Goal: Task Accomplishment & Management: Use online tool/utility

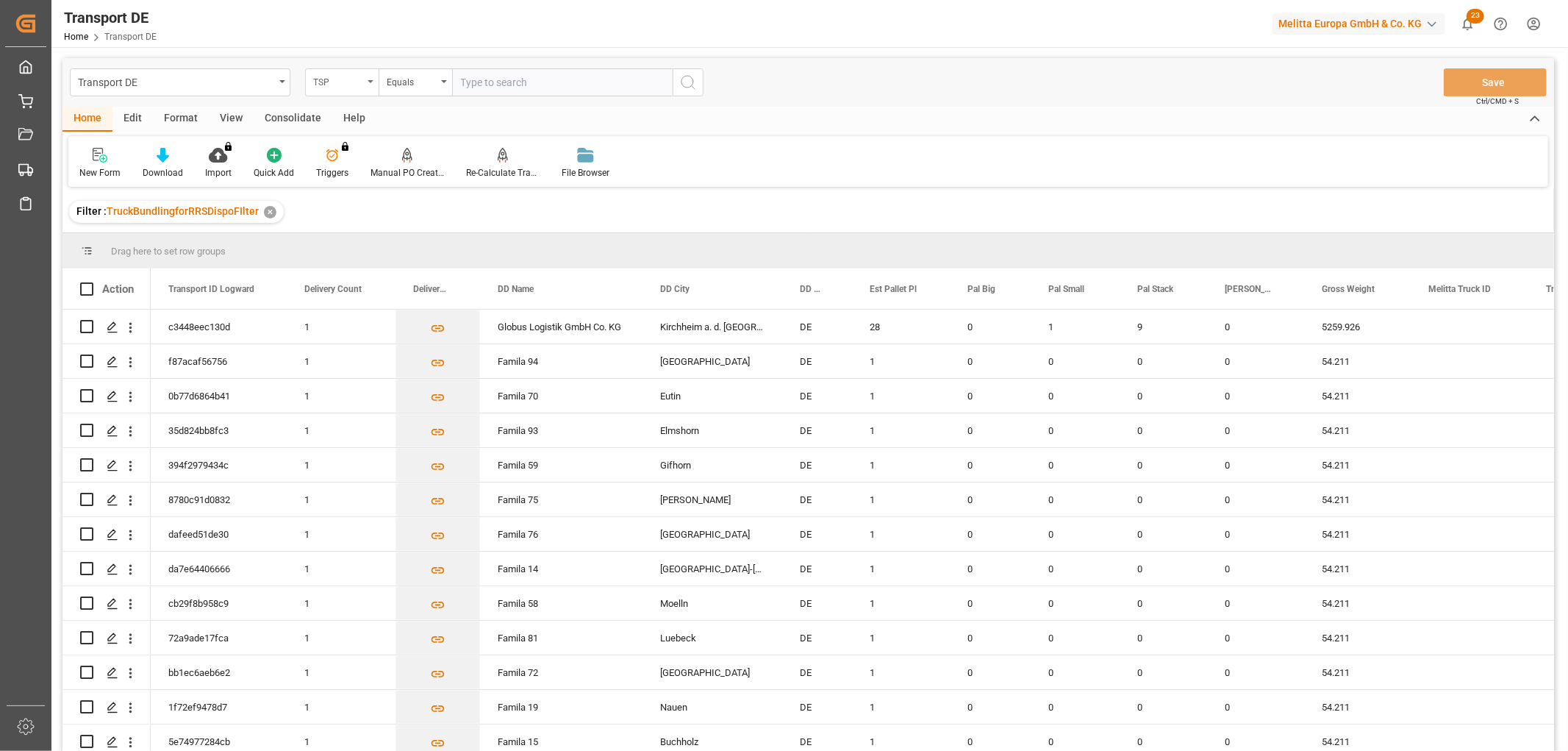
click at [331, 88] on div "TSP" at bounding box center [339, 81] width 50 height 17
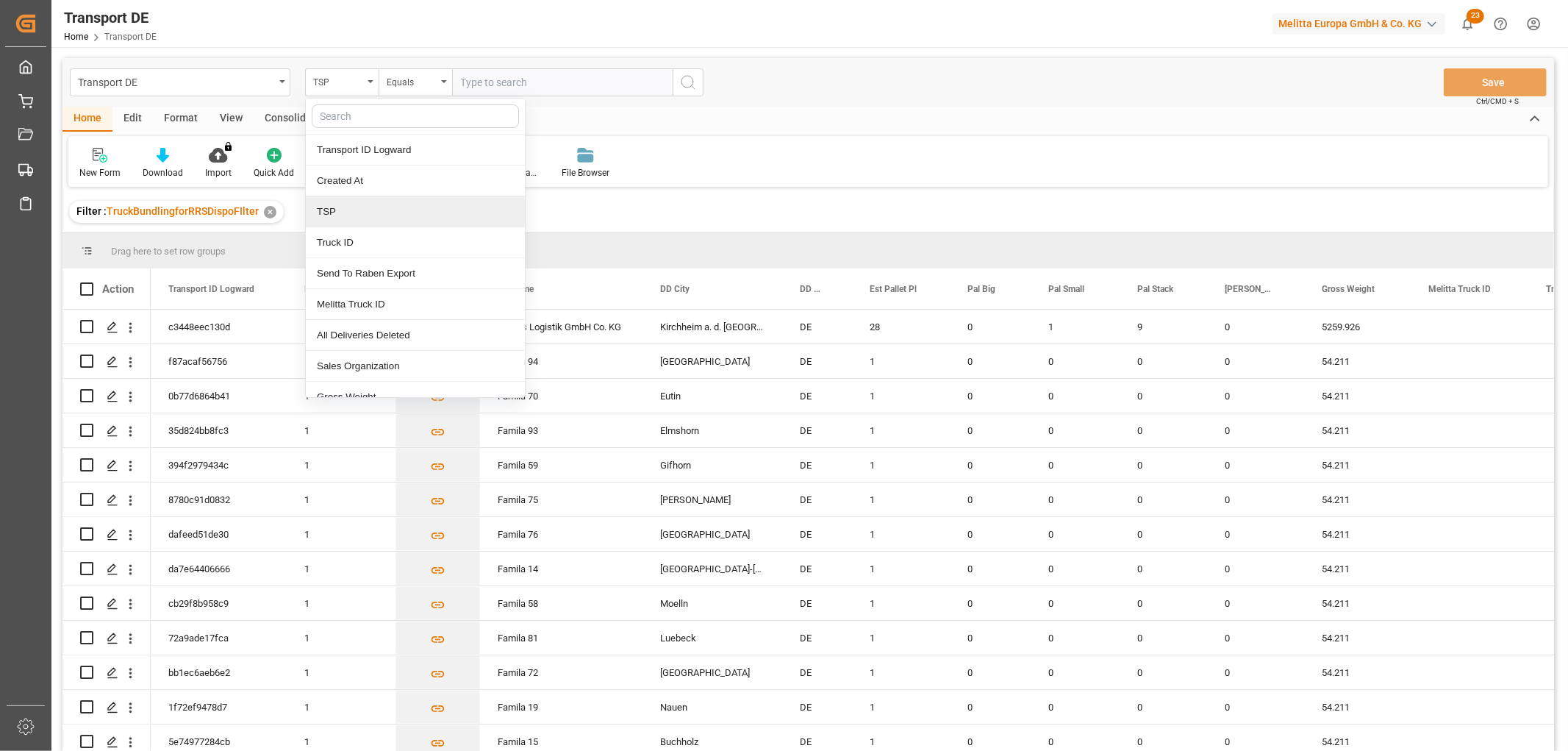
click at [348, 217] on div "TSP" at bounding box center [415, 212] width 219 height 31
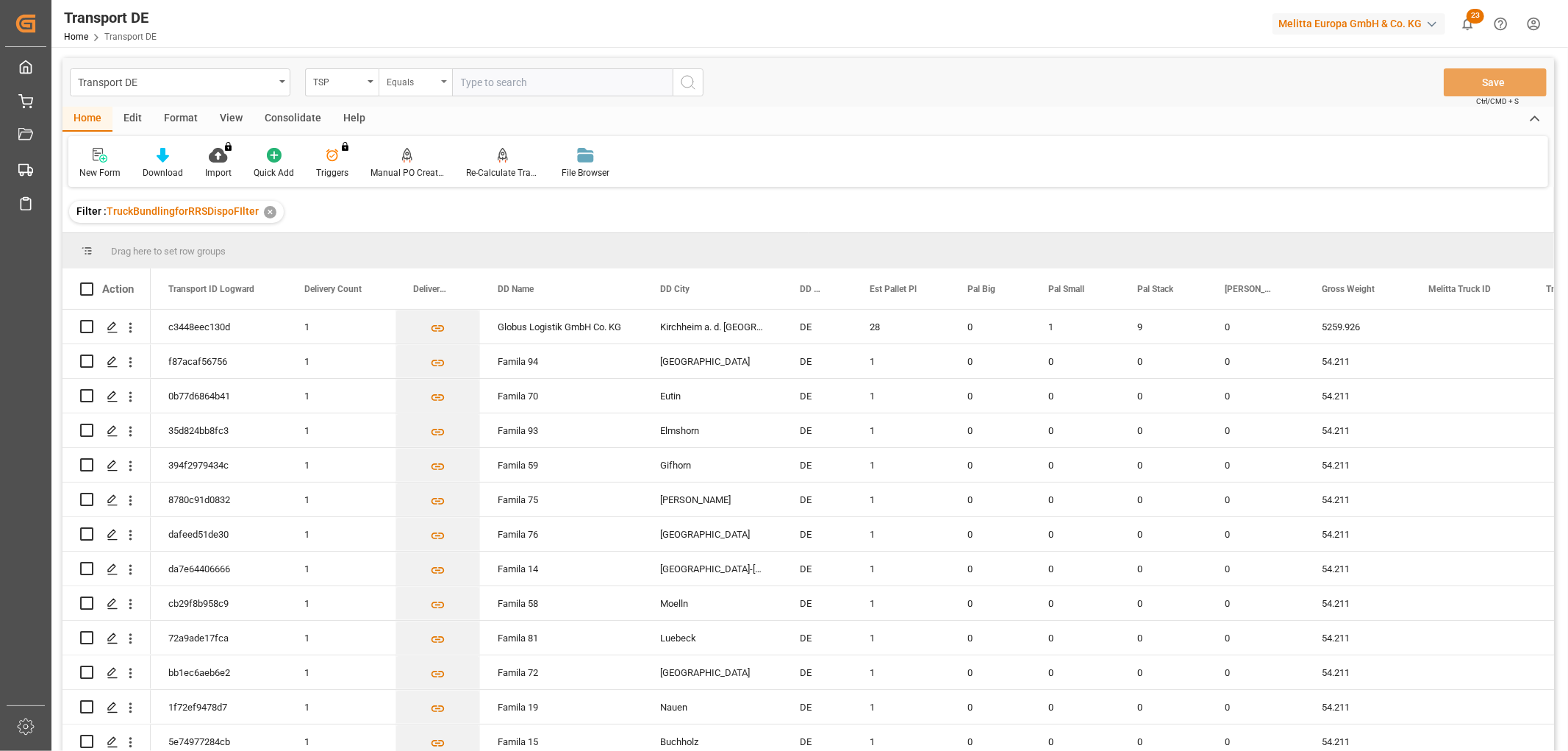
click at [407, 82] on div "Equals" at bounding box center [412, 81] width 50 height 17
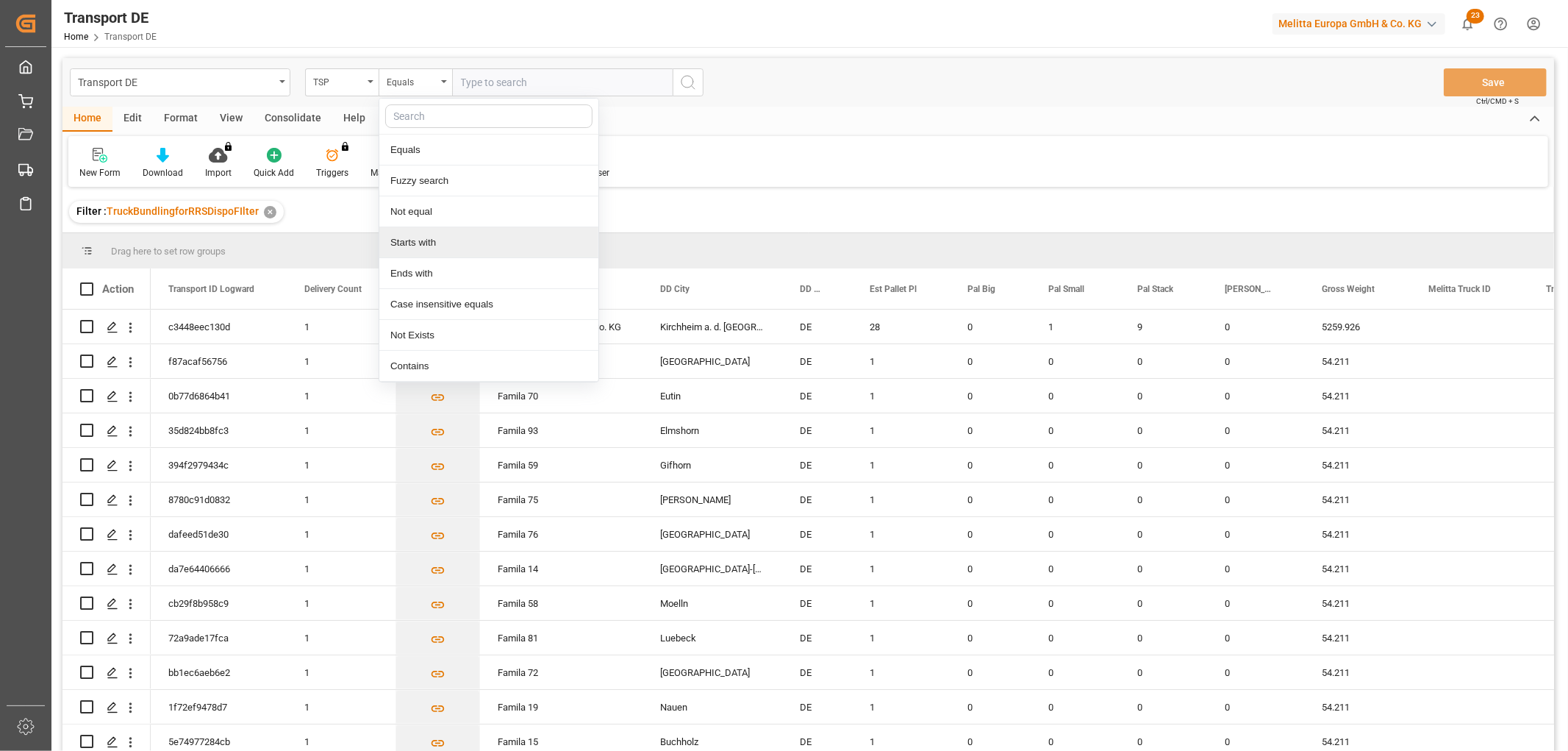
click at [427, 243] on div "Starts with" at bounding box center [488, 243] width 219 height 31
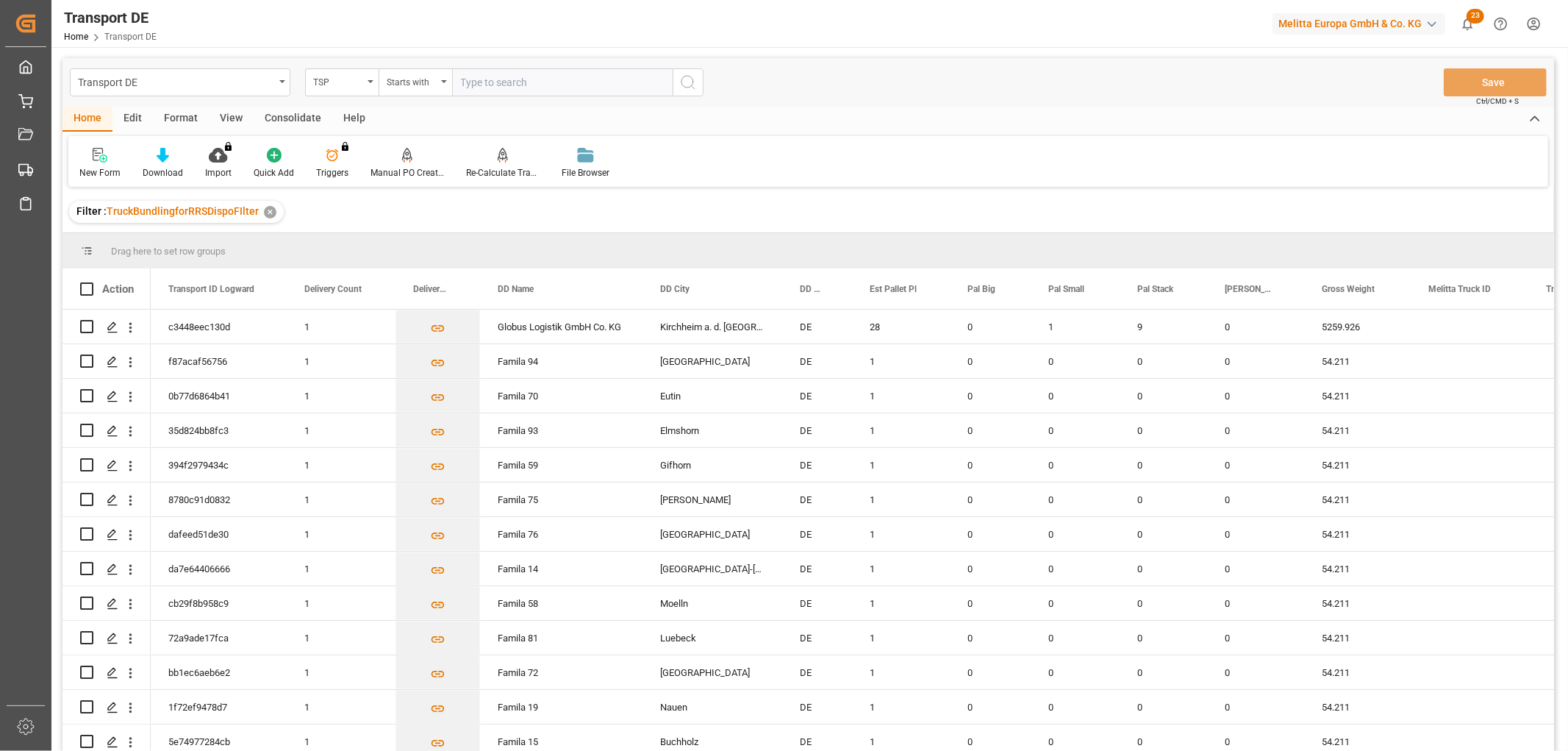
click at [474, 78] on input "text" at bounding box center [562, 82] width 221 height 28
type input "Dachser DE"
click at [688, 76] on icon "search button" at bounding box center [688, 82] width 17 height 17
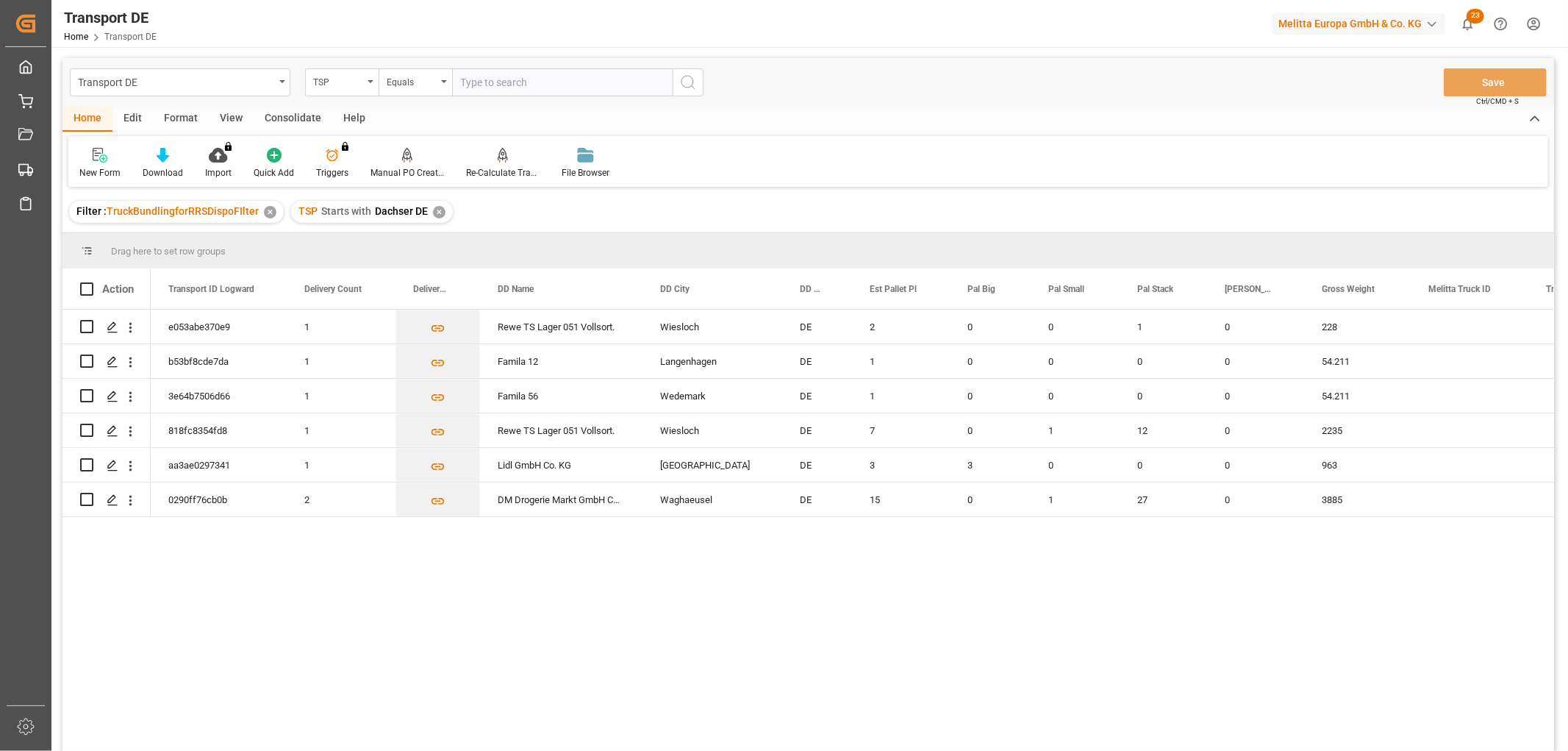
click at [282, 118] on div "Consolidate" at bounding box center [293, 119] width 79 height 25
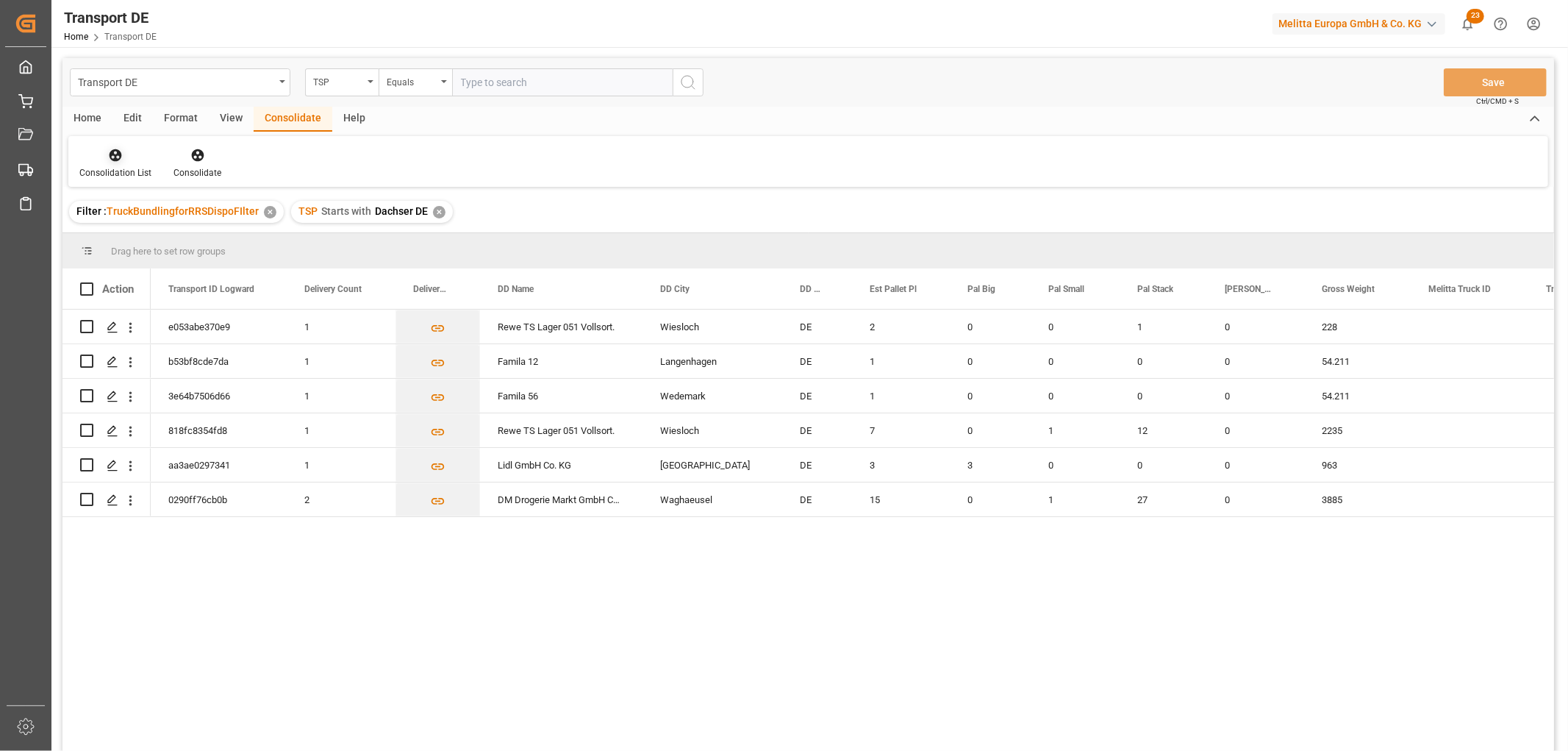
click at [98, 155] on div at bounding box center [115, 155] width 72 height 16
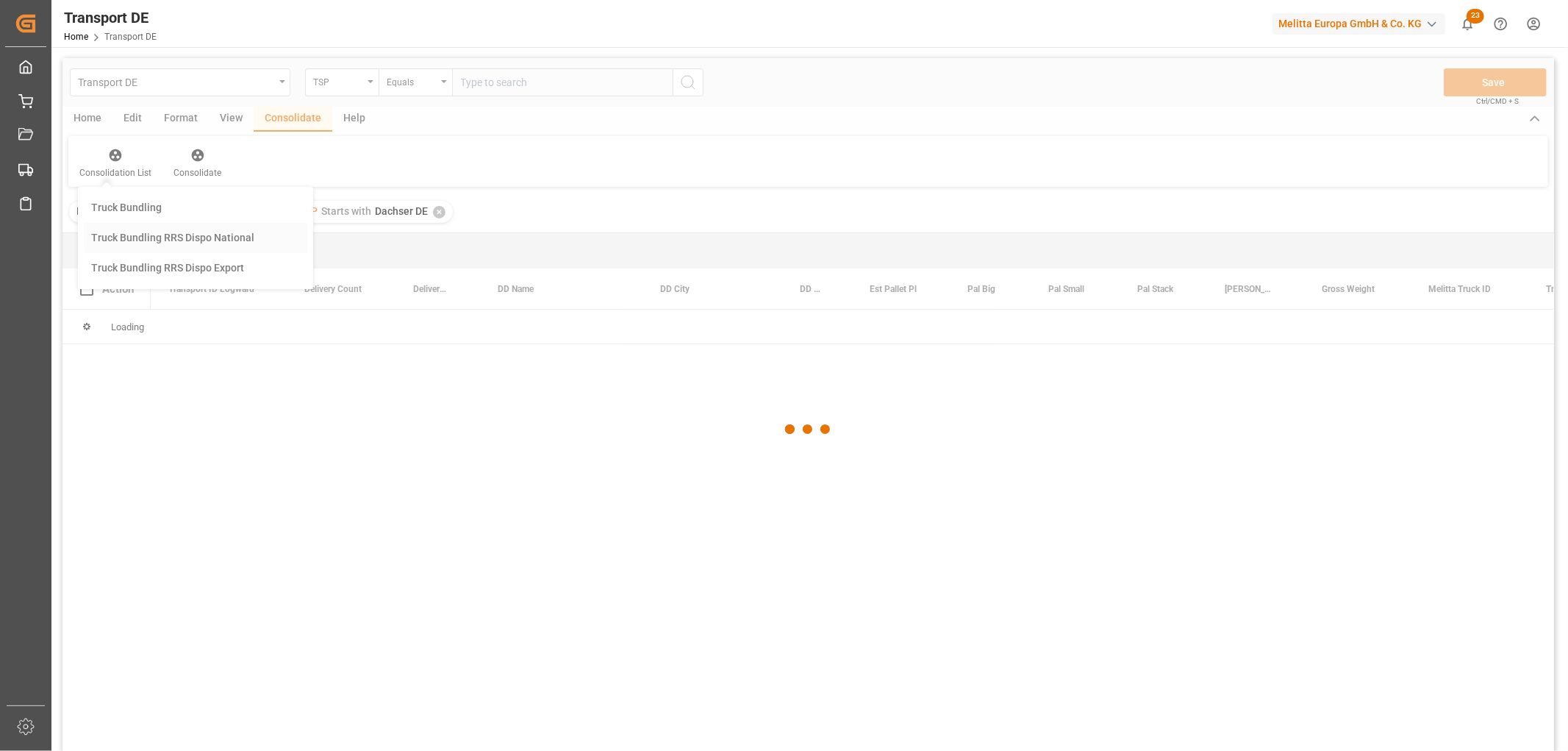
click at [158, 238] on div "Transport DE TSP Equals Save Ctrl/CMD + S Home Edit Format View Consolidate Hel…" at bounding box center [808, 424] width 1492 height 732
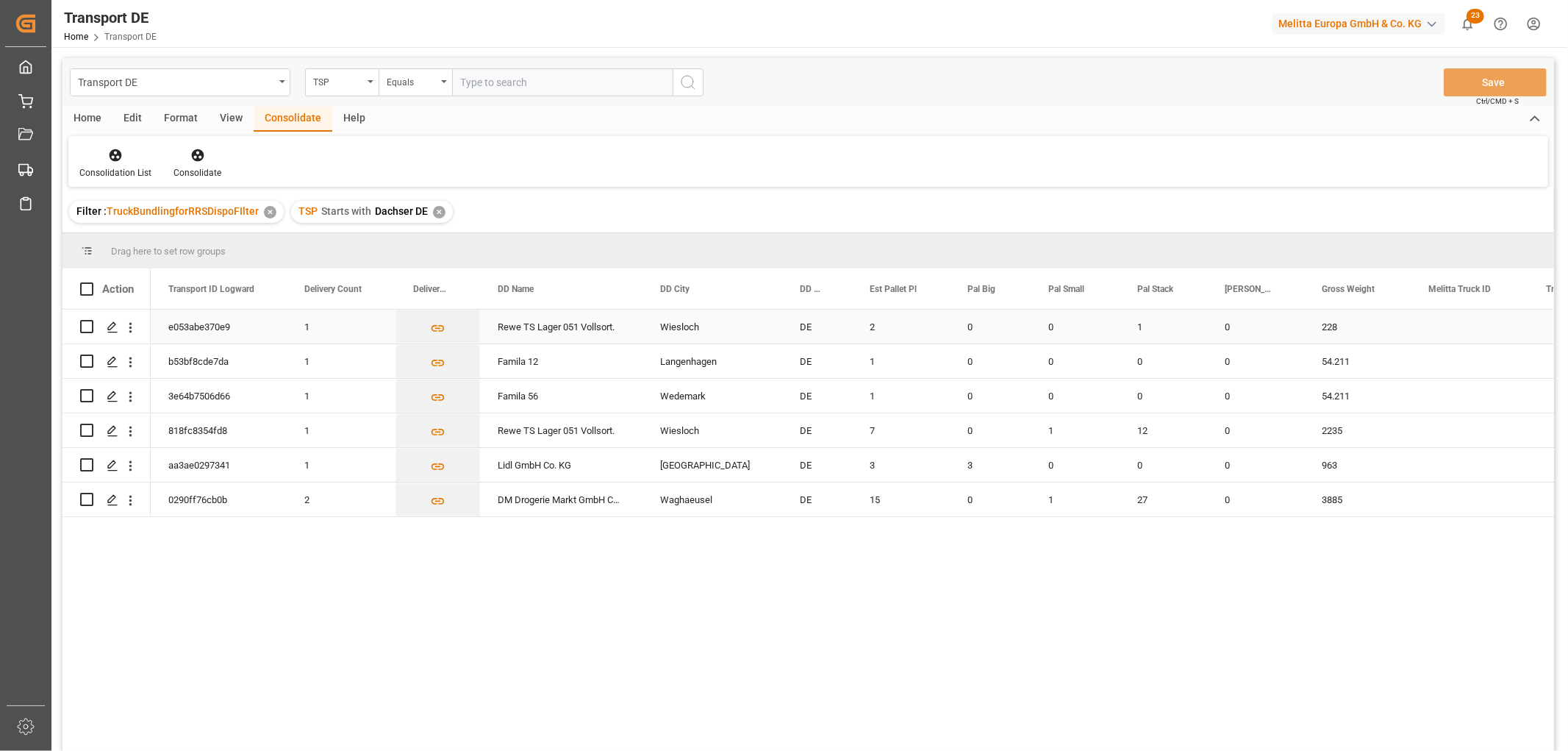
click at [90, 322] on input "Press Space to toggle row selection (unchecked)" at bounding box center [87, 326] width 13 height 13
checkbox input "true"
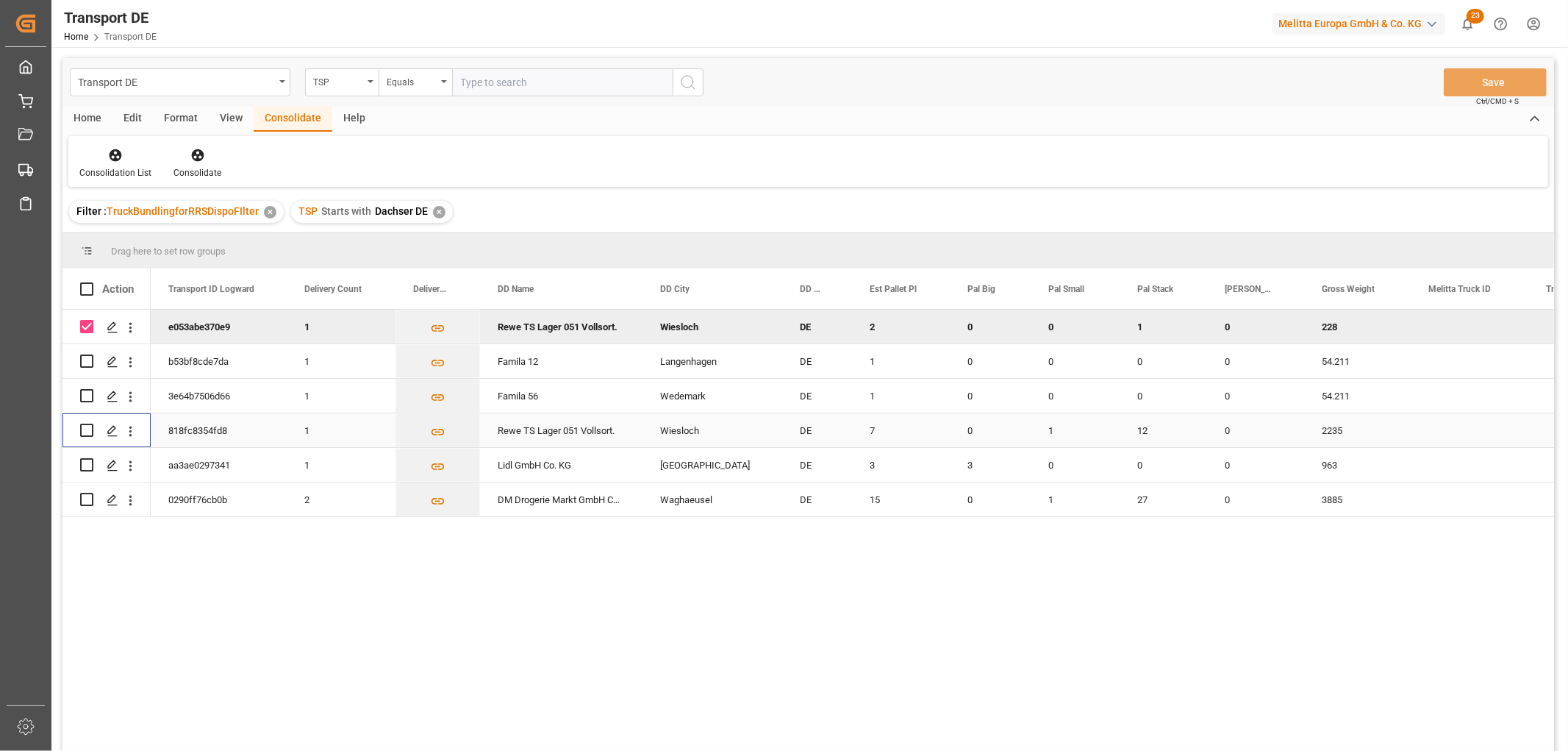
click at [88, 430] on input "Press Space to toggle row selection (unchecked)" at bounding box center [87, 430] width 13 height 13
checkbox input "true"
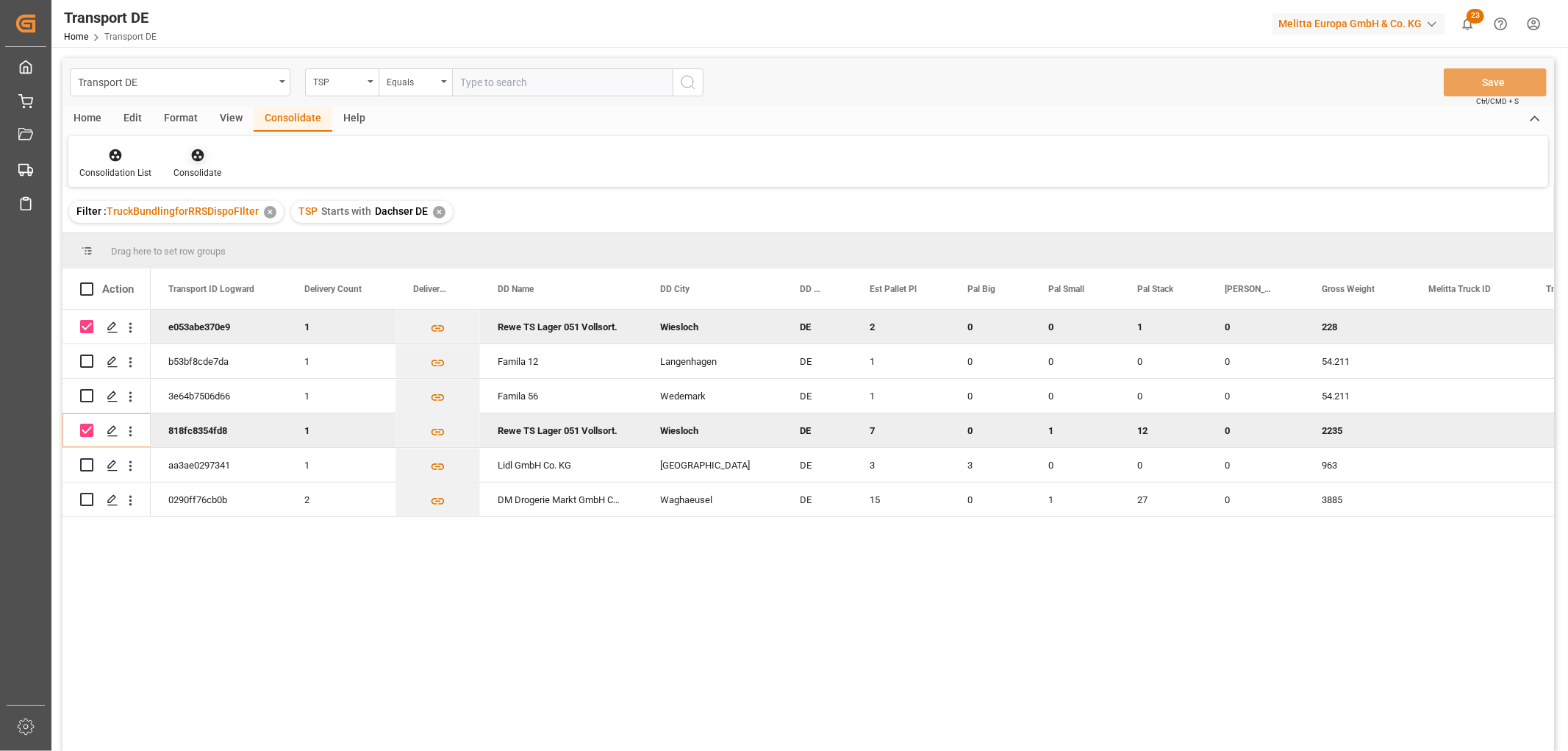
click at [197, 153] on icon at bounding box center [197, 155] width 12 height 12
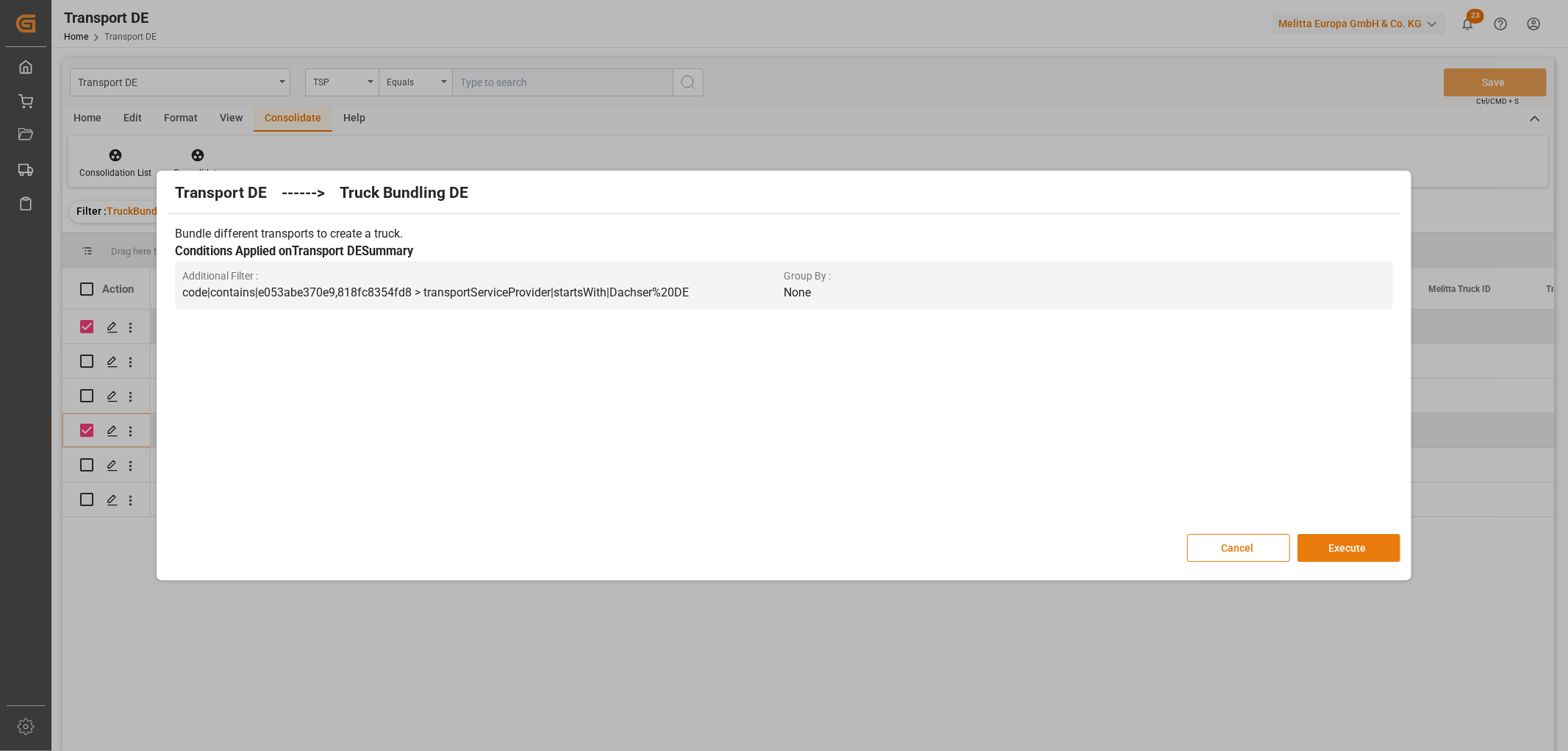
click at [1365, 547] on button "Execute" at bounding box center [1349, 547] width 103 height 28
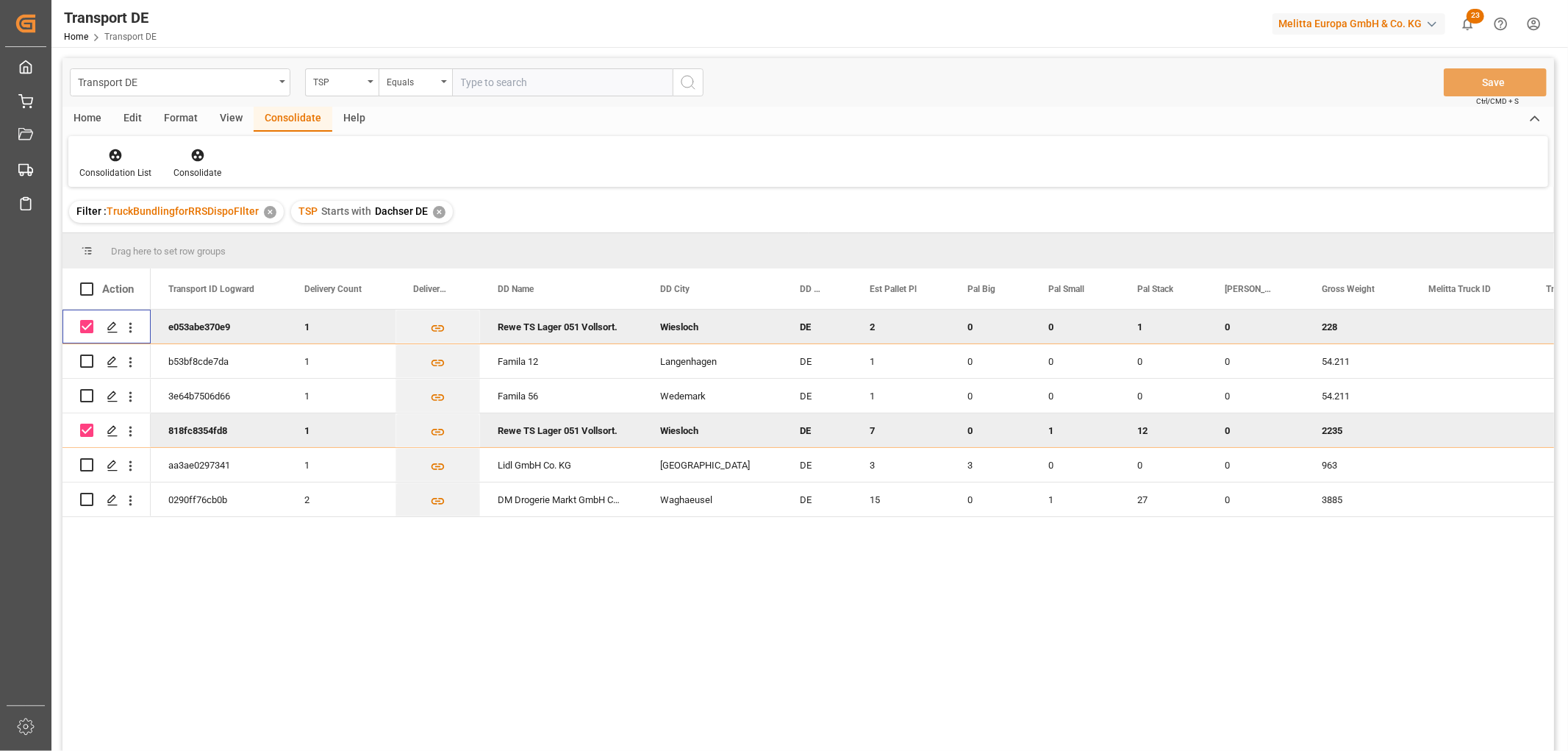
click at [85, 327] on input "Press Space to toggle row selection (checked)" at bounding box center [87, 326] width 13 height 13
checkbox input "false"
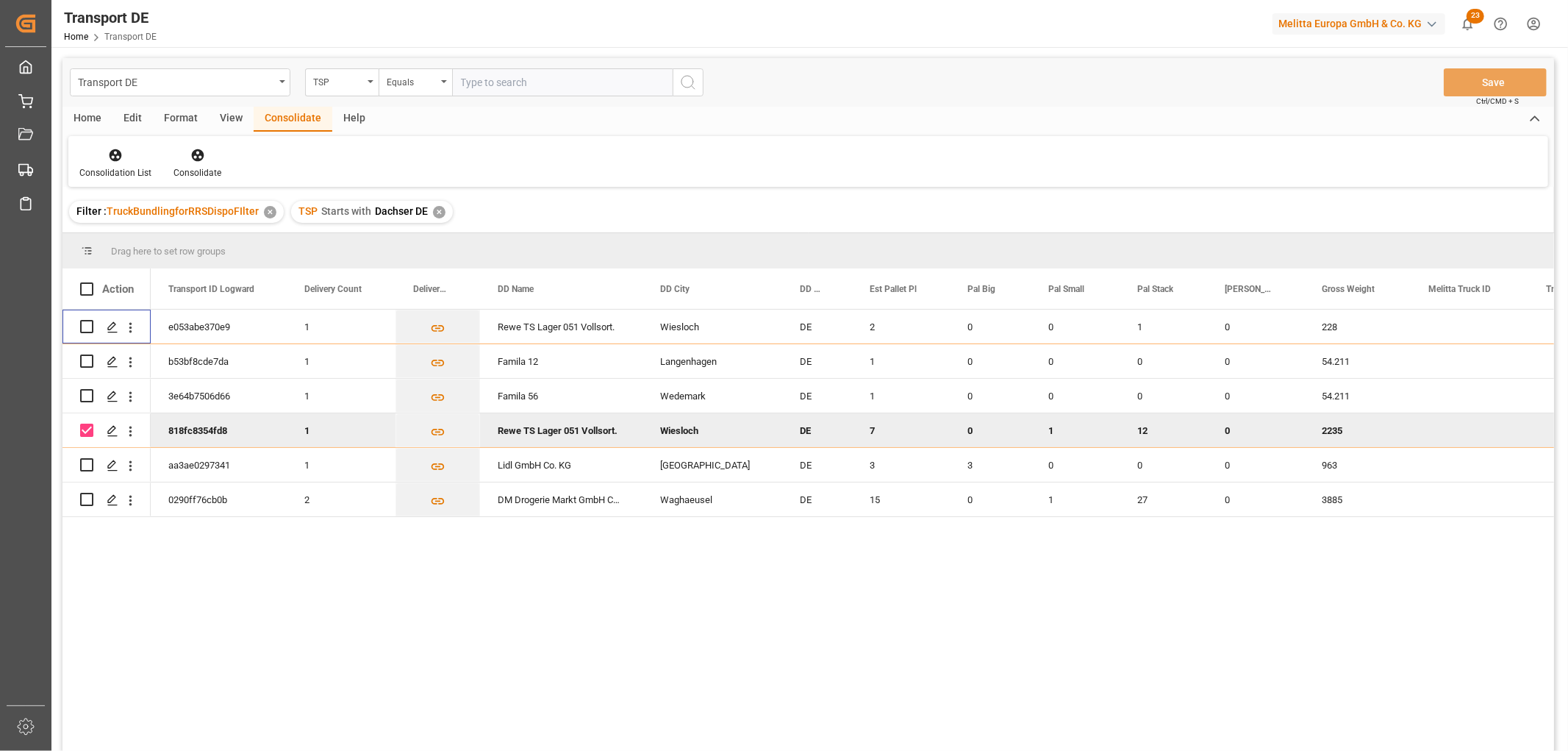
click at [88, 431] on input "Press Space to toggle row selection (checked)" at bounding box center [87, 430] width 13 height 13
checkbox input "false"
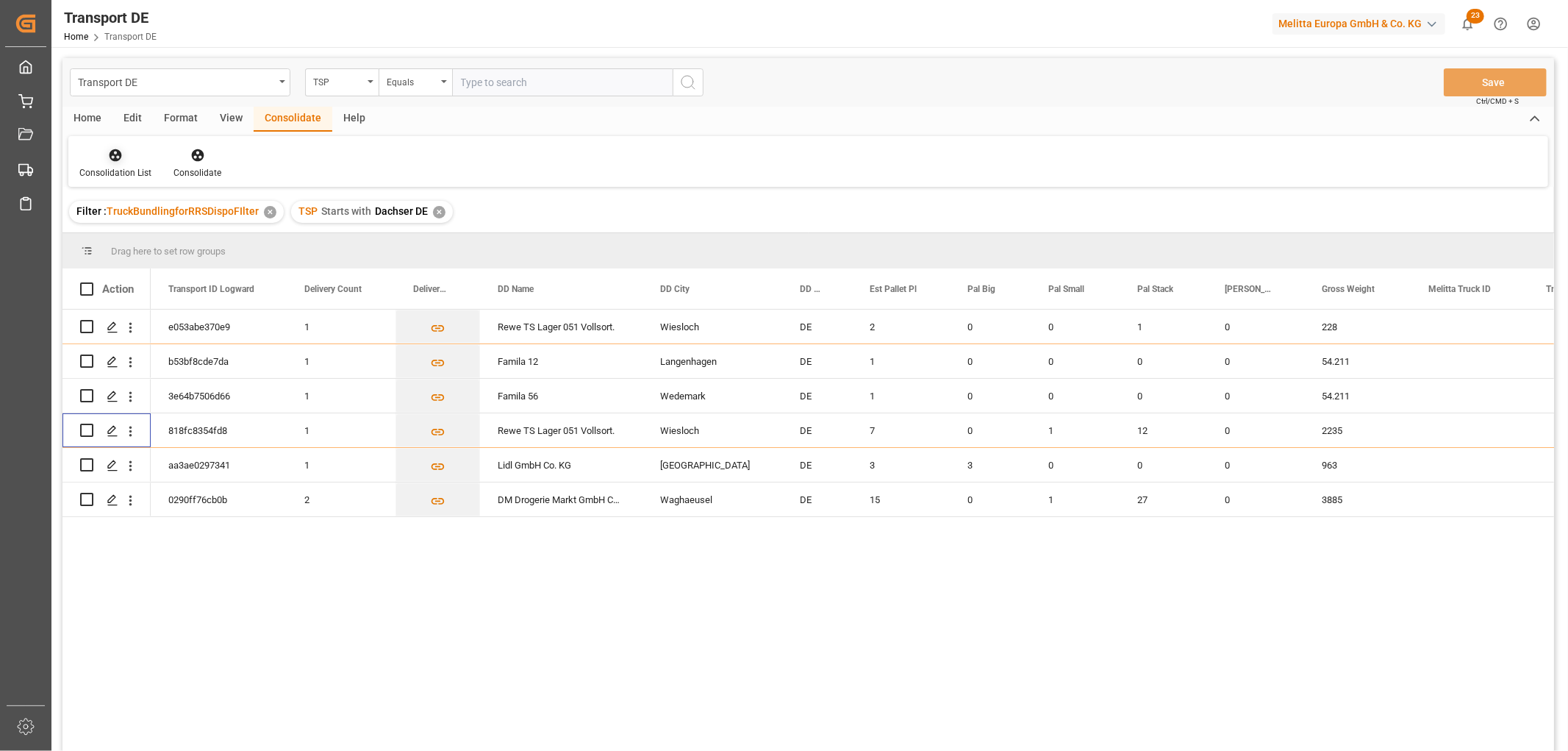
click at [114, 155] on icon at bounding box center [116, 155] width 12 height 12
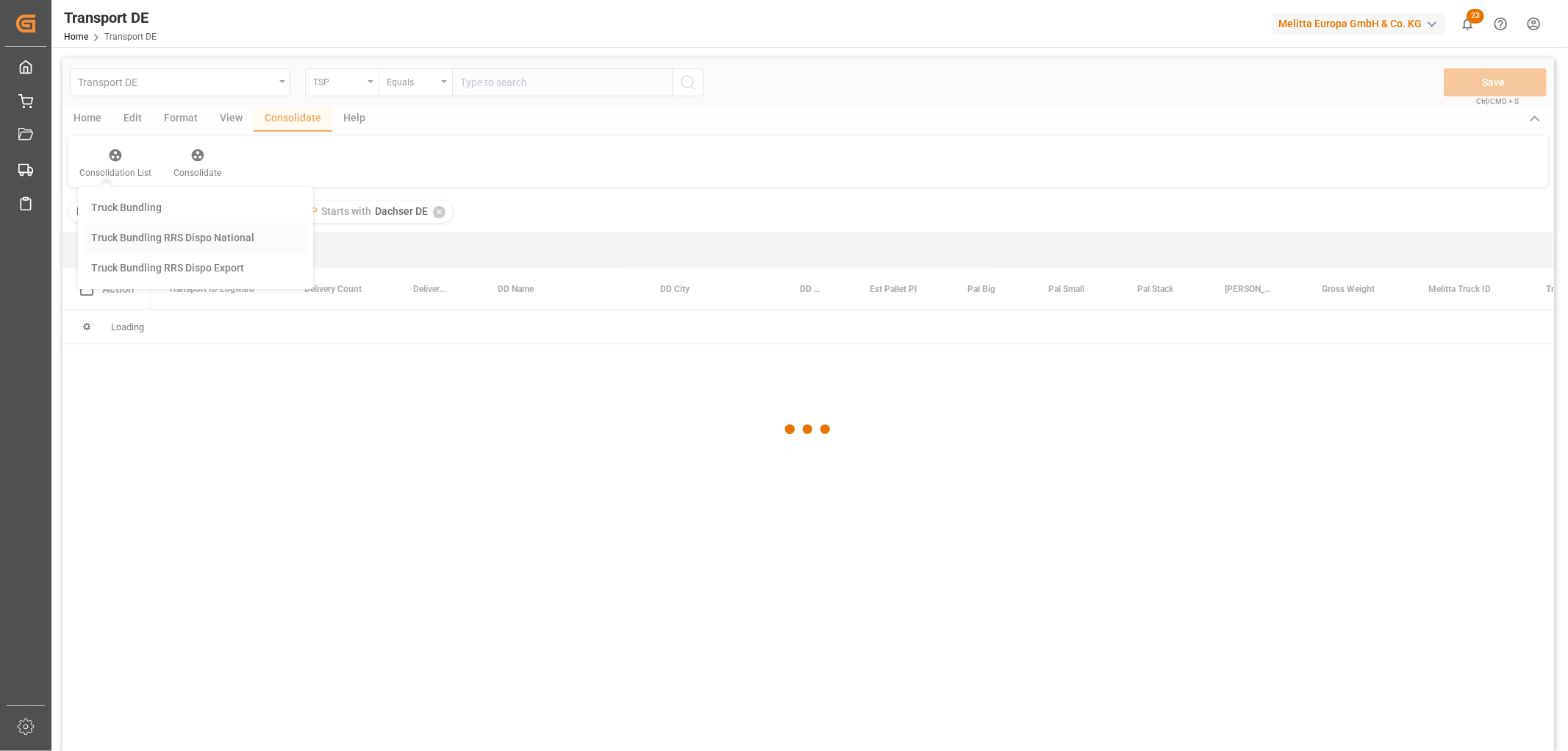
click at [134, 232] on div "Transport DE TSP Equals Save Ctrl/CMD + S Home Edit Format View Consolidate Hel…" at bounding box center [808, 424] width 1492 height 732
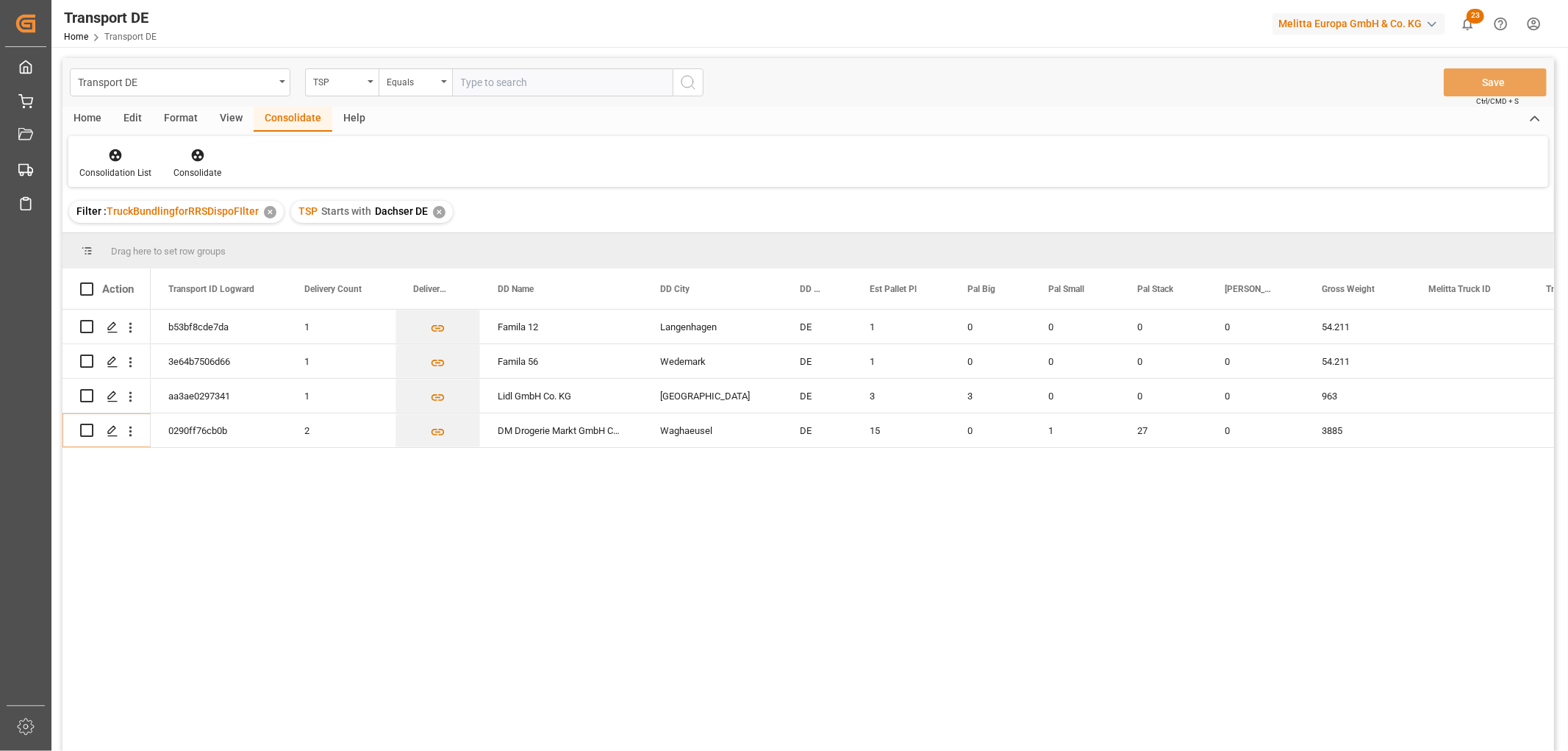
click at [437, 208] on div "✕" at bounding box center [439, 212] width 12 height 12
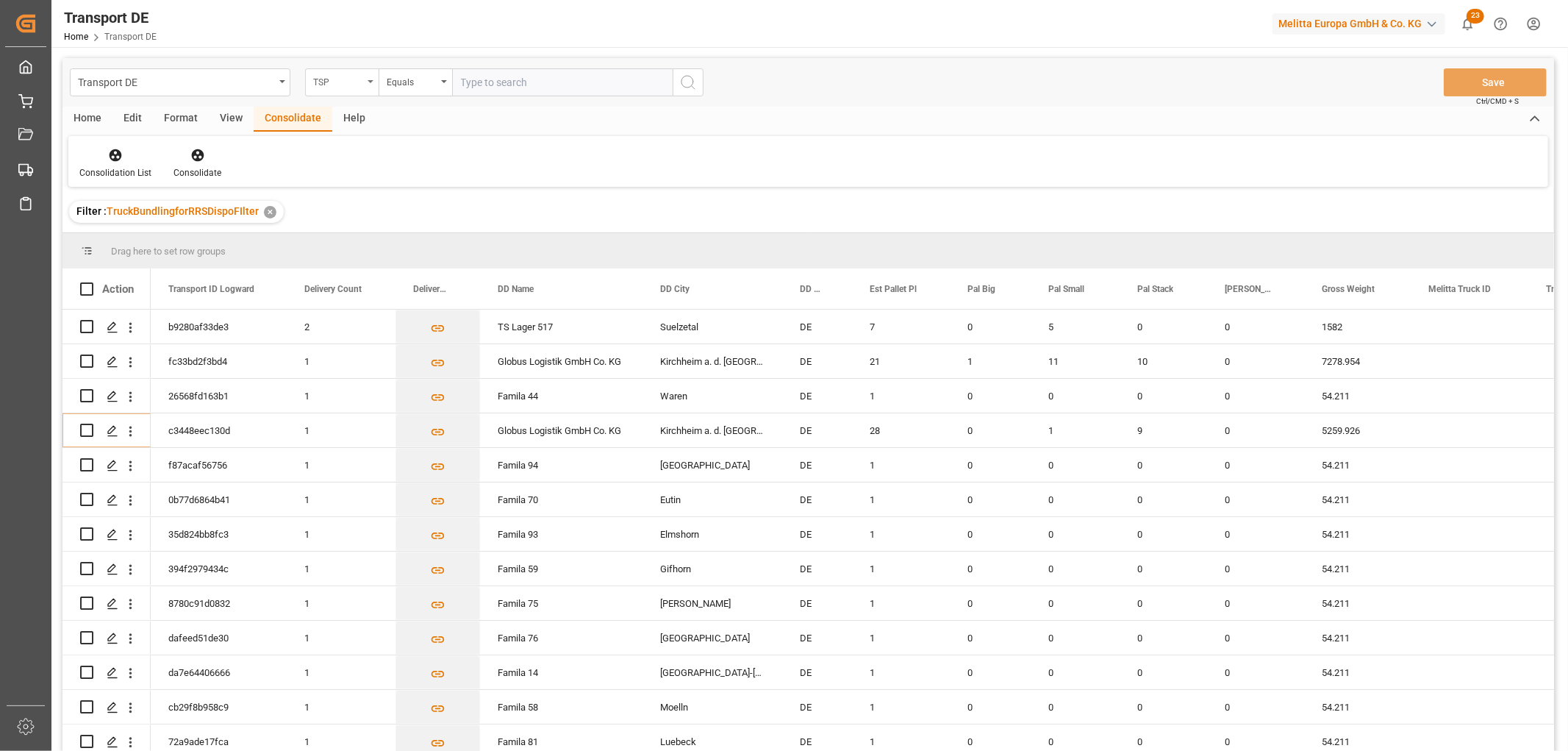
click at [329, 80] on div "TSP" at bounding box center [339, 81] width 50 height 17
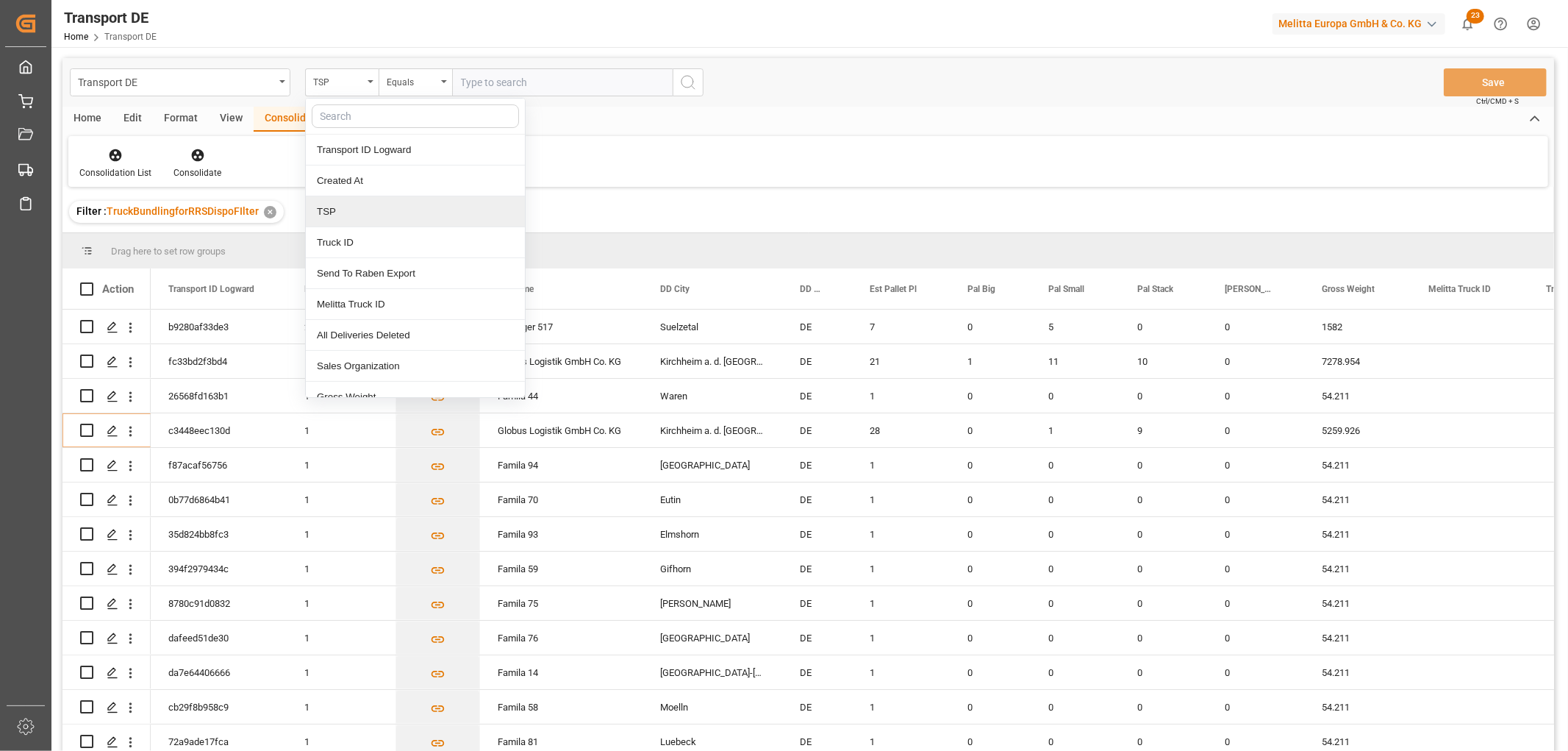
click at [351, 217] on div "TSP" at bounding box center [415, 212] width 219 height 31
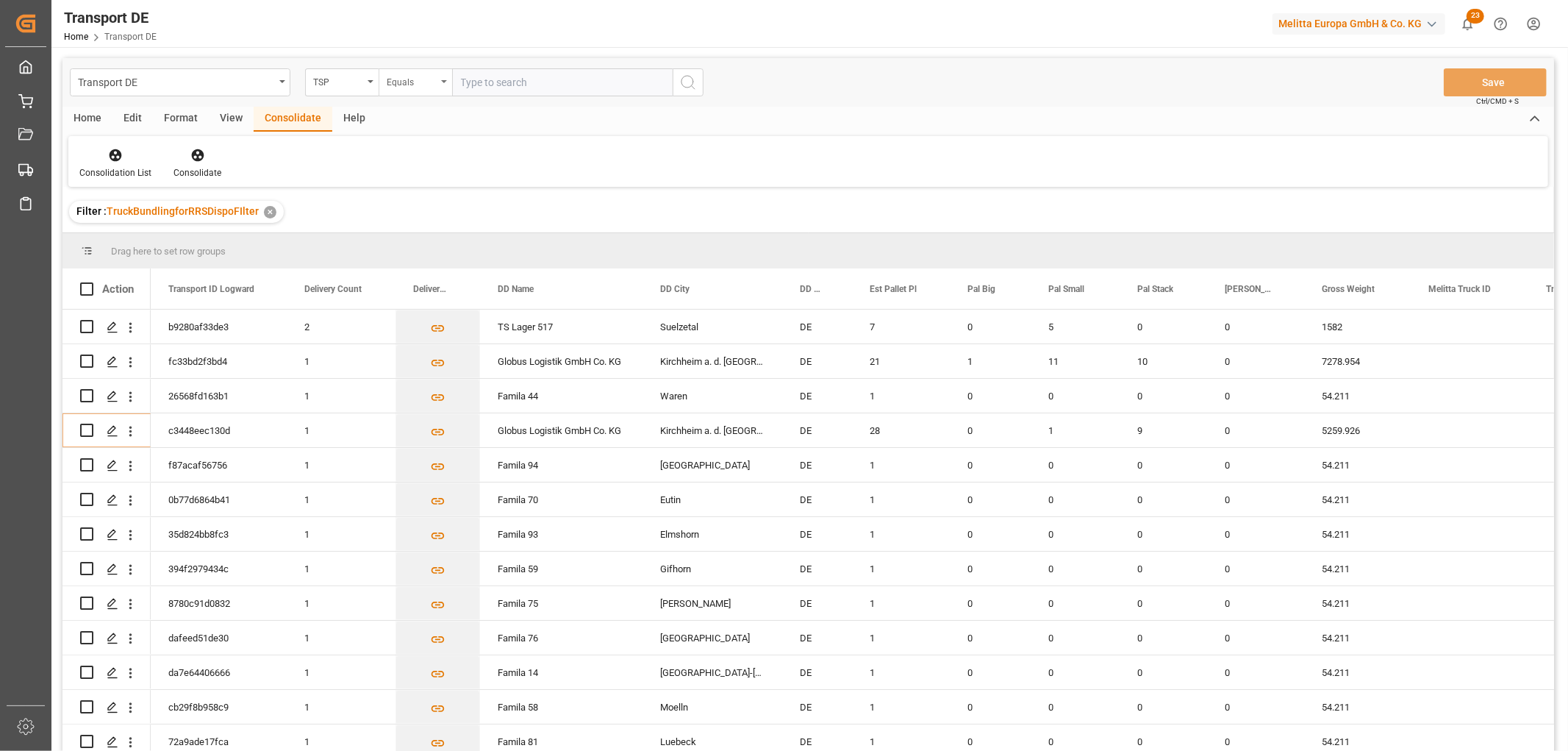
click at [406, 80] on div "Equals" at bounding box center [412, 81] width 50 height 17
click at [422, 239] on div "Starts with" at bounding box center [488, 243] width 219 height 31
click at [473, 86] on input "text" at bounding box center [562, 82] width 221 height 28
type input "LIT DE"
click at [689, 90] on icon "search button" at bounding box center [688, 82] width 17 height 17
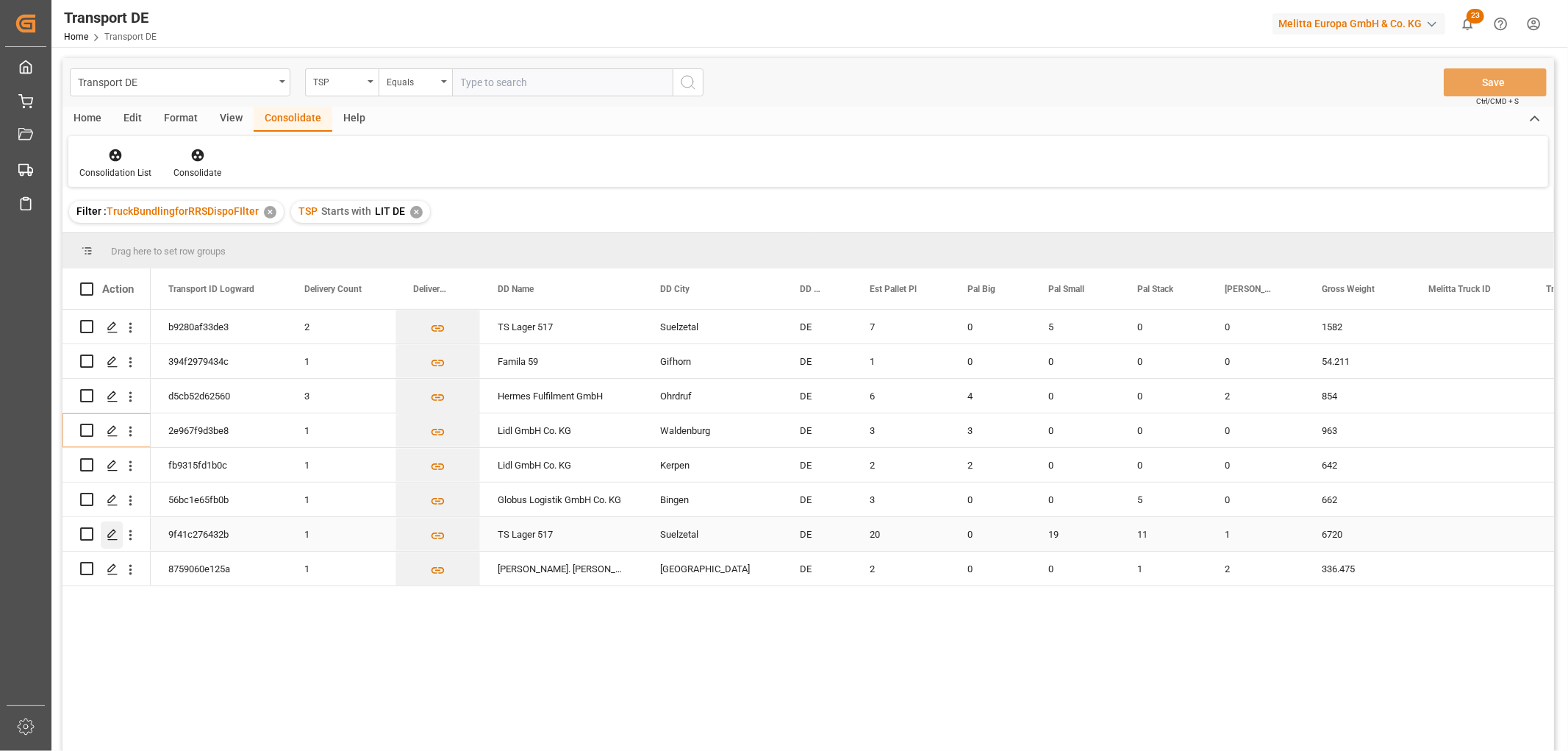
click at [112, 534] on polygon "Press SPACE to select this row." at bounding box center [112, 533] width 7 height 7
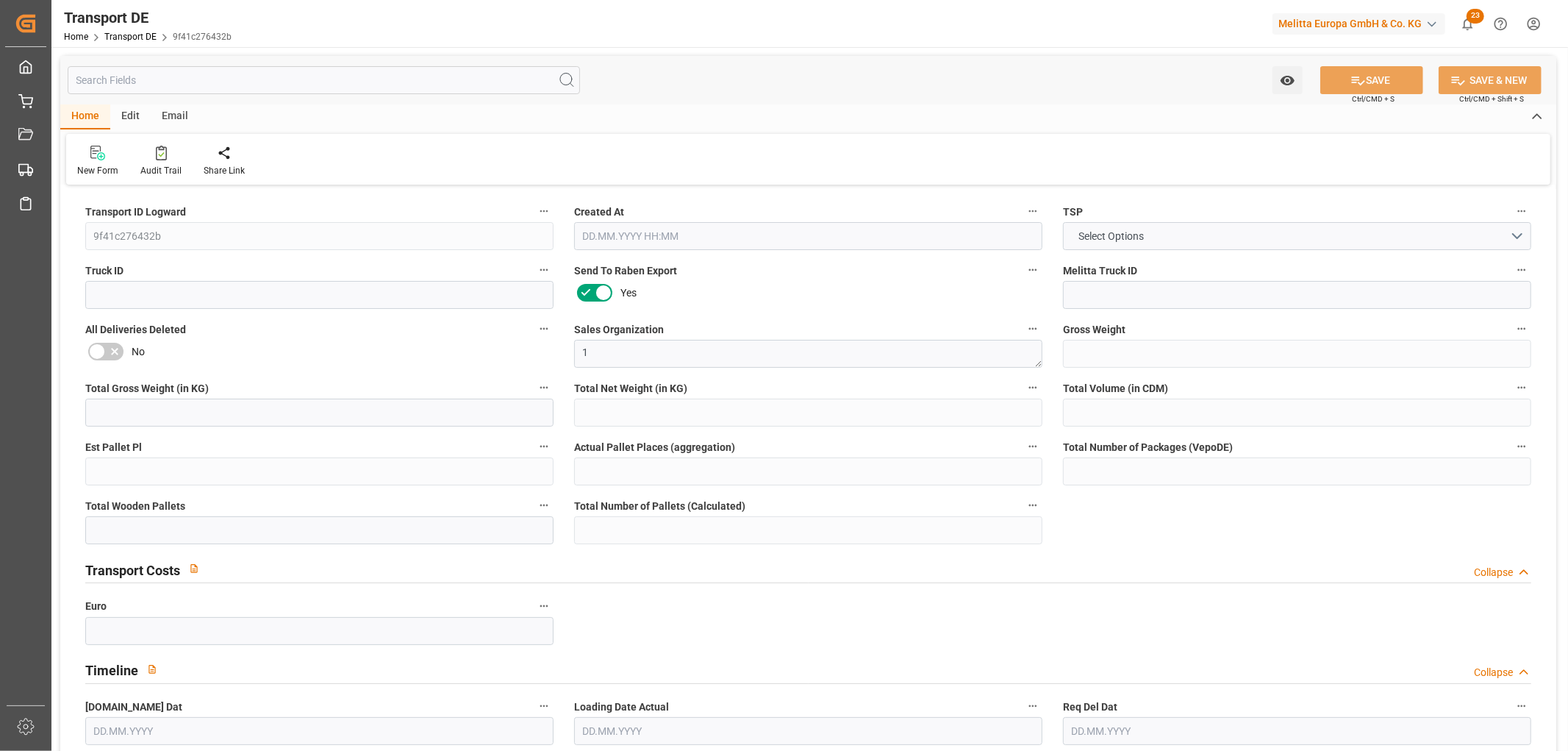
type input "6720"
type input "5896.635"
type input "5188.744"
type input "27358.164"
type input "20"
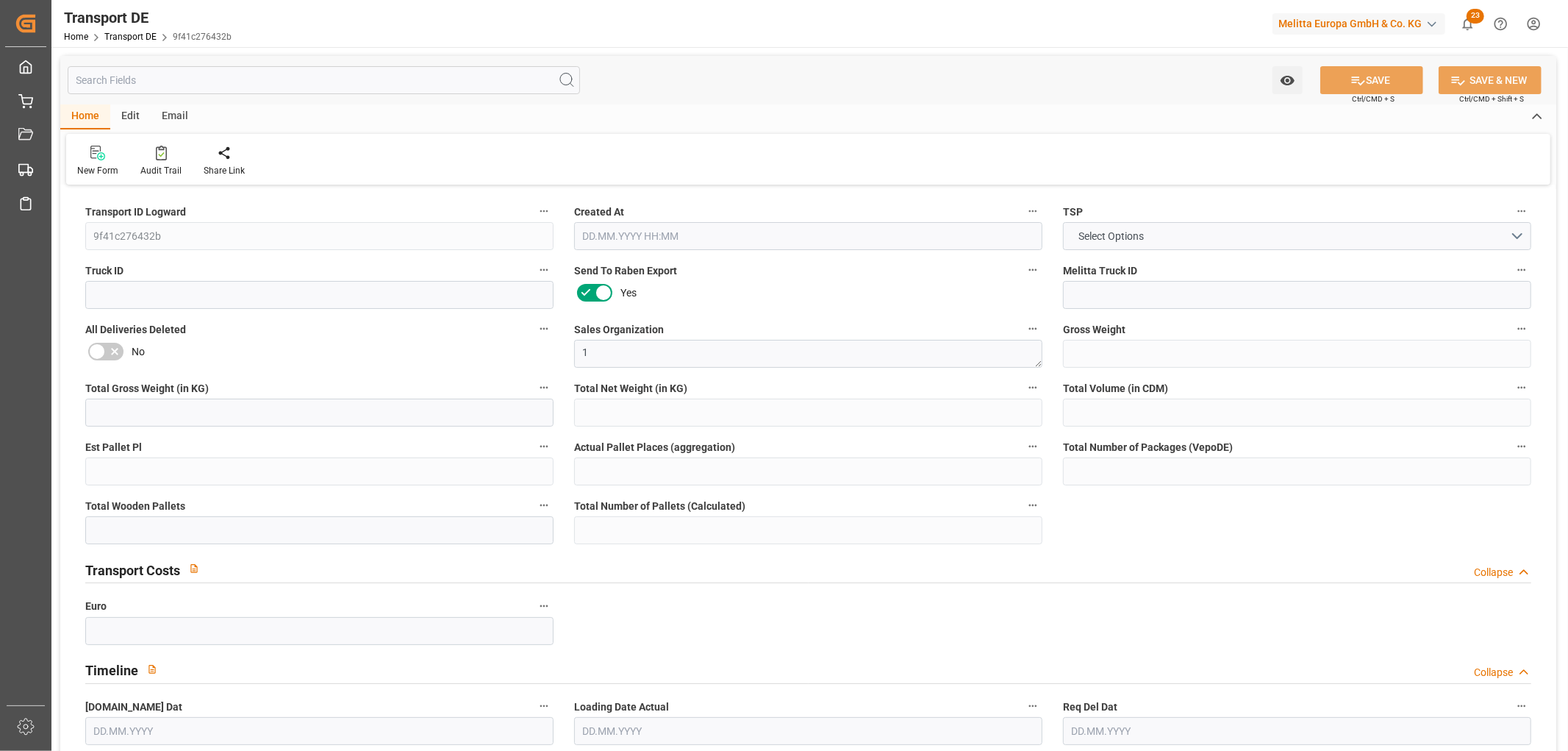
type input "0"
type input "31"
type input "24"
type input "0"
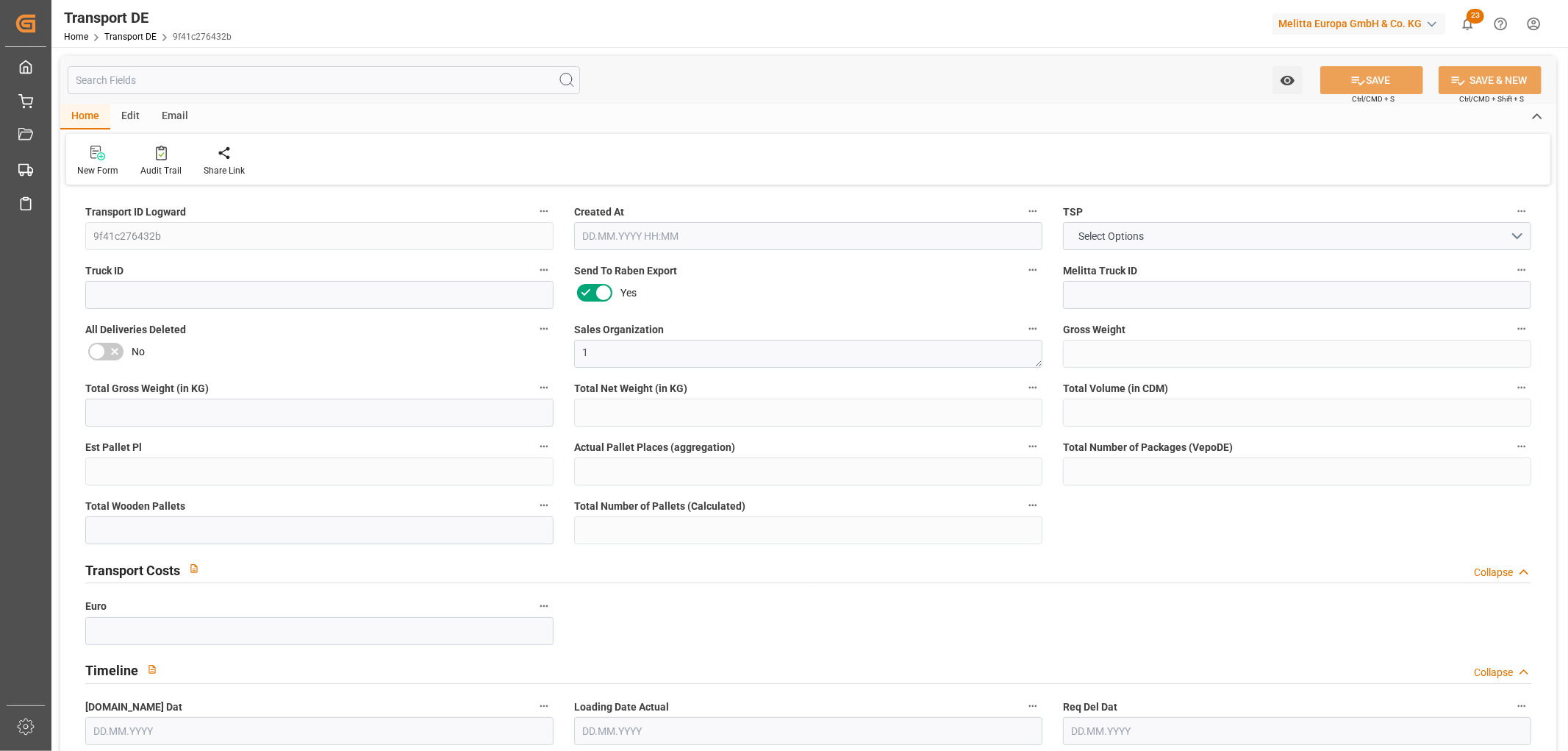
type input "39"
type input "0"
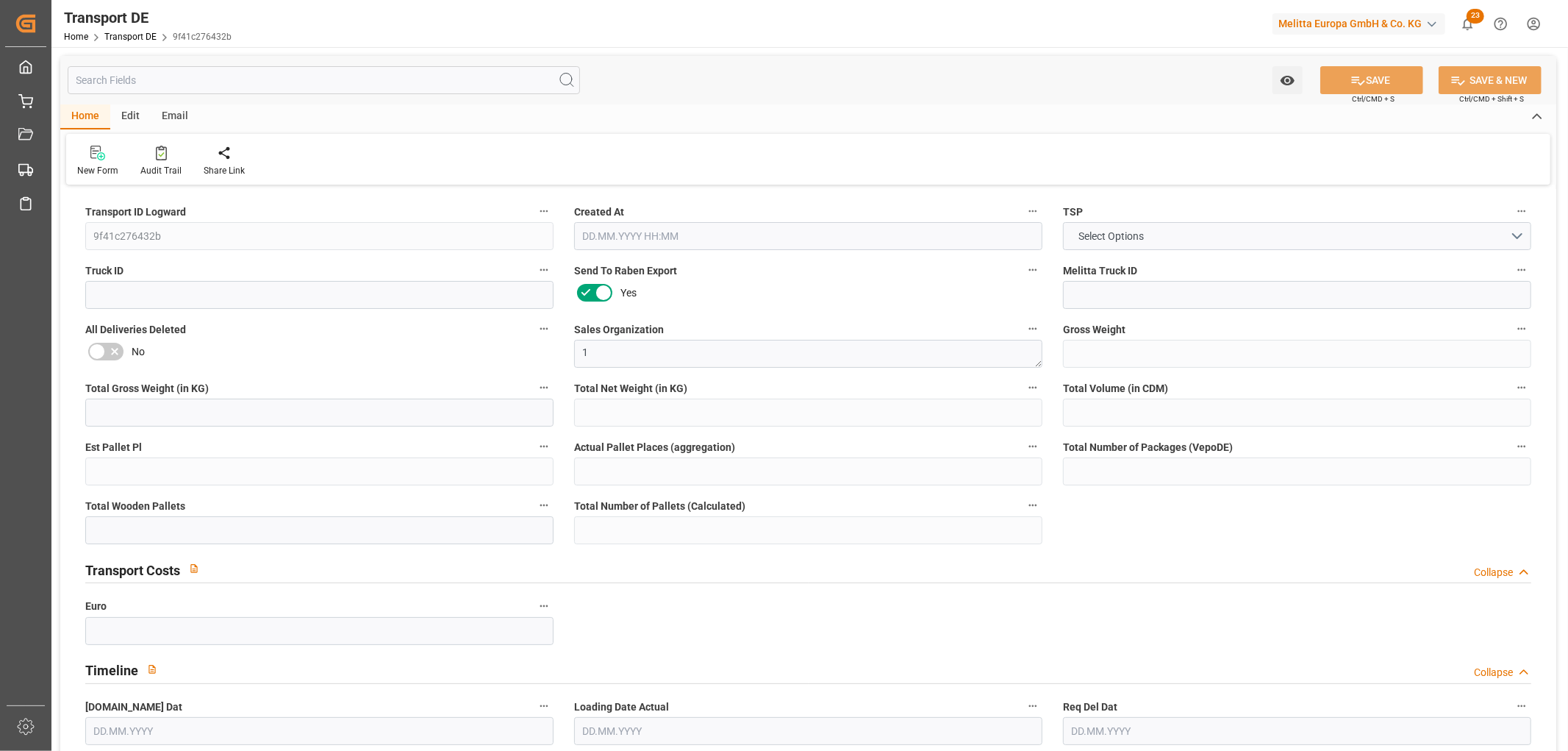
type input "0"
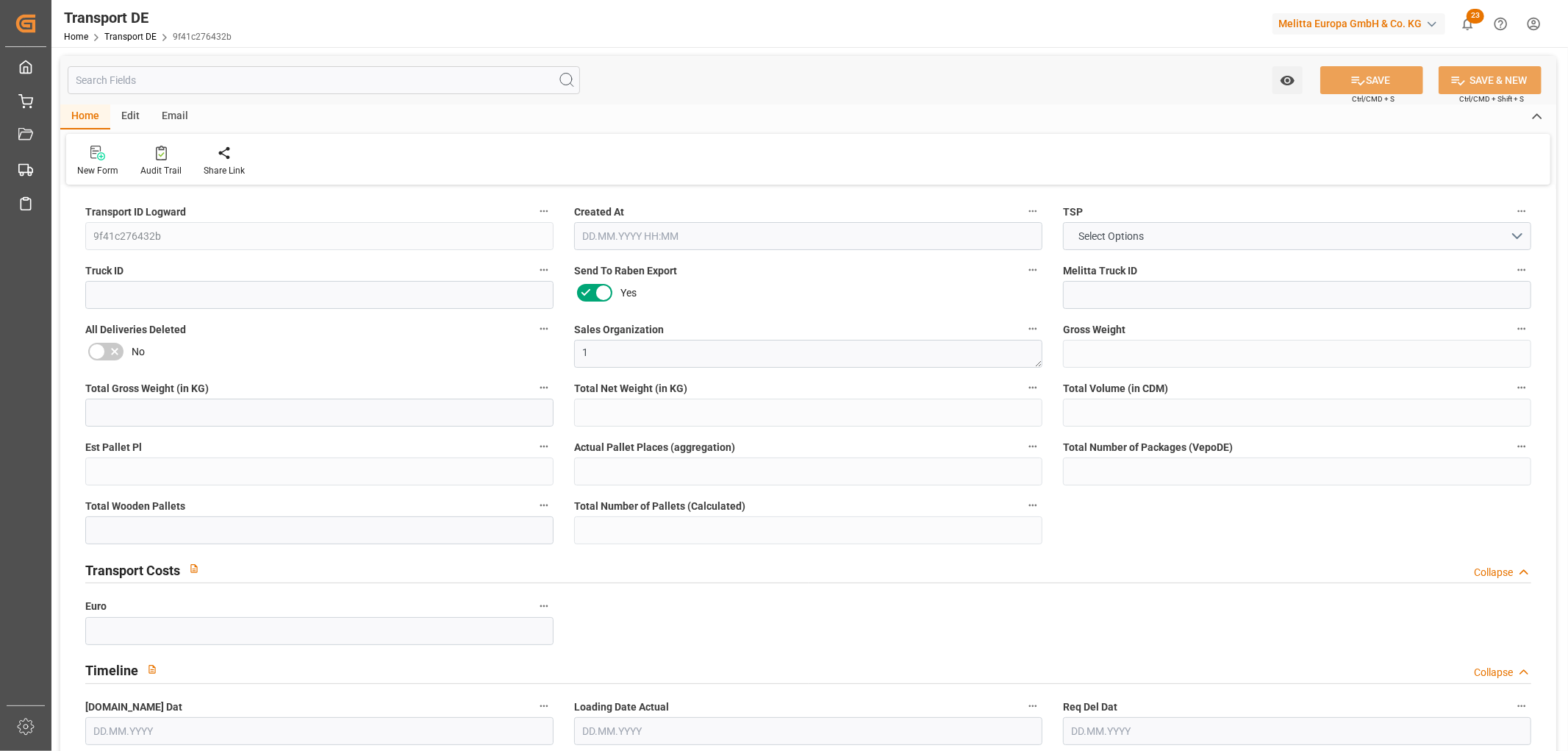
type input "0"
type input "19"
type input "11"
type input "0"
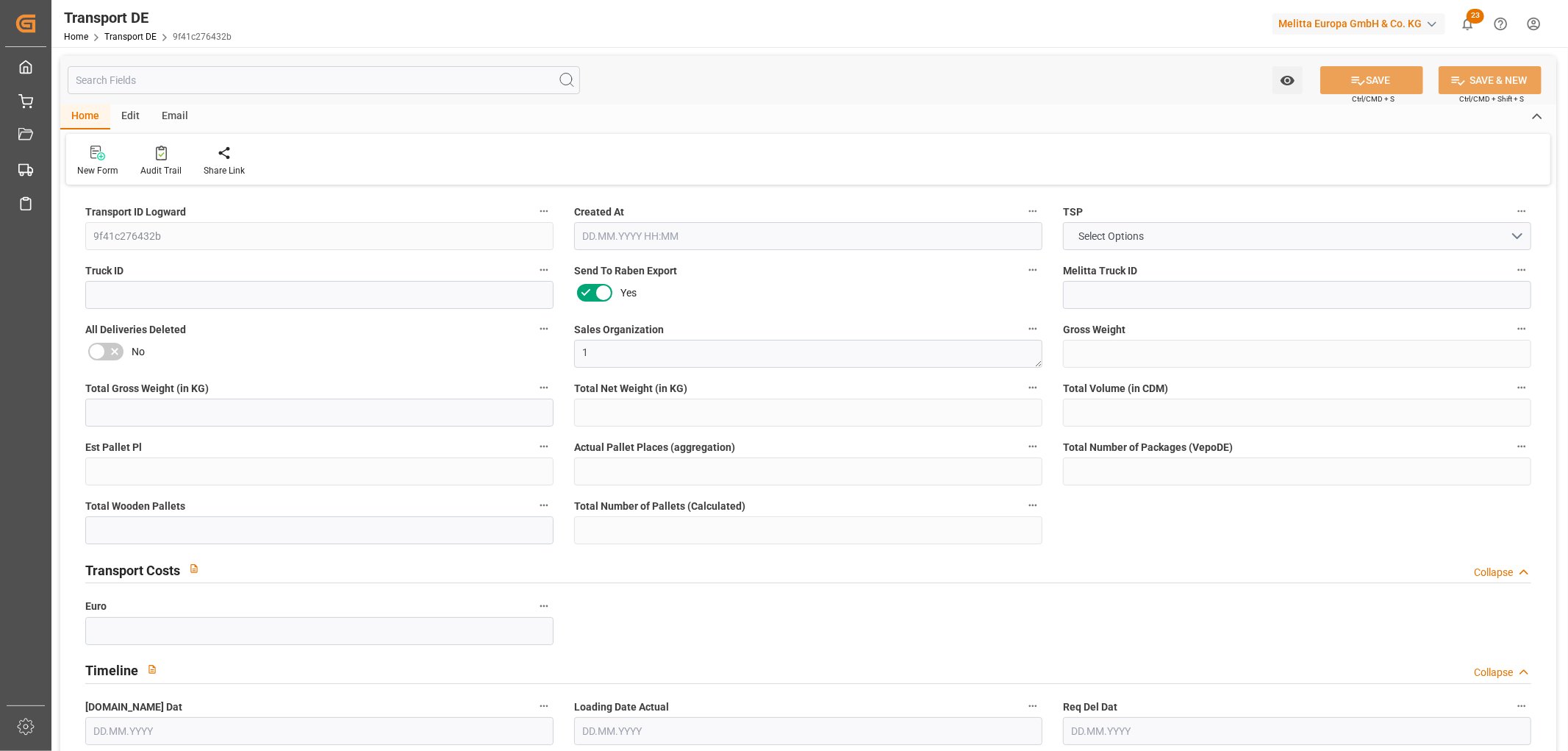
type input "0"
type input "1"
type input "0"
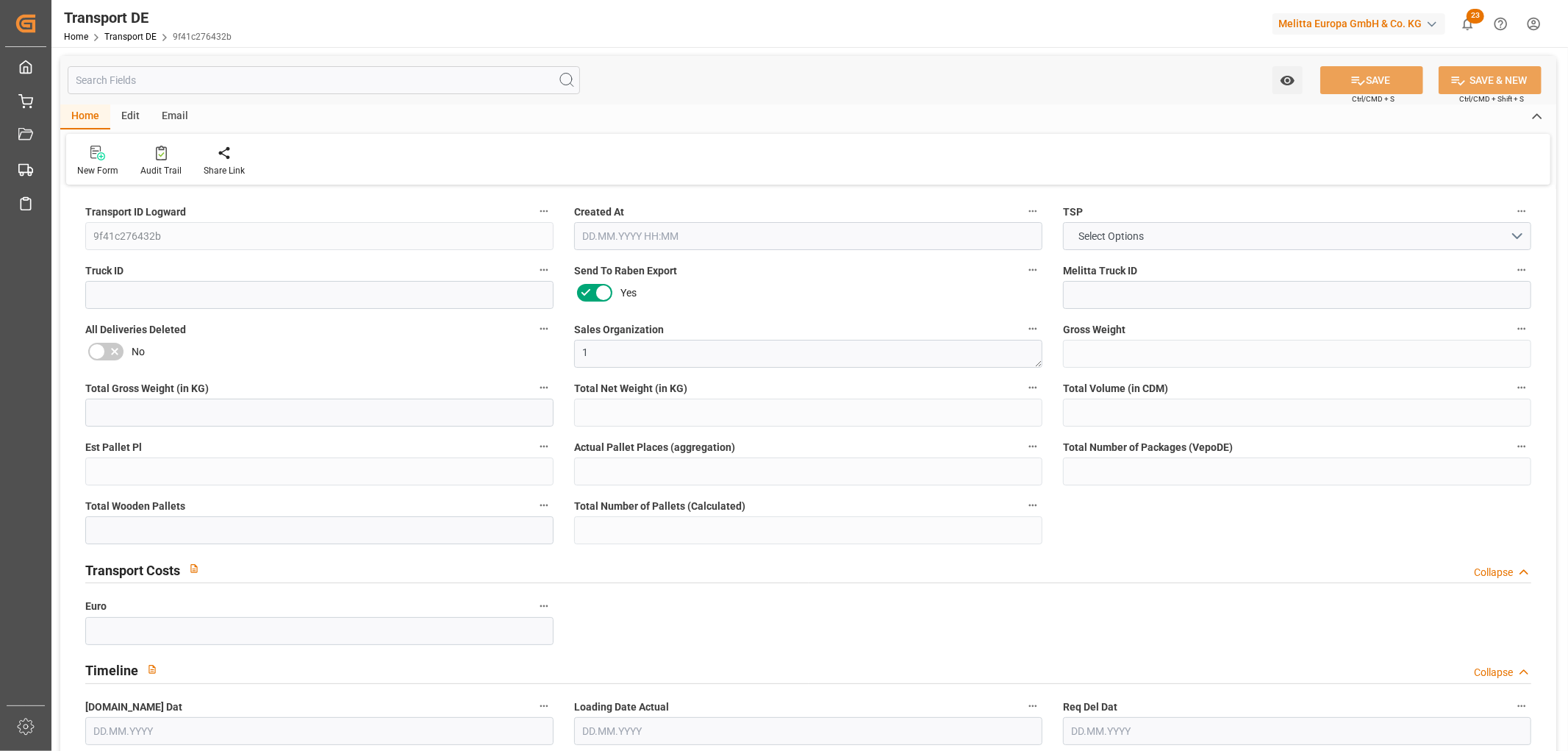
type input "2951"
type input "474.652"
type input "428"
type input "19.09.2025 23:00"
type input "[DATE]"
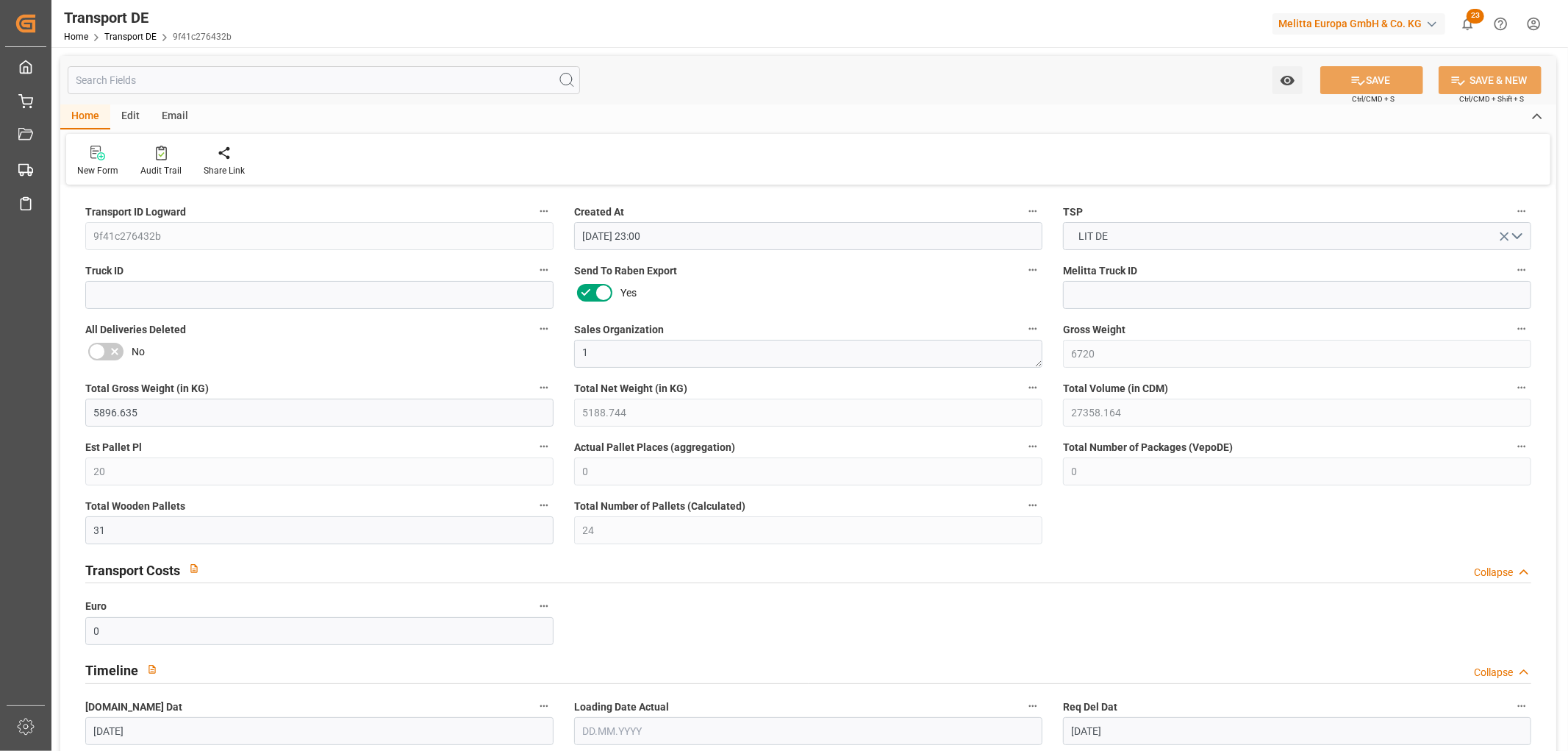
type input "[DATE]"
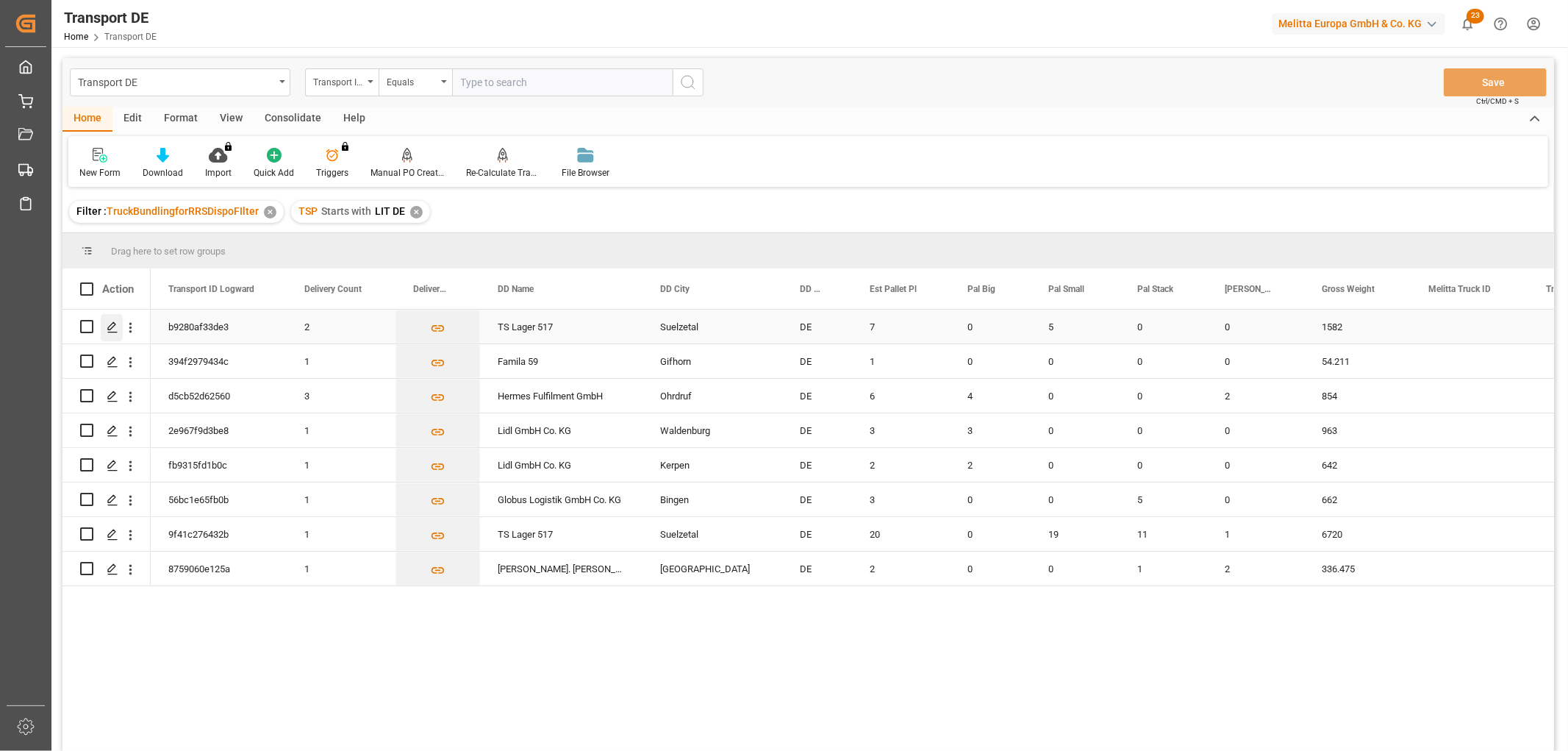
click at [111, 325] on icon "Press SPACE to select this row." at bounding box center [113, 327] width 12 height 12
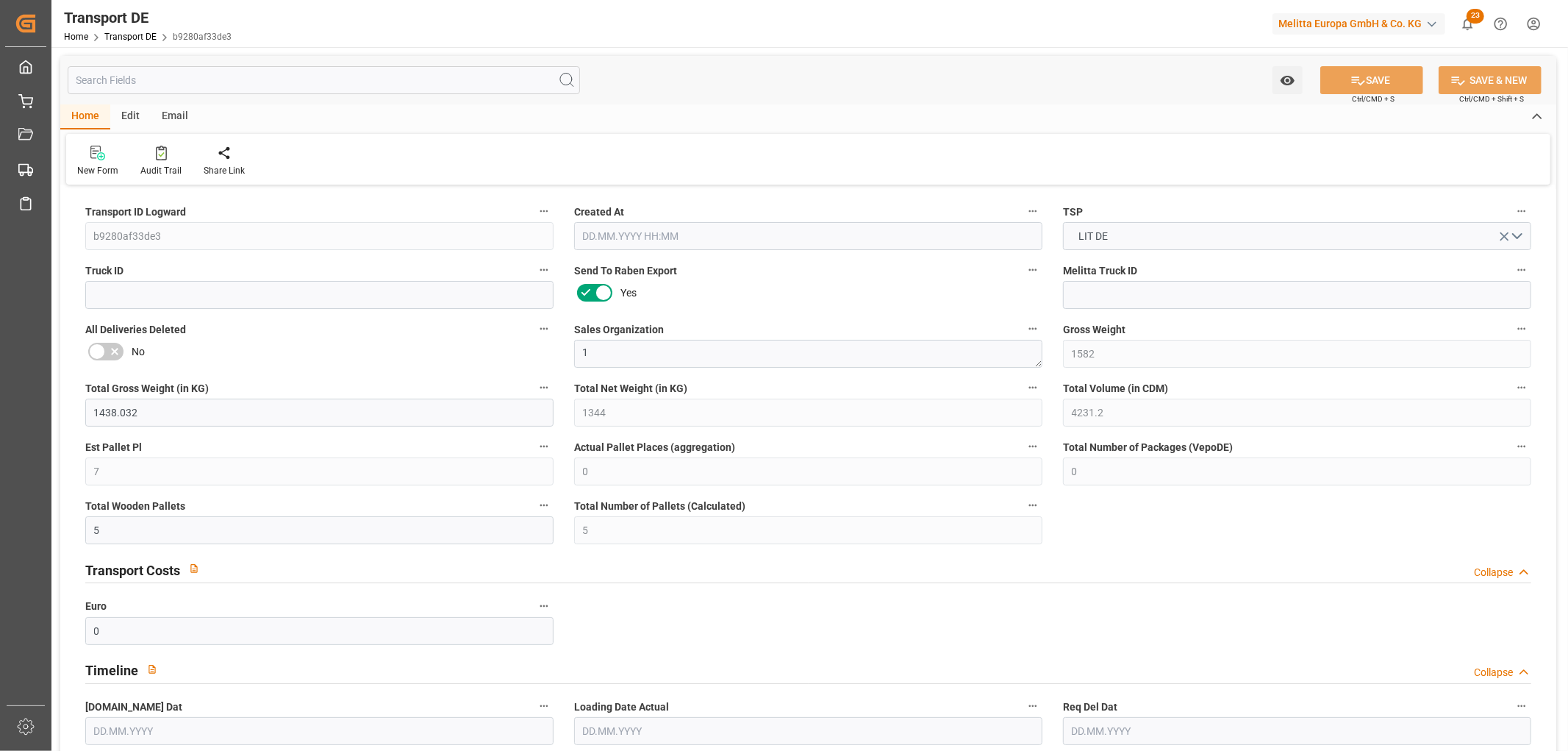
type input "22.09.2025 08:49"
type input "[DATE]"
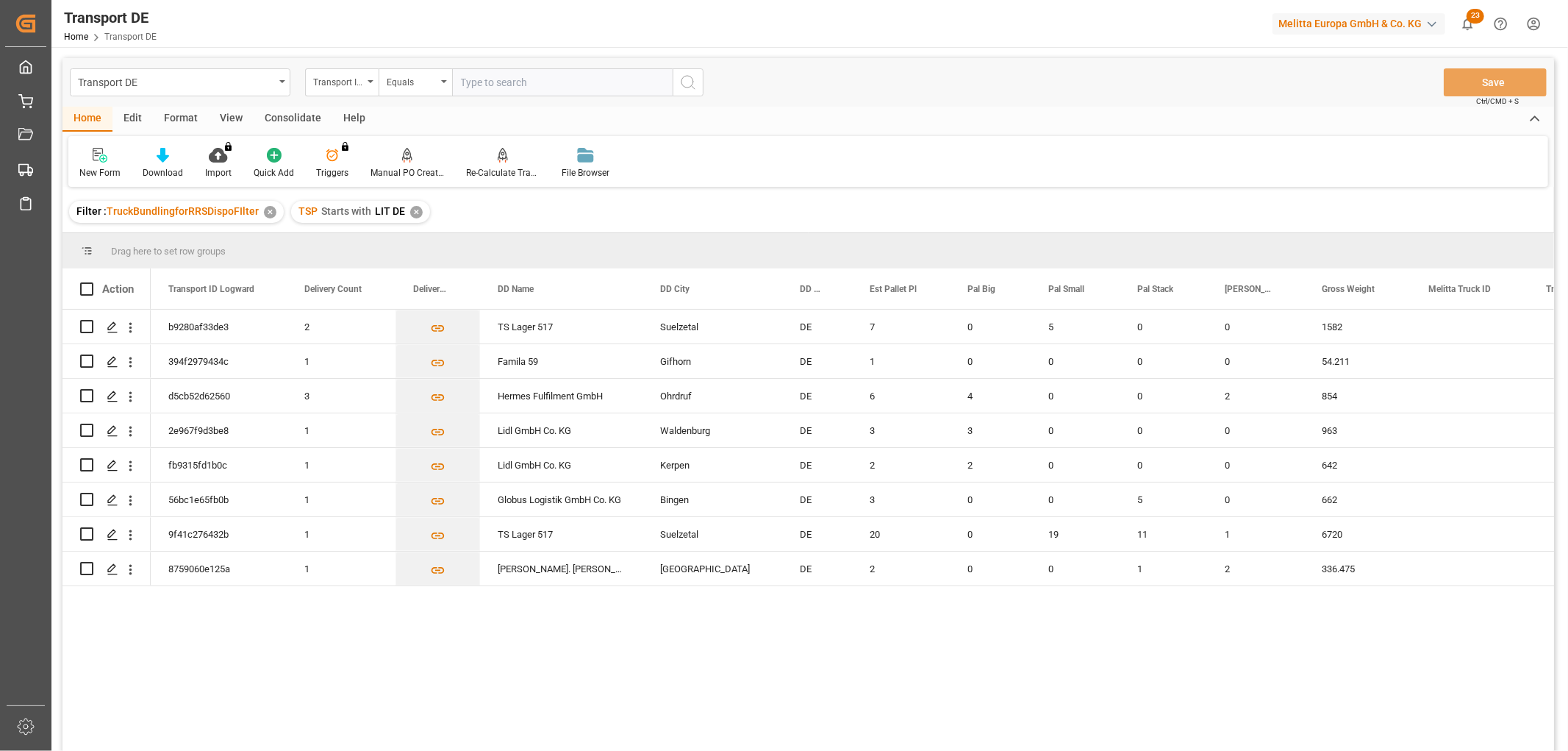
click at [290, 116] on div "Consolidate" at bounding box center [293, 119] width 79 height 25
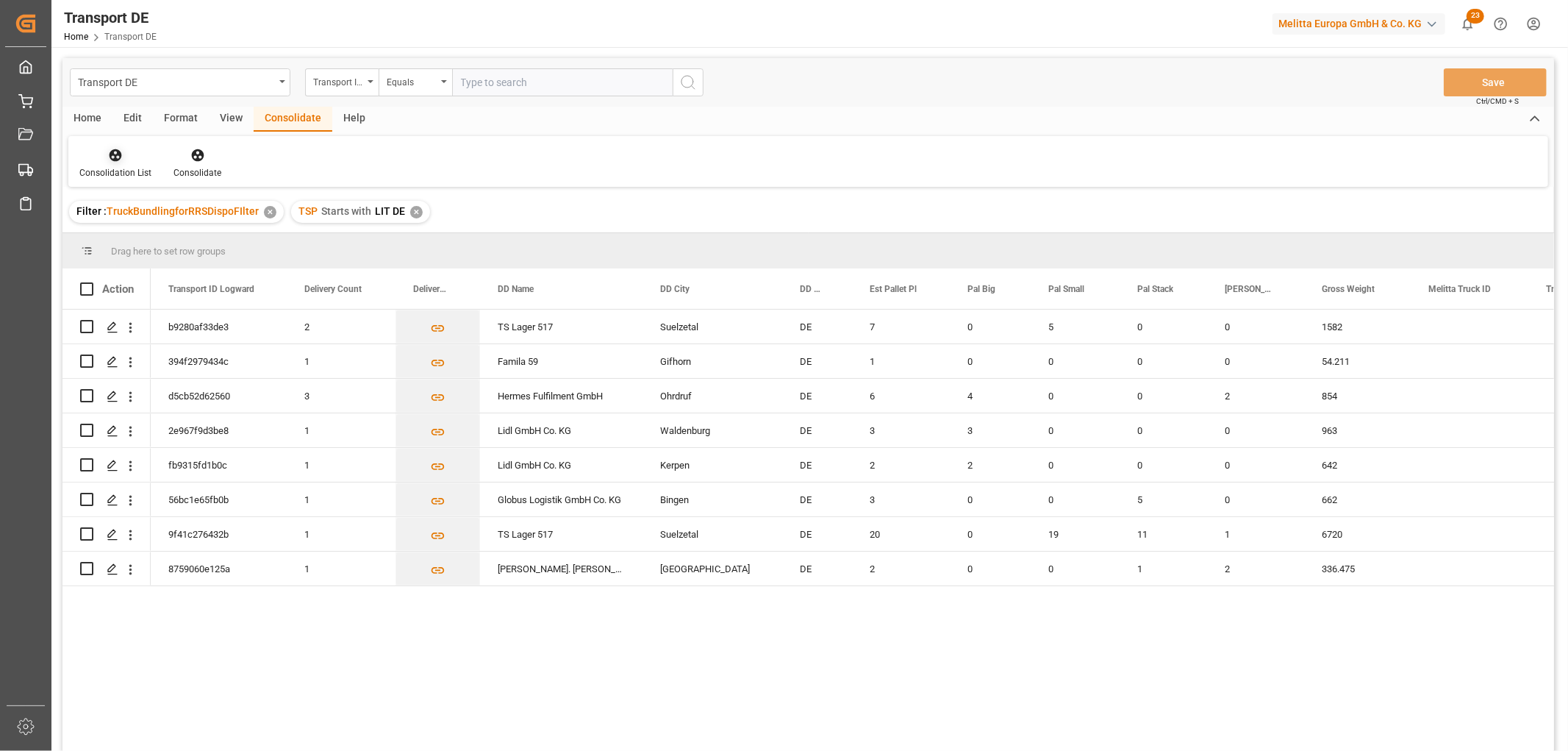
click at [113, 160] on icon at bounding box center [115, 155] width 15 height 15
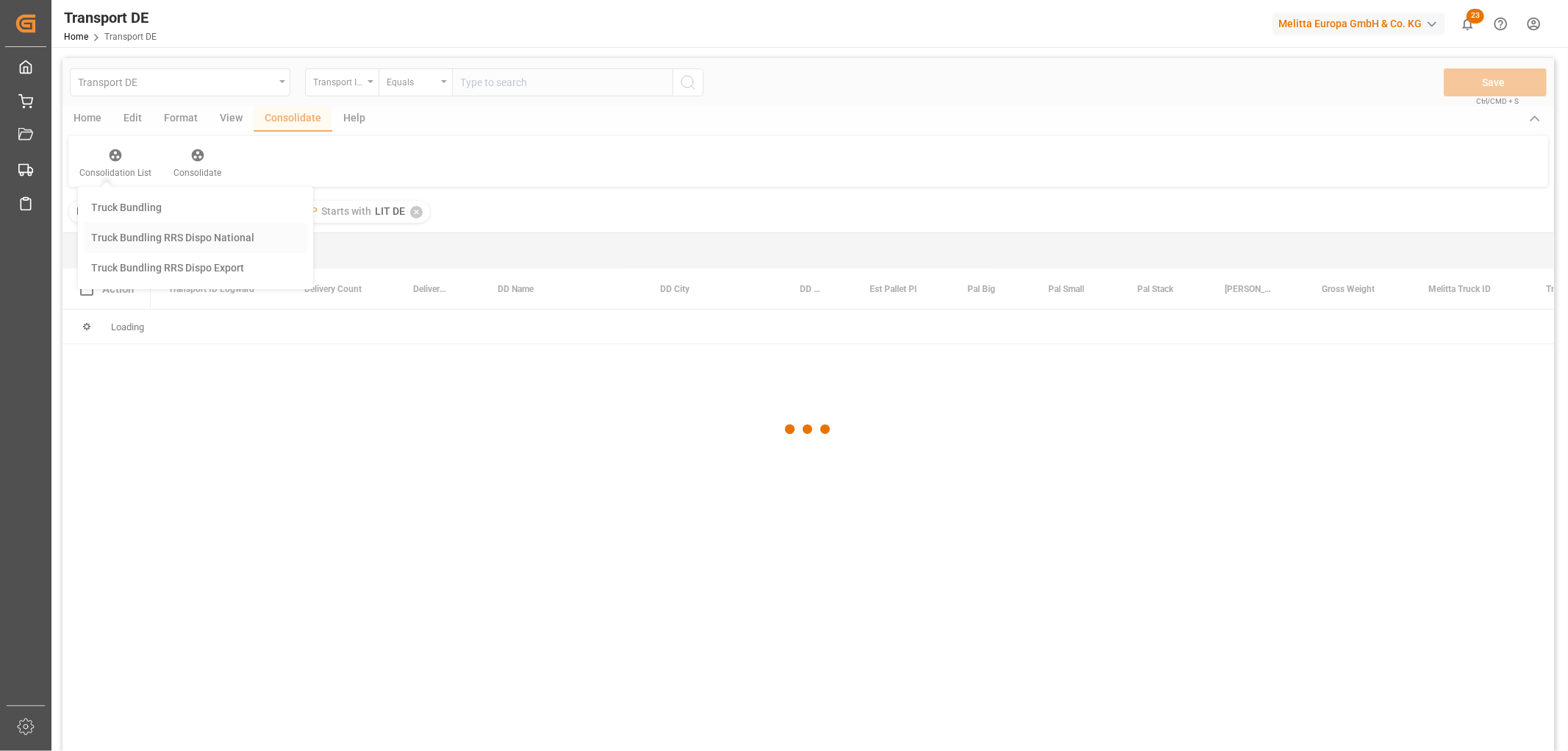
click at [144, 236] on div "Transport DE Transport ID Logward Equals Save Ctrl/CMD + S Home Edit Format Vie…" at bounding box center [808, 424] width 1492 height 732
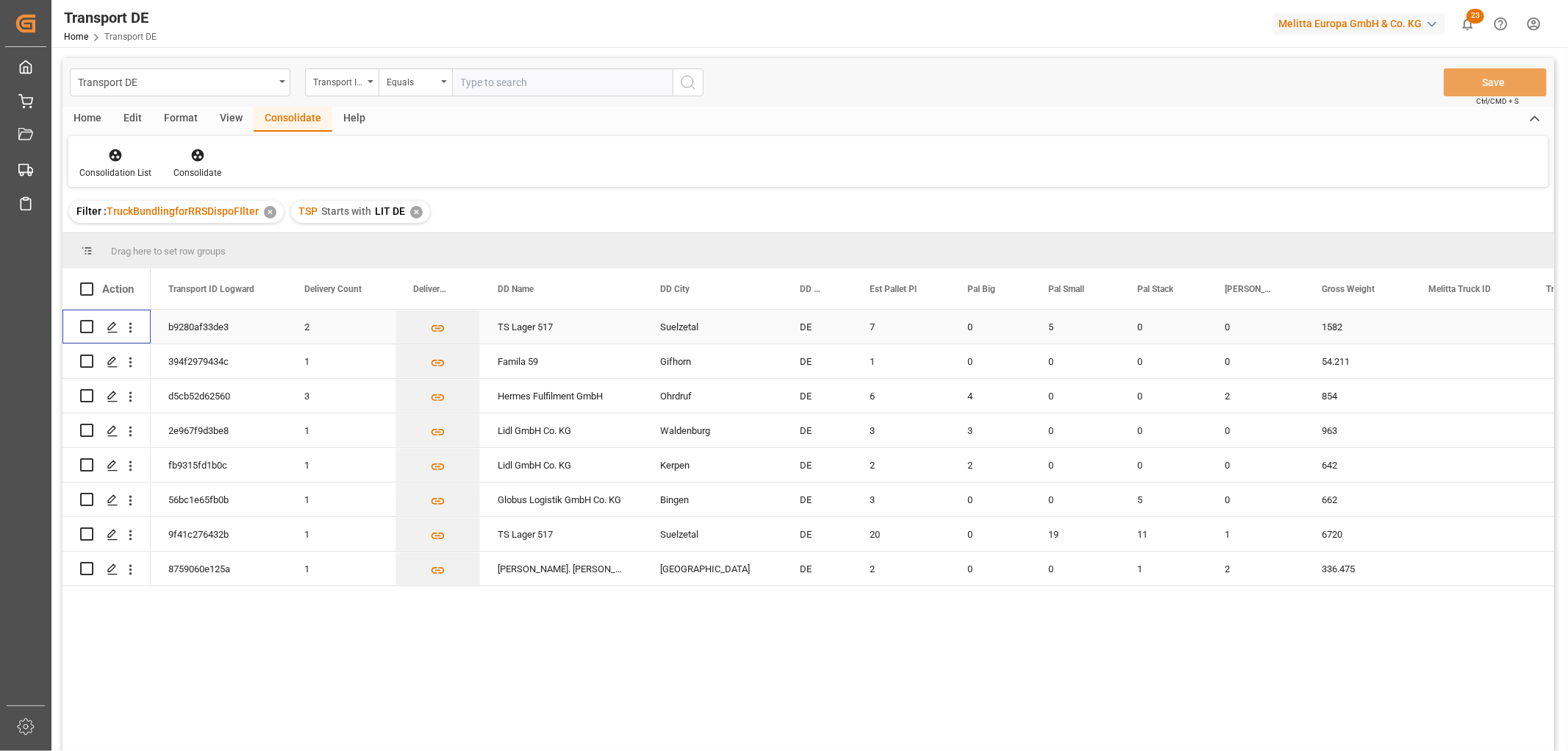
click at [85, 324] on input "Press Space to toggle row selection (unchecked)" at bounding box center [87, 326] width 13 height 13
checkbox input "true"
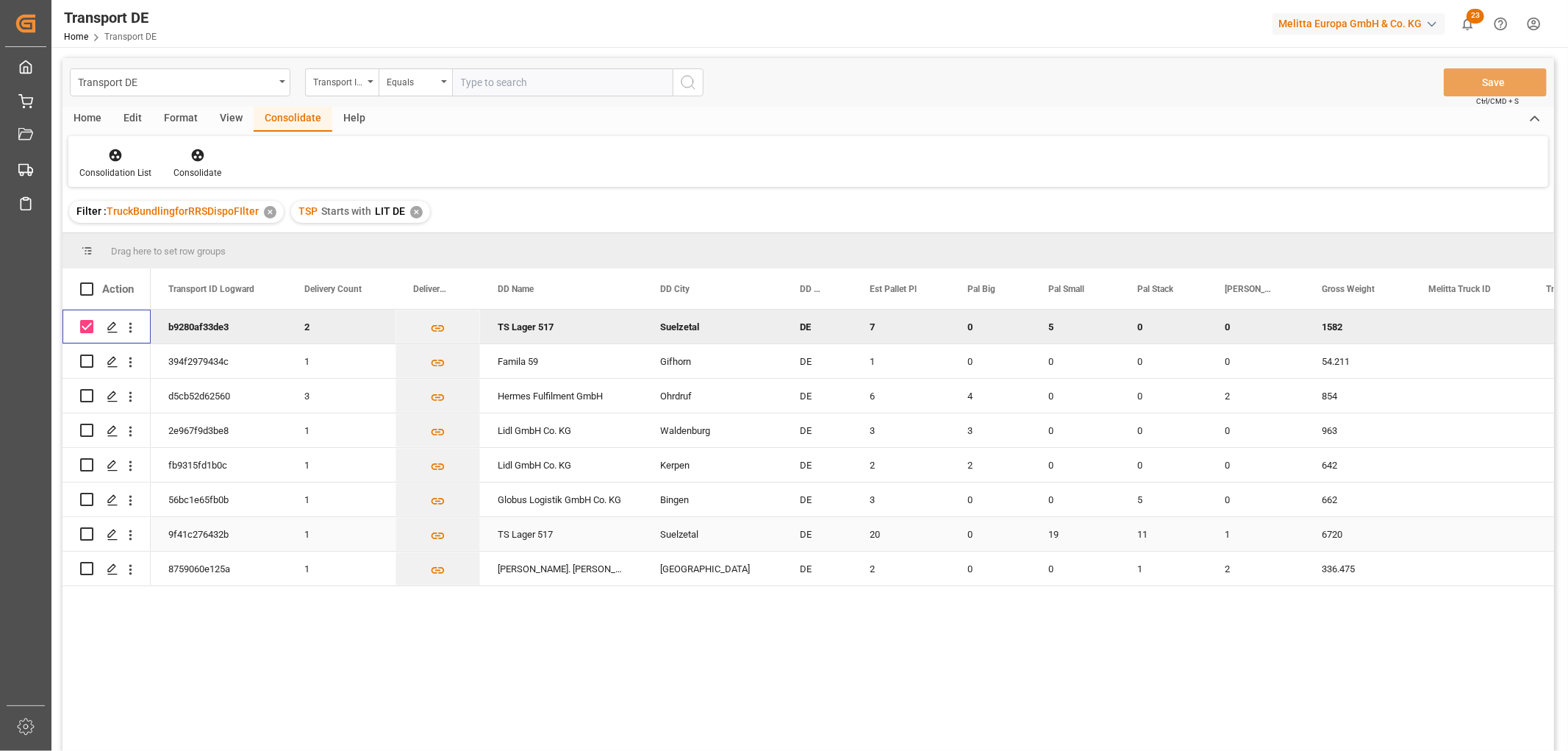
click at [85, 537] on input "Press Space to toggle row selection (unchecked)" at bounding box center [87, 534] width 13 height 13
checkbox input "true"
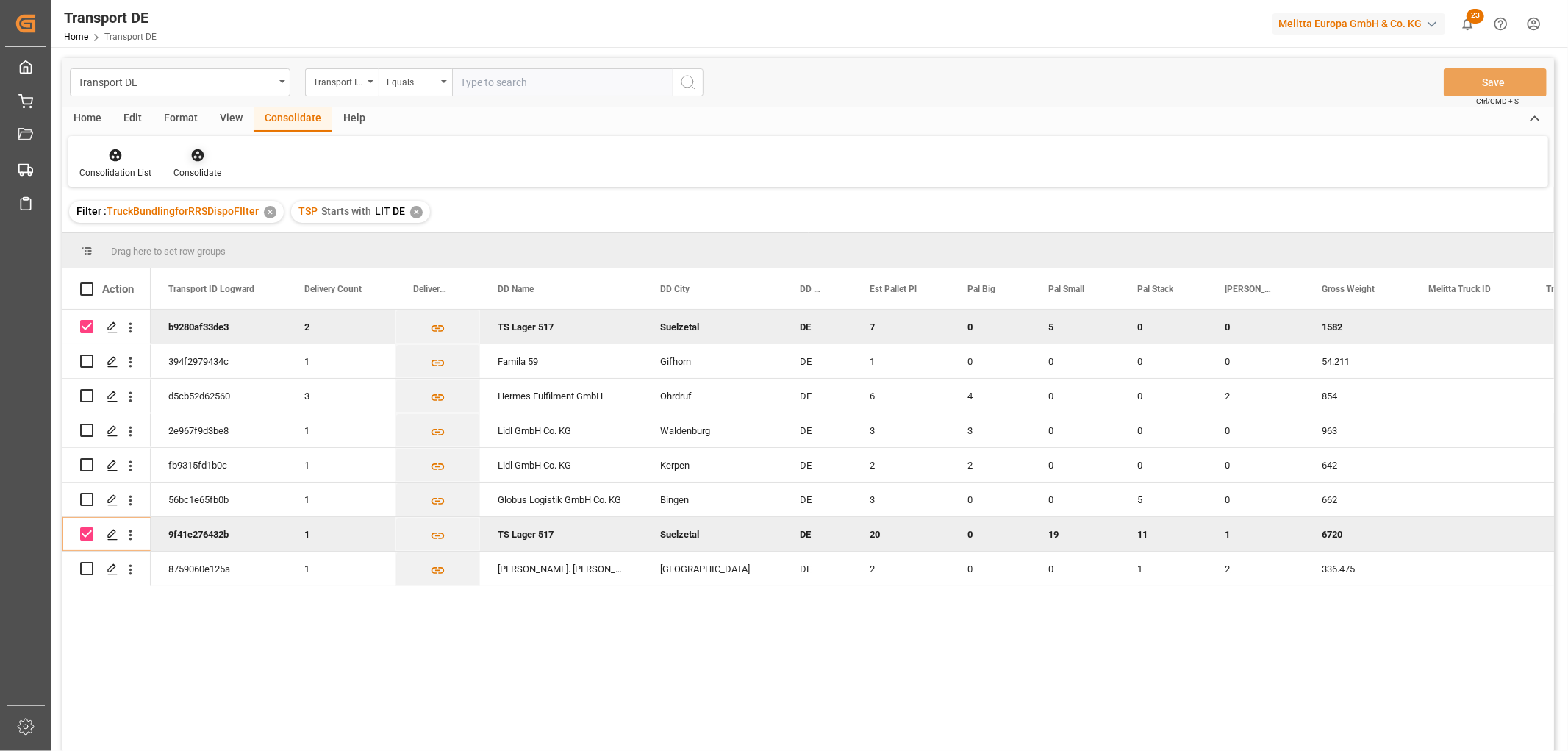
click at [197, 155] on icon at bounding box center [197, 155] width 15 height 15
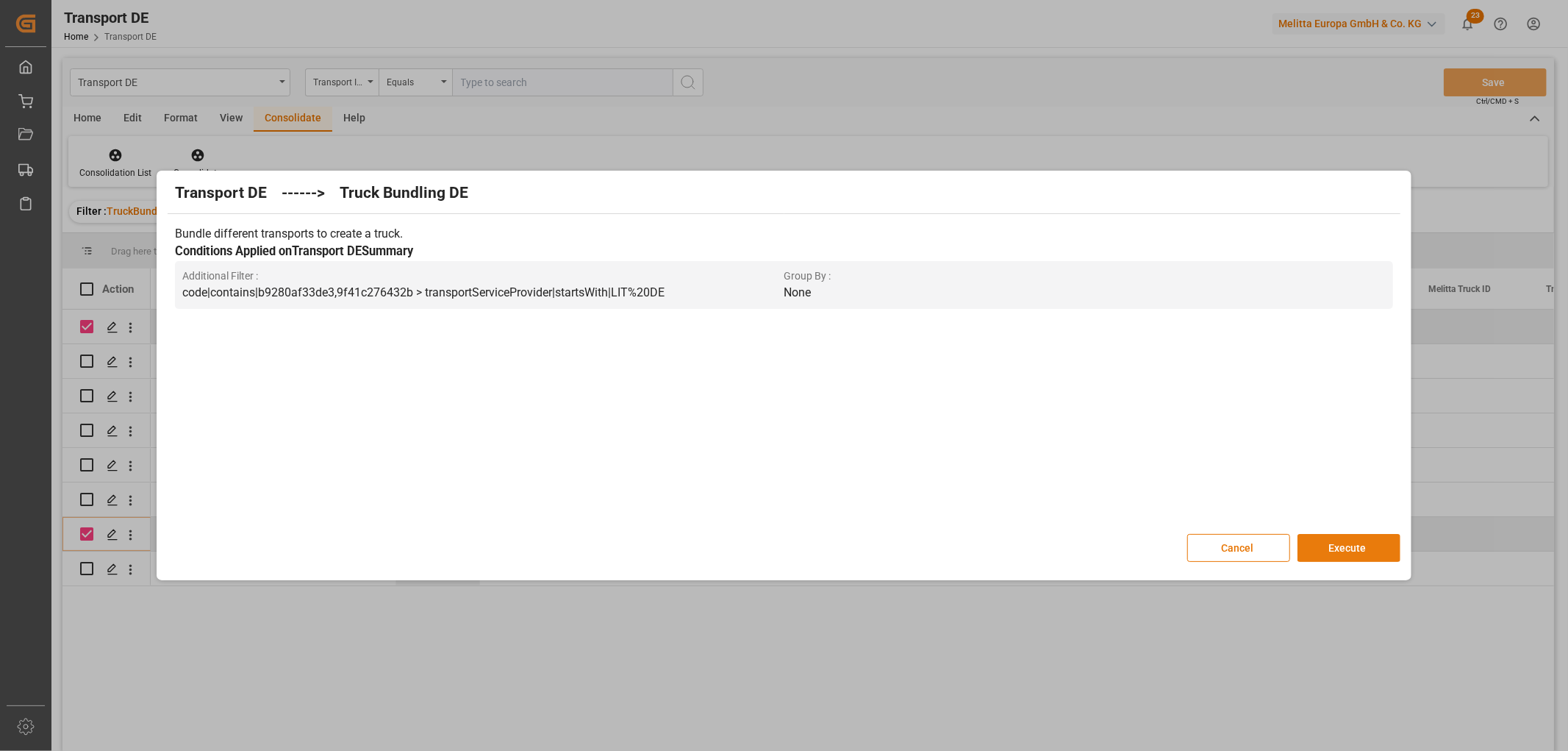
click at [1338, 542] on button "Execute" at bounding box center [1349, 547] width 103 height 28
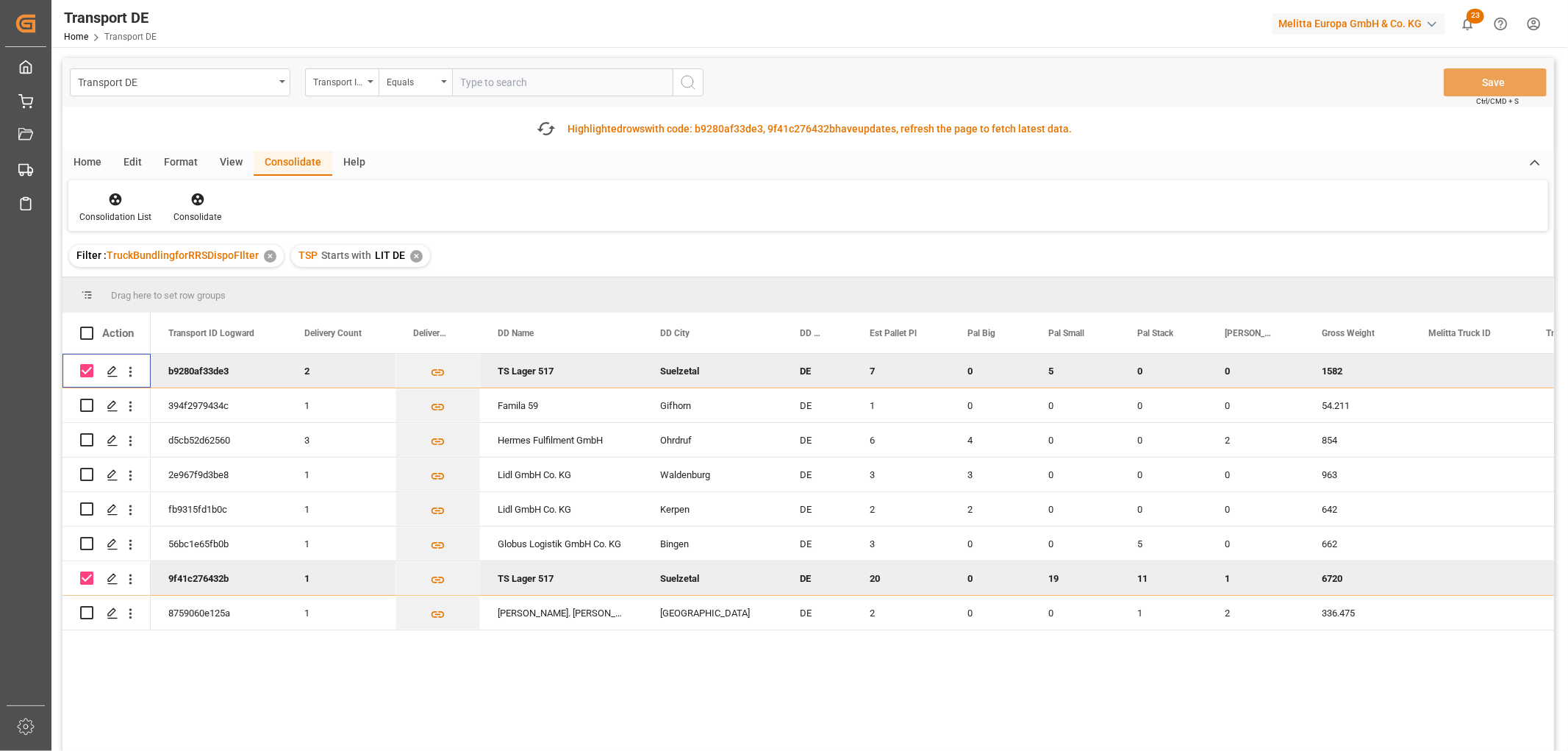
click at [85, 368] on input "Press Space to toggle row selection (checked)" at bounding box center [87, 370] width 13 height 13
checkbox input "false"
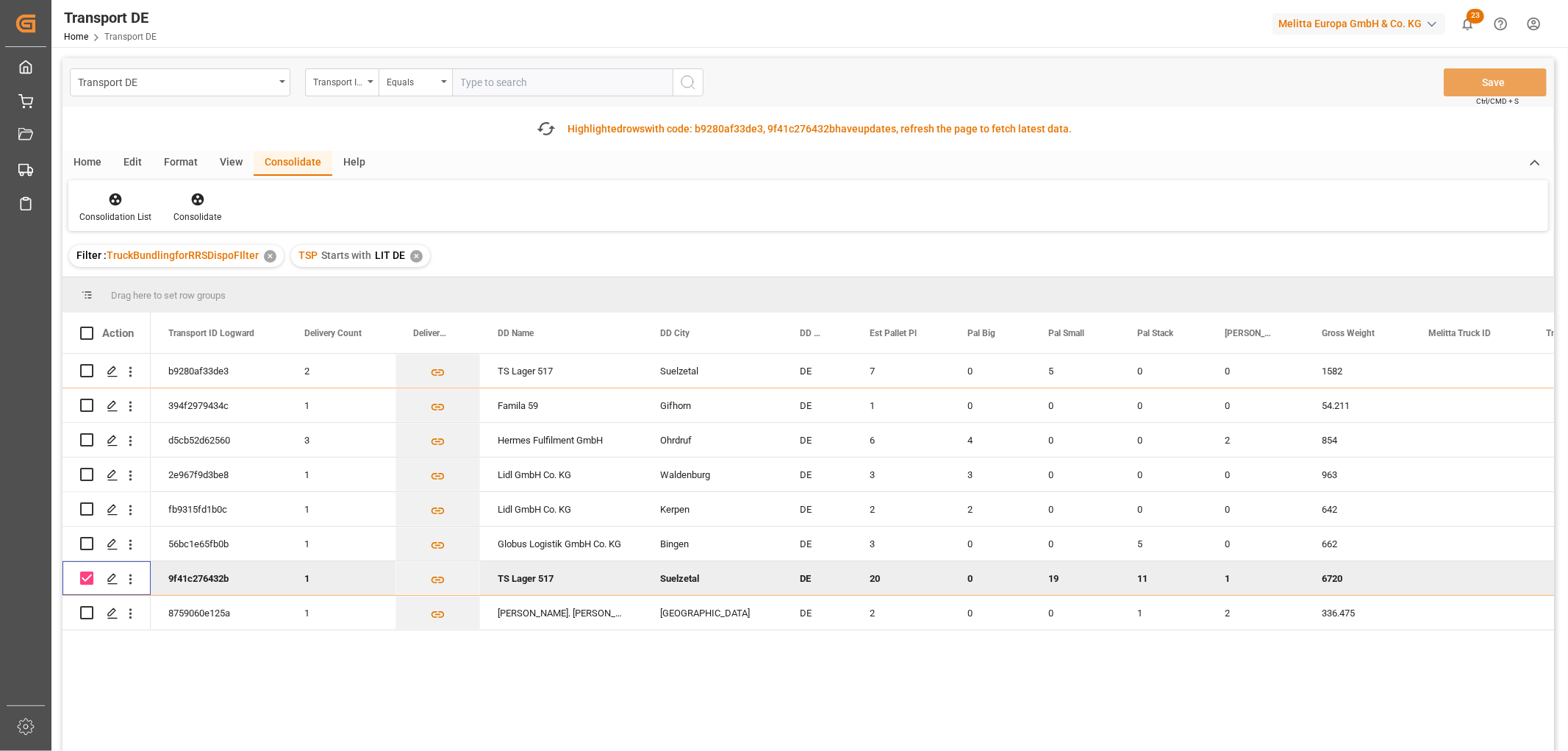
click at [86, 572] on input "Press Space to toggle row selection (checked)" at bounding box center [87, 578] width 13 height 13
checkbox input "false"
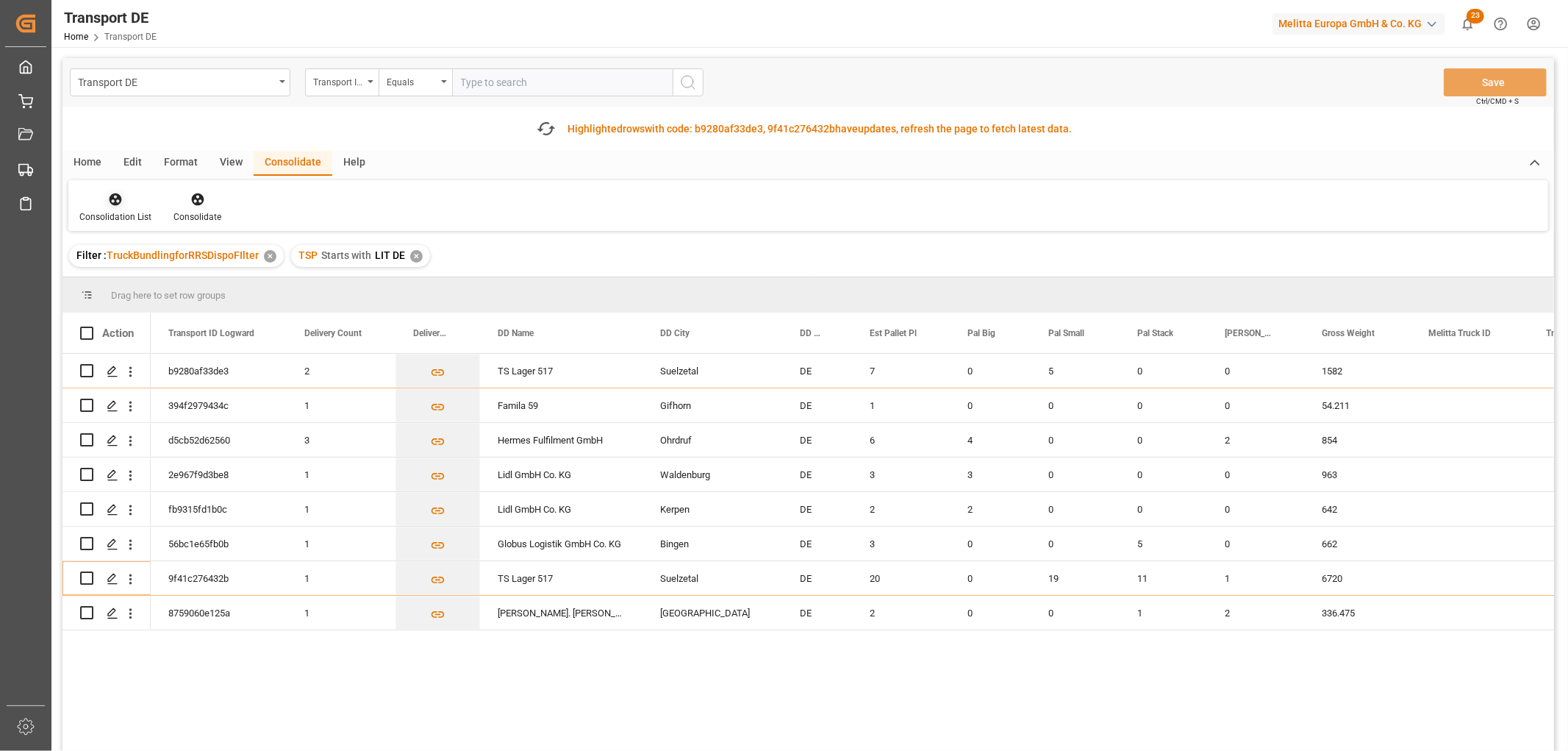
click at [112, 201] on icon at bounding box center [115, 199] width 15 height 15
click at [139, 281] on div "Transport DE Transport ID Logward Equals Save Ctrl/CMD + S Fetch latest updates…" at bounding box center [808, 446] width 1492 height 776
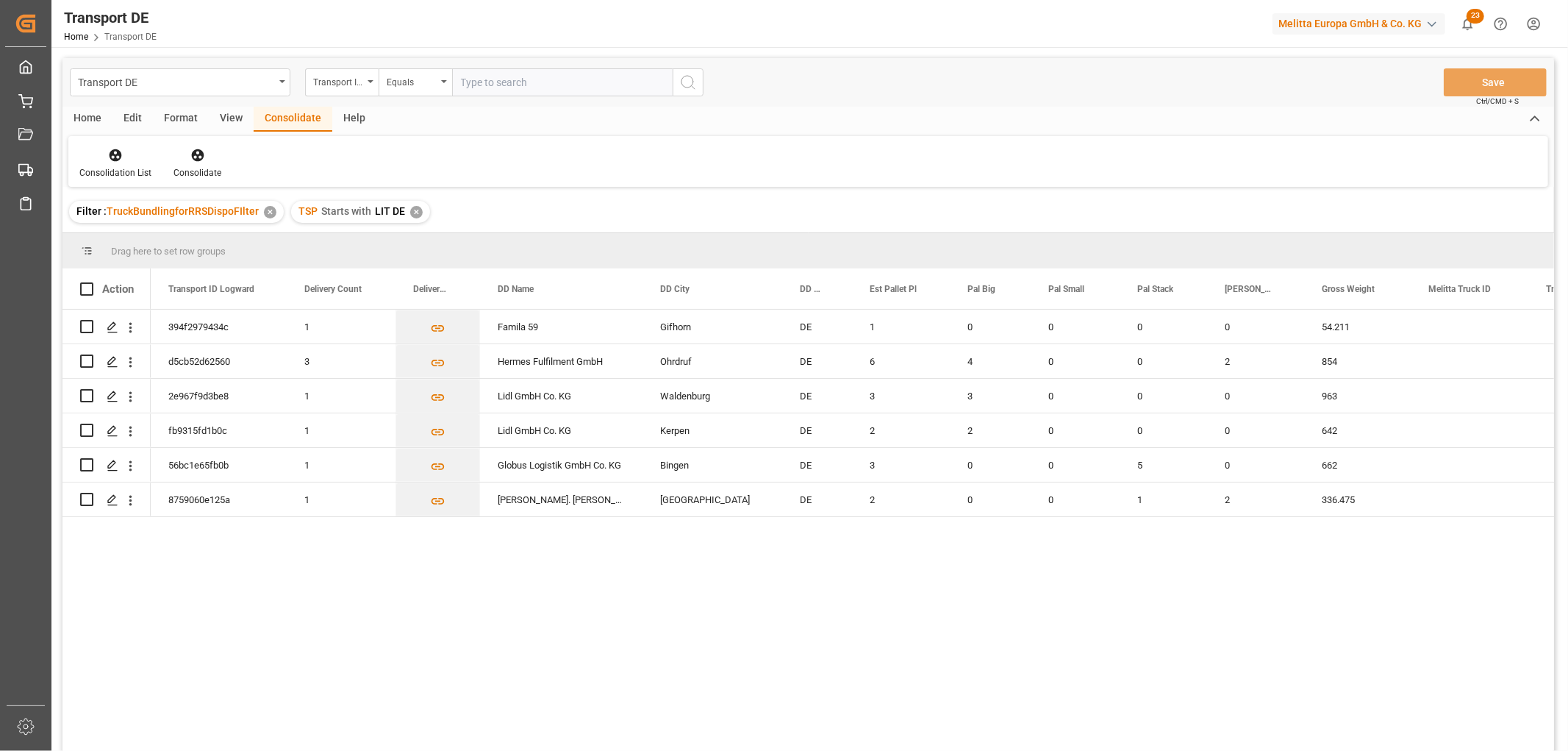
click at [410, 212] on div "✕" at bounding box center [416, 212] width 12 height 12
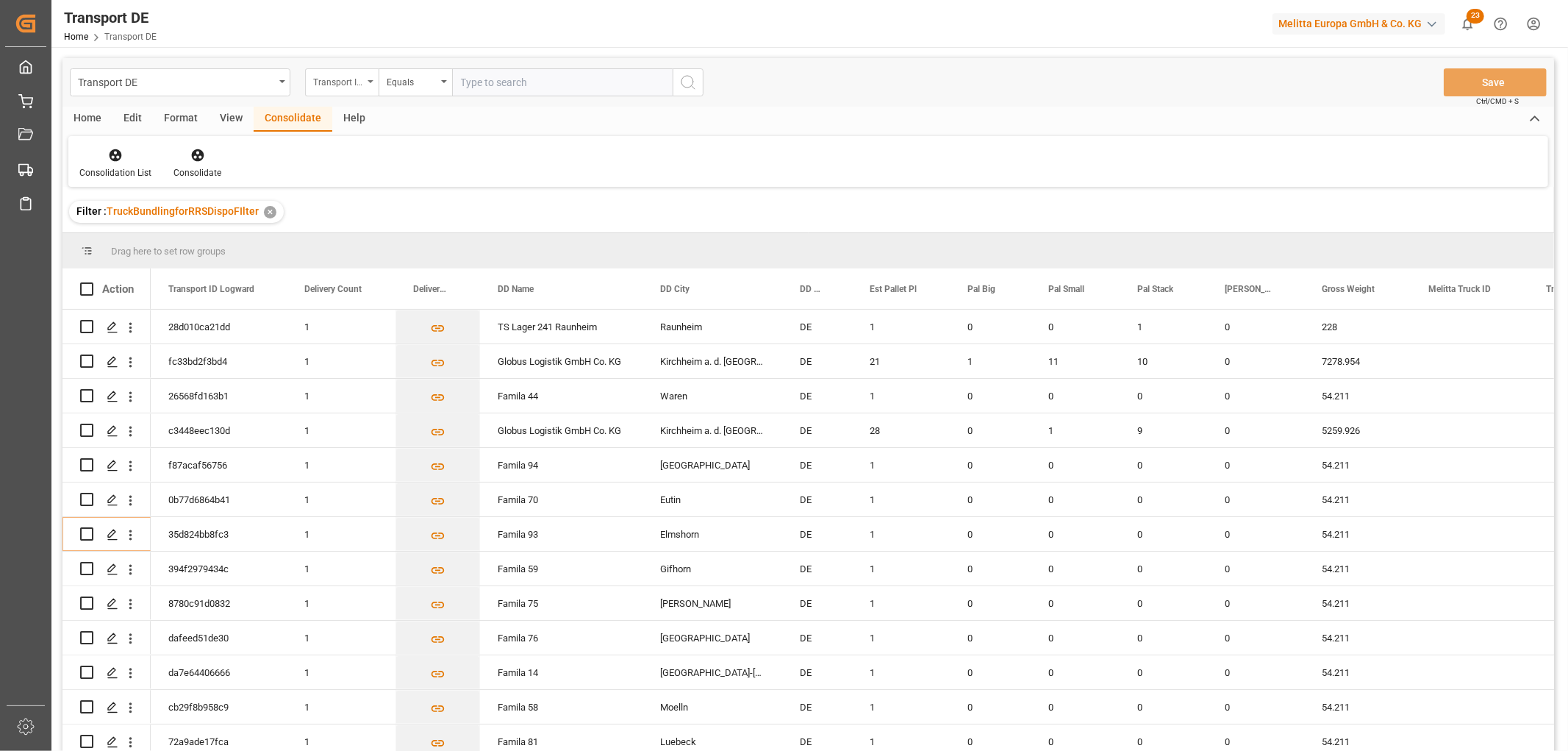
click at [333, 79] on div "Transport ID Logward" at bounding box center [339, 81] width 50 height 17
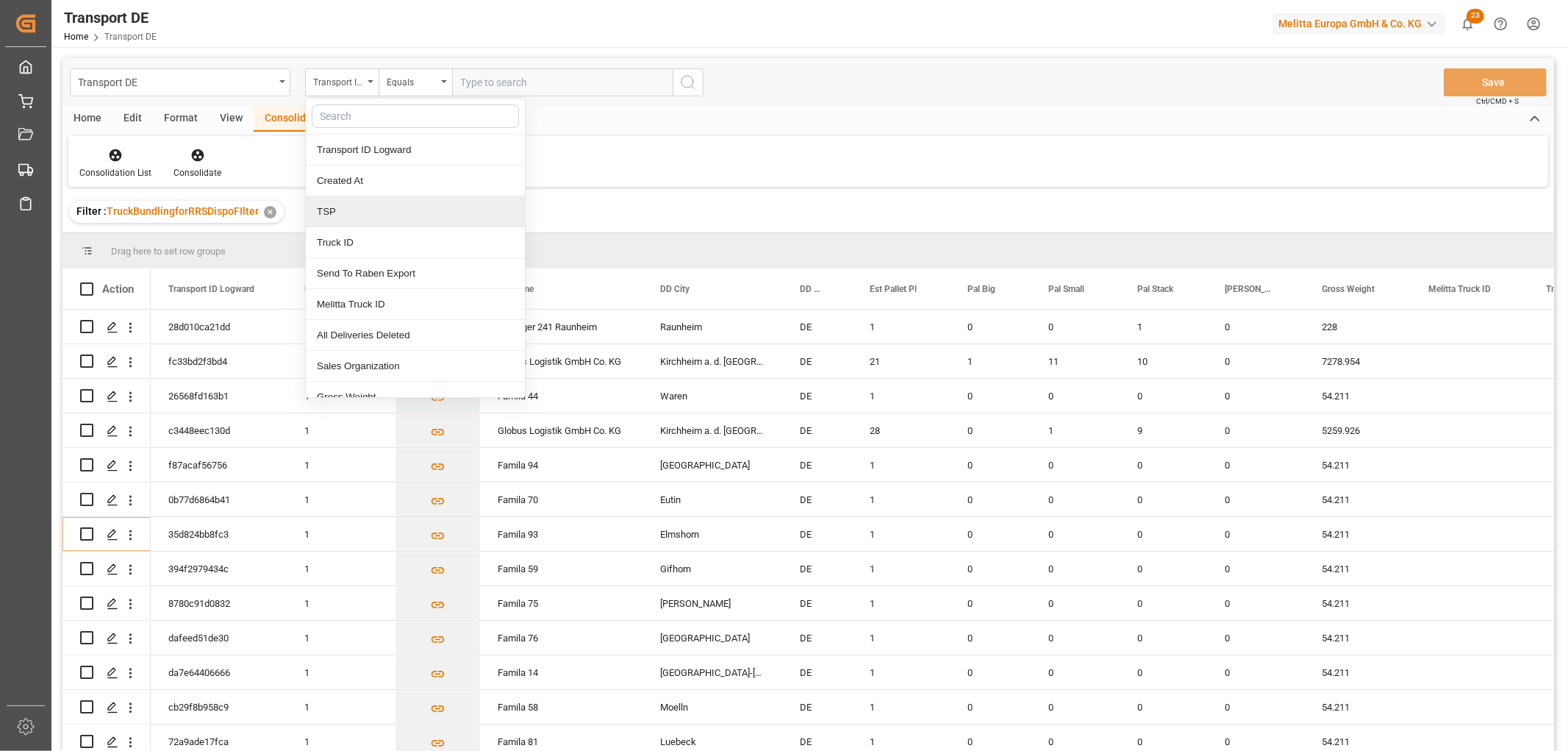
click at [358, 217] on div "TSP" at bounding box center [415, 212] width 219 height 31
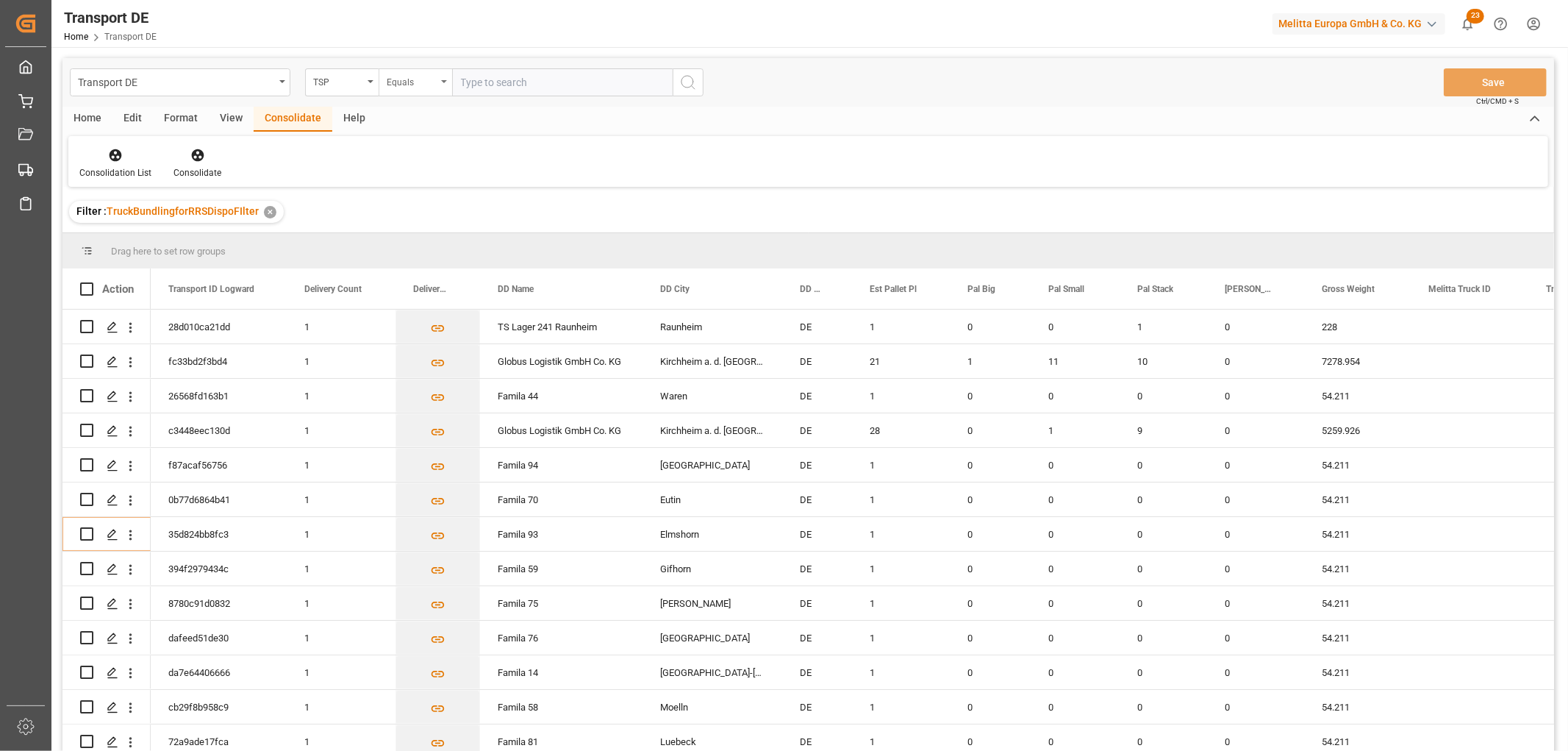
click at [408, 85] on div "Equals" at bounding box center [412, 81] width 50 height 17
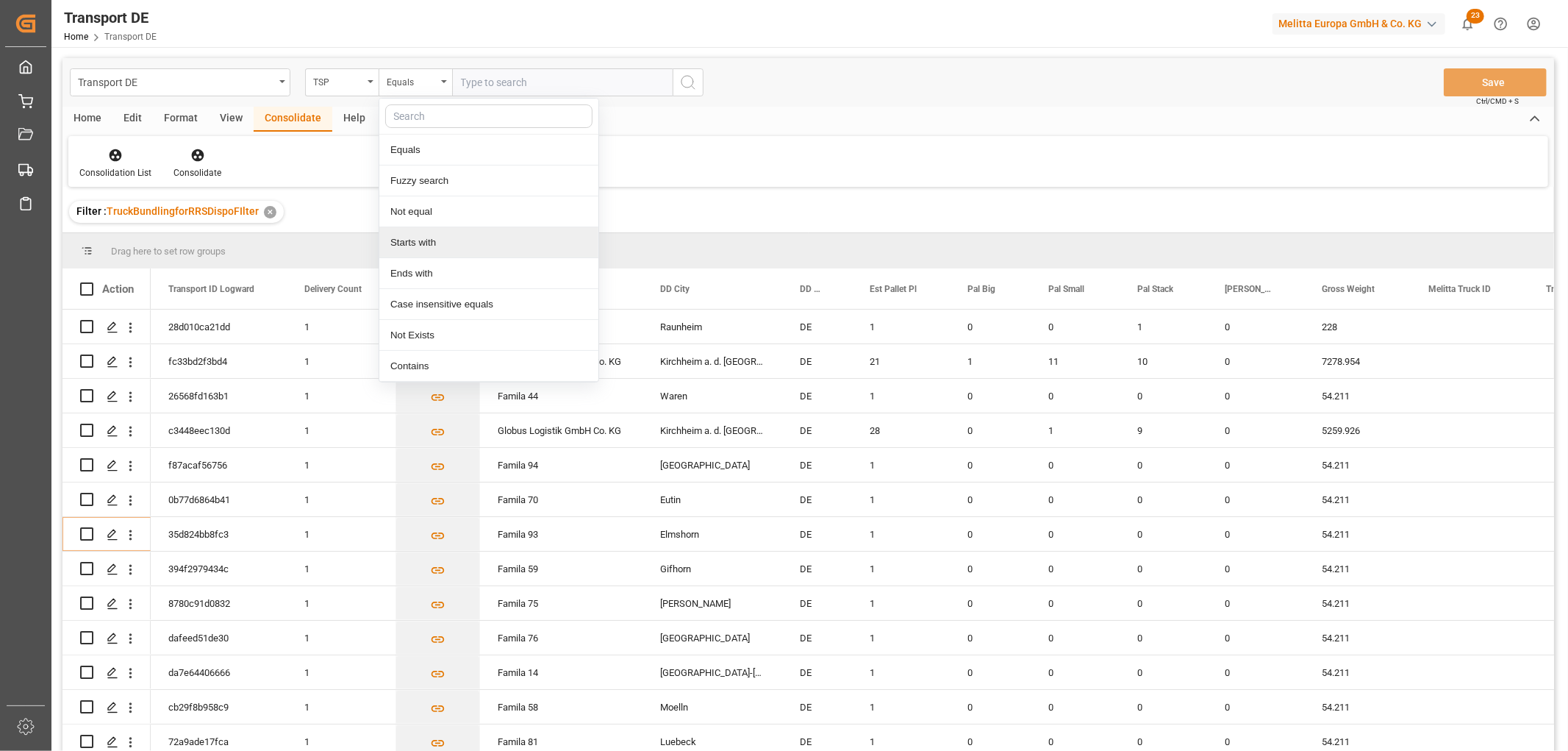
click at [420, 240] on div "Starts with" at bounding box center [488, 243] width 219 height 31
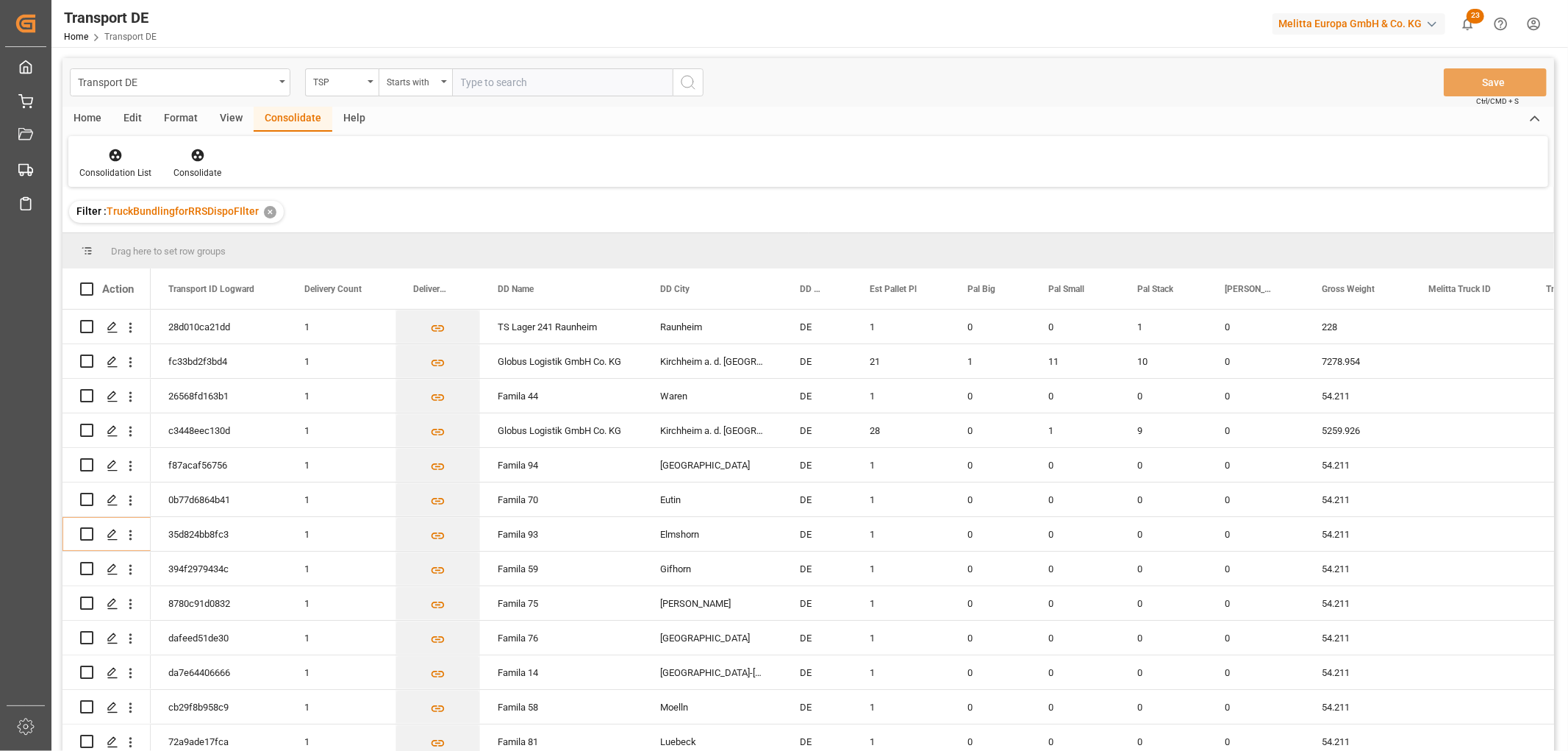
click at [469, 82] on input "text" at bounding box center [562, 82] width 221 height 28
type input "Hartmann"
click at [691, 81] on icon "search button" at bounding box center [688, 82] width 17 height 17
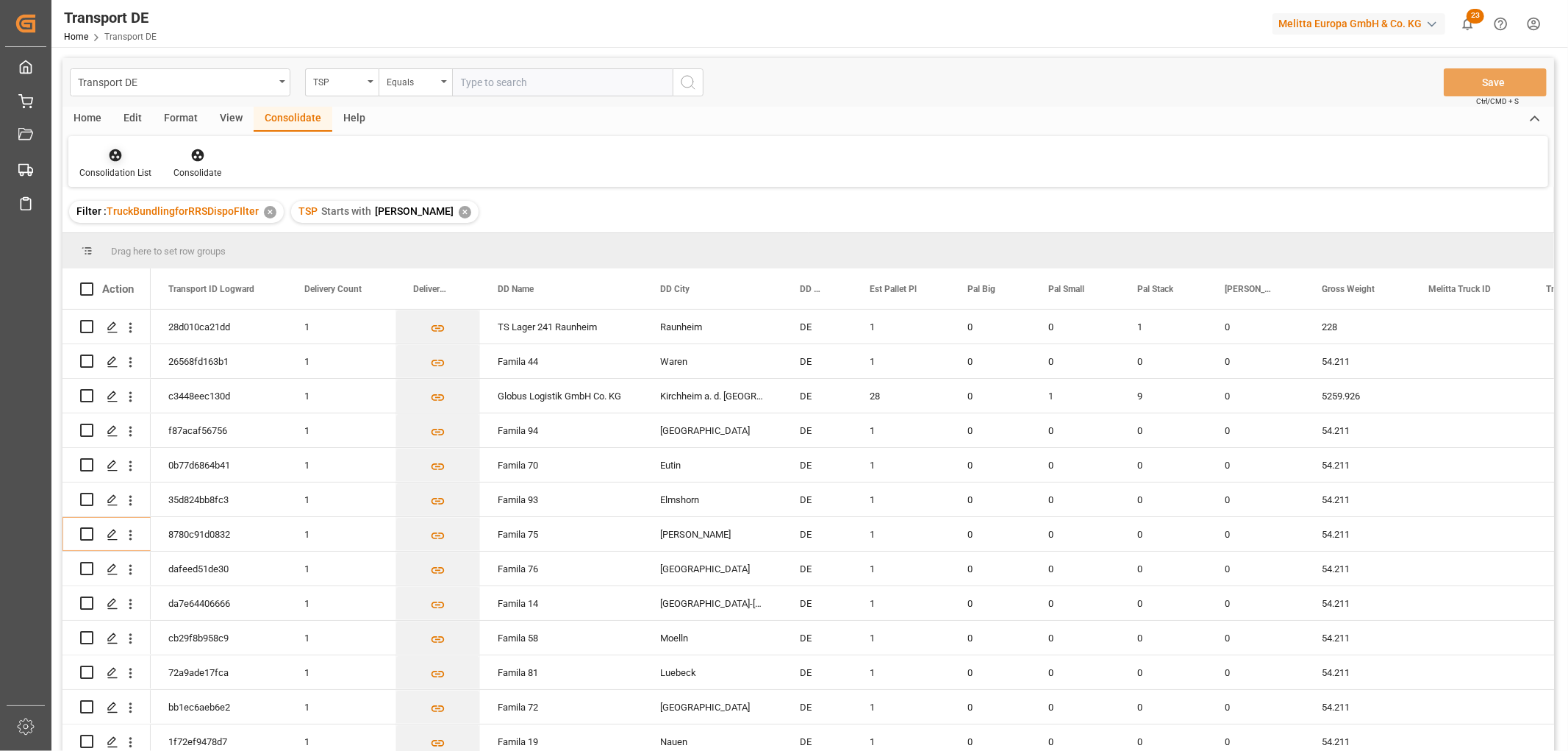
click at [118, 153] on icon at bounding box center [116, 155] width 12 height 12
click at [145, 236] on div "Transport DE TSP Equals Save Ctrl/CMD + S Home Edit Format View Consolidate Hel…" at bounding box center [808, 424] width 1492 height 732
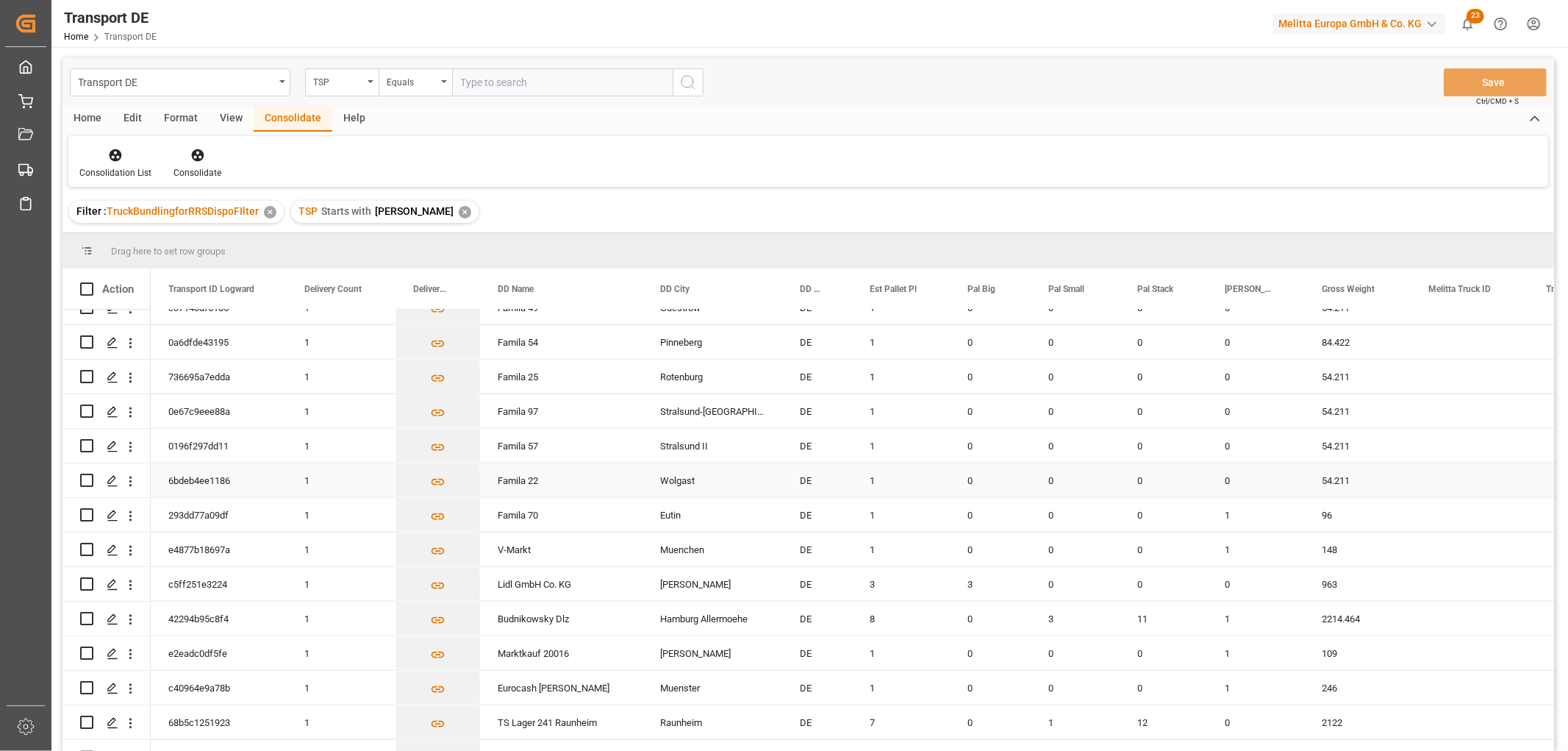
scroll to position [1552, 0]
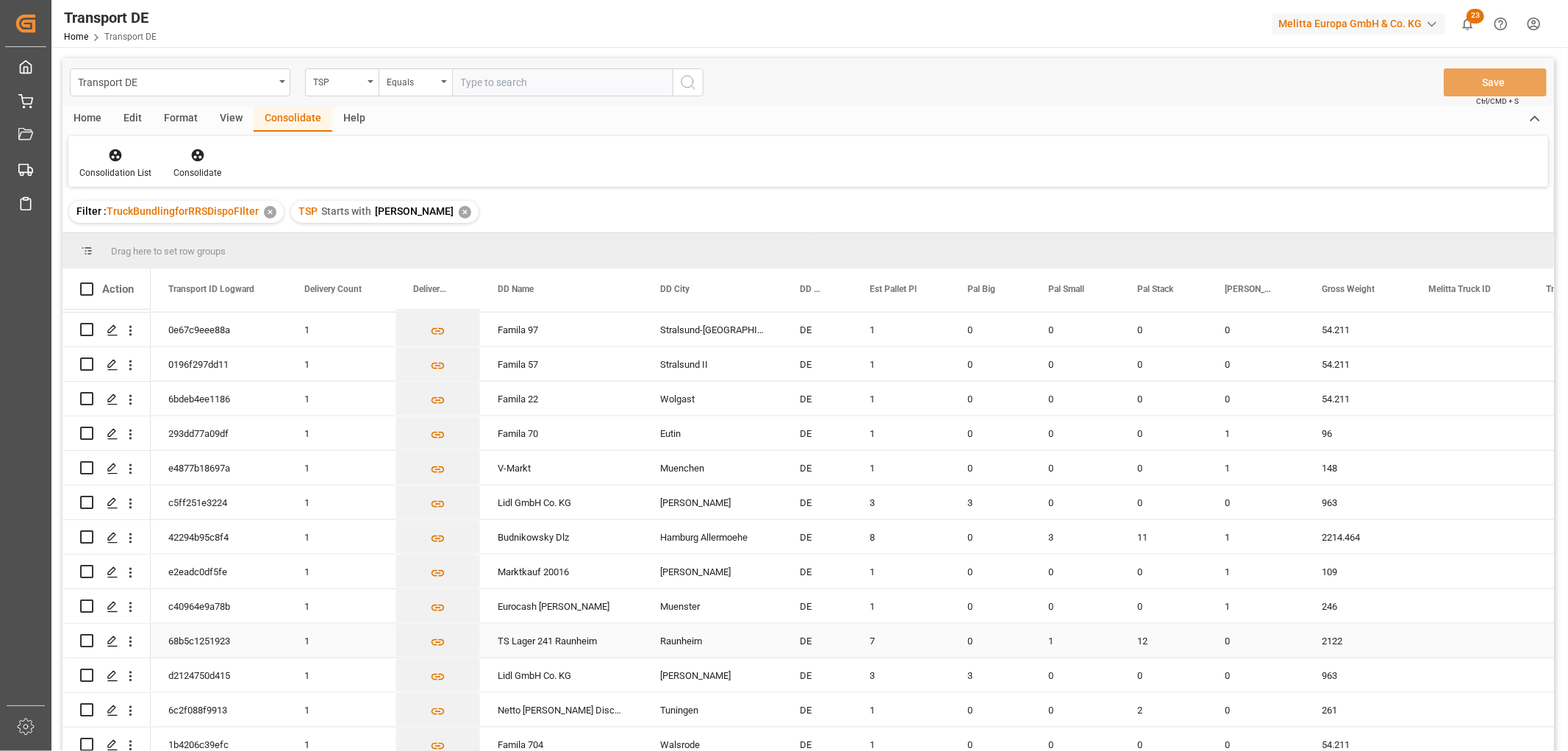
click at [86, 640] on input "Press Space to toggle row selection (unchecked)" at bounding box center [87, 640] width 13 height 13
checkbox input "true"
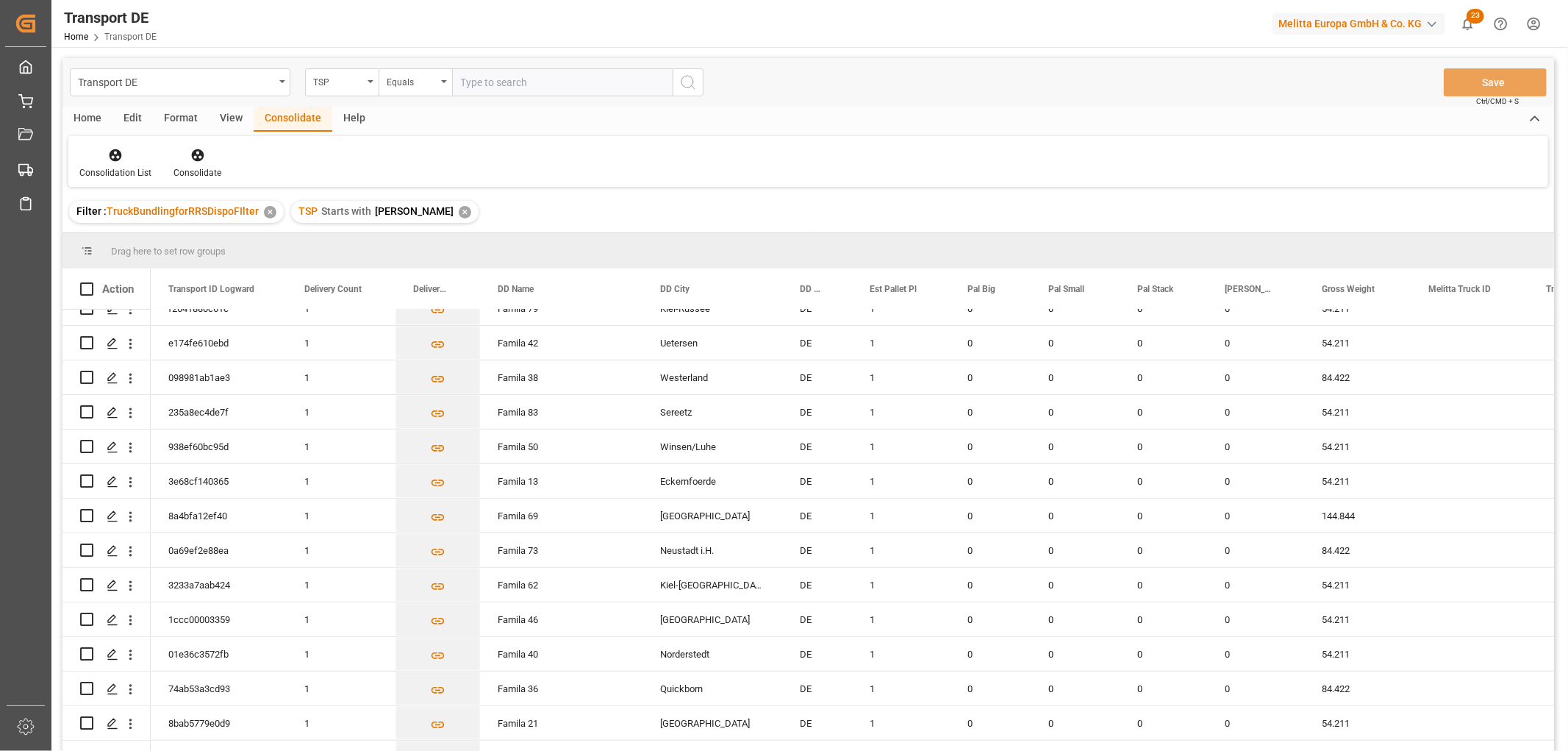
scroll to position [0, 0]
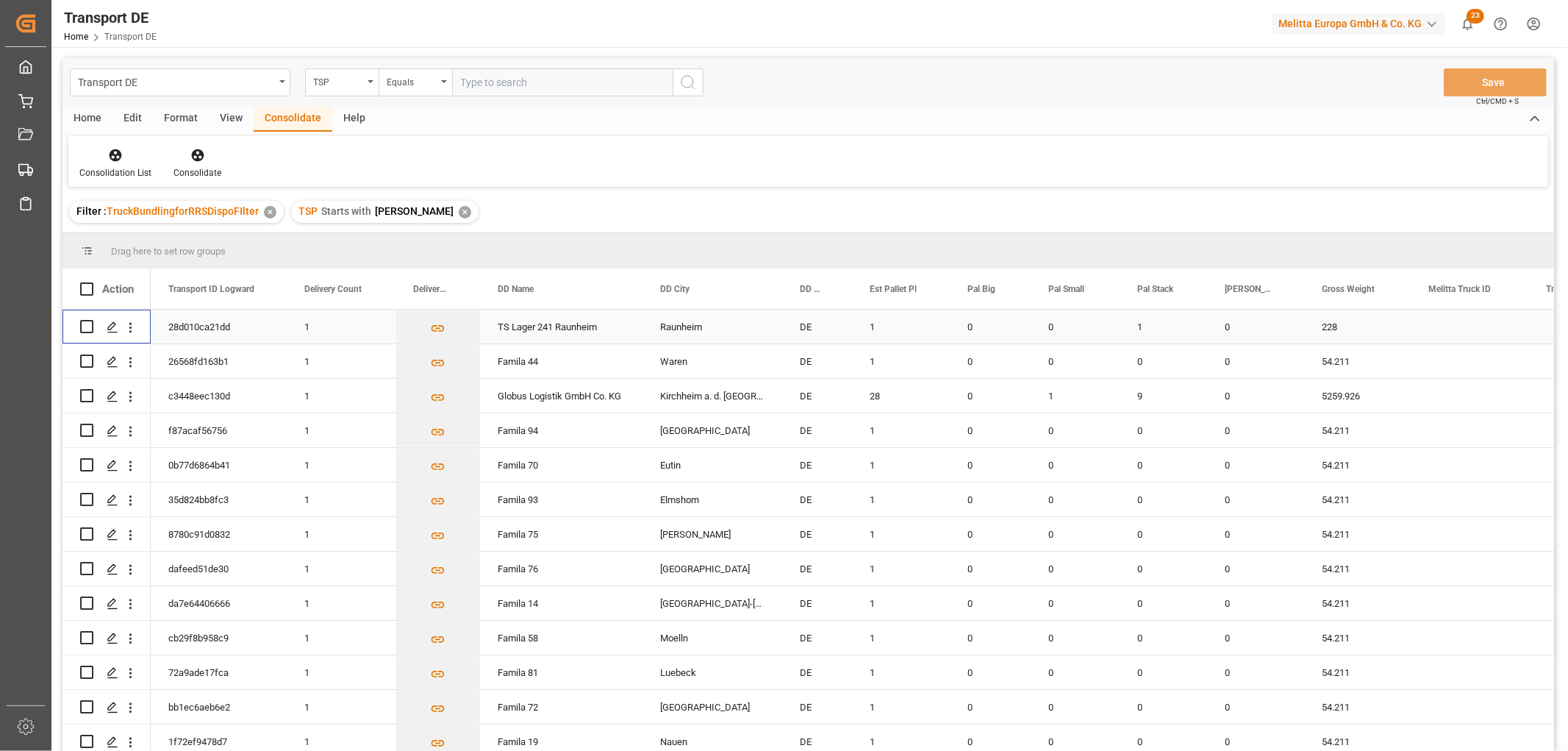
click at [87, 322] on input "Press Space to toggle row selection (unchecked)" at bounding box center [87, 326] width 13 height 13
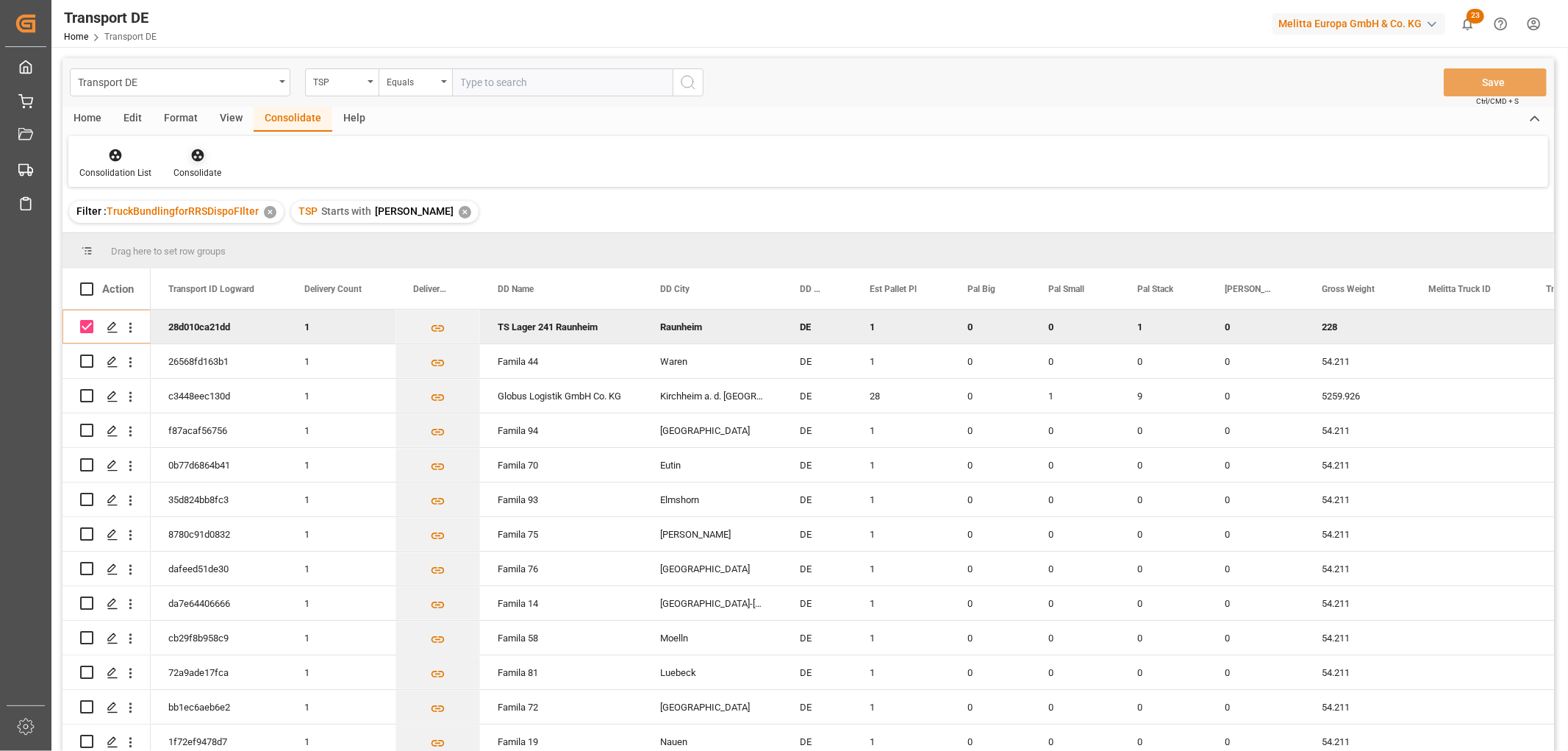
click at [191, 152] on icon at bounding box center [197, 155] width 12 height 12
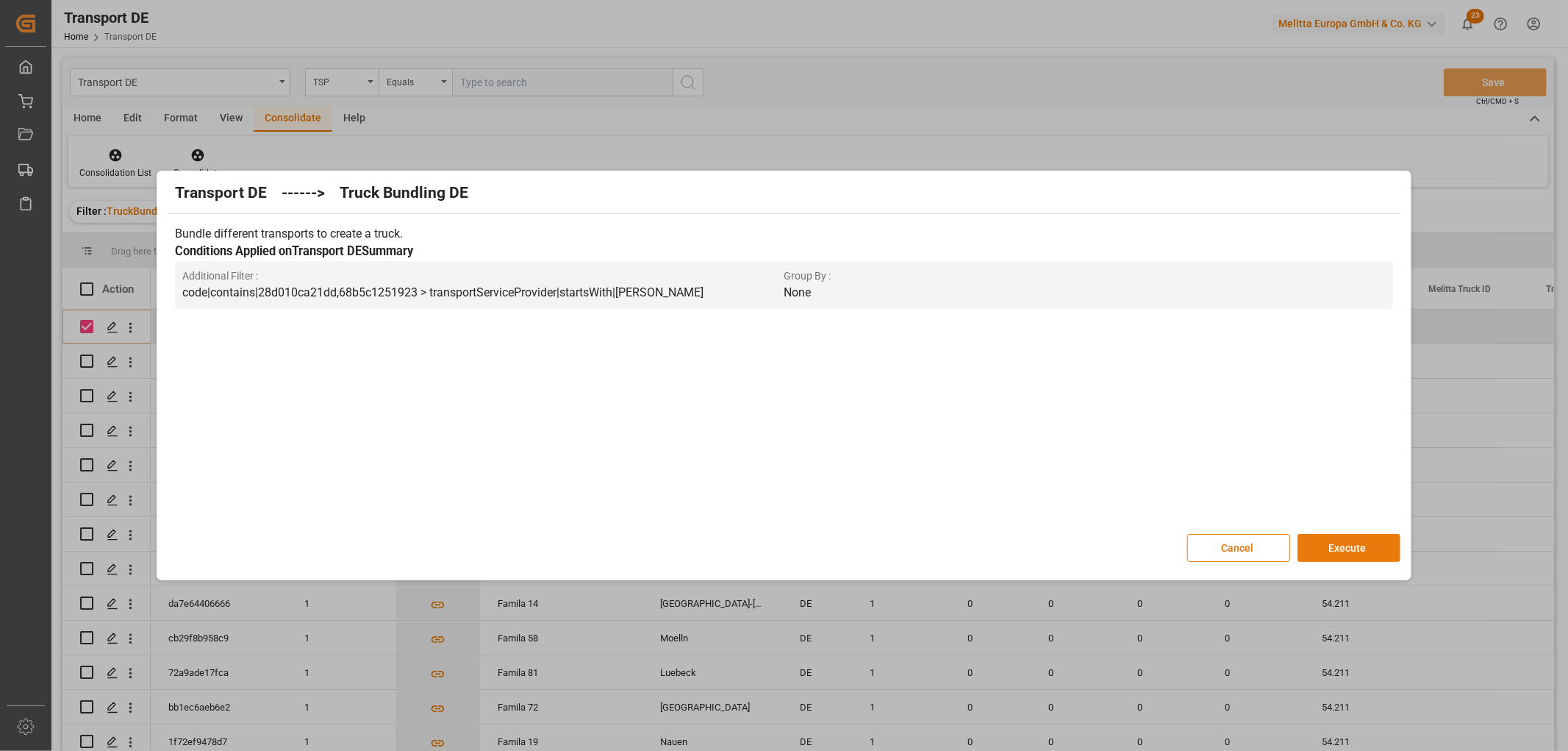
click at [1349, 547] on button "Execute" at bounding box center [1349, 547] width 103 height 28
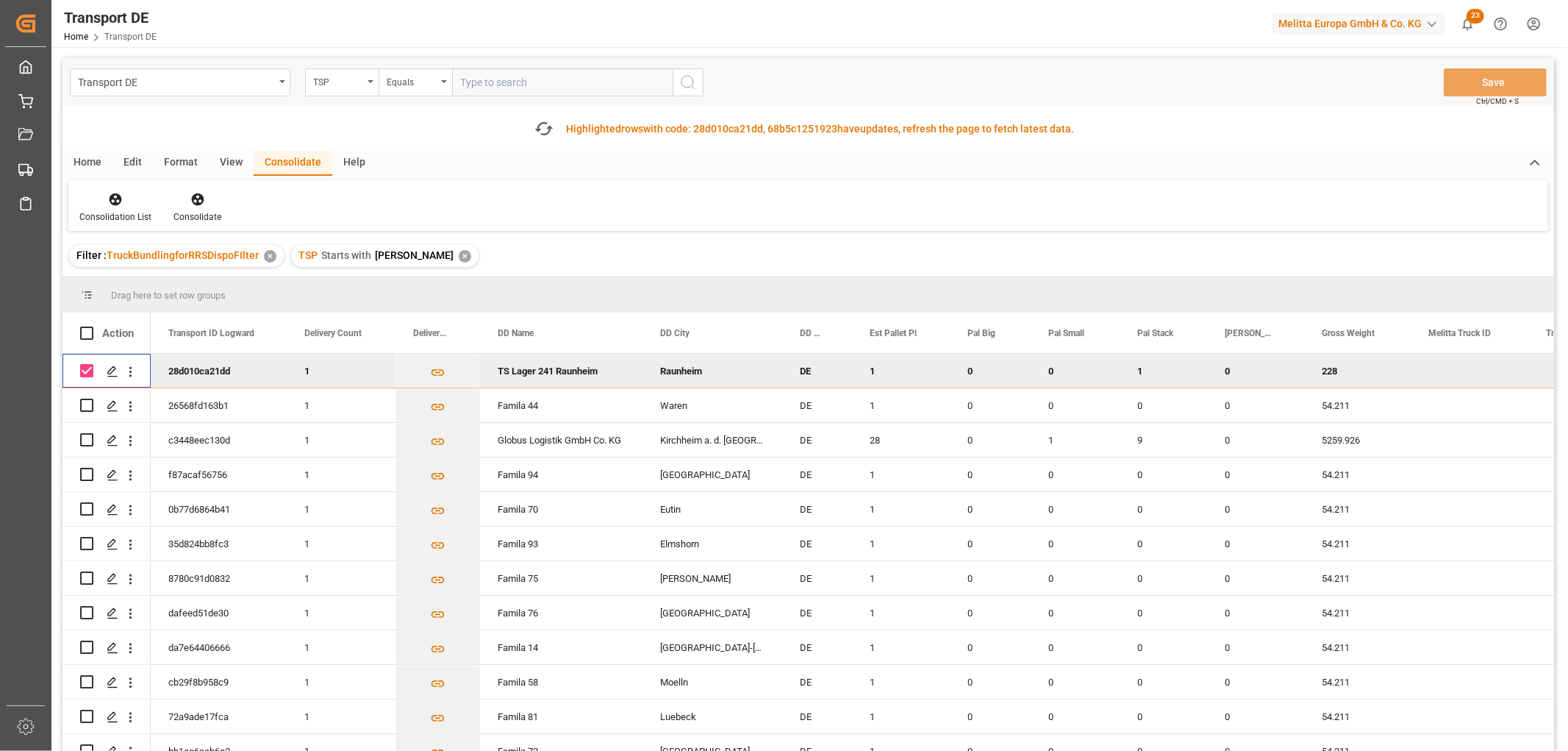
click at [85, 373] on input "Press Space to toggle row selection (checked)" at bounding box center [87, 370] width 13 height 13
checkbox input "false"
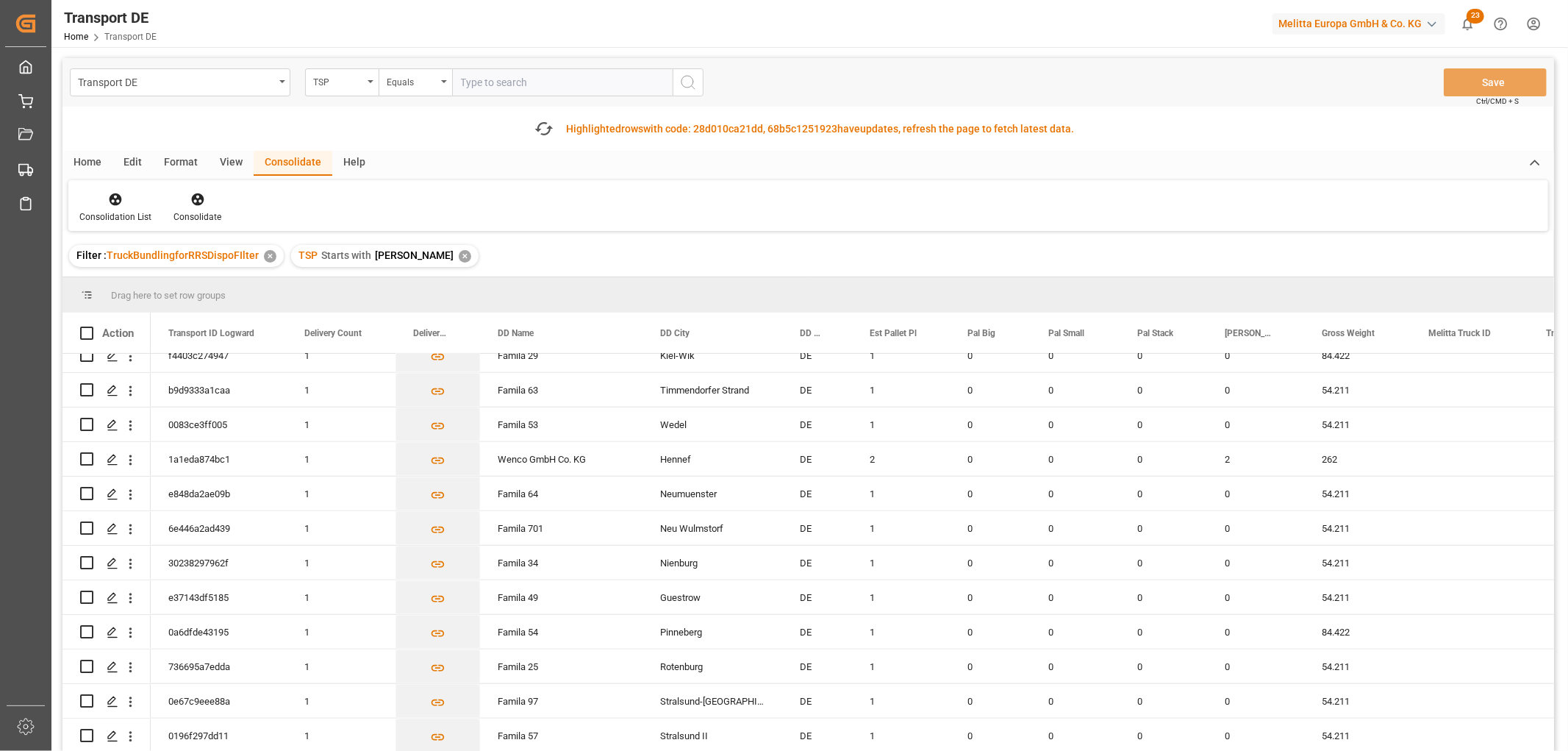
scroll to position [1771, 0]
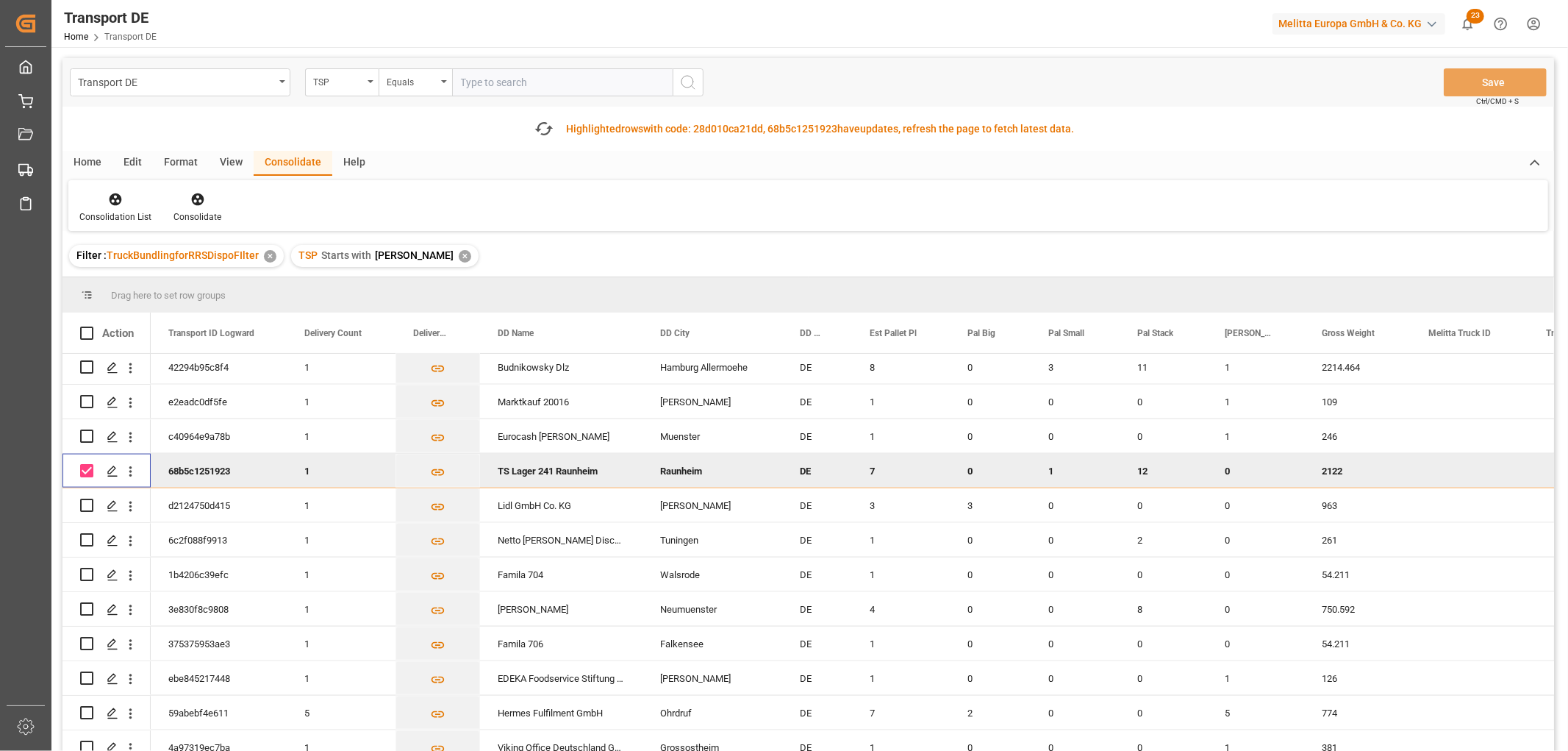
click at [87, 469] on input "Press Space to toggle row selection (checked)" at bounding box center [87, 470] width 13 height 13
checkbox input "false"
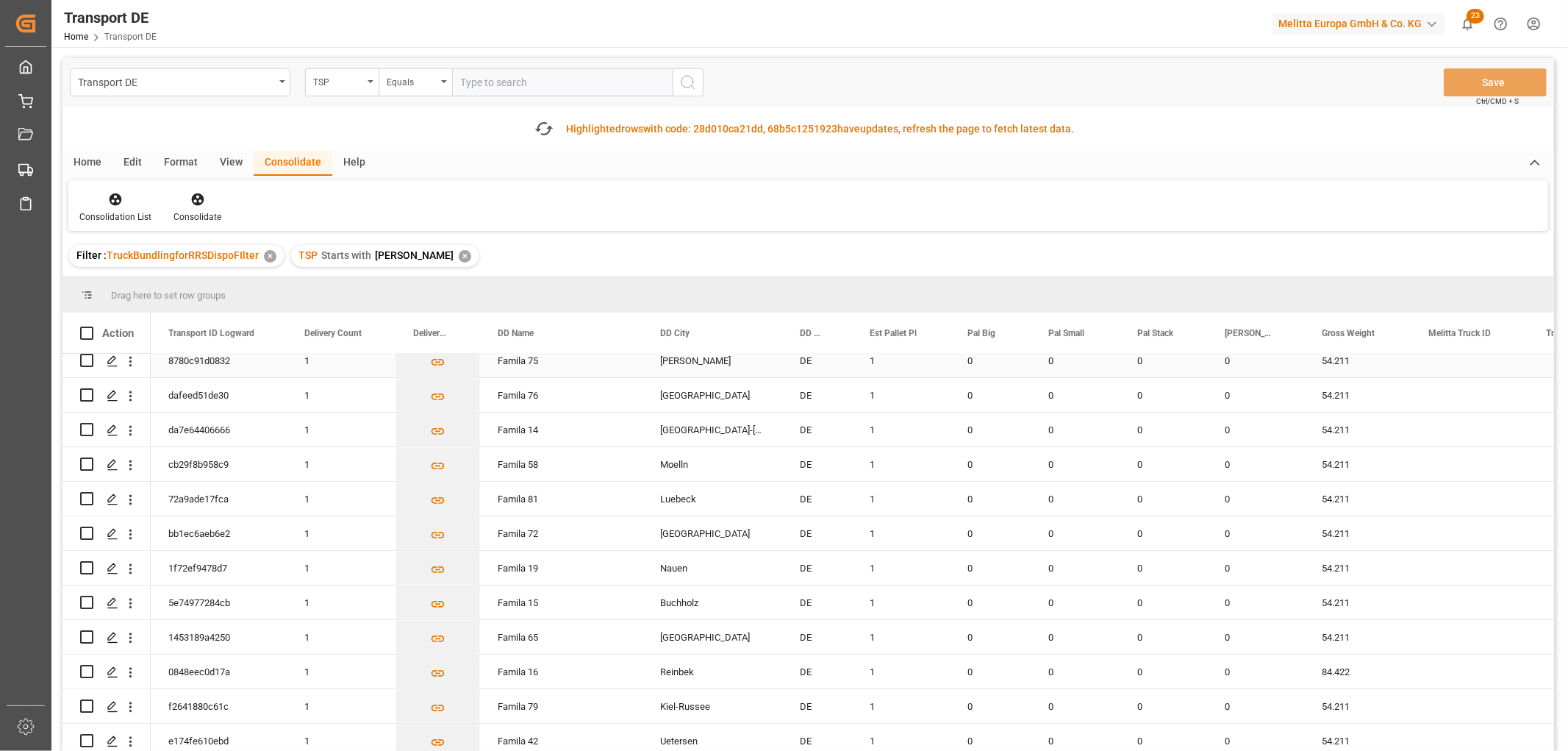
scroll to position [0, 0]
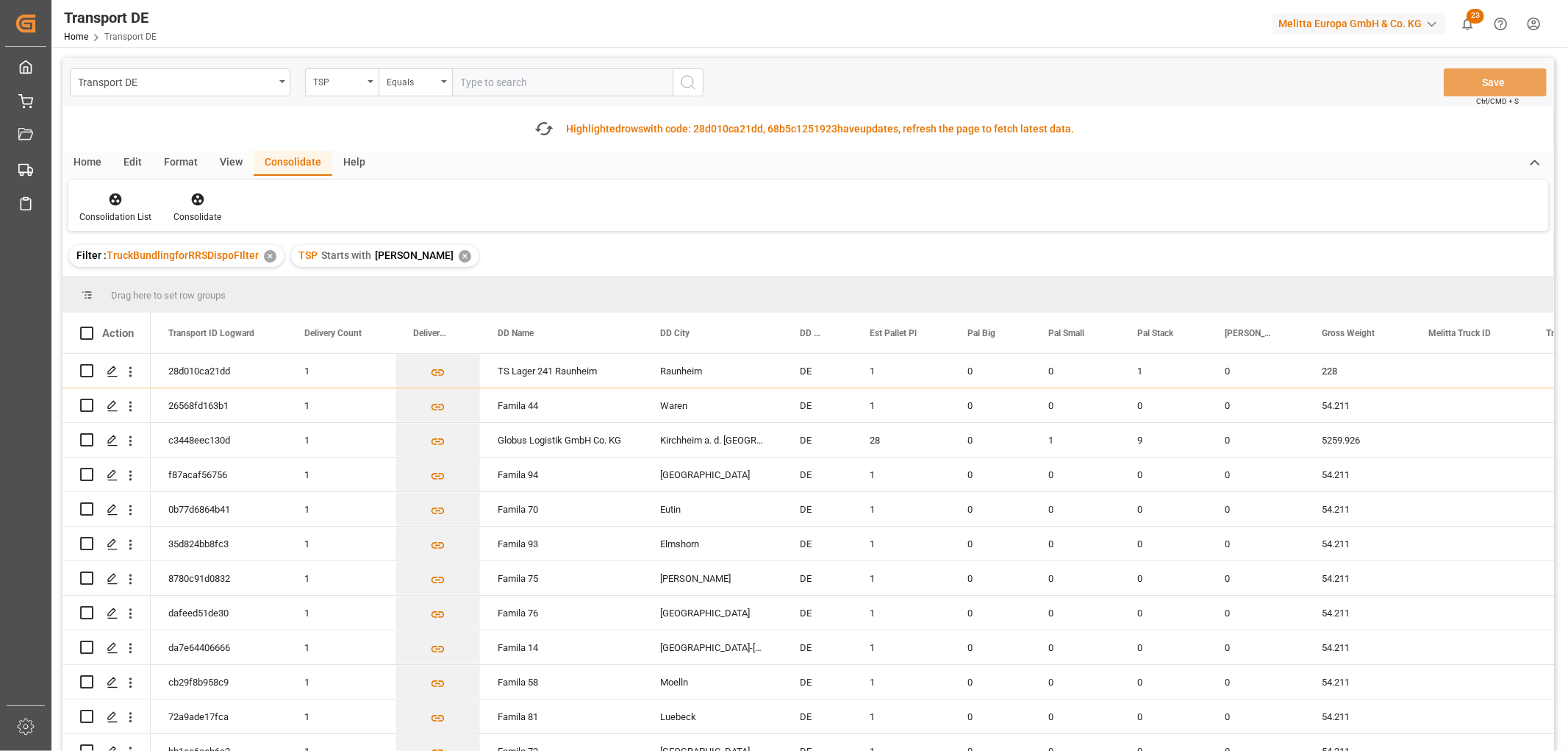
click at [459, 253] on div "✕" at bounding box center [465, 256] width 12 height 12
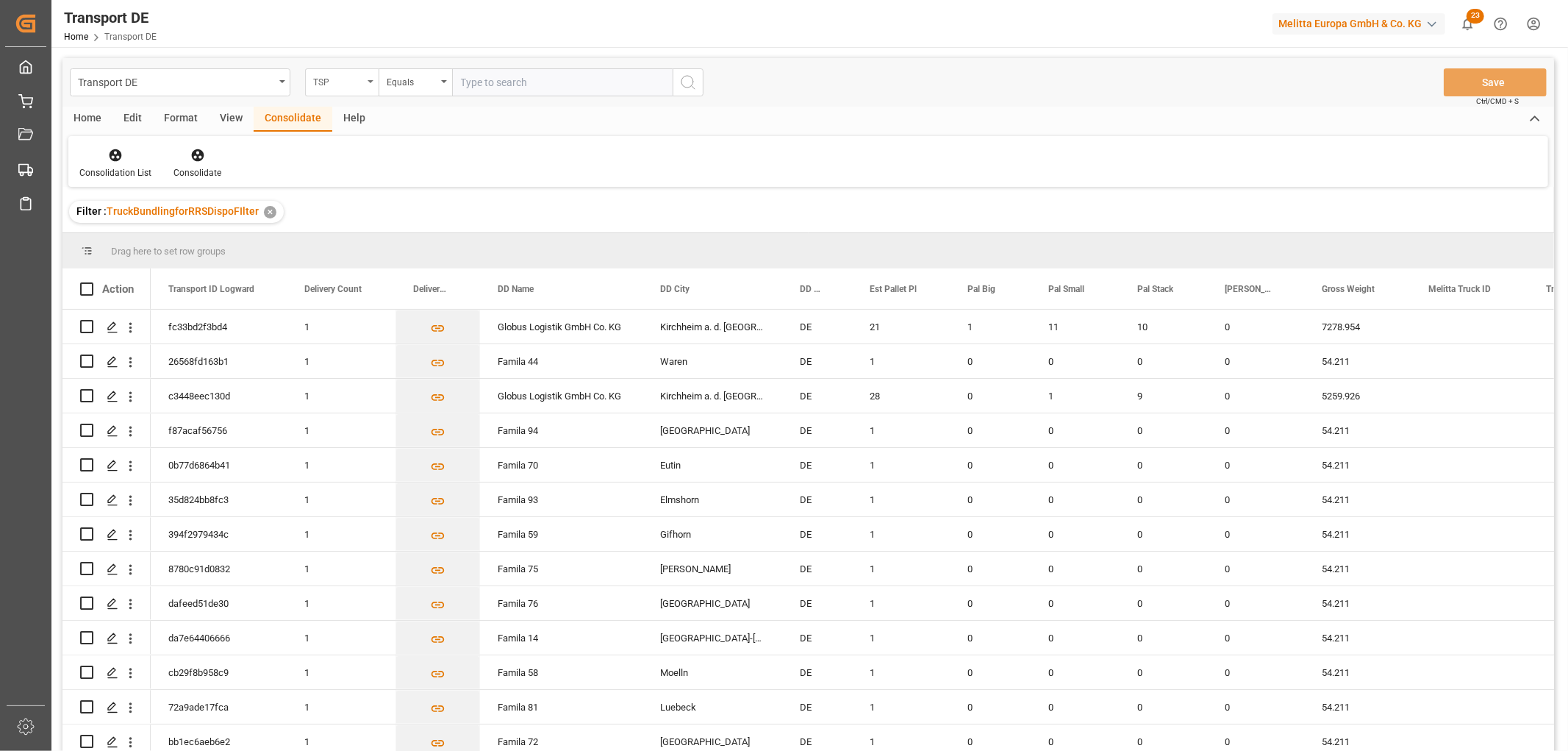
click at [353, 81] on div "TSP" at bounding box center [339, 81] width 50 height 17
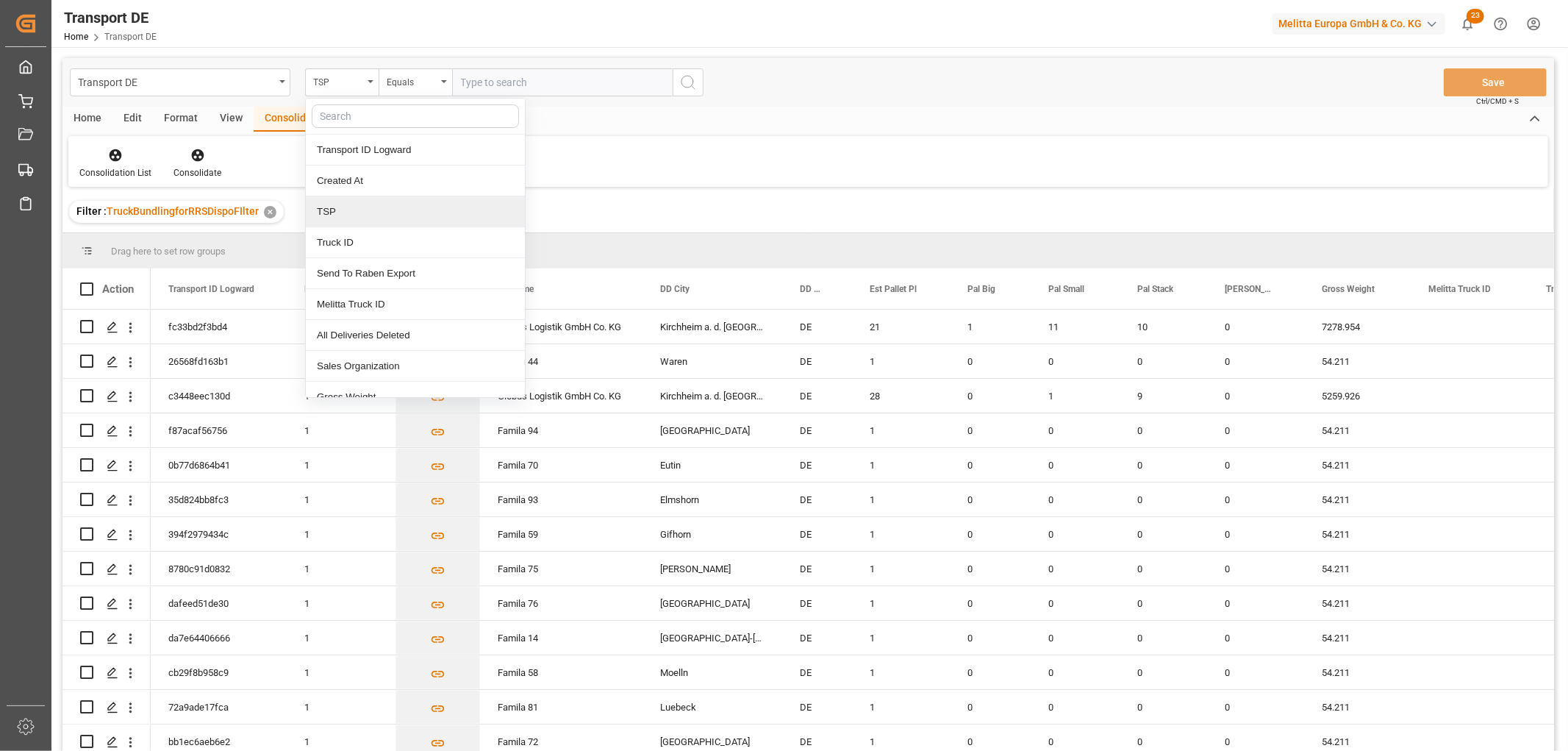
click at [340, 210] on div "TSP" at bounding box center [415, 212] width 219 height 31
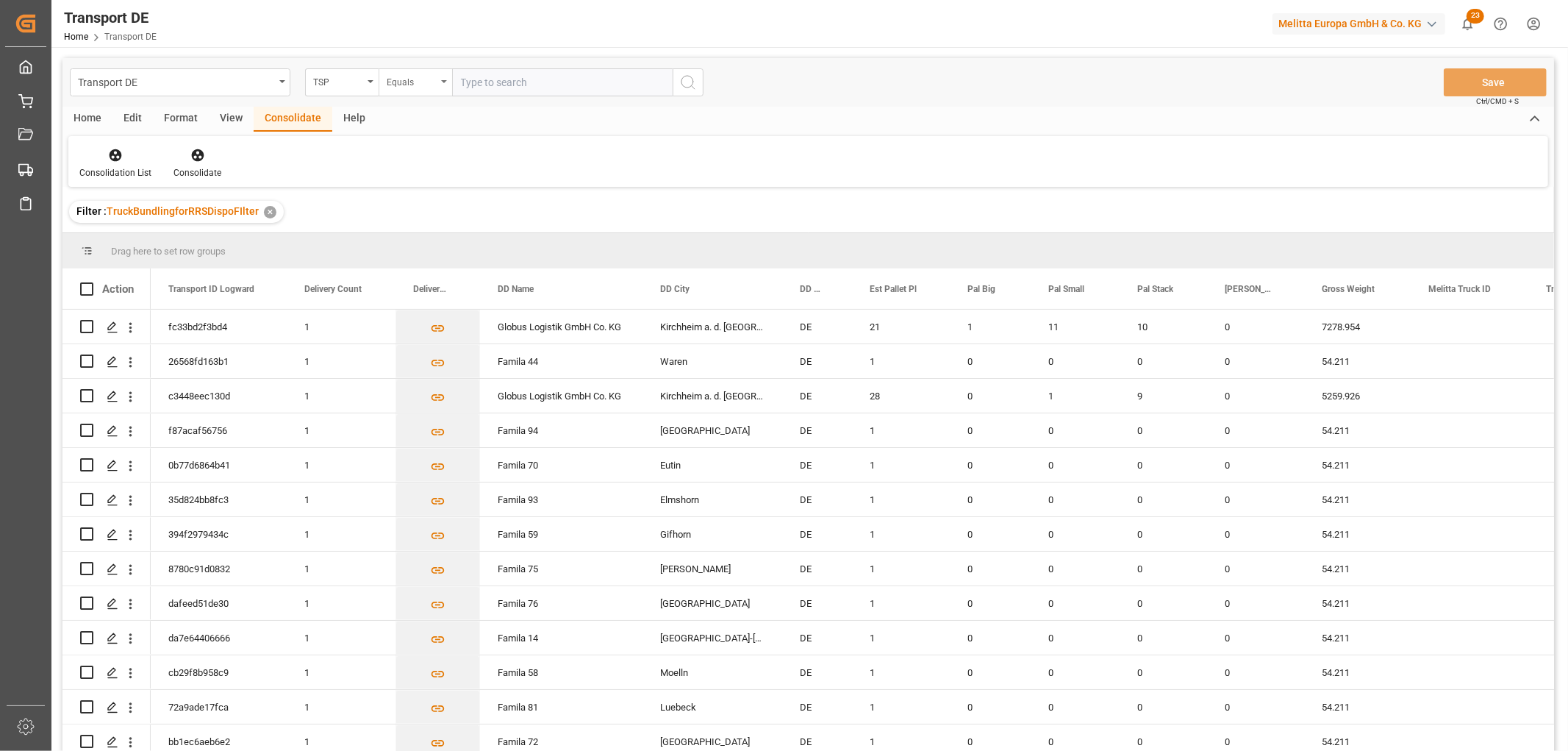
click at [414, 81] on div "Equals" at bounding box center [412, 81] width 50 height 17
click at [410, 242] on div "Starts with" at bounding box center [488, 243] width 219 height 31
click at [478, 85] on input "text" at bounding box center [562, 82] width 221 height 28
type input "Moeller"
click at [685, 80] on icon "search button" at bounding box center [688, 82] width 17 height 17
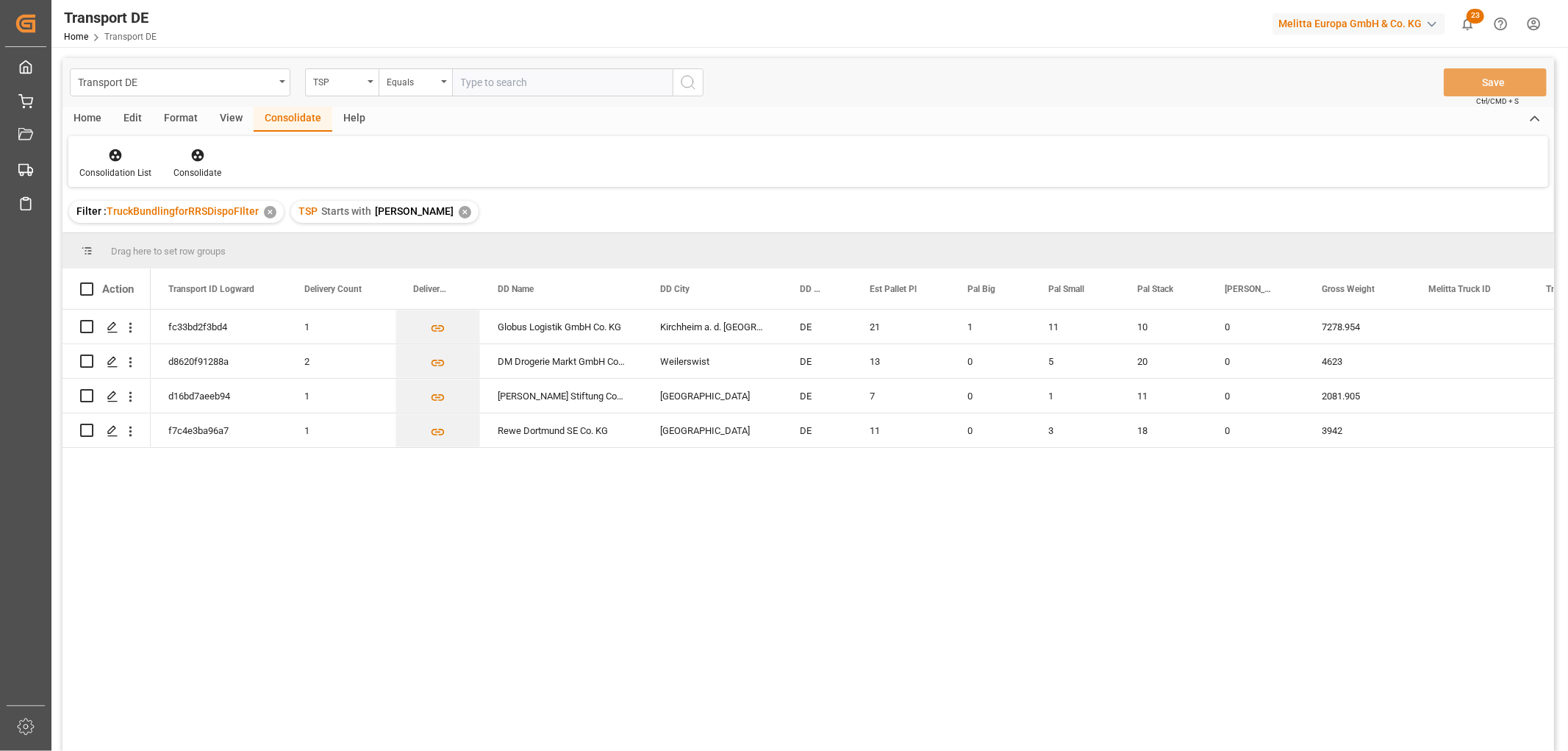
click at [459, 212] on div "✕" at bounding box center [465, 212] width 12 height 12
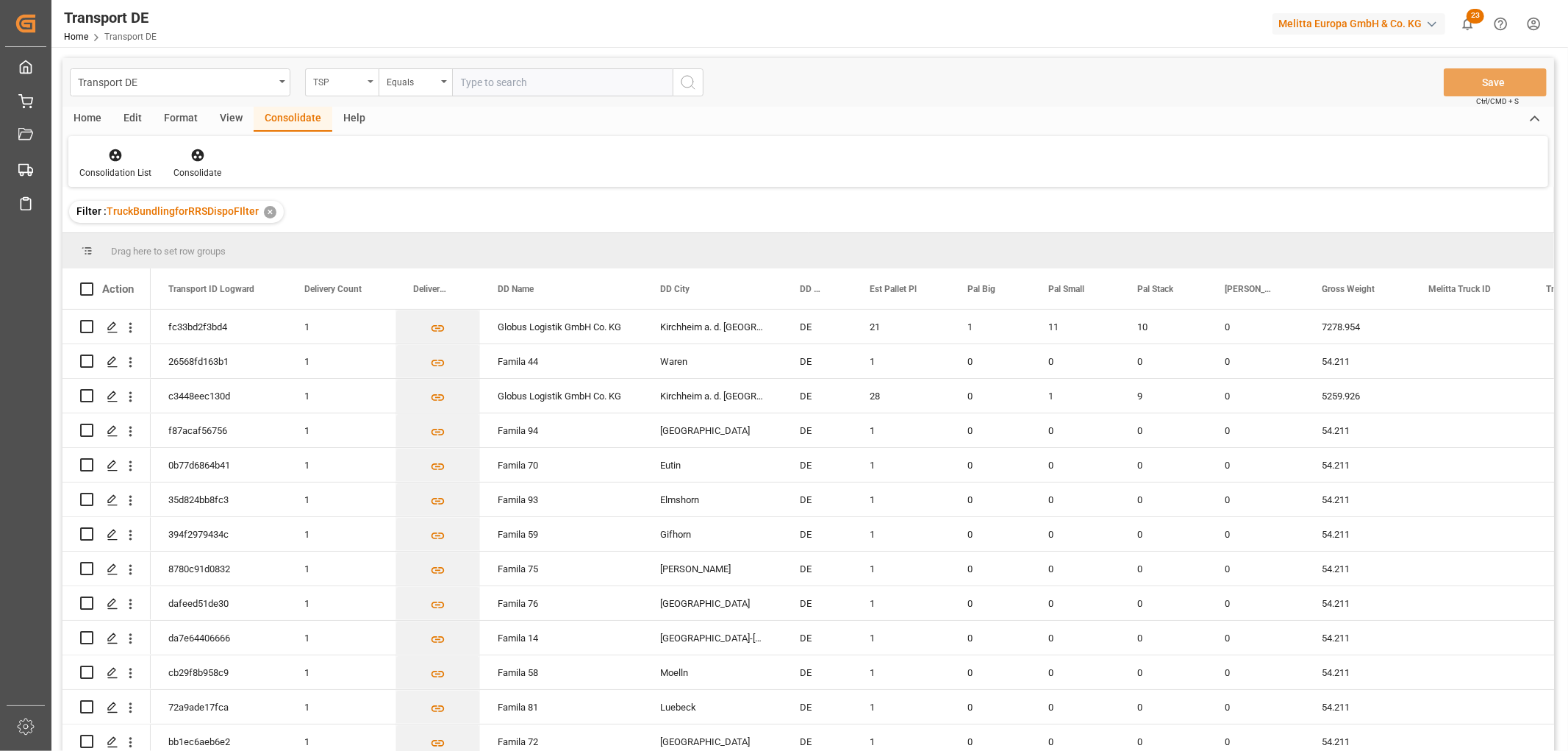
click at [329, 84] on div "TSP" at bounding box center [339, 81] width 50 height 17
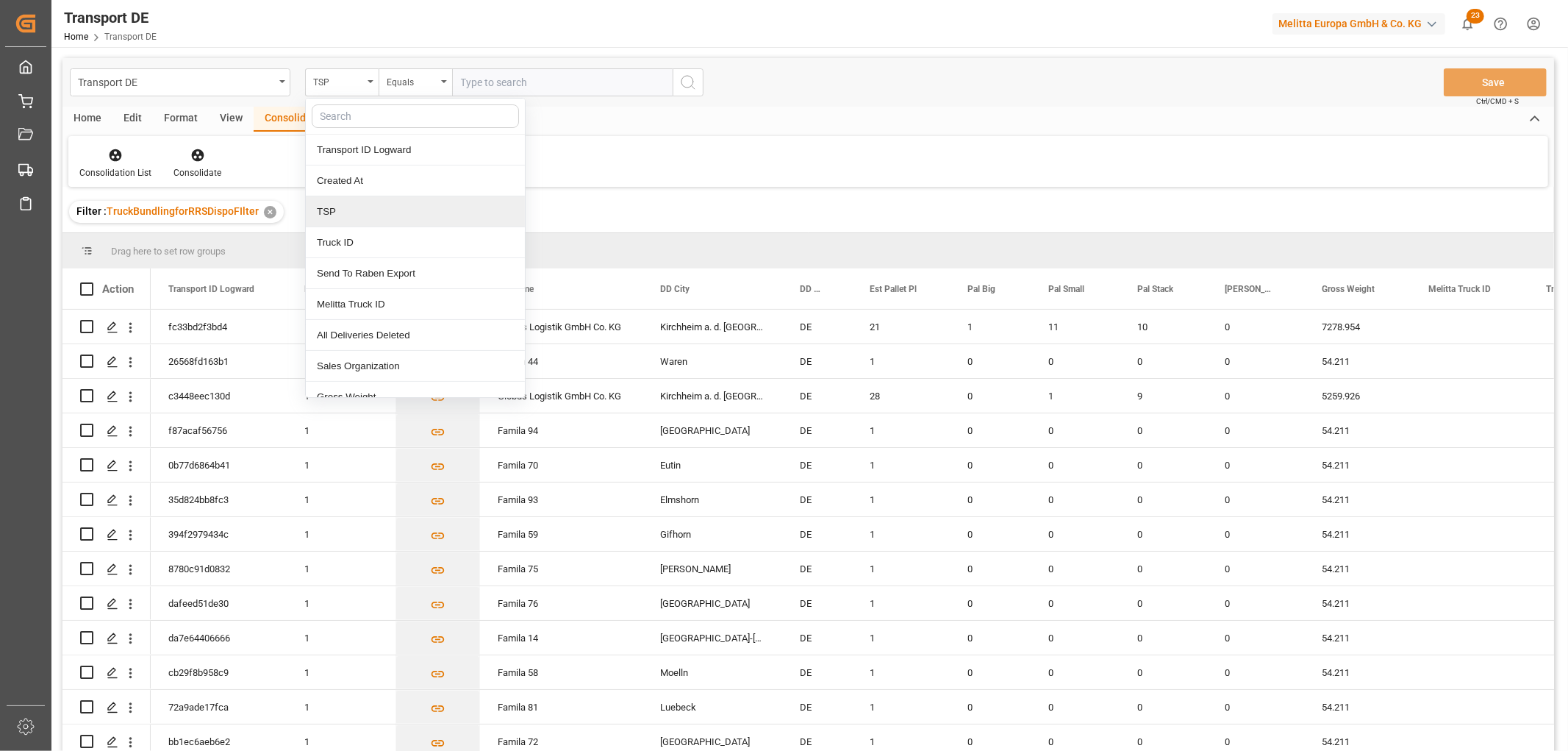
click at [333, 214] on div "TSP" at bounding box center [415, 212] width 219 height 31
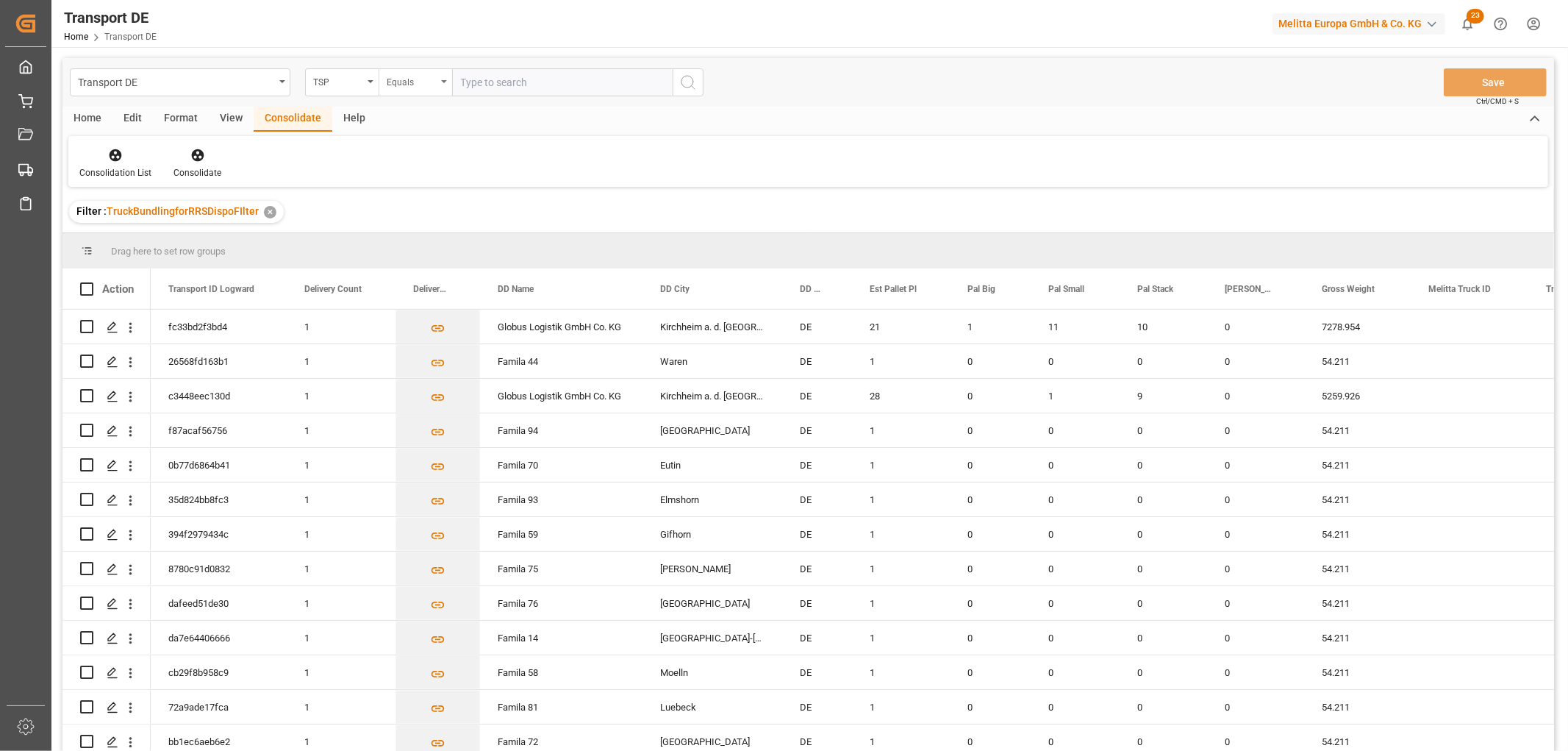
click at [416, 75] on div "Equals" at bounding box center [412, 81] width 50 height 17
click at [423, 238] on div "Starts with" at bounding box center [488, 243] width 219 height 31
click at [498, 75] on input "text" at bounding box center [562, 82] width 221 height 28
type input "Moeller"
click at [697, 82] on button "search button" at bounding box center [688, 82] width 31 height 28
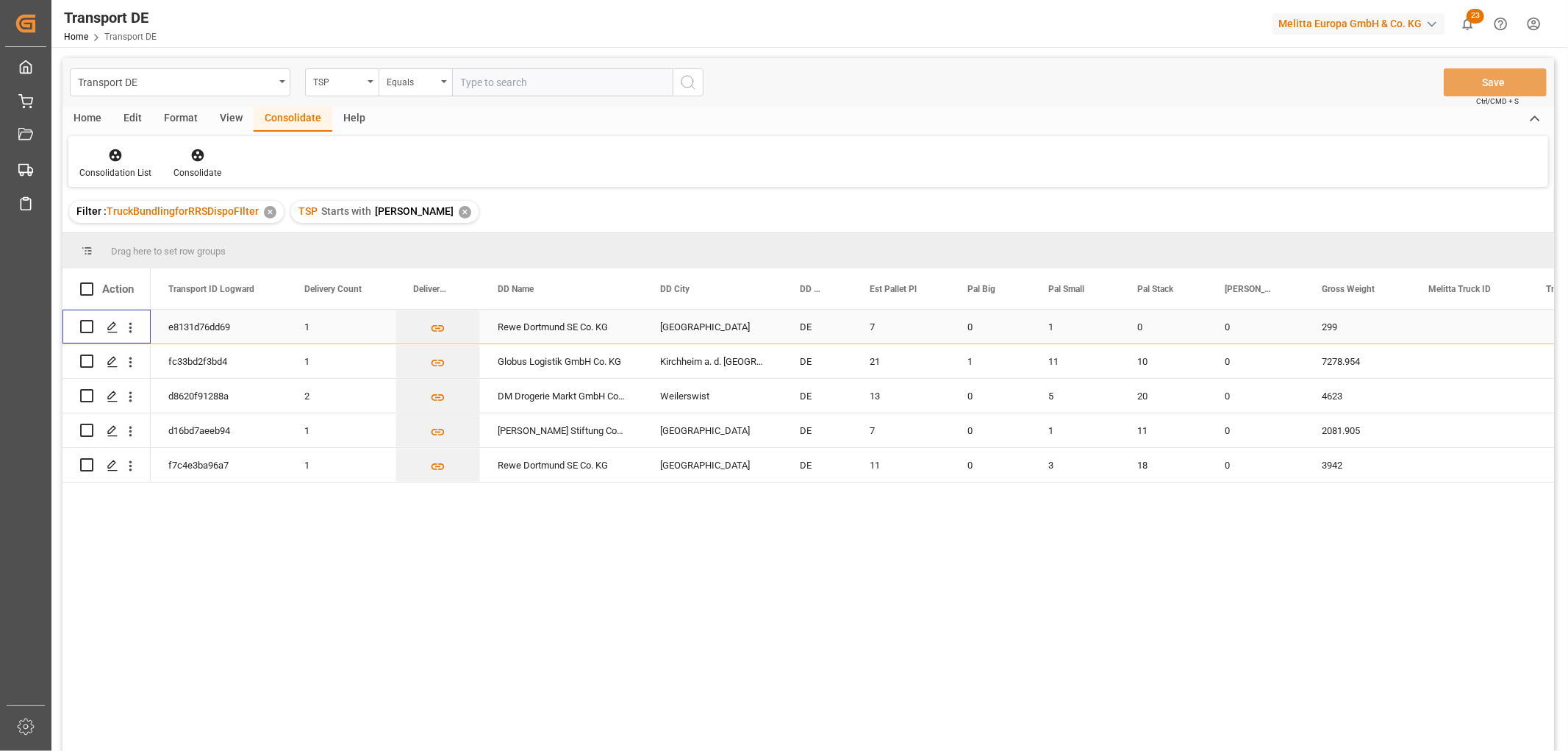
click at [90, 324] on input "Press Space to toggle row selection (unchecked)" at bounding box center [87, 326] width 13 height 13
checkbox input "true"
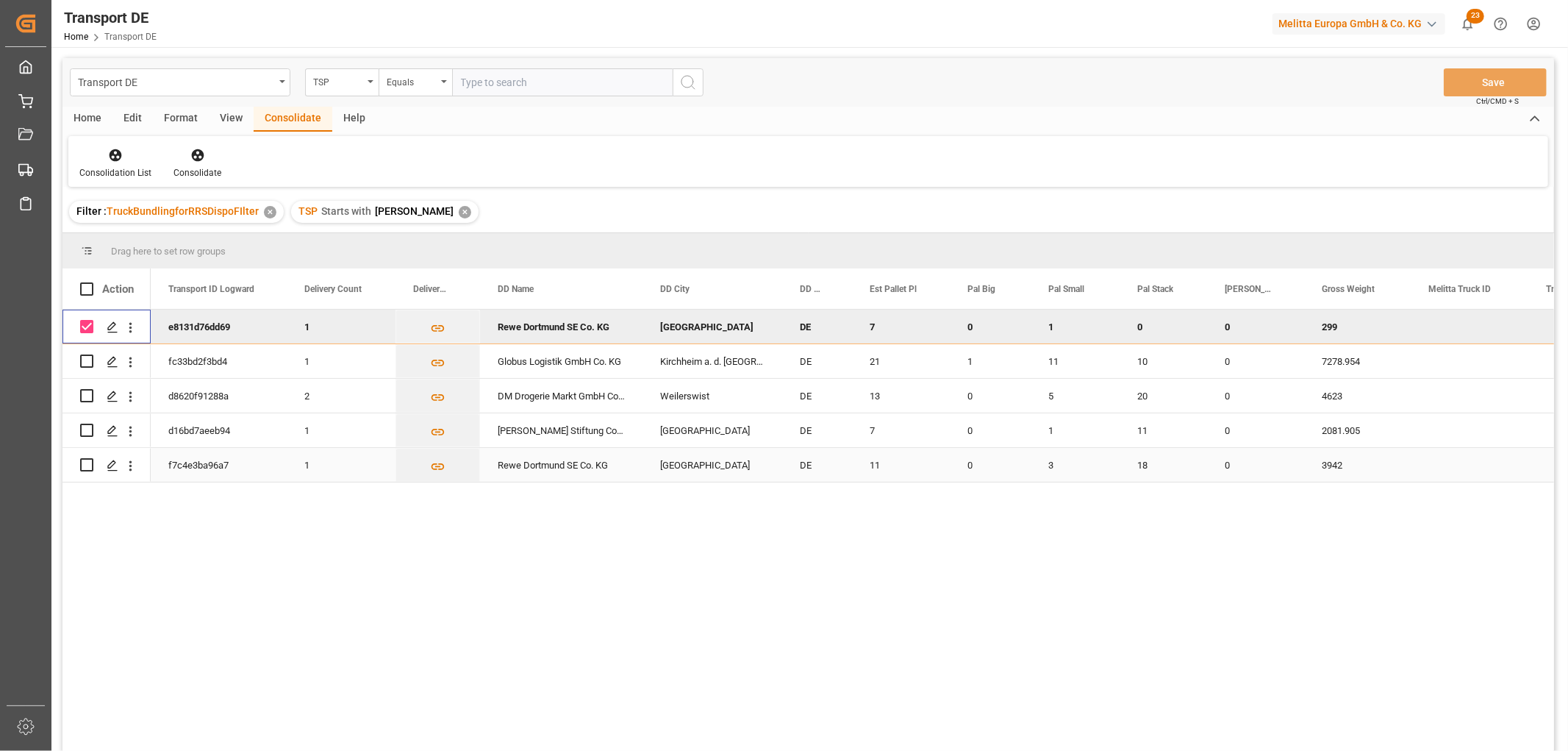
click at [88, 463] on input "Press Space to toggle row selection (unchecked)" at bounding box center [87, 464] width 13 height 13
checkbox input "true"
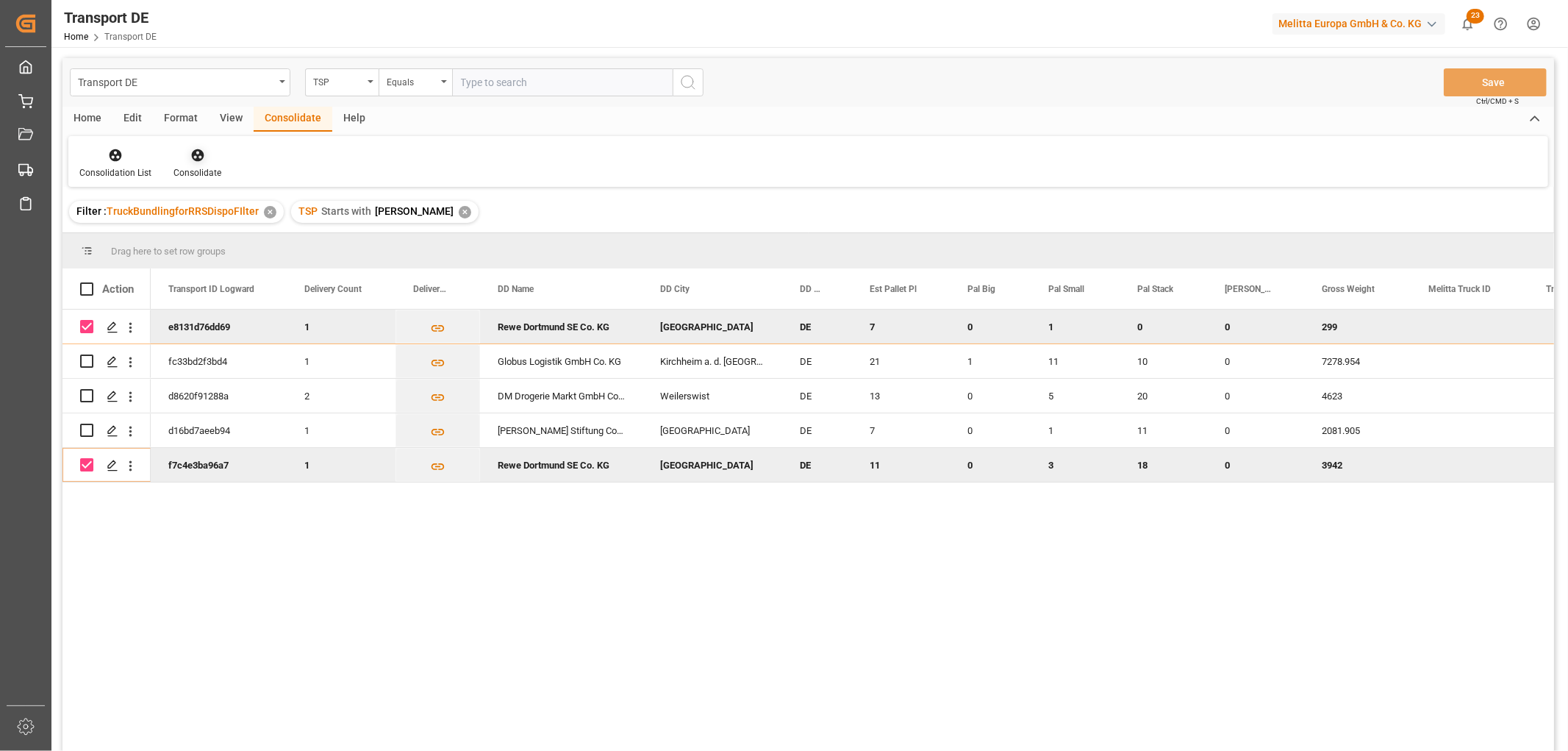
click at [193, 156] on icon at bounding box center [197, 155] width 15 height 15
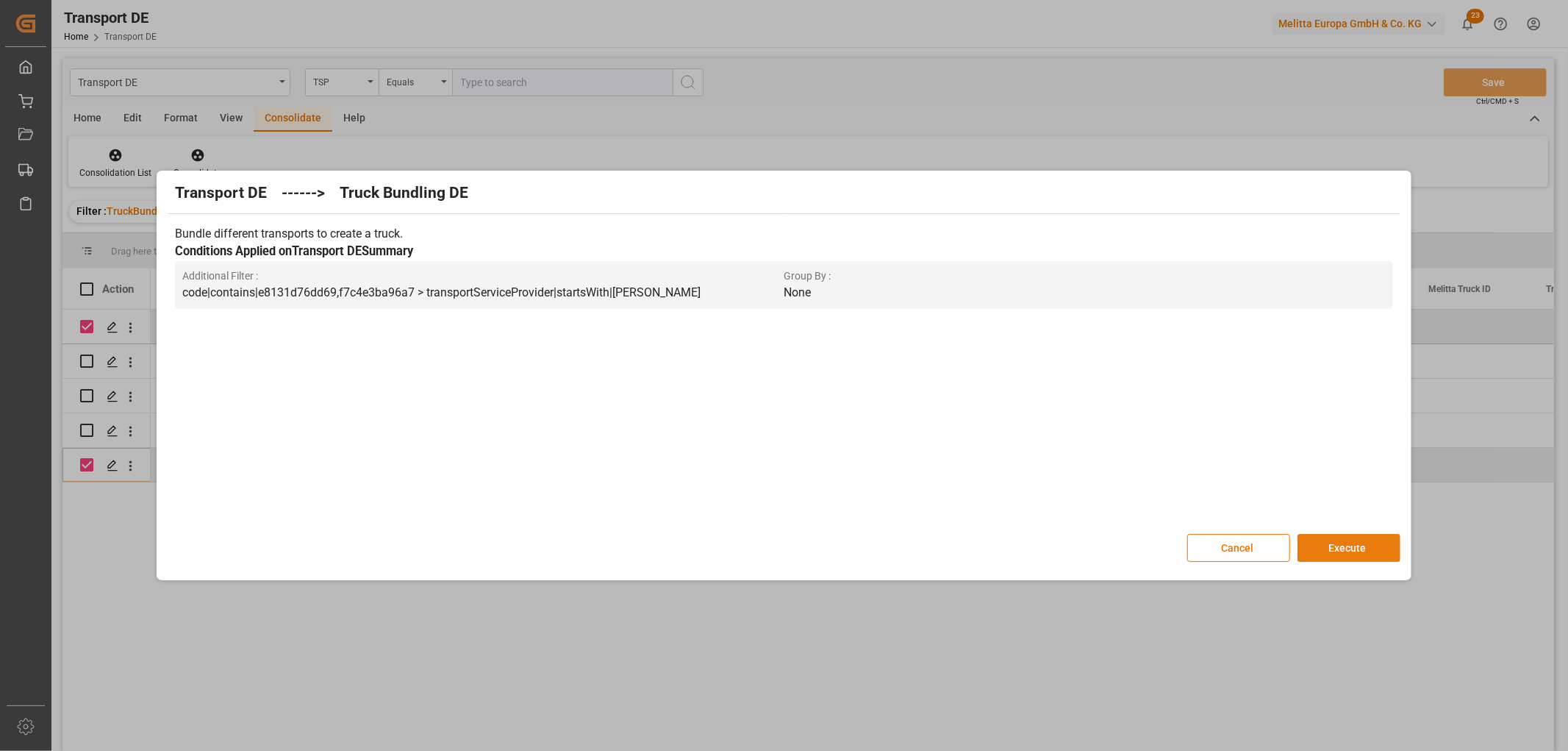
click at [1376, 541] on button "Execute" at bounding box center [1349, 547] width 103 height 28
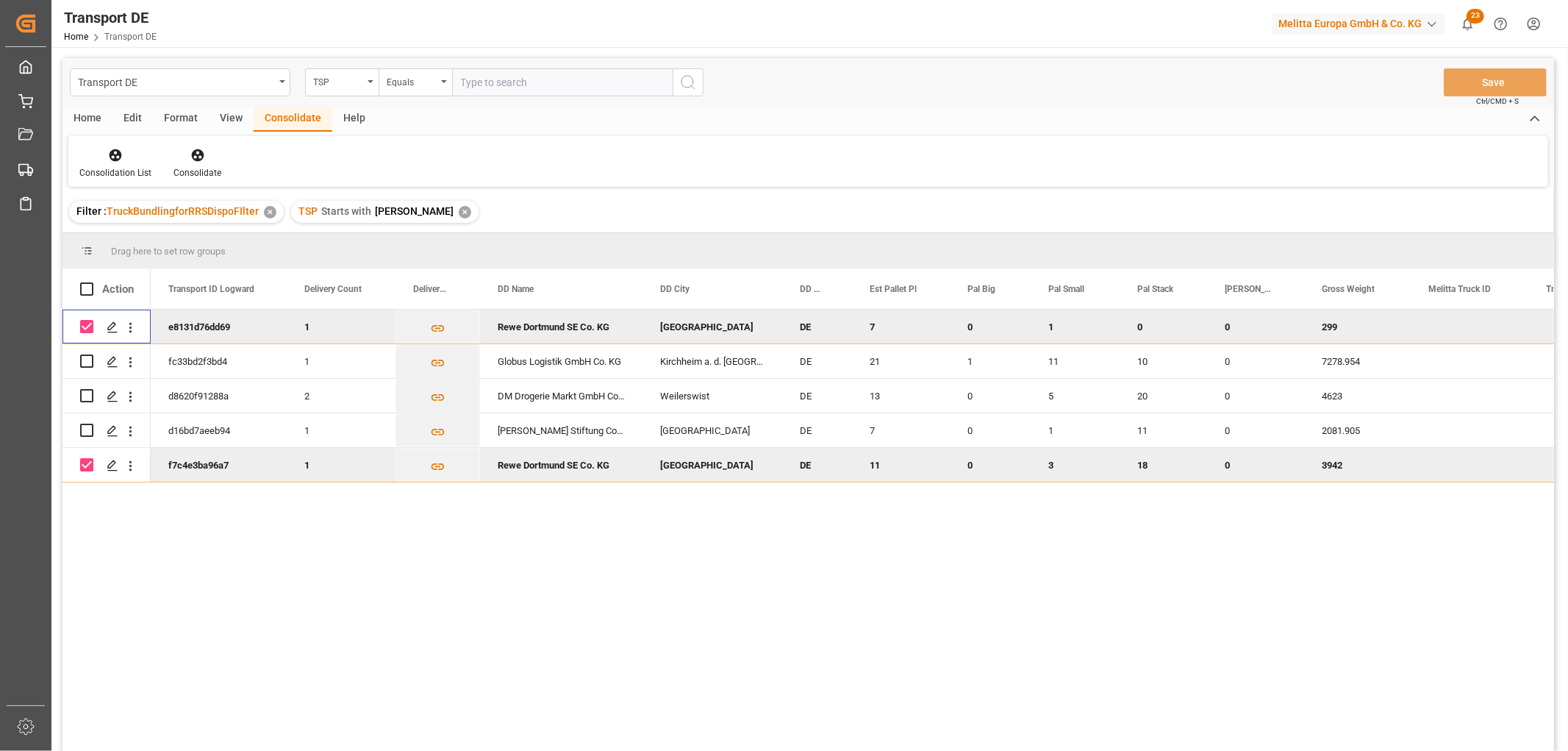
click at [86, 332] on input "Press Space to toggle row selection (checked)" at bounding box center [87, 326] width 13 height 13
checkbox input "false"
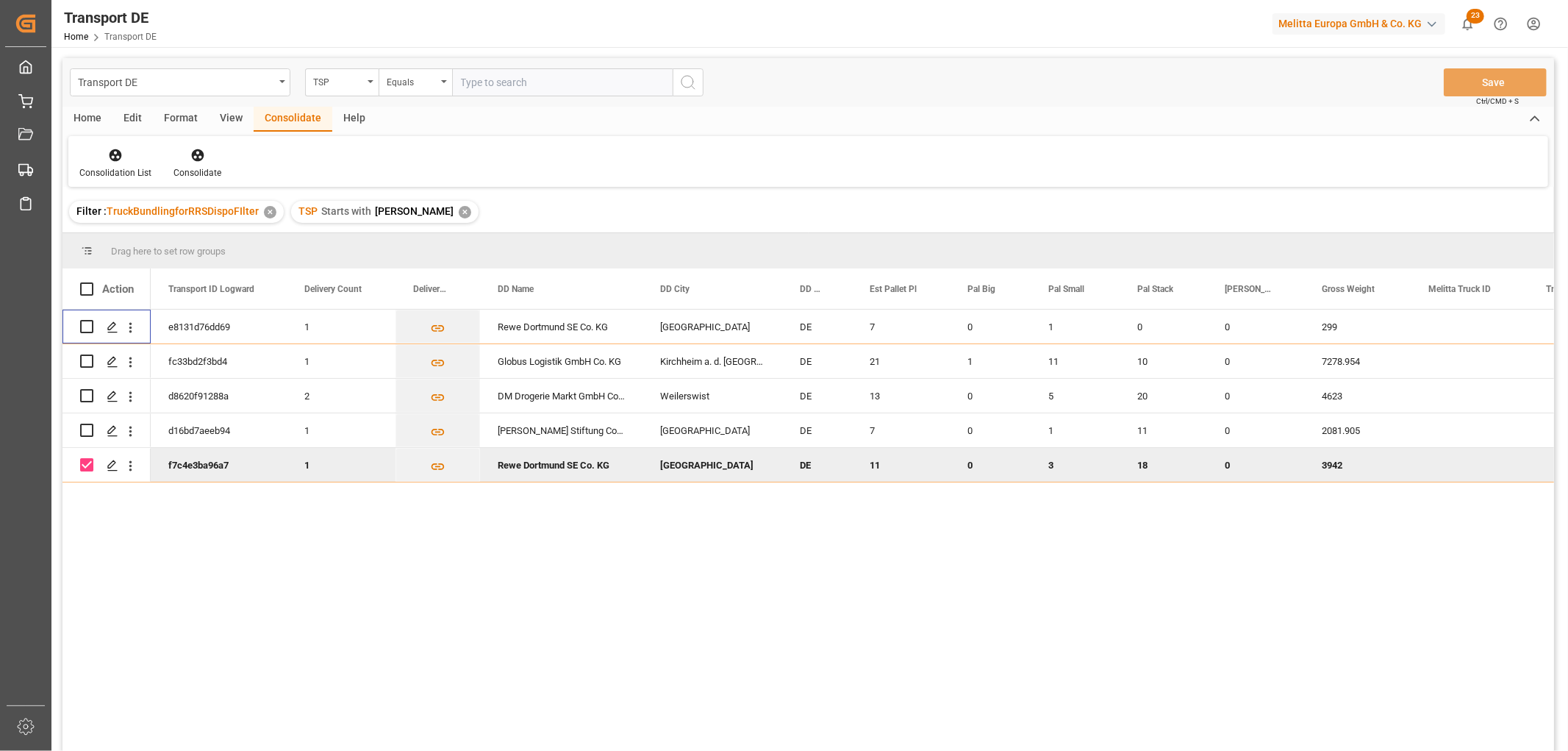
click at [89, 468] on input "Press Space to toggle row selection (checked)" at bounding box center [87, 464] width 13 height 13
checkbox input "false"
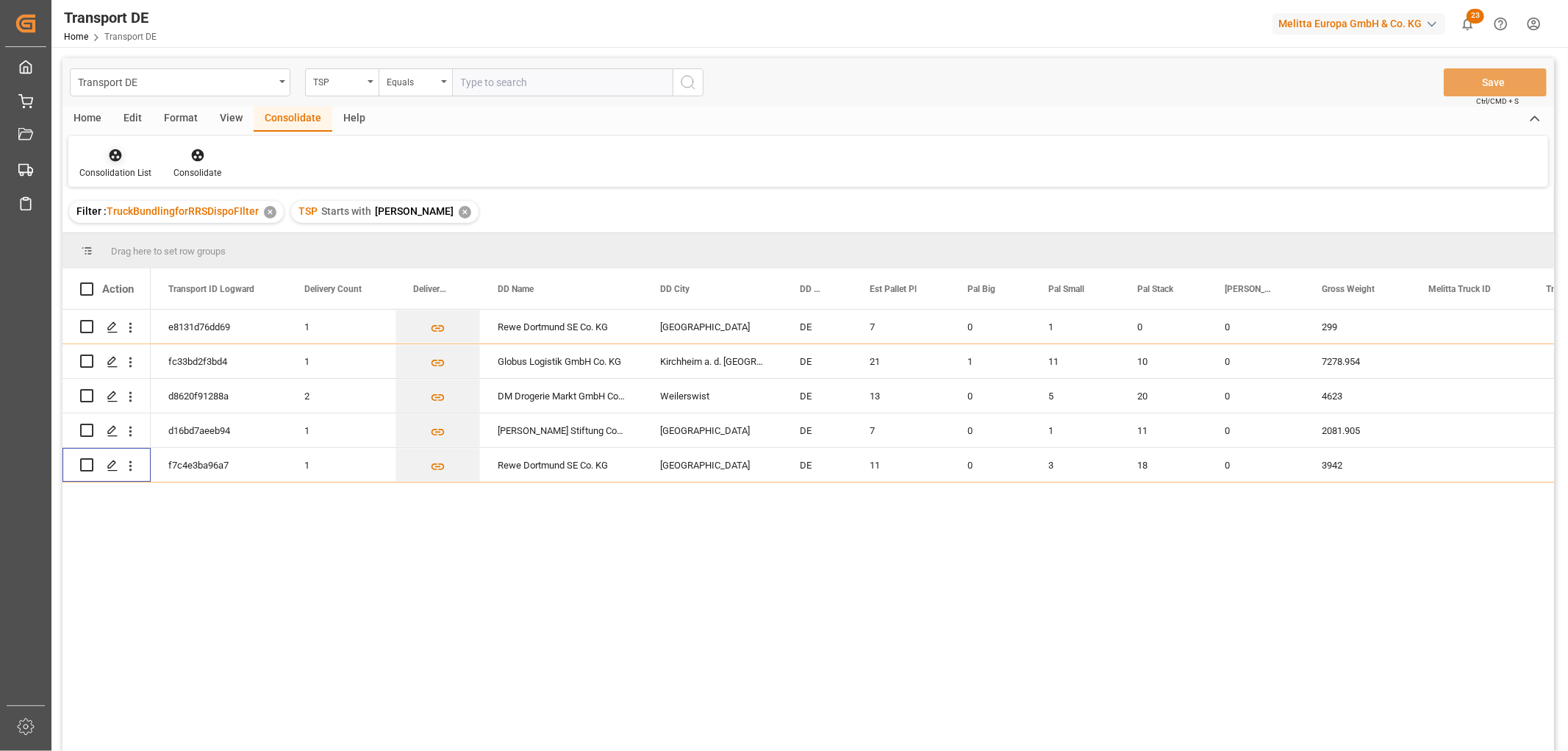
click at [119, 155] on icon at bounding box center [116, 155] width 12 height 12
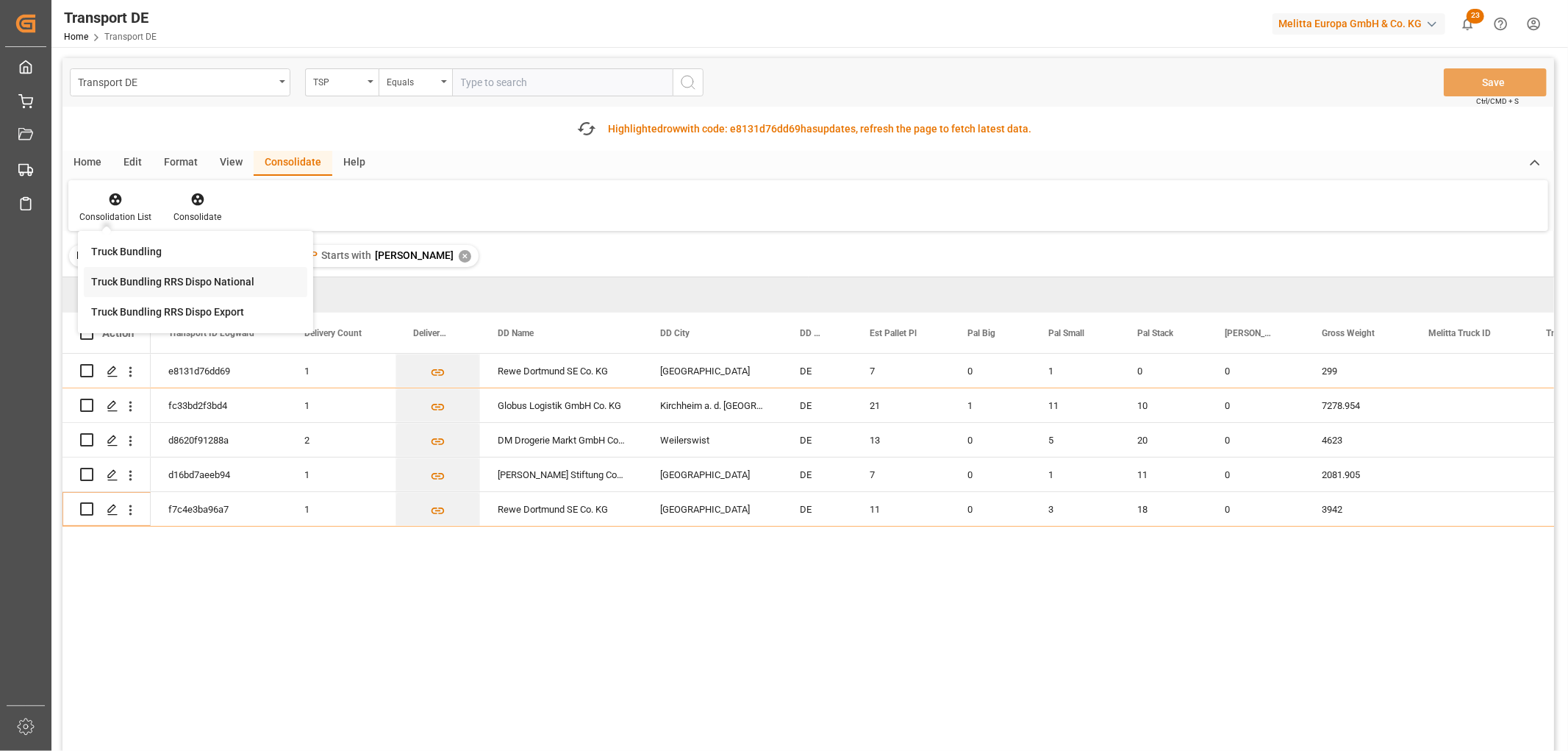
click at [152, 236] on div "Transport DE TSP Equals Save Ctrl/CMD + S Fetch latest updates Highlighted row …" at bounding box center [808, 446] width 1492 height 776
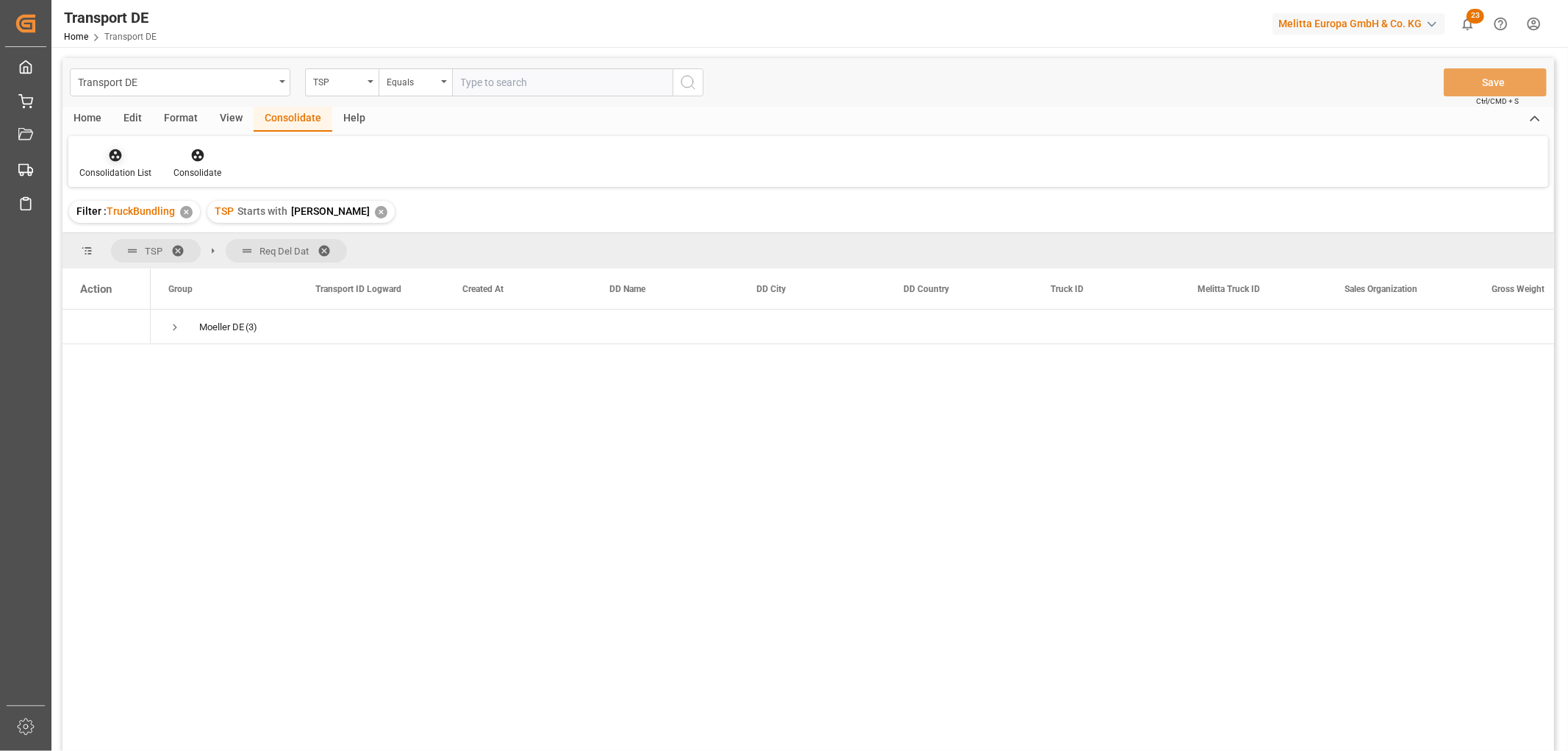
click at [113, 149] on icon at bounding box center [115, 155] width 15 height 15
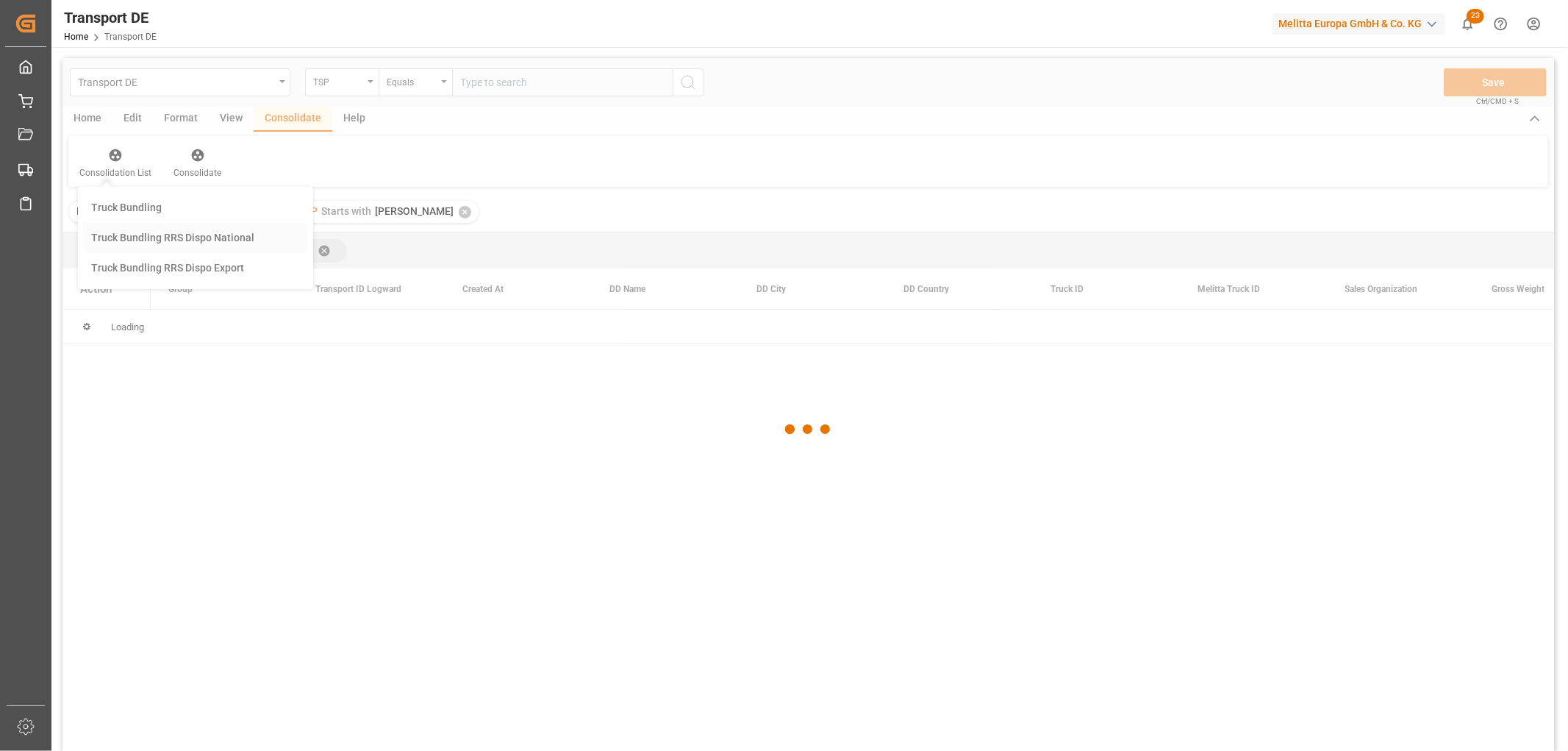
click at [128, 236] on div "Transport DE TSP Equals Save Ctrl/CMD + S Home Edit Format View Consolidate Hel…" at bounding box center [808, 424] width 1492 height 732
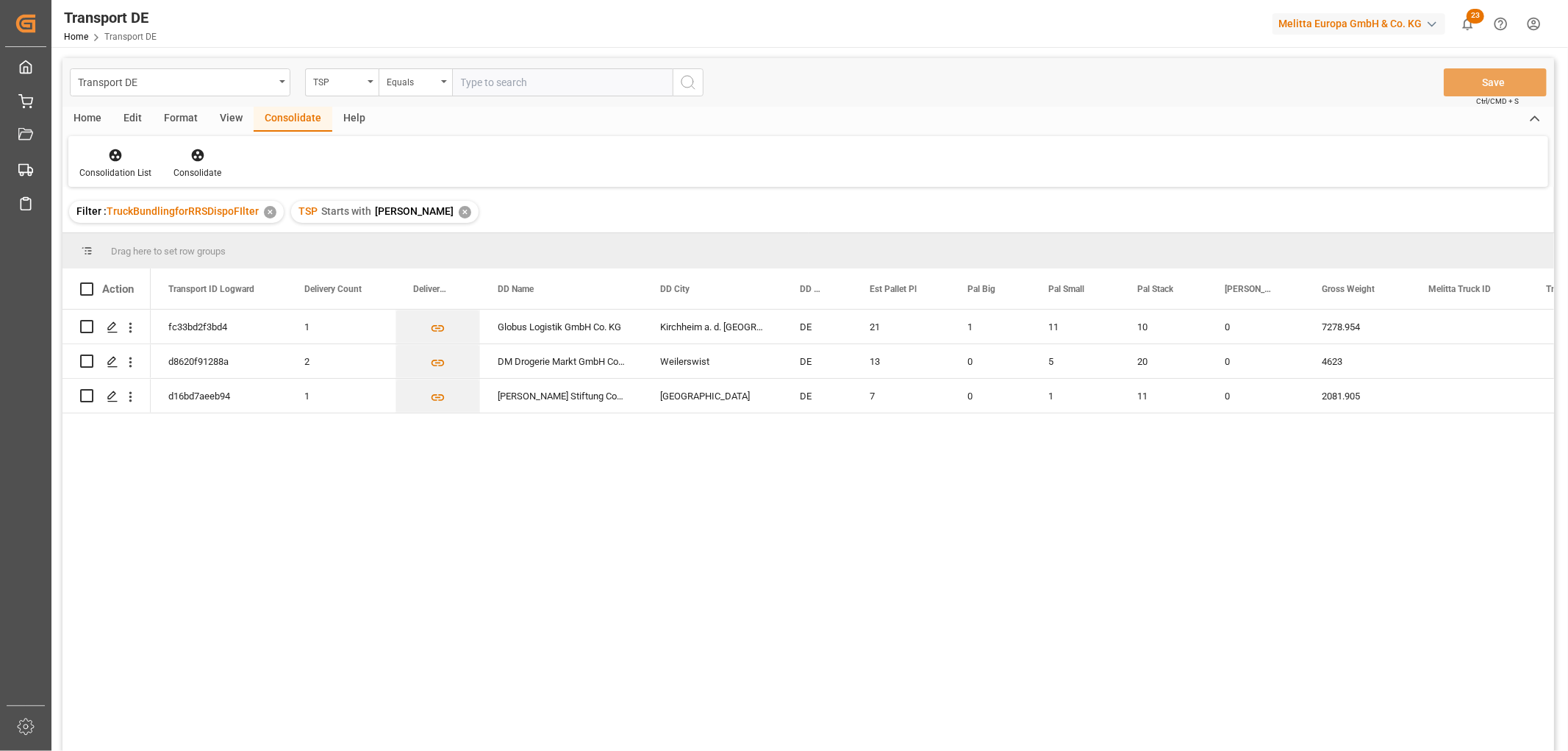
click at [459, 213] on div "✕" at bounding box center [465, 212] width 12 height 12
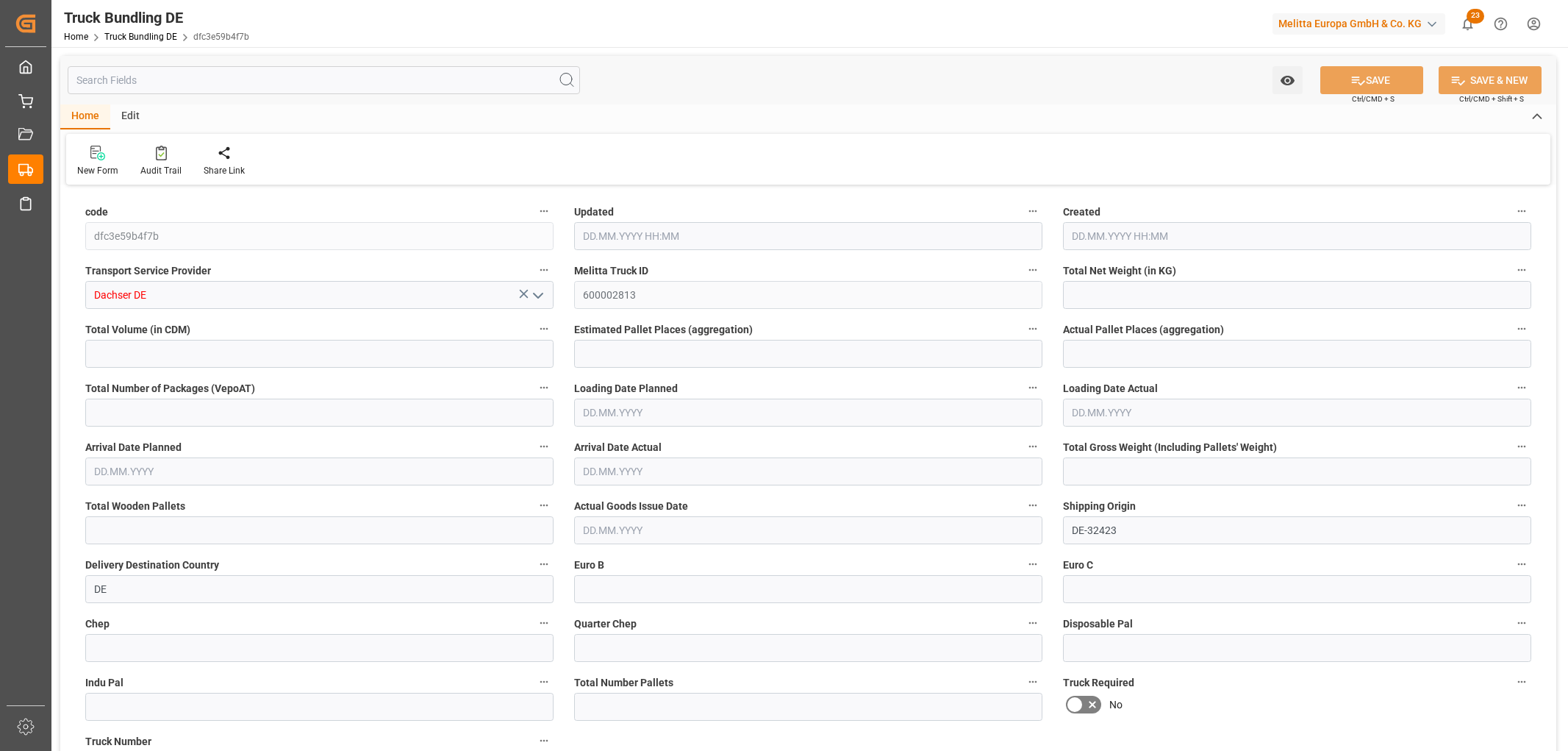
type input "1545"
type input "11539.352"
type input "9"
type input "0"
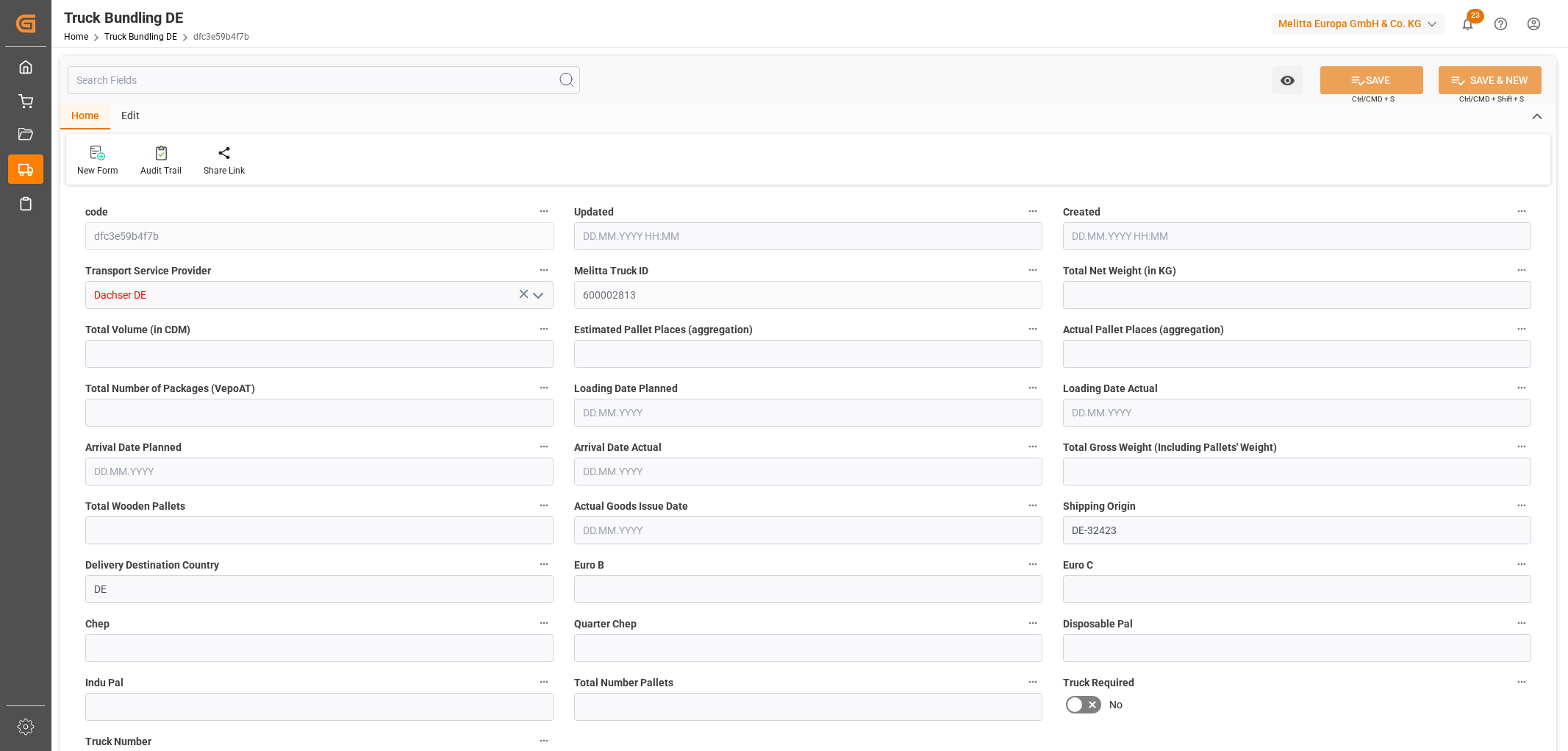
type input "2463"
type input "14"
type input "0"
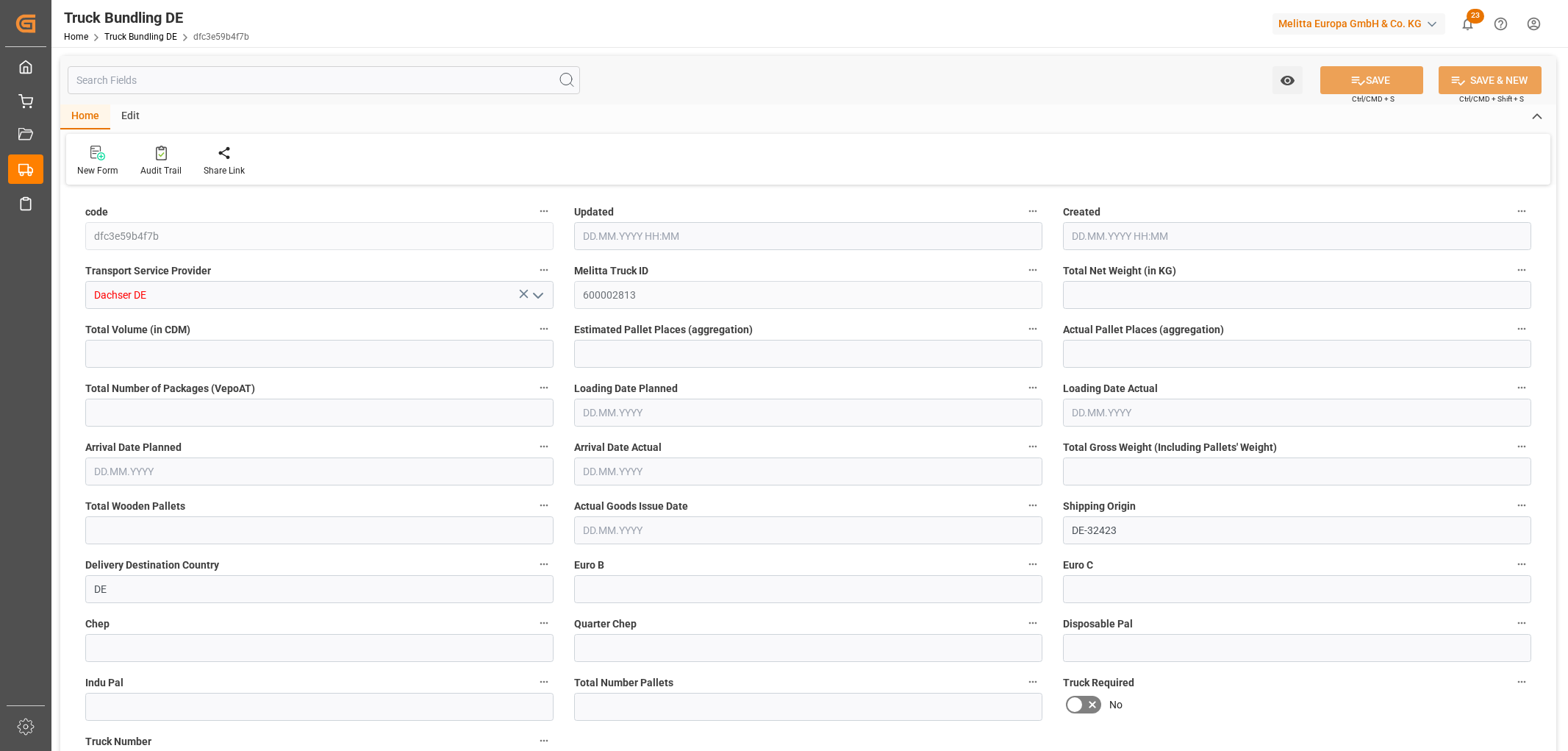
type input "0"
type input "22.09.2025 08:55"
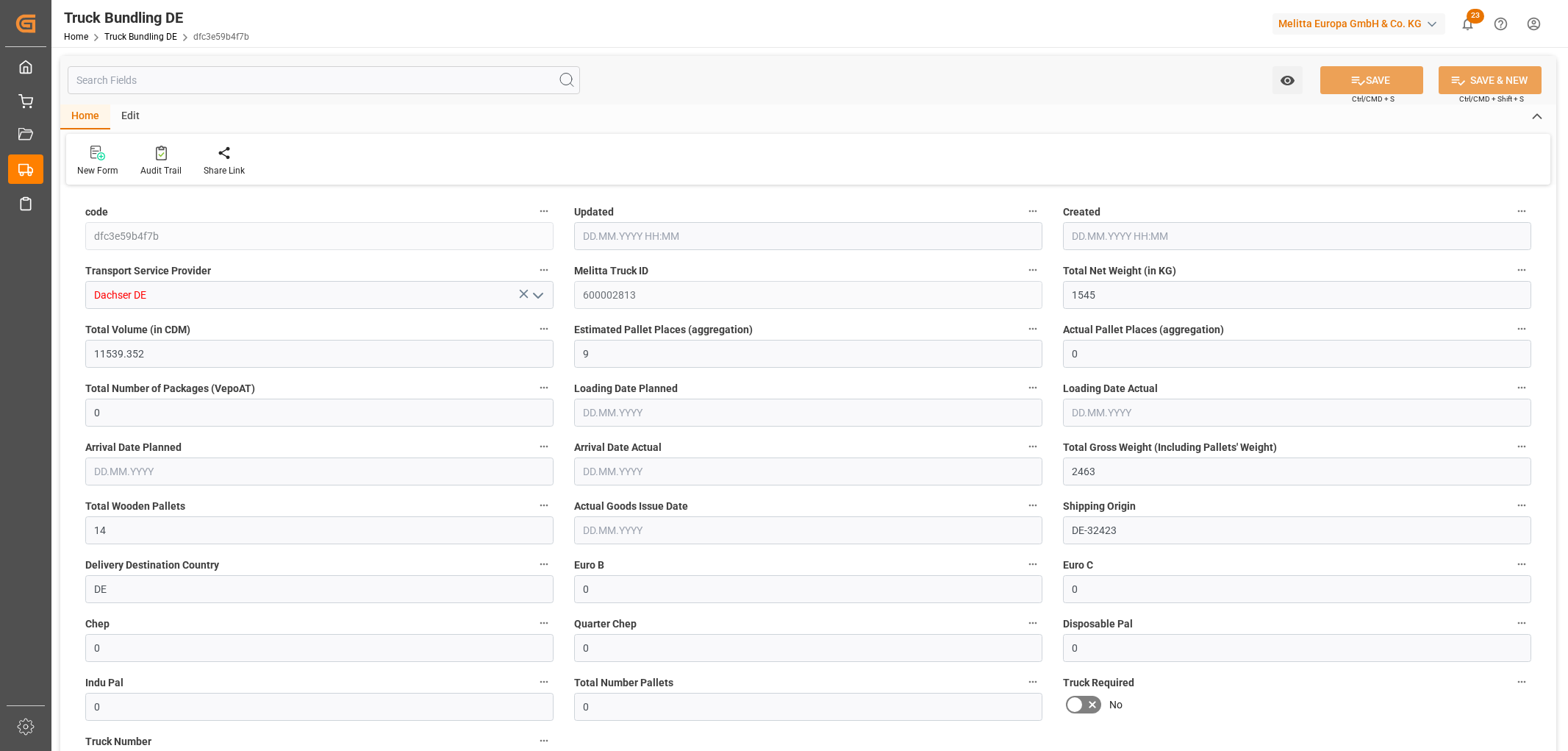
type input "22.09.2025 08:55"
type input "24.09.2025"
type input "26.09.2025"
type input "22.09.2025"
type input "6532.744"
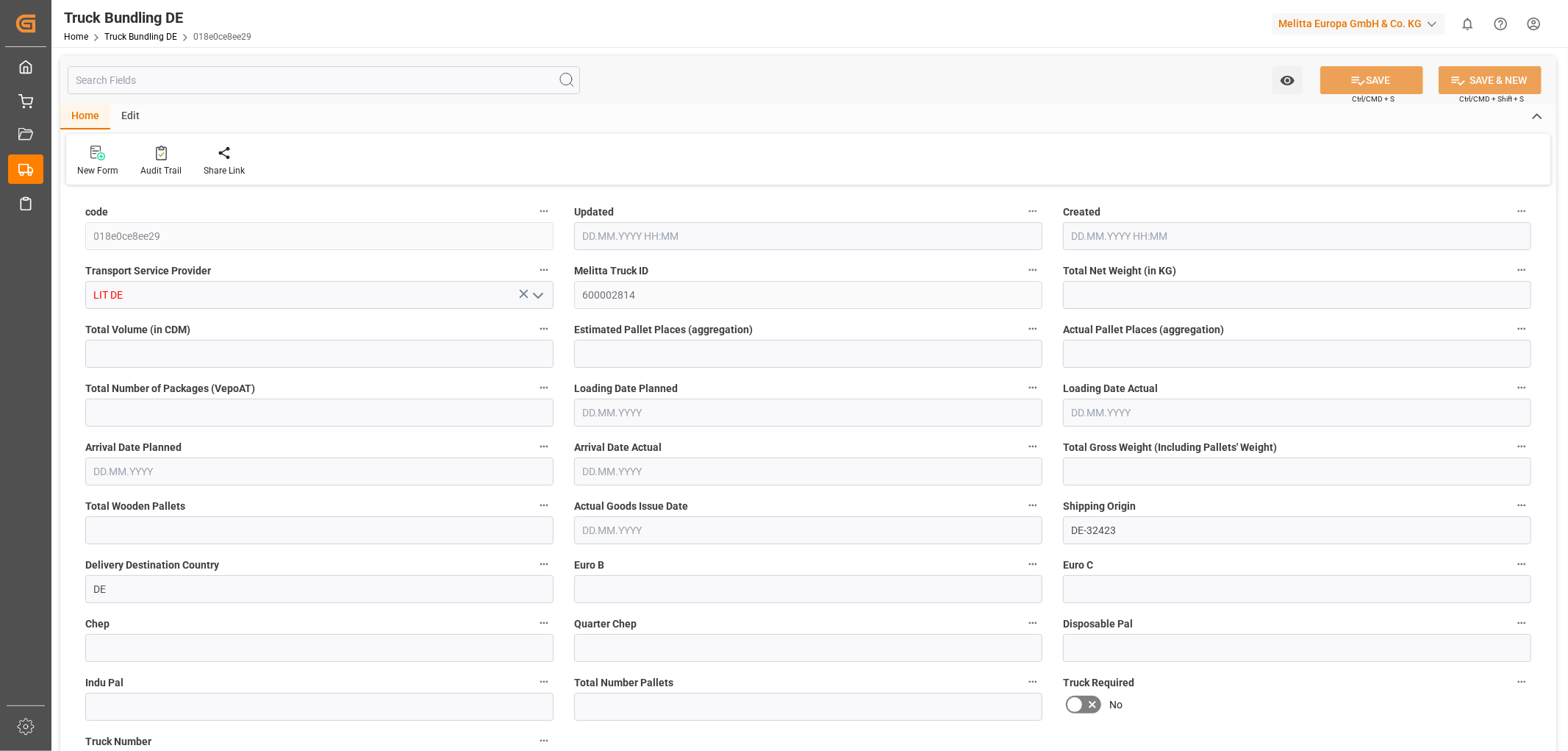
type input "31589.364"
type input "27"
type input "0"
type input "8302"
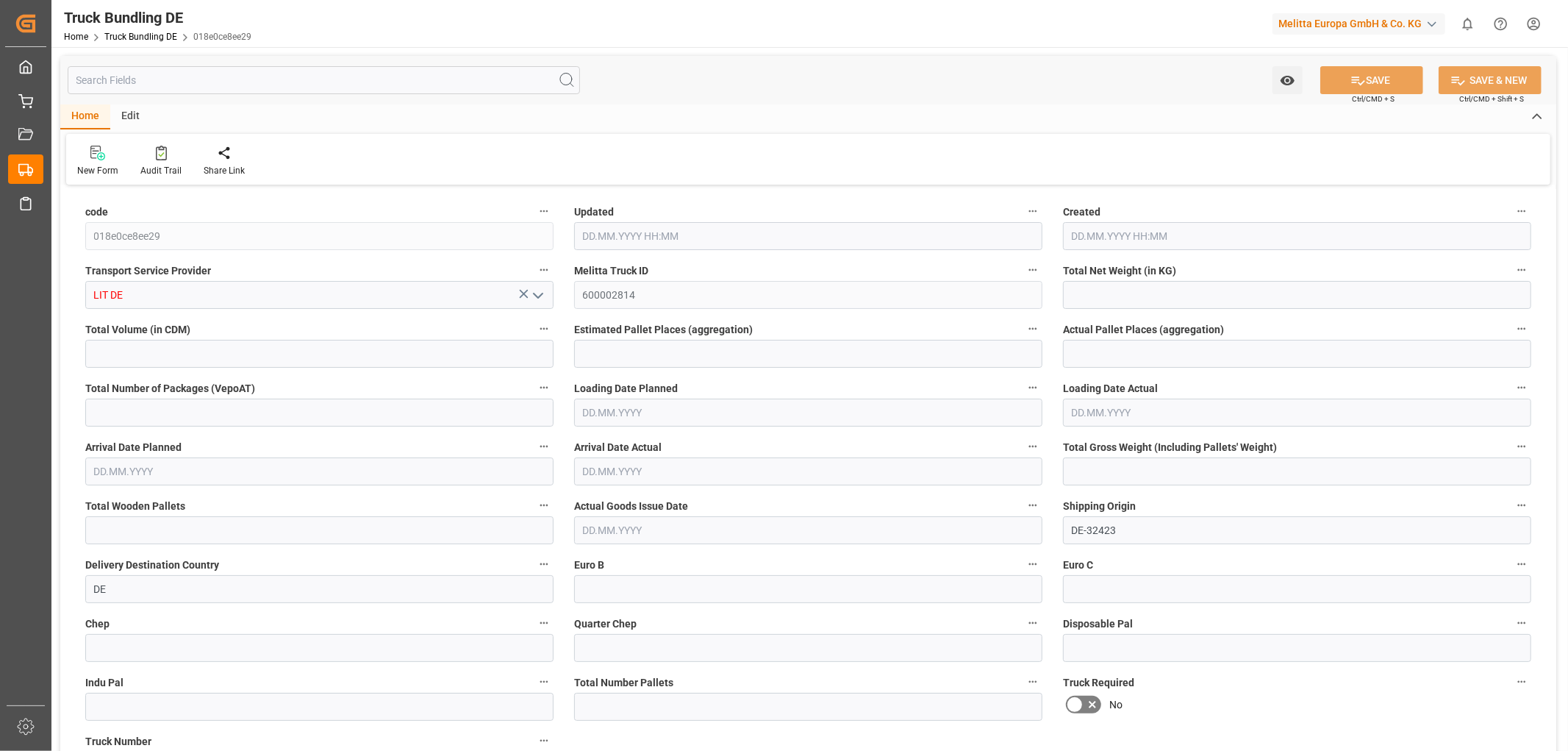
type input "36"
type input "0"
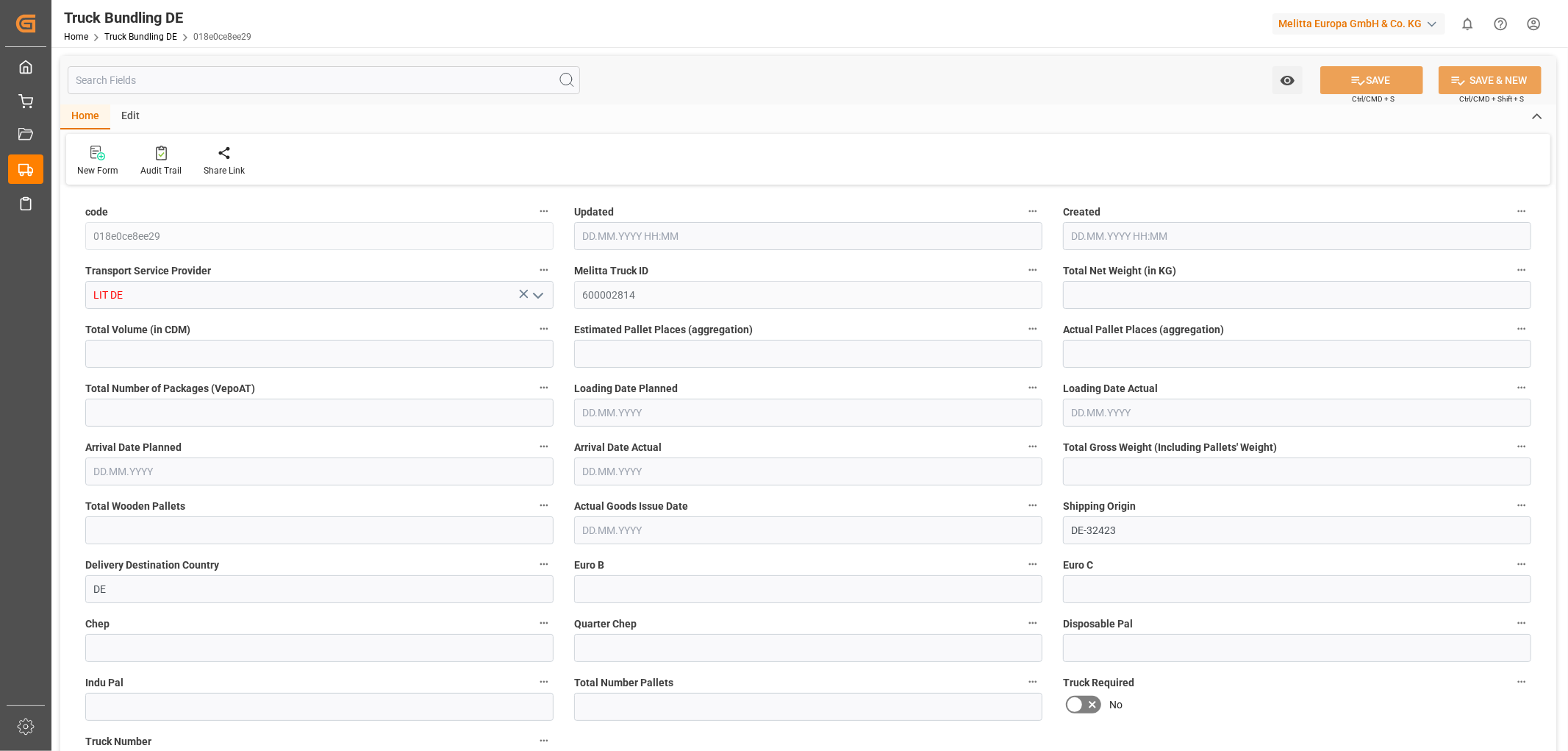
type input "0"
type input "22.09.2025 08:57"
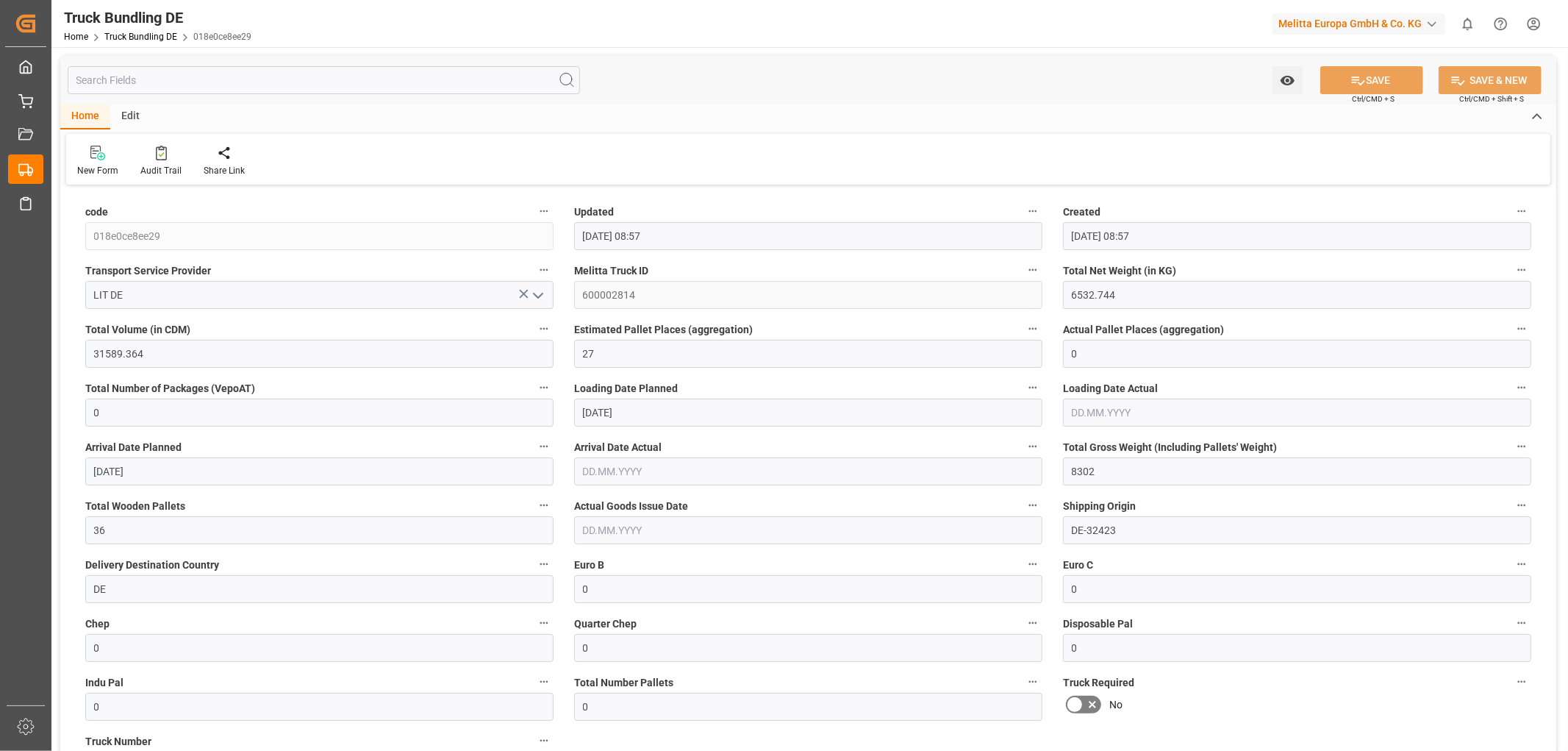
type input "[DATE]"
type input "22.09.2025"
type input "1450.022"
type input "11734.872"
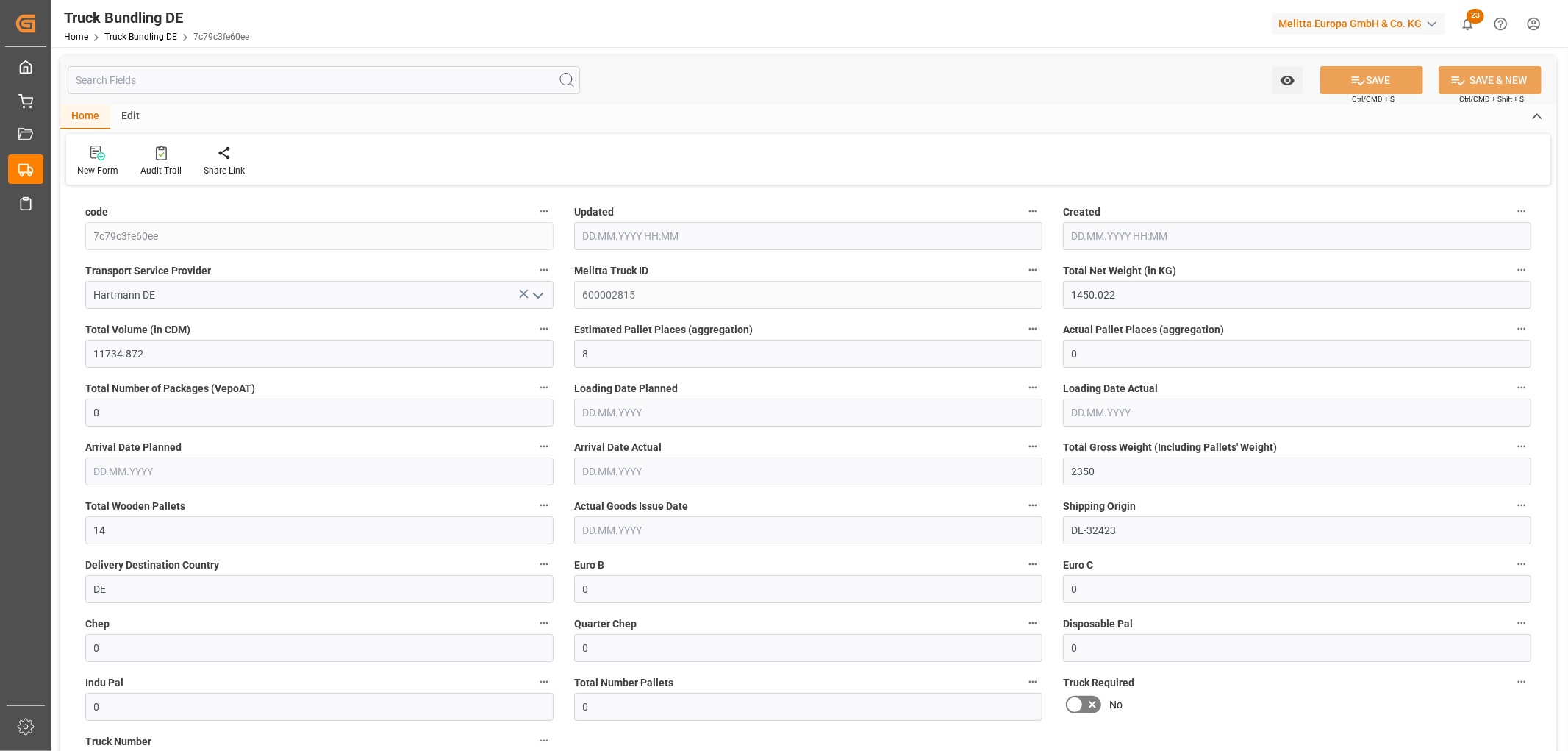
type input "8"
type input "0"
type input "2350"
type input "14"
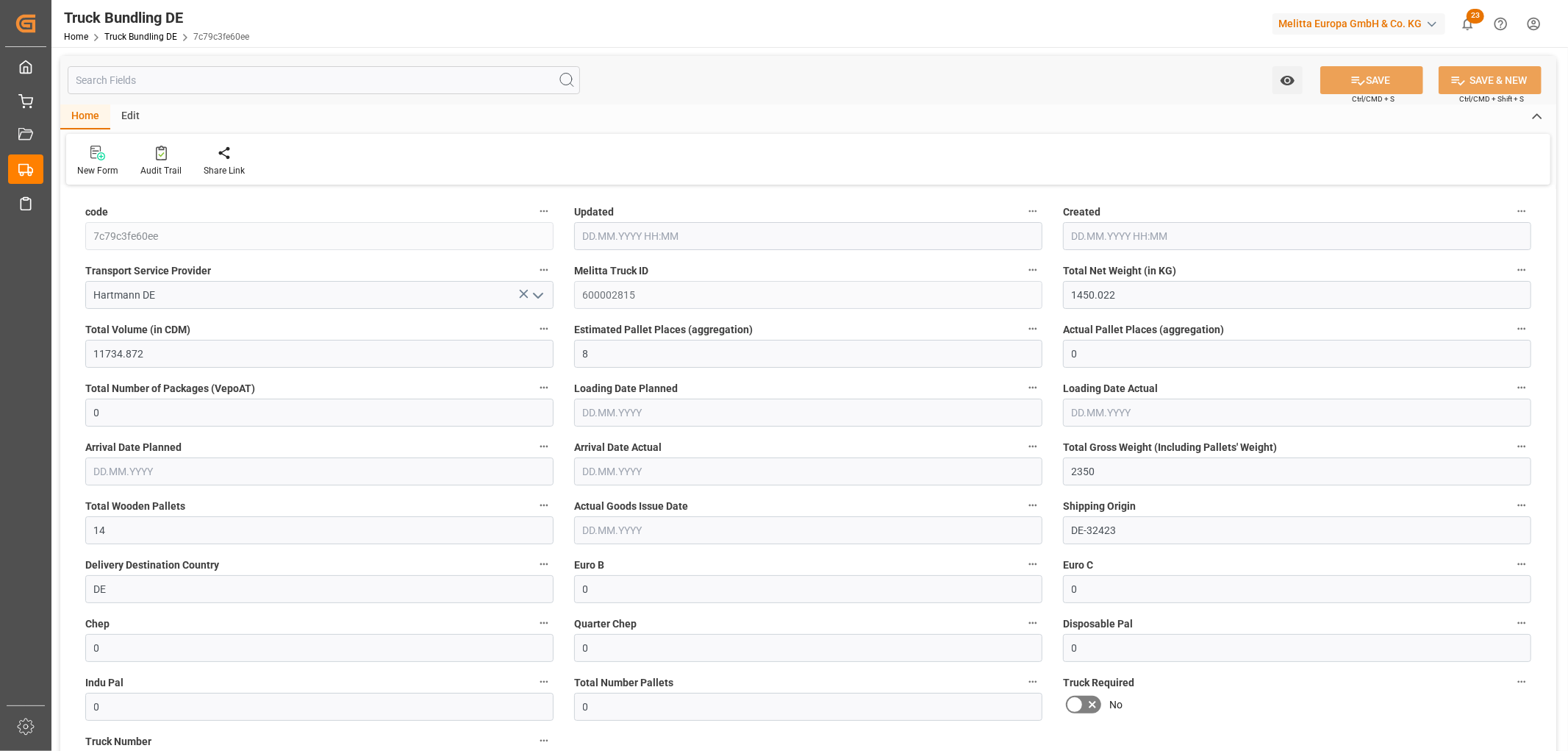
type input "0"
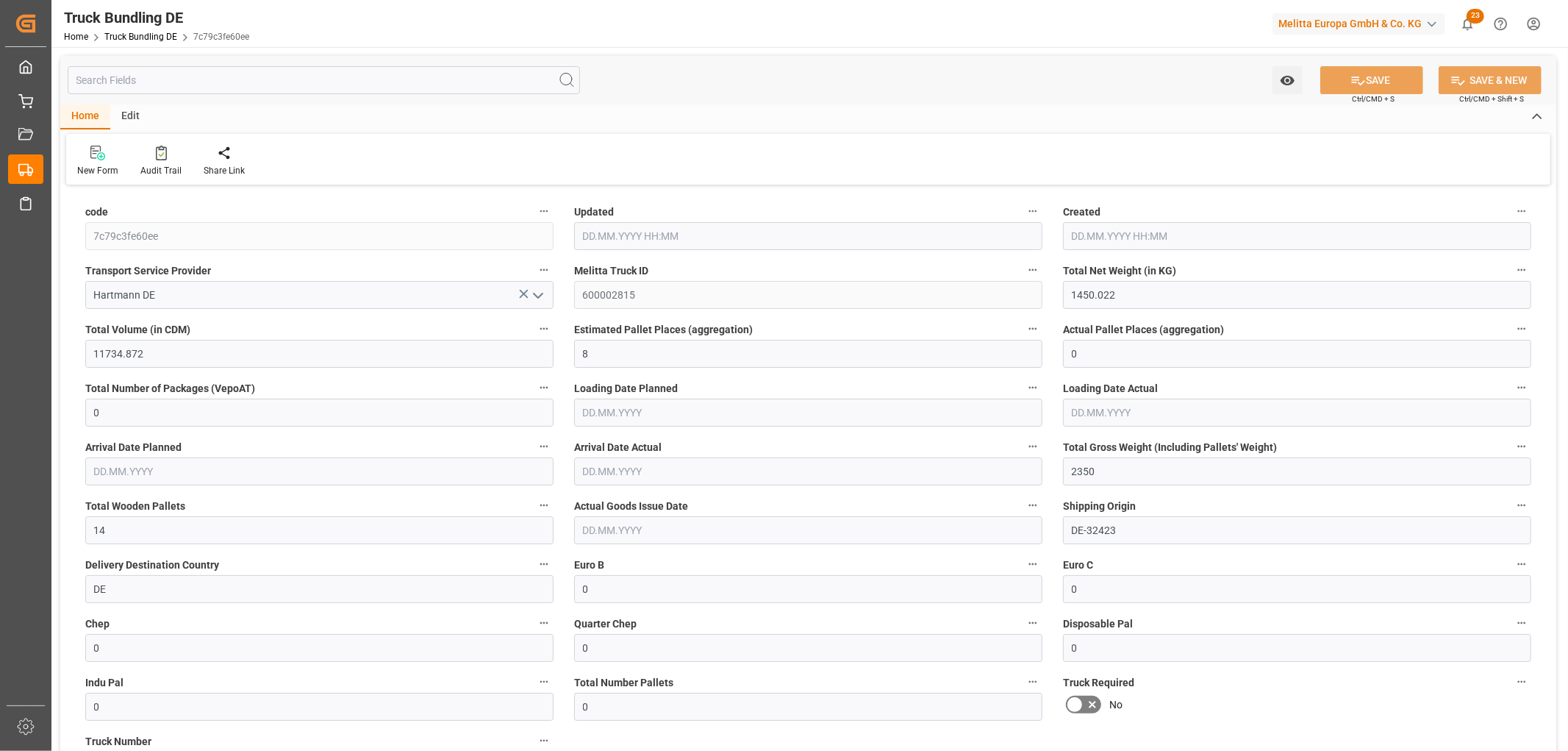
type input "0"
type input "22.09.2025 09:00"
type input "24.09.2025"
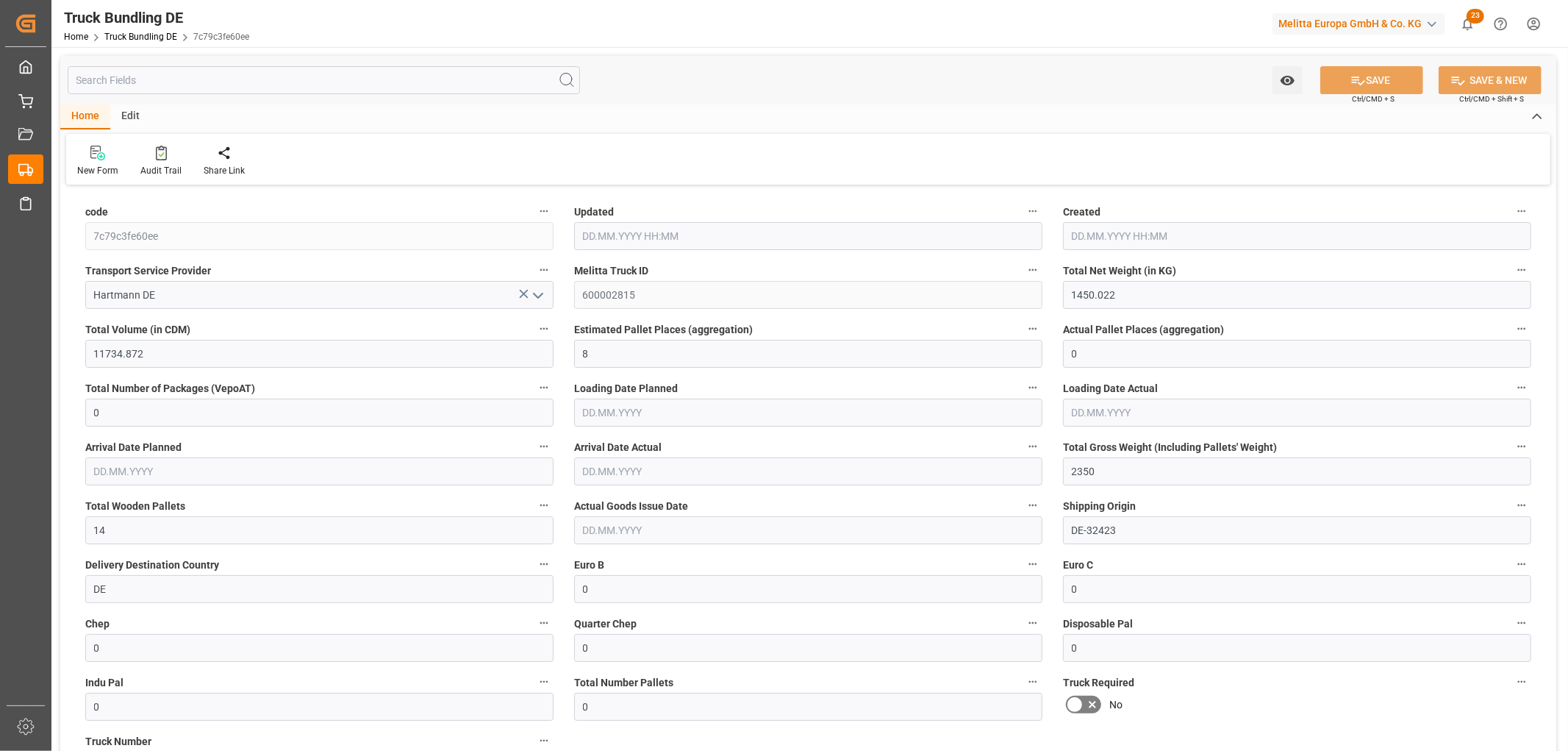
type input "26.09.2025"
type input "[DATE]"
type input "22.09.2025 09:02"
type input "[DATE]"
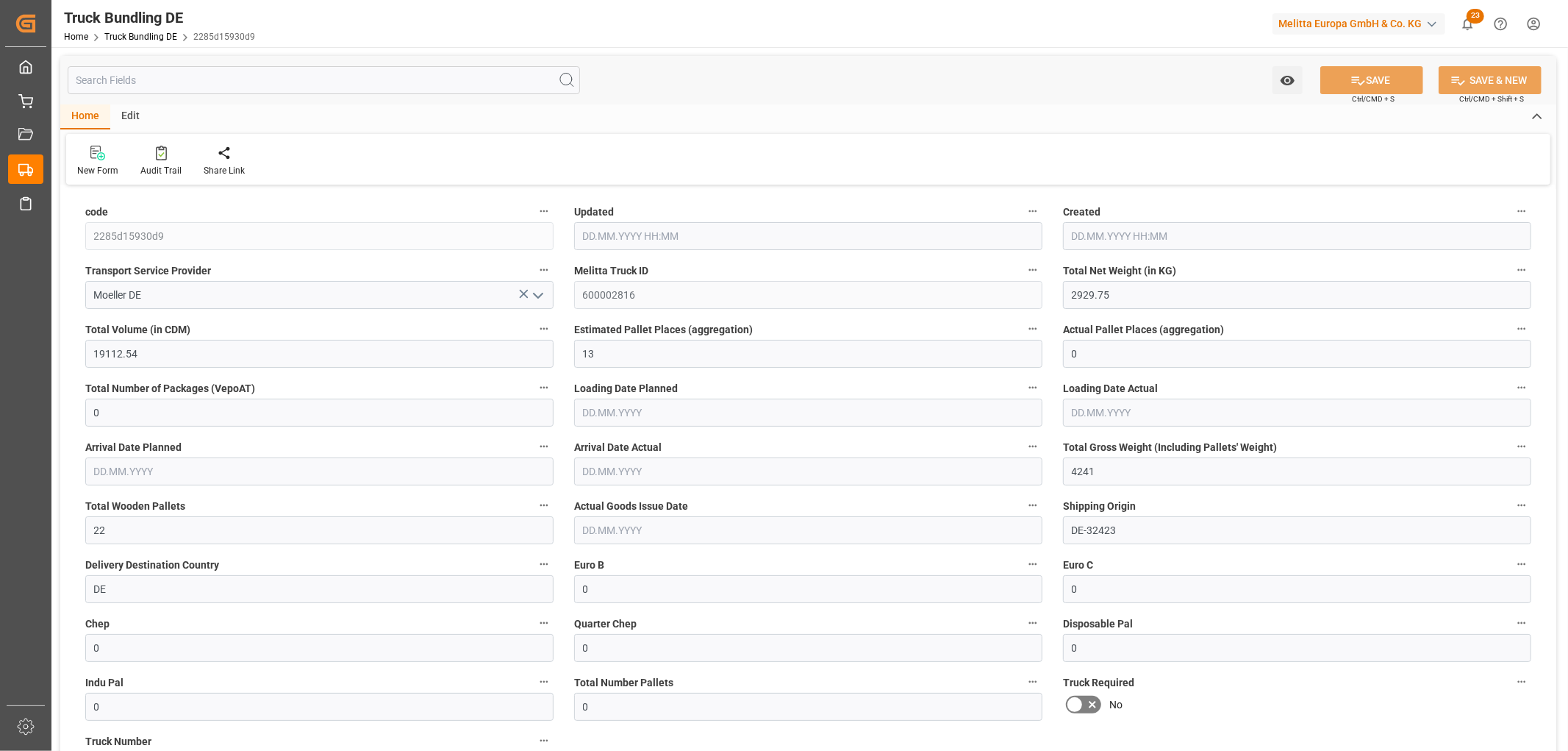
type input "[DATE]"
type input "22.09.2025"
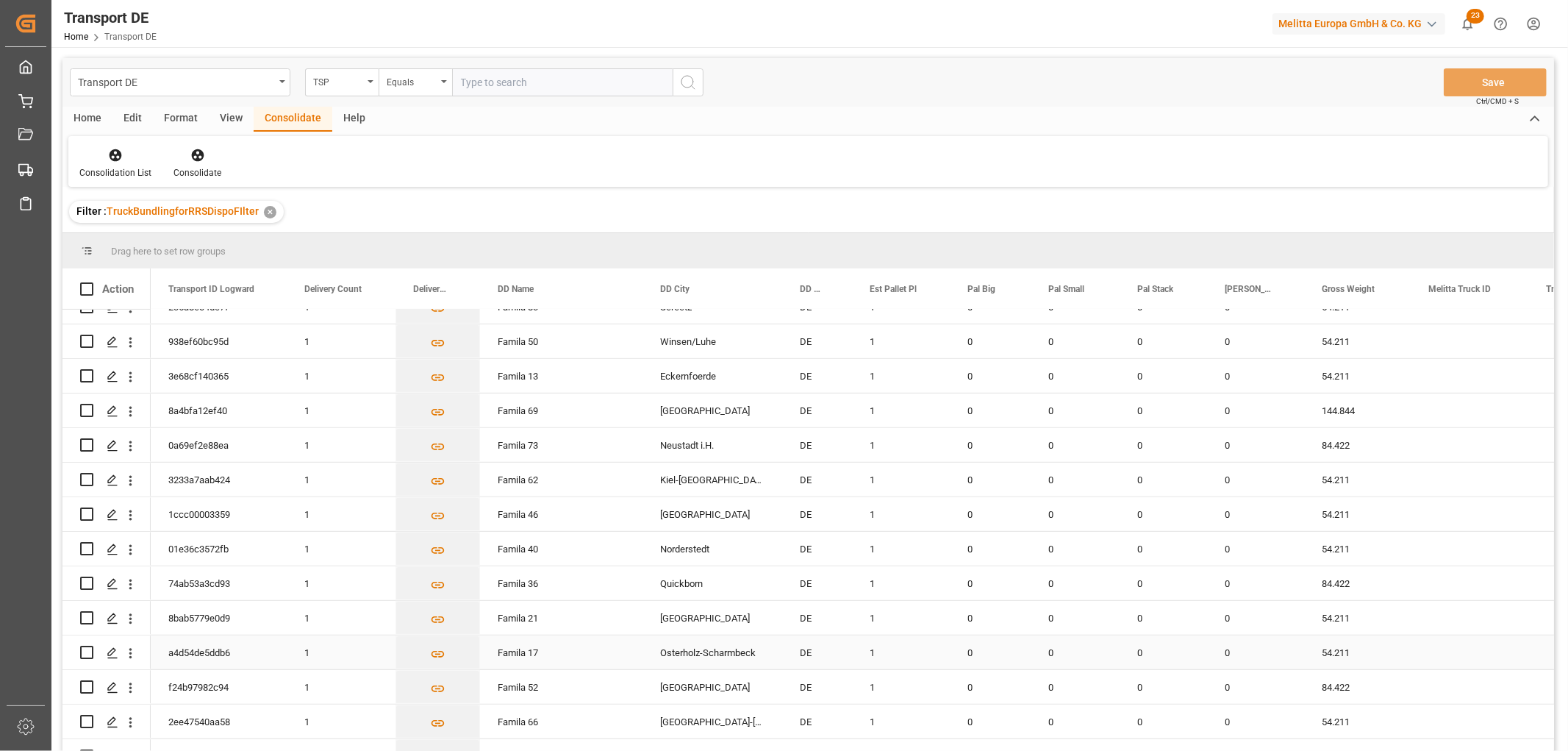
scroll to position [630, 0]
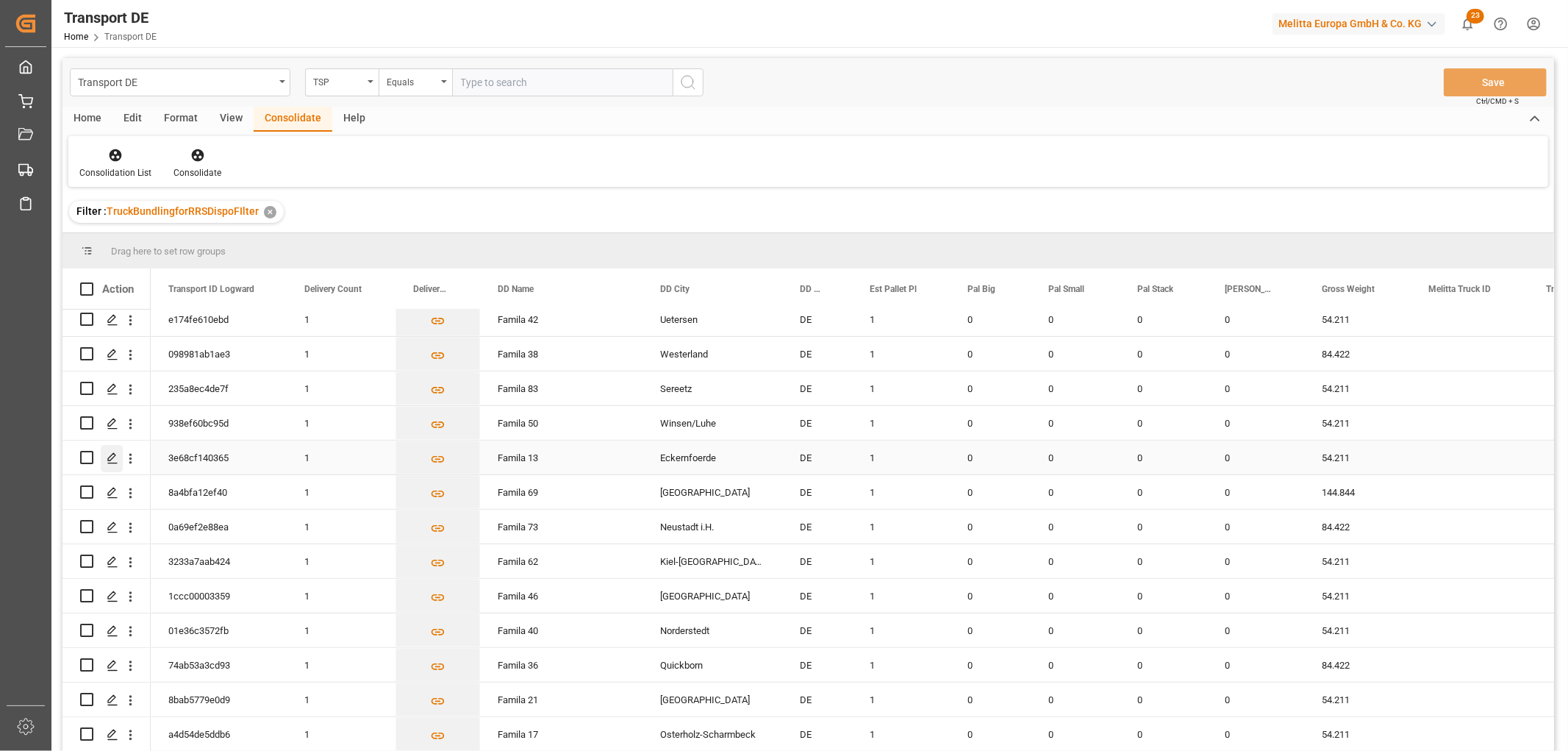
click at [109, 456] on polygon "Press SPACE to select this row." at bounding box center [112, 456] width 7 height 7
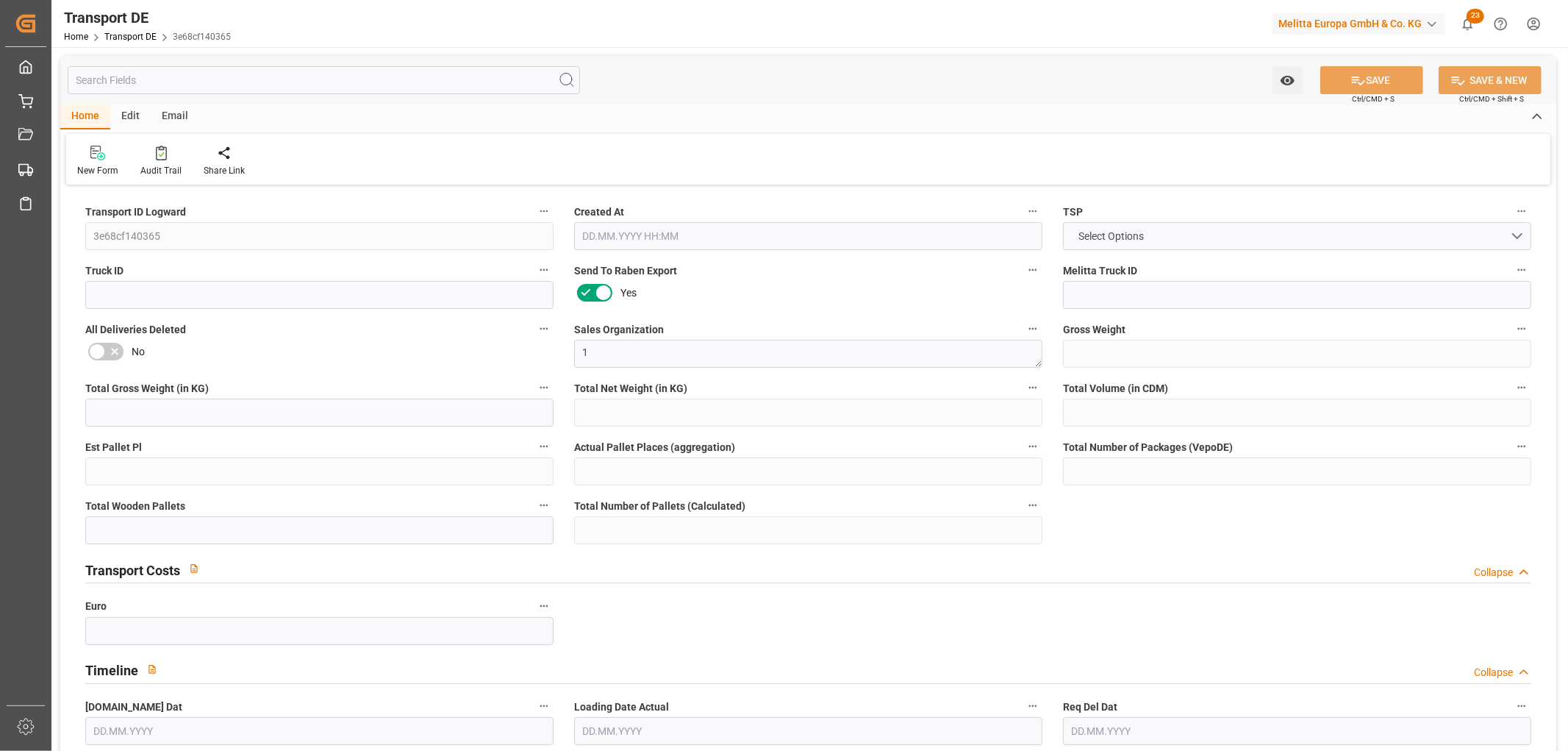
type input "54.211"
type input "30.211"
type input "21.492"
type input "447.84"
type input "1"
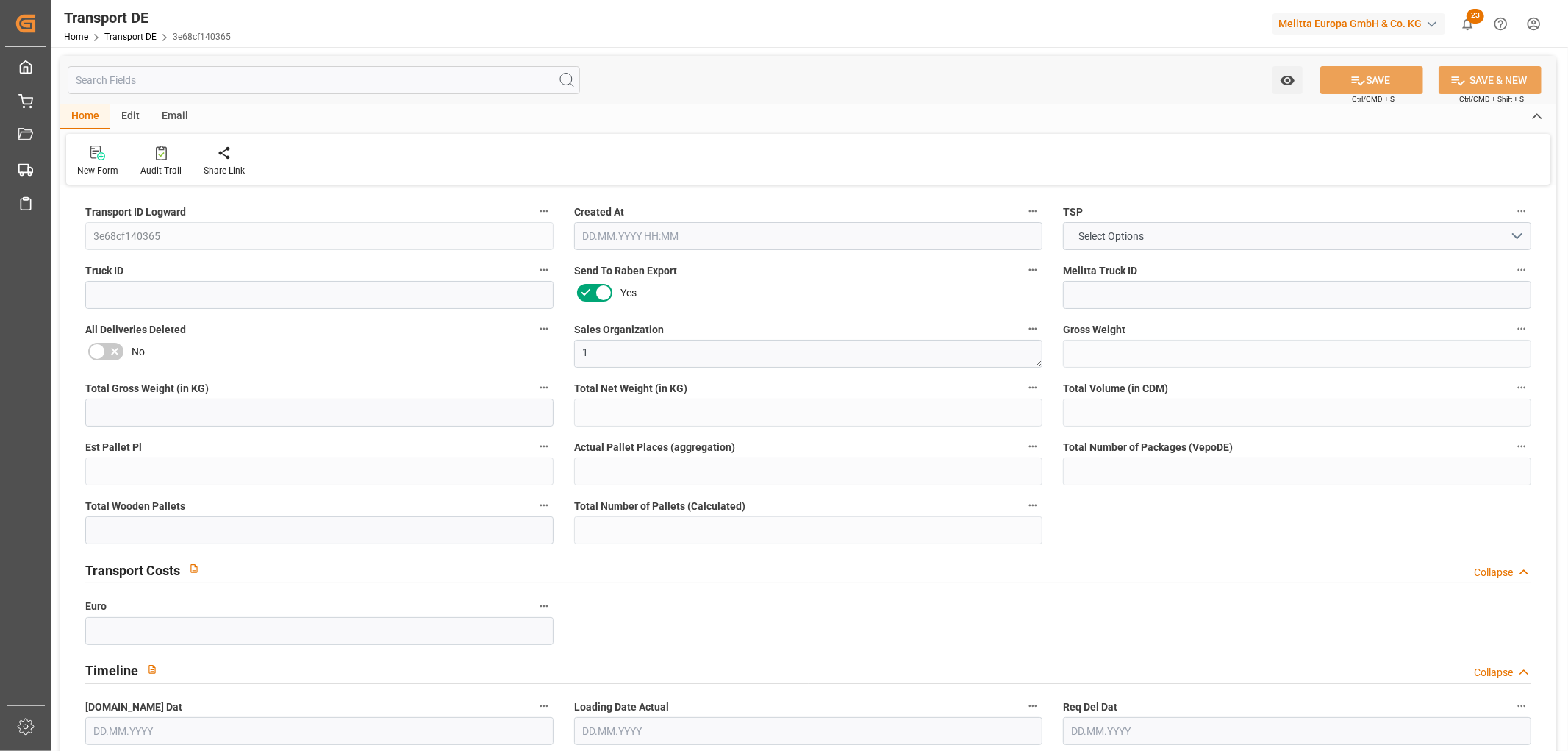
type input "0"
type input "1"
type input "0"
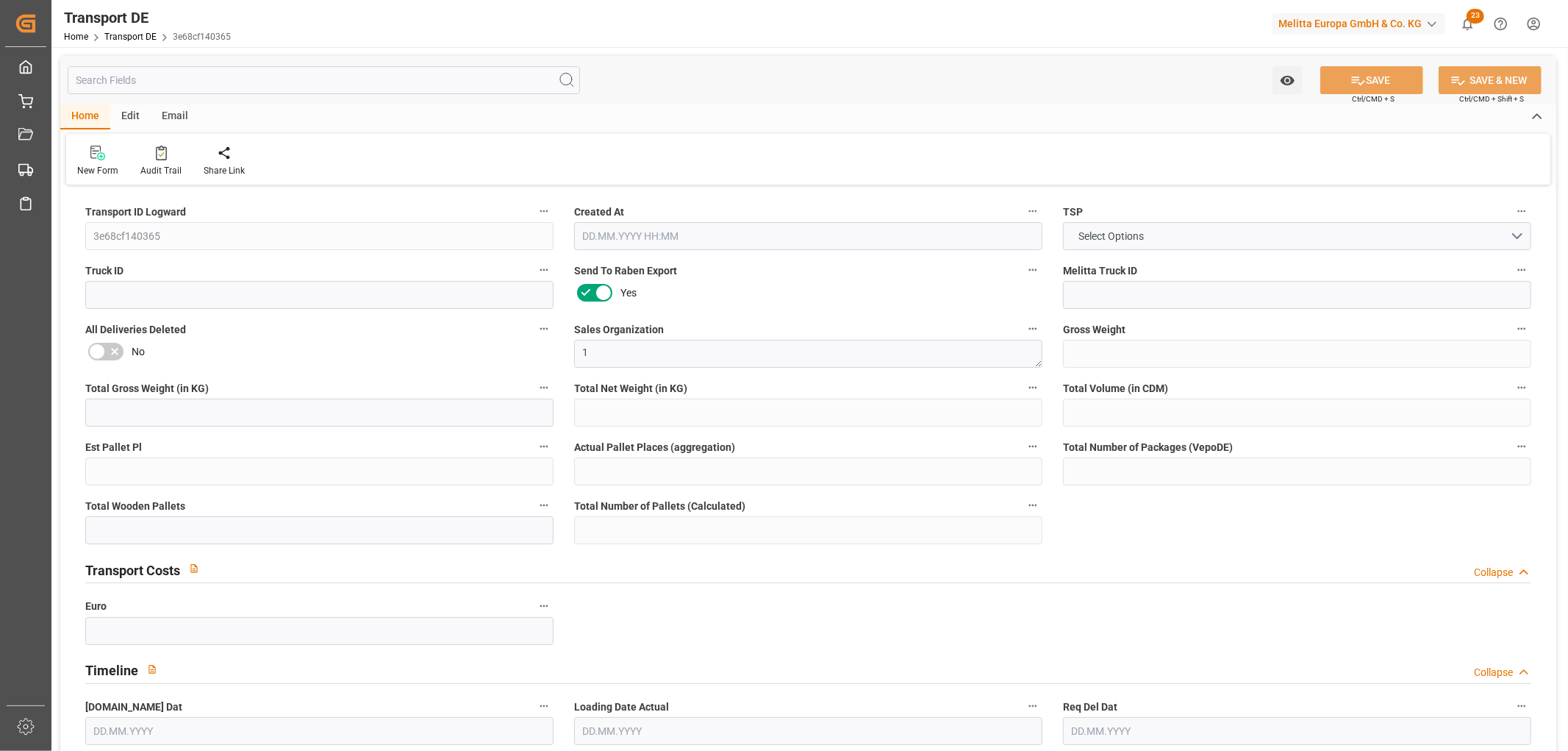
type input "24"
type input "0"
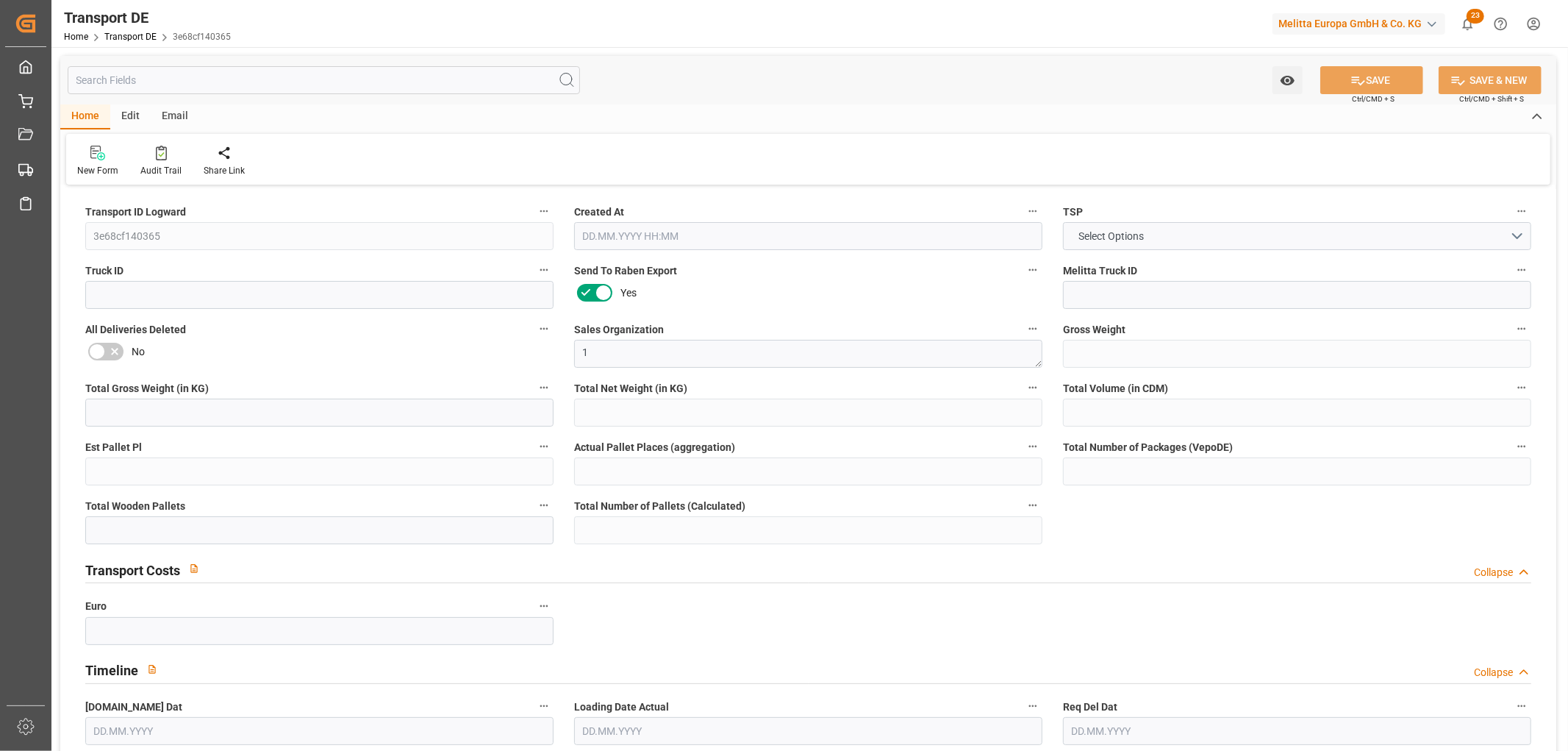
type input "0"
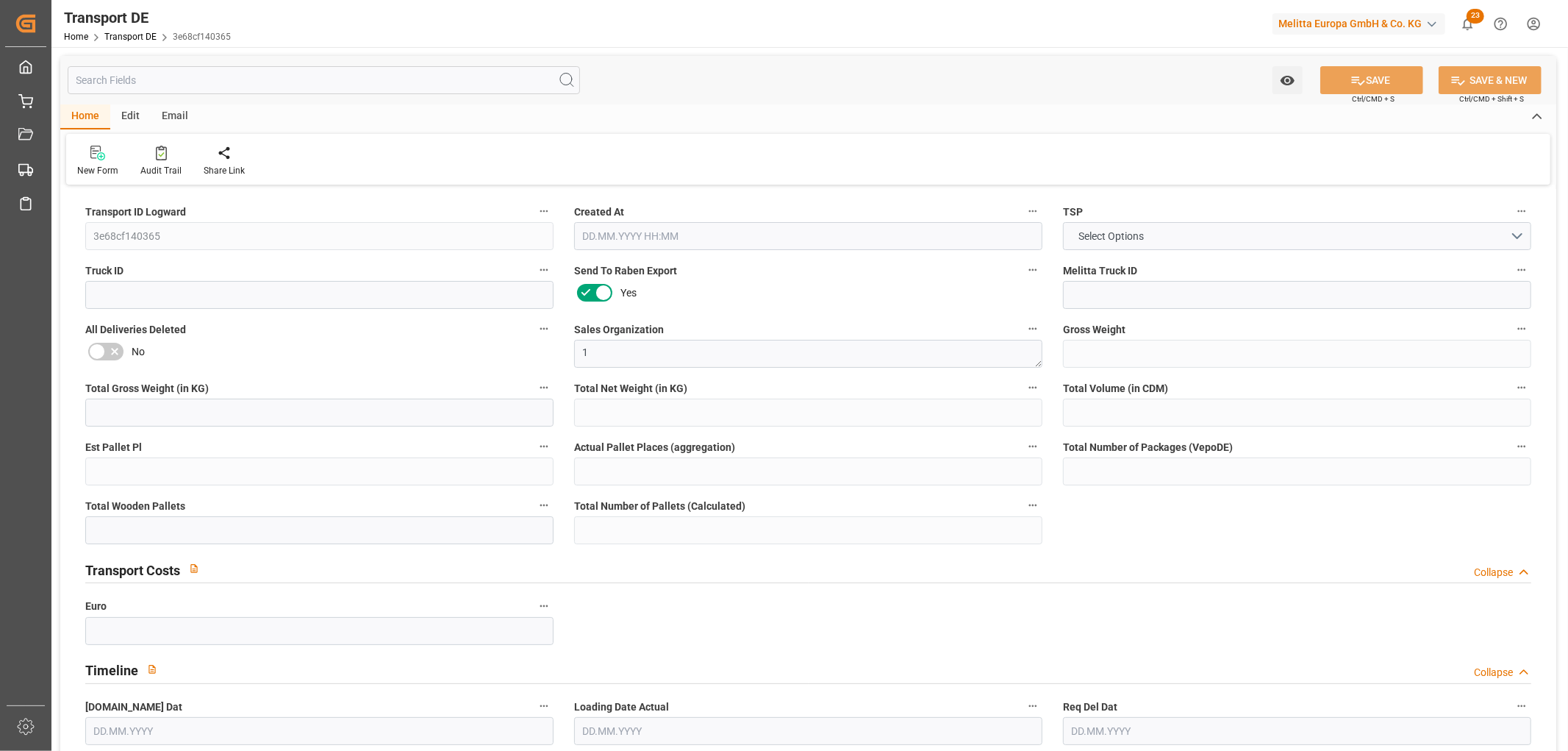
type input "0"
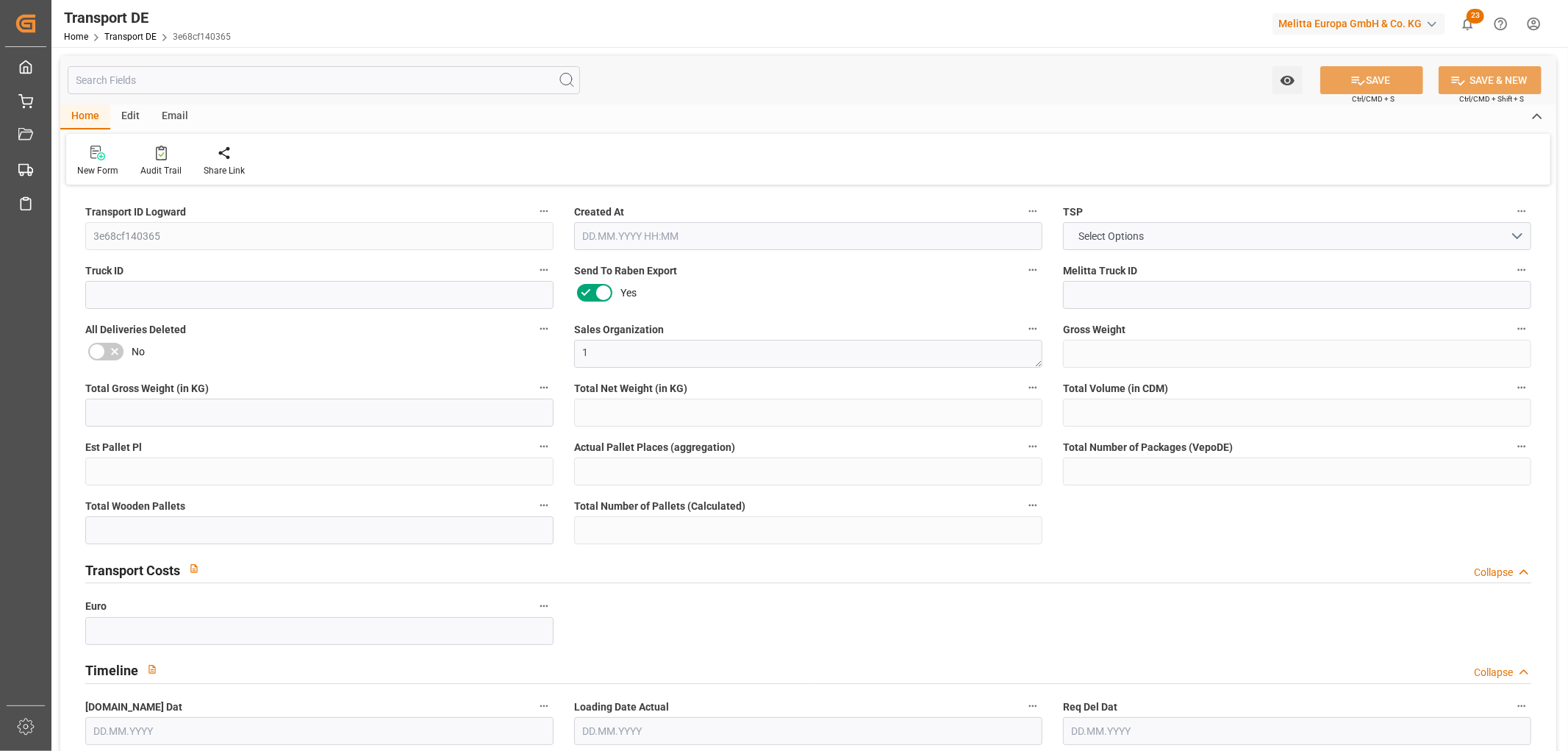
type input "0"
type input "1"
type input "0"
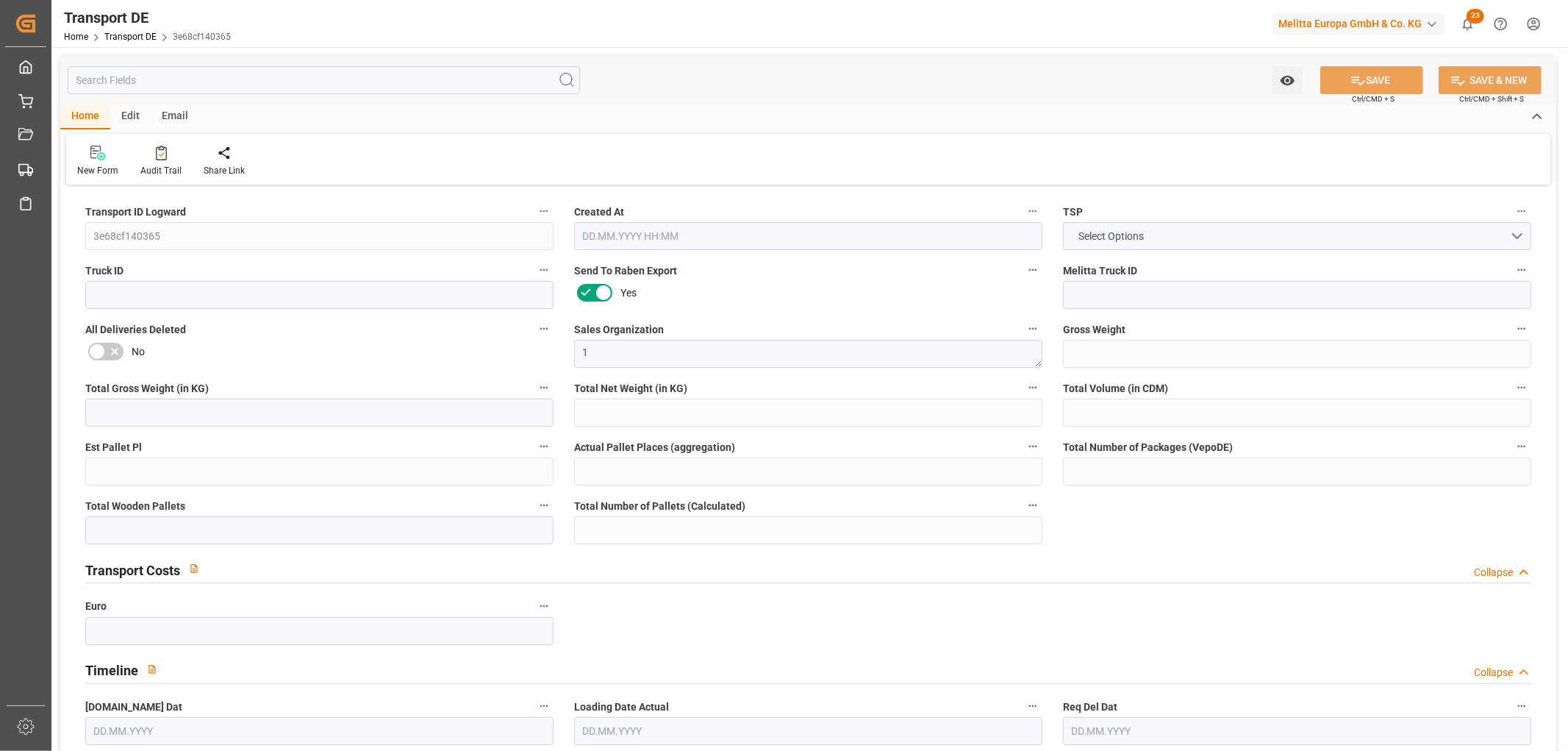
type input "12"
type input "71.887"
type input "57.1"
type input "[DATE] 23:01"
type input "[DATE]"
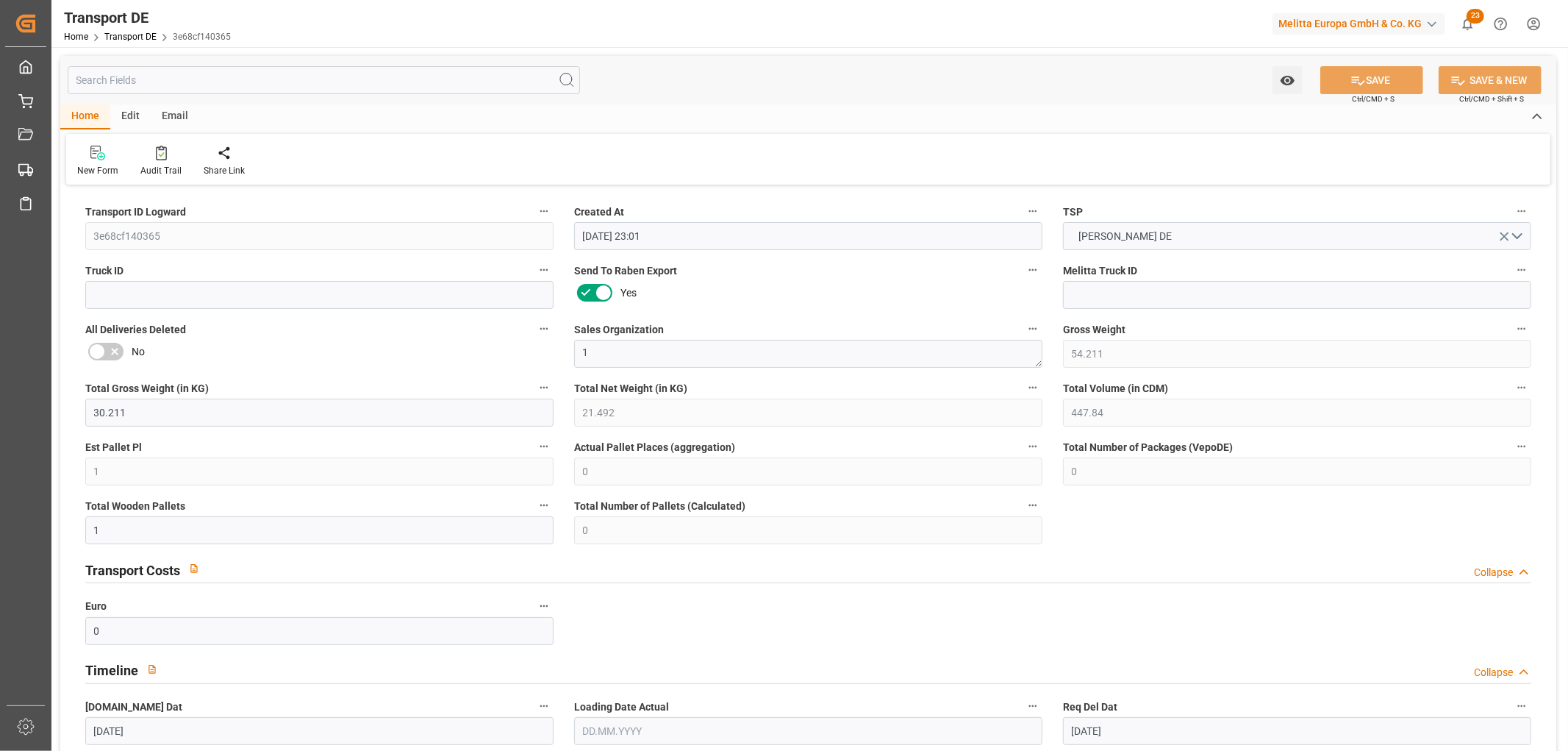
type input "[DATE]"
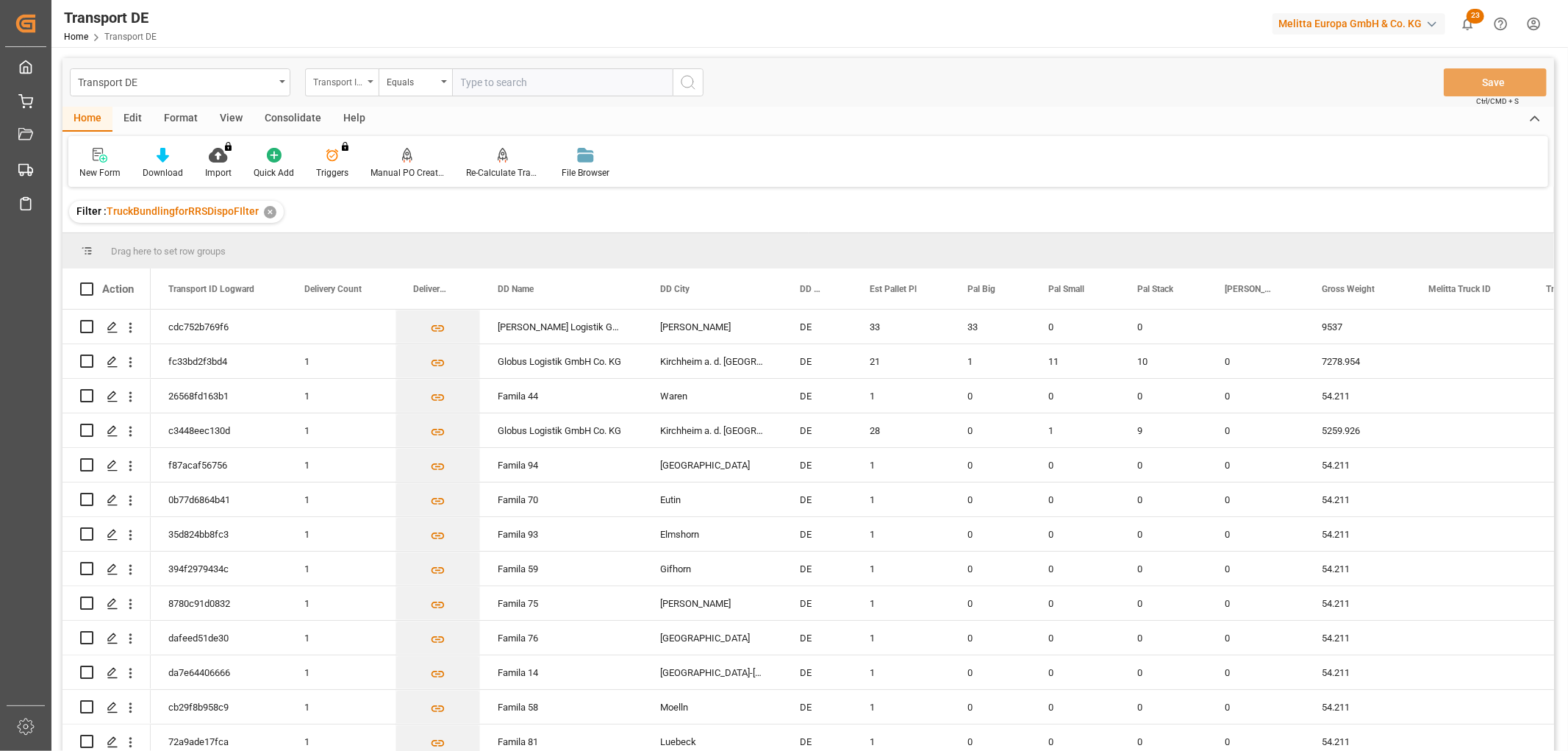
click at [337, 83] on div "Transport ID Logward" at bounding box center [339, 81] width 50 height 17
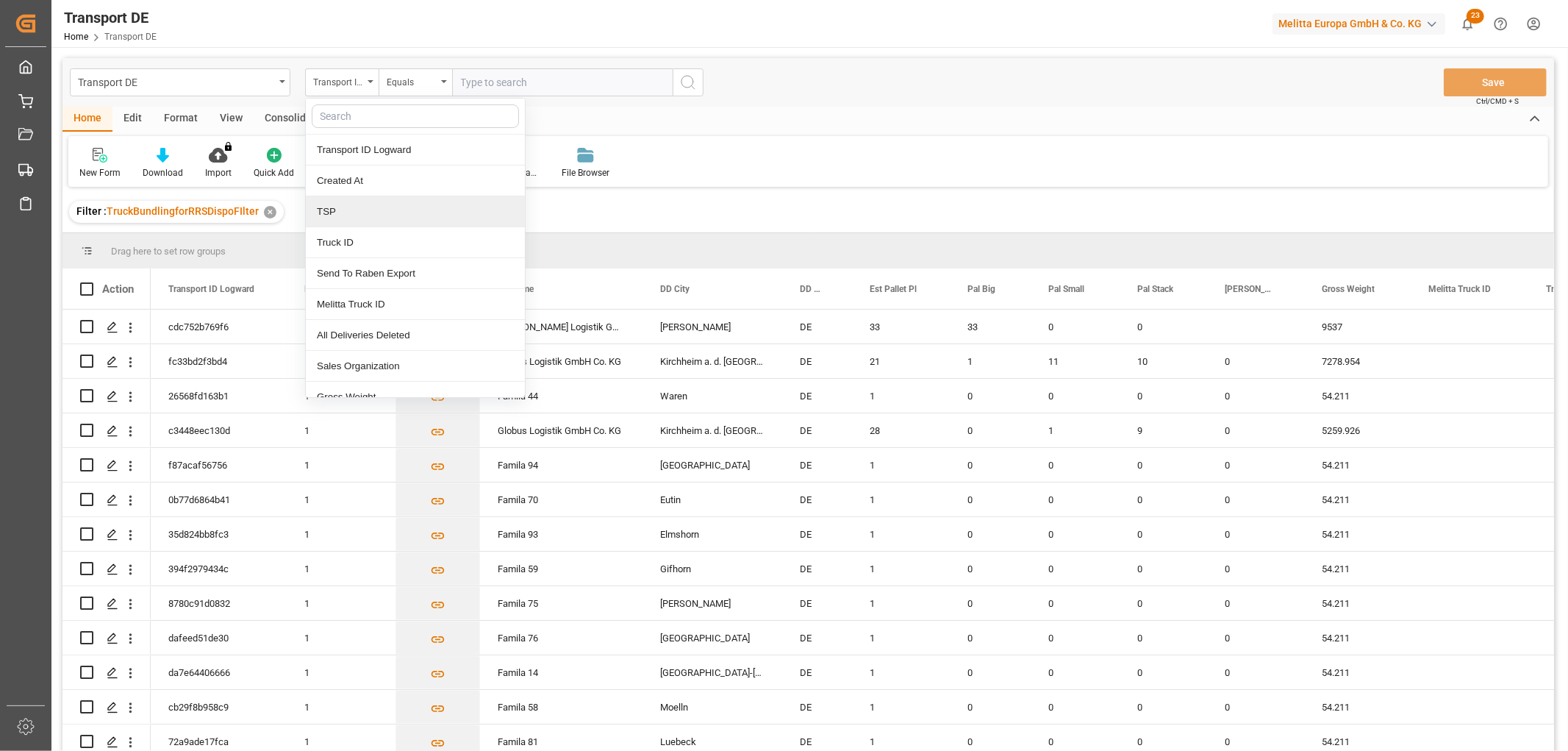
click at [339, 217] on div "TSP" at bounding box center [415, 212] width 219 height 31
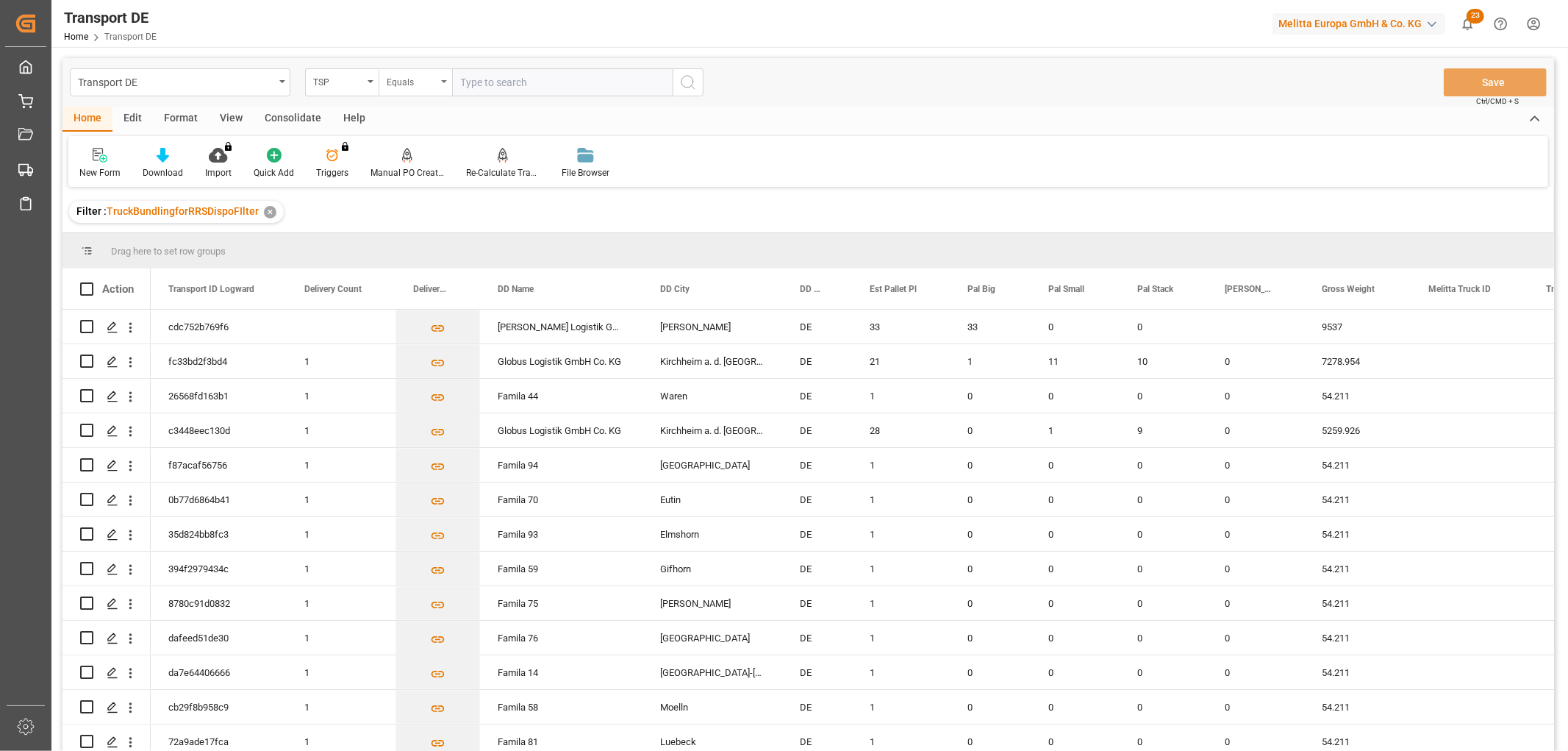
click at [416, 75] on div "Equals" at bounding box center [412, 81] width 50 height 17
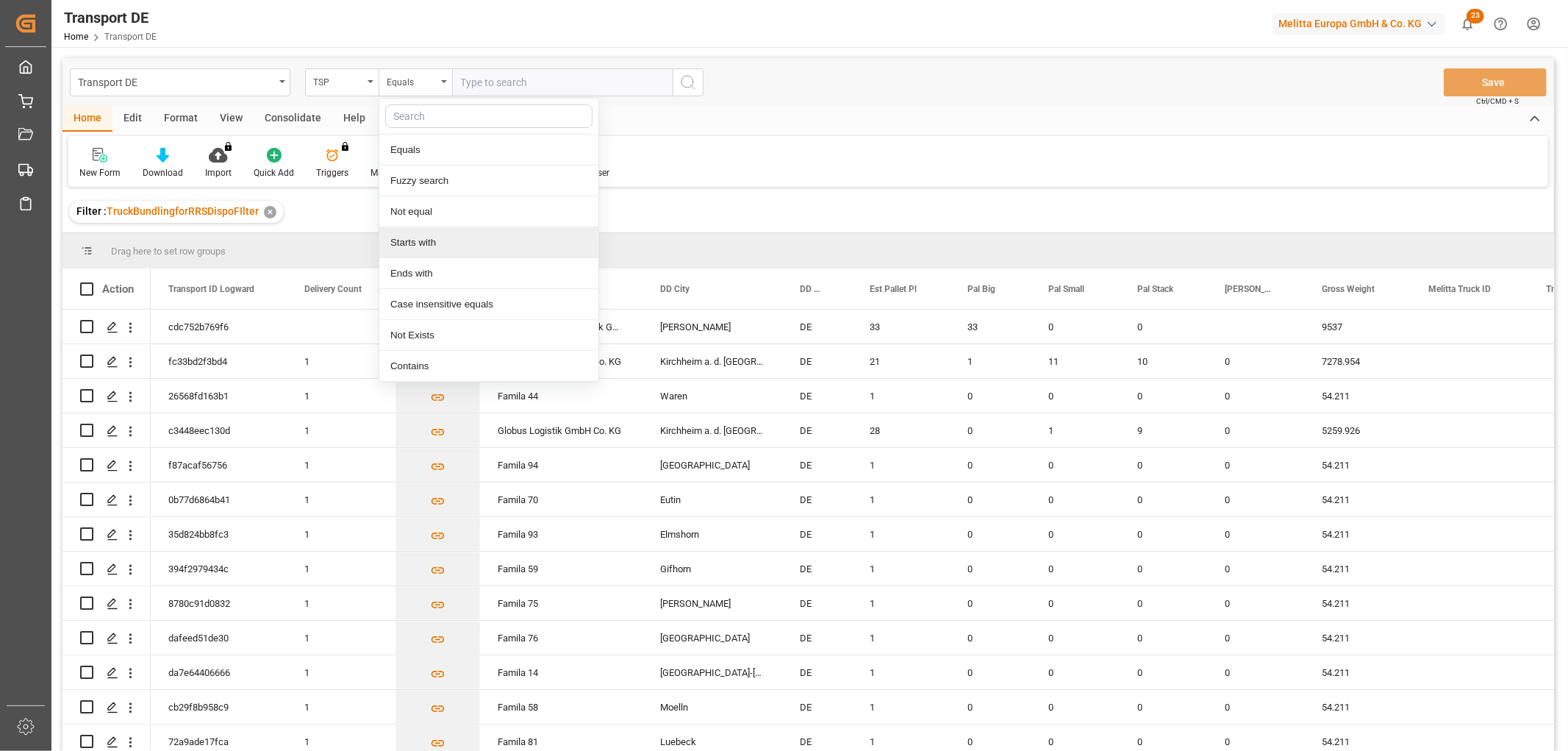
click at [426, 243] on div "Starts with" at bounding box center [488, 243] width 219 height 31
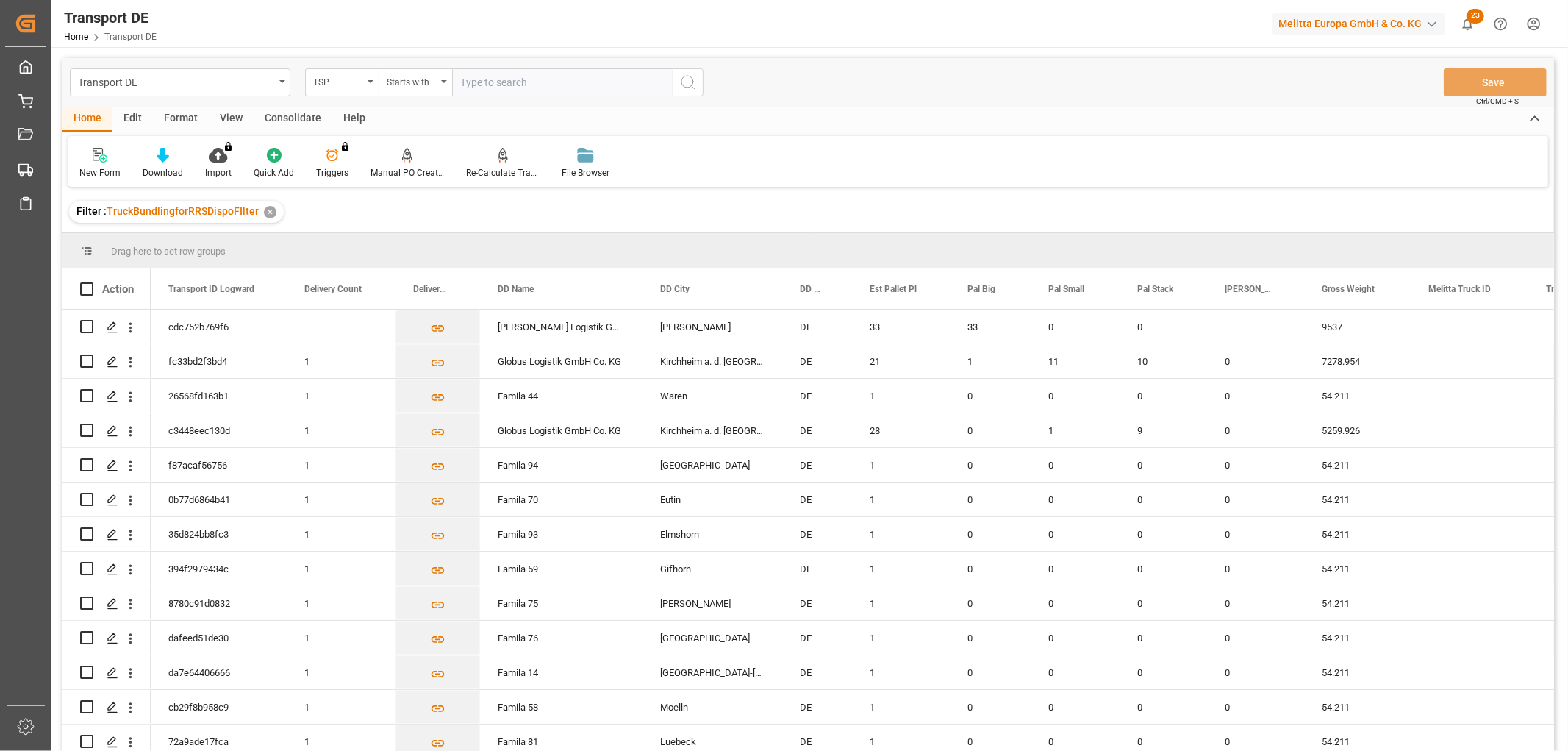
click at [476, 76] on input "text" at bounding box center [562, 82] width 221 height 28
type input "Self pickup DE"
click at [684, 80] on icon "search button" at bounding box center [688, 82] width 17 height 17
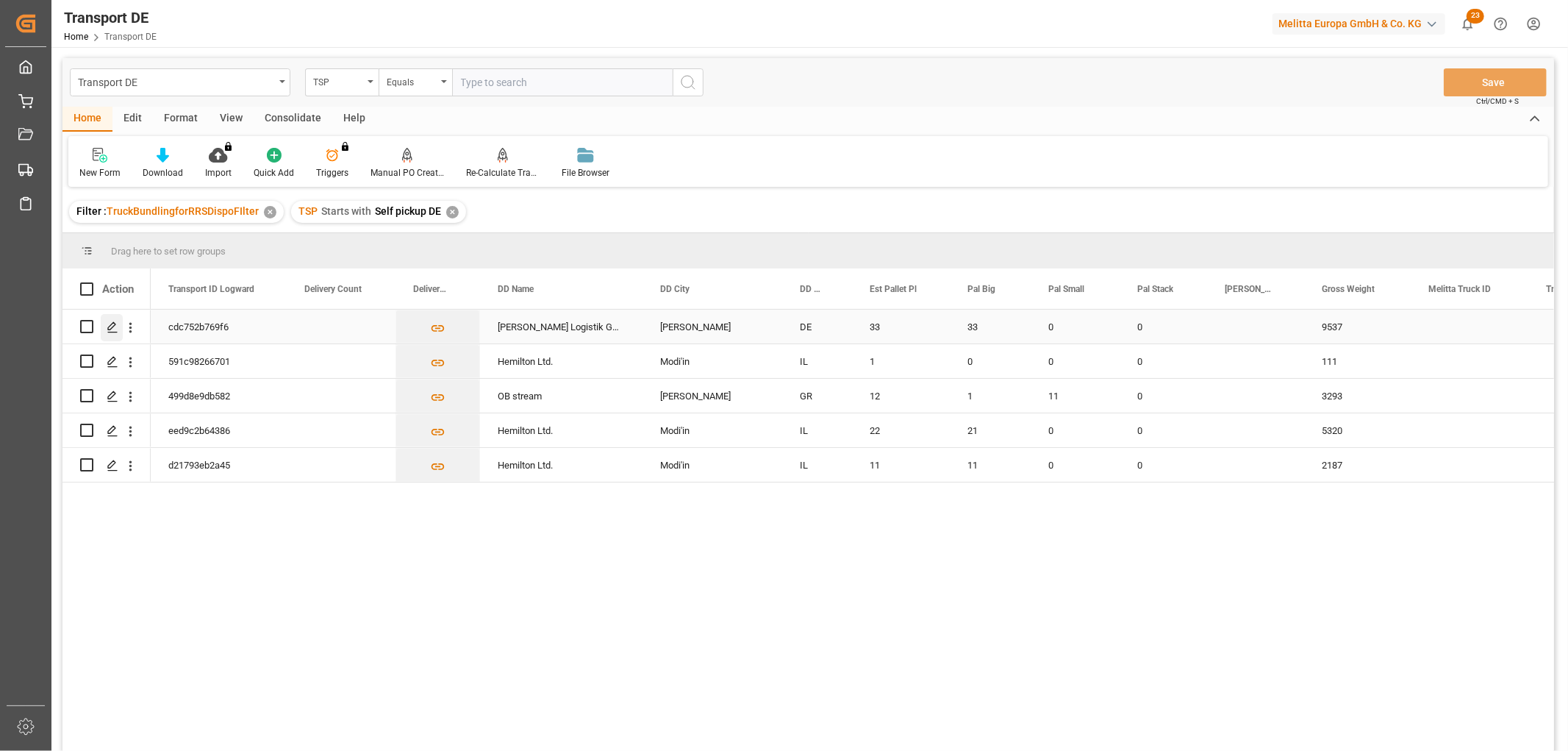
click at [111, 324] on icon "Press SPACE to select this row." at bounding box center [113, 327] width 12 height 12
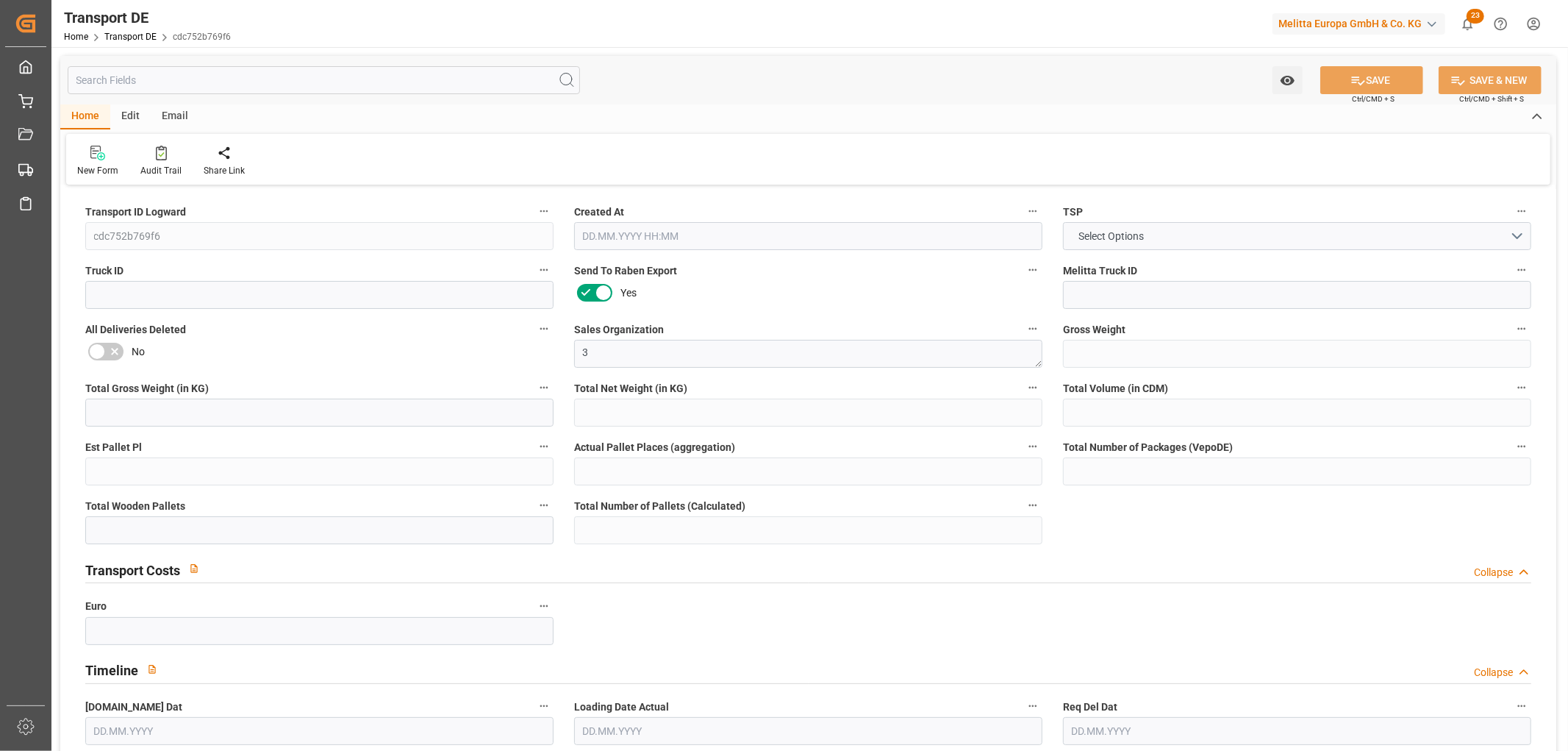
type input "9537"
type input "8249.472"
type input "6994.944"
type input "54220.32"
type input "33"
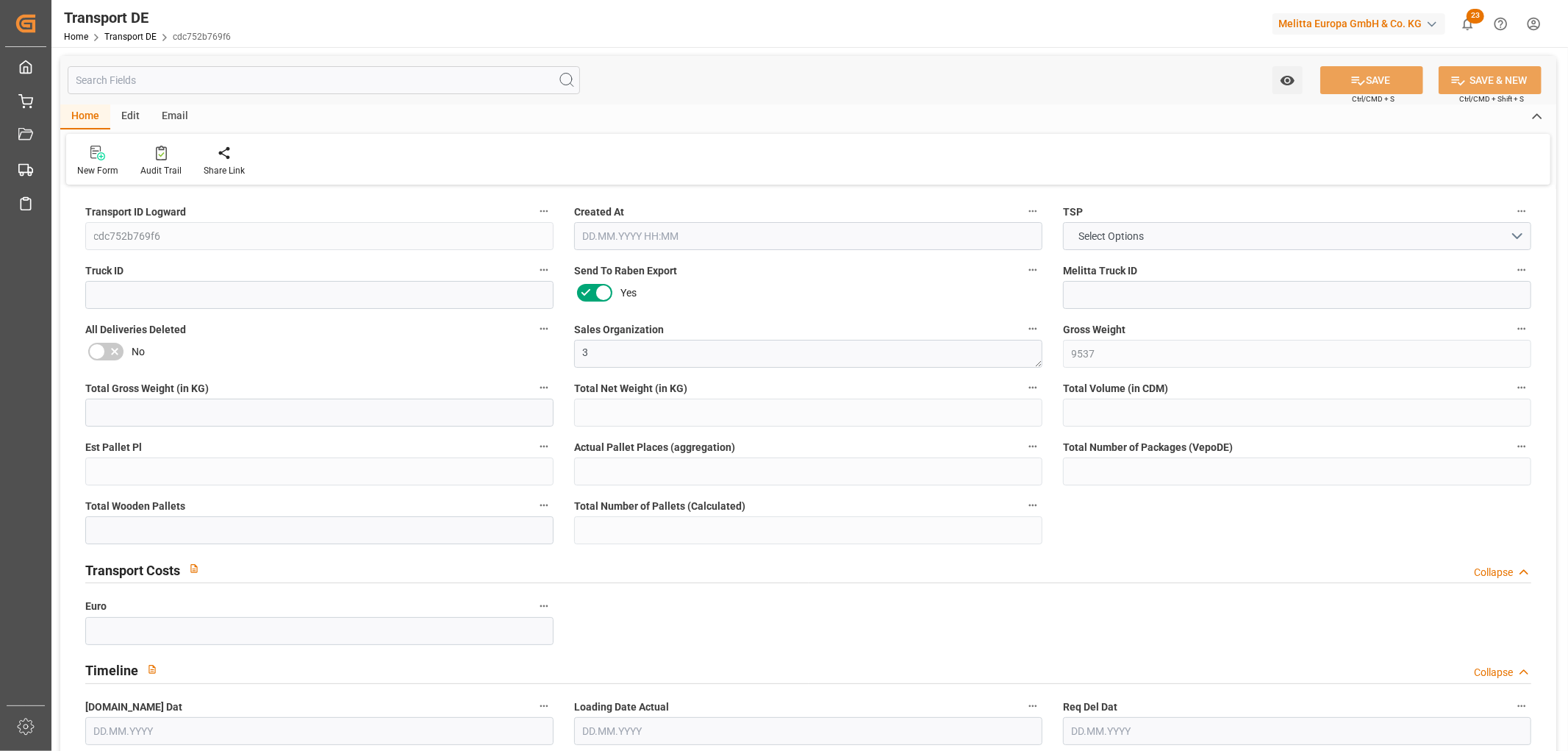
type input "0"
type input "33"
type input "0"
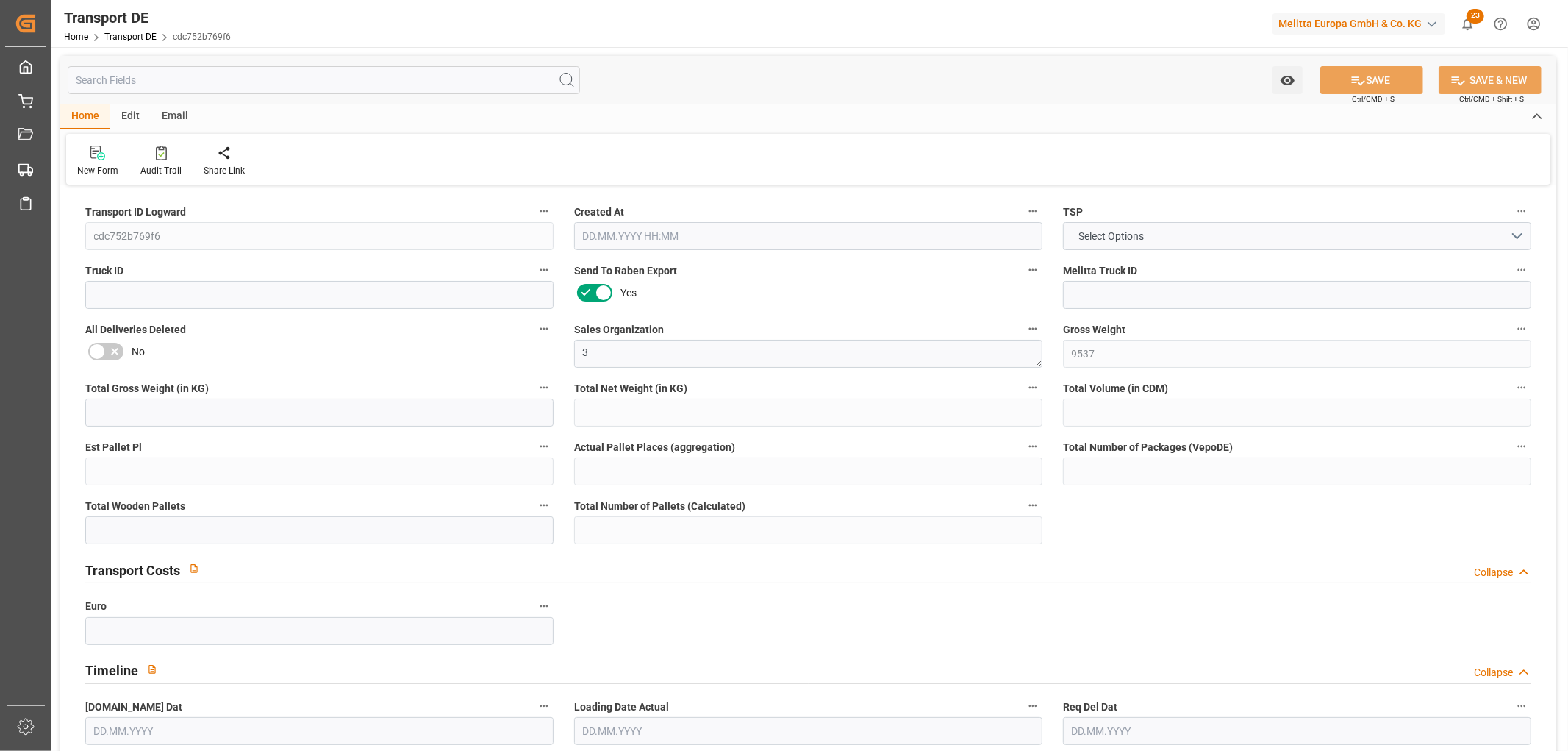
type input "49"
type input "0"
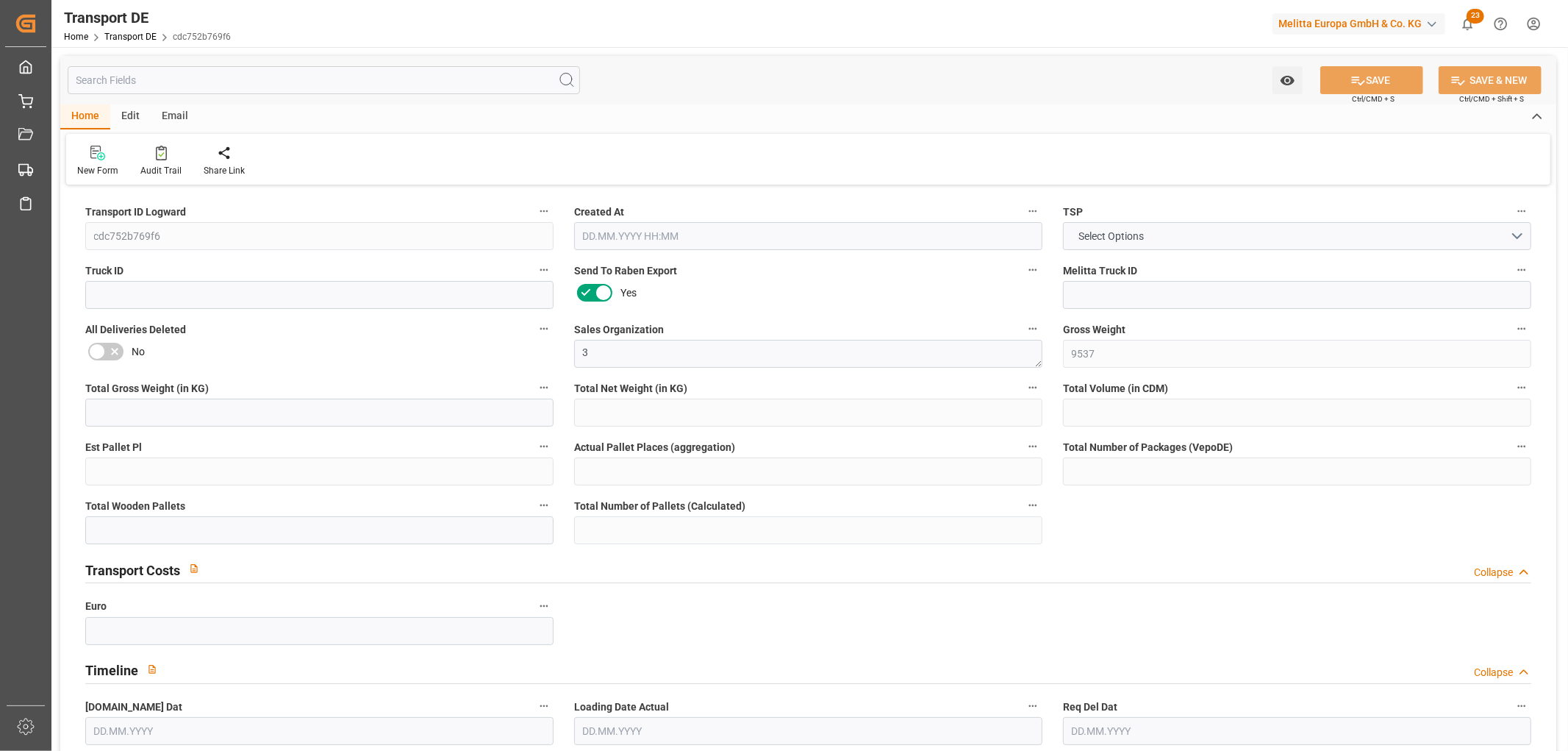
type input "0"
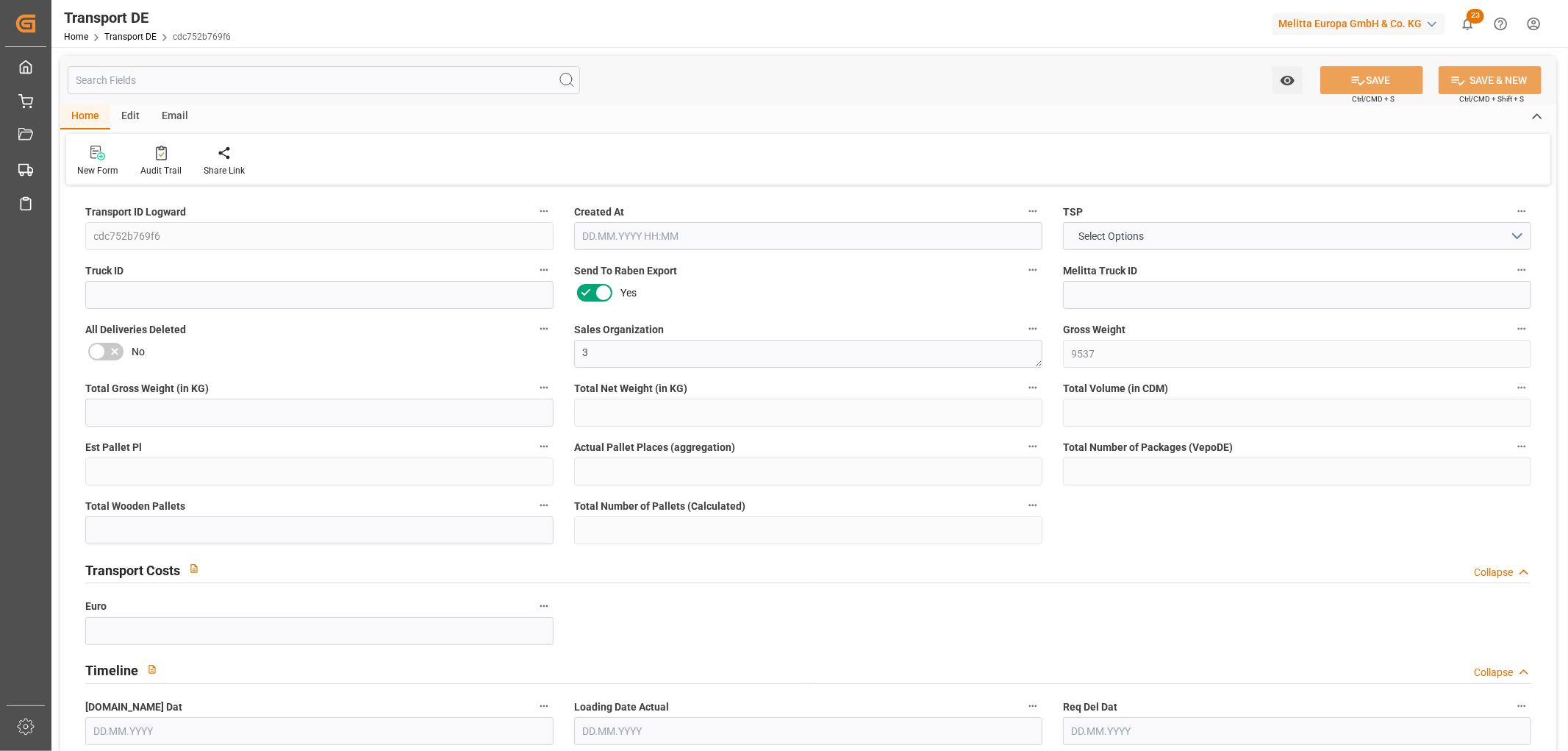
type input "0"
type input "33"
type input "0"
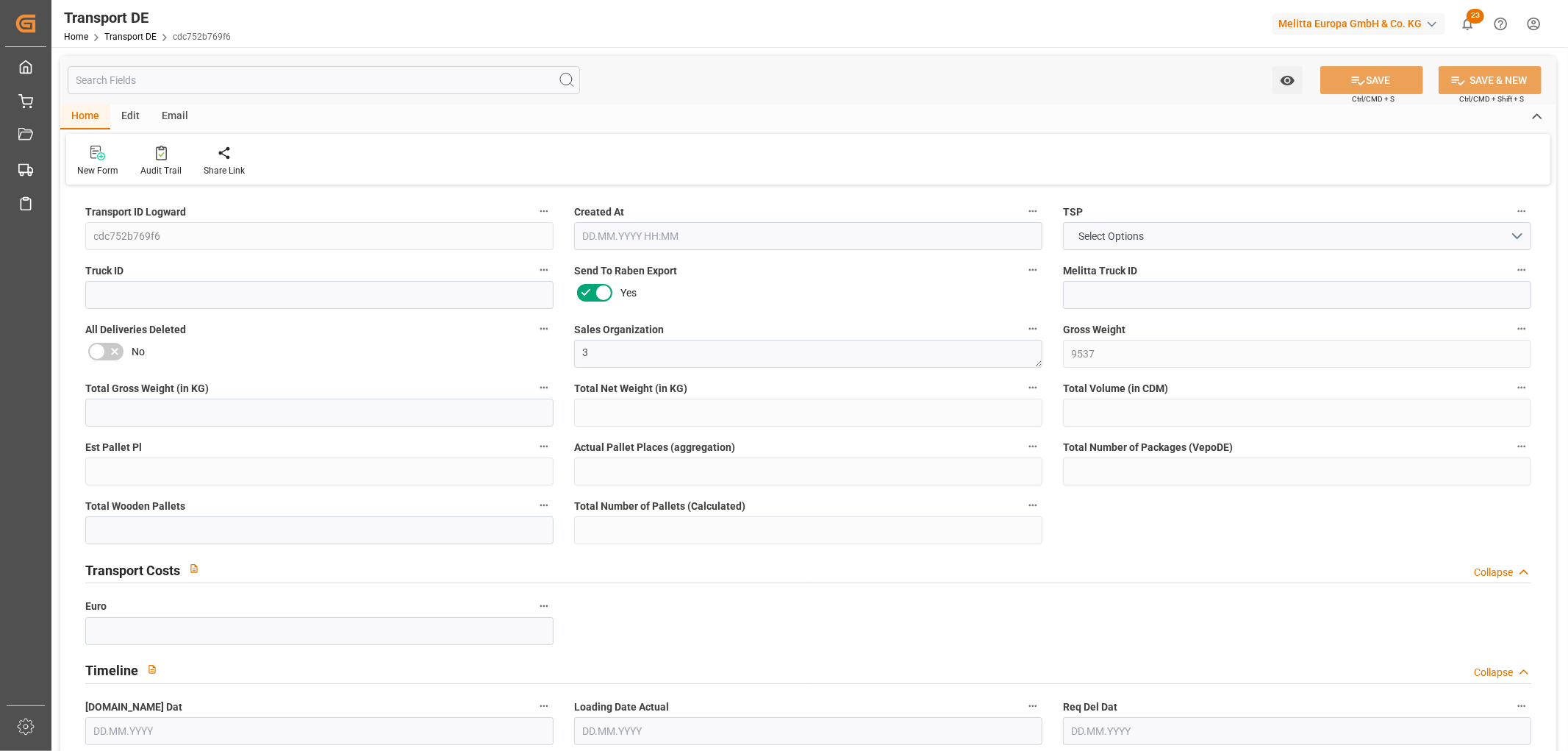
type input "0"
type input "[DATE] 10:12"
type input "[DATE]"
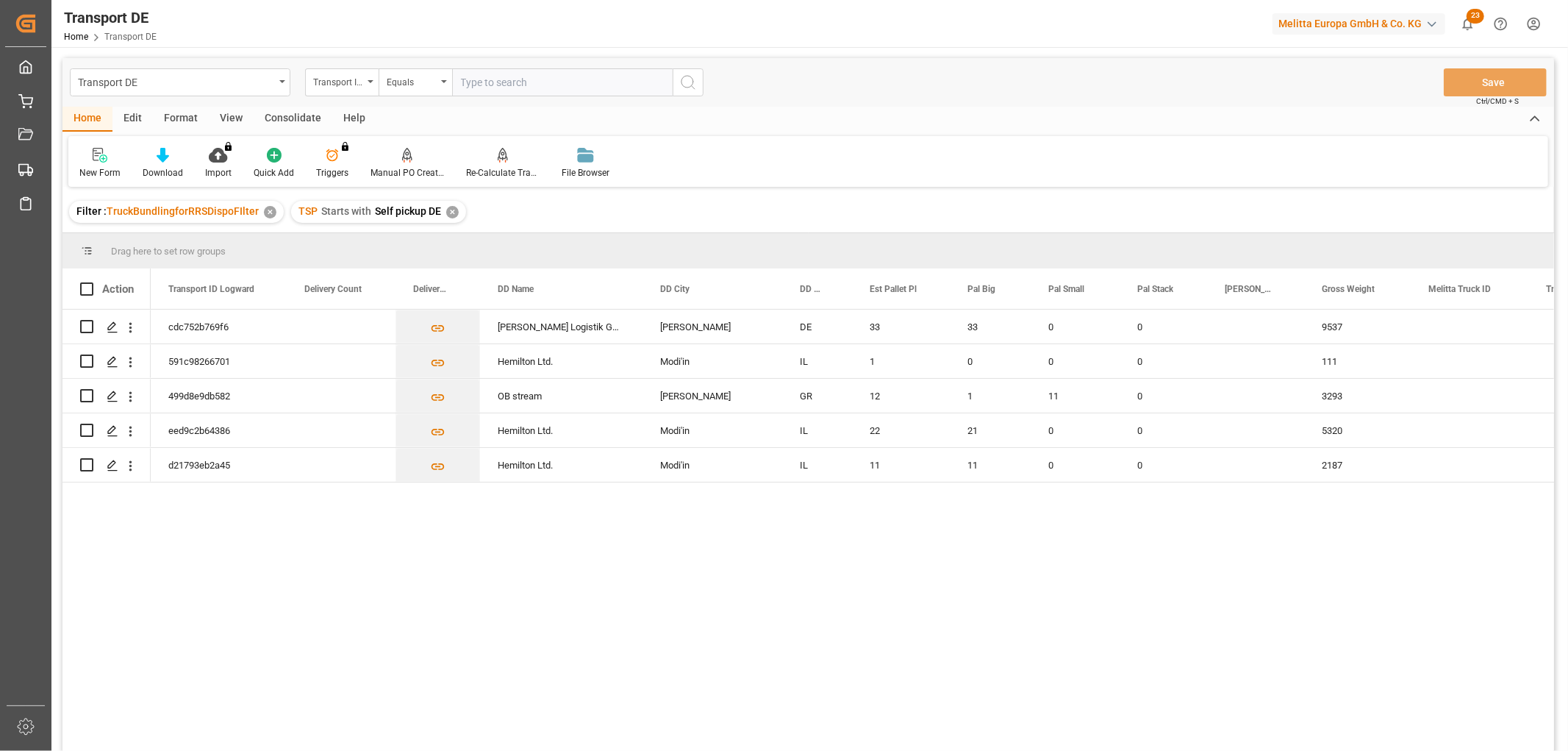
click at [280, 120] on div "Consolidate" at bounding box center [293, 119] width 79 height 25
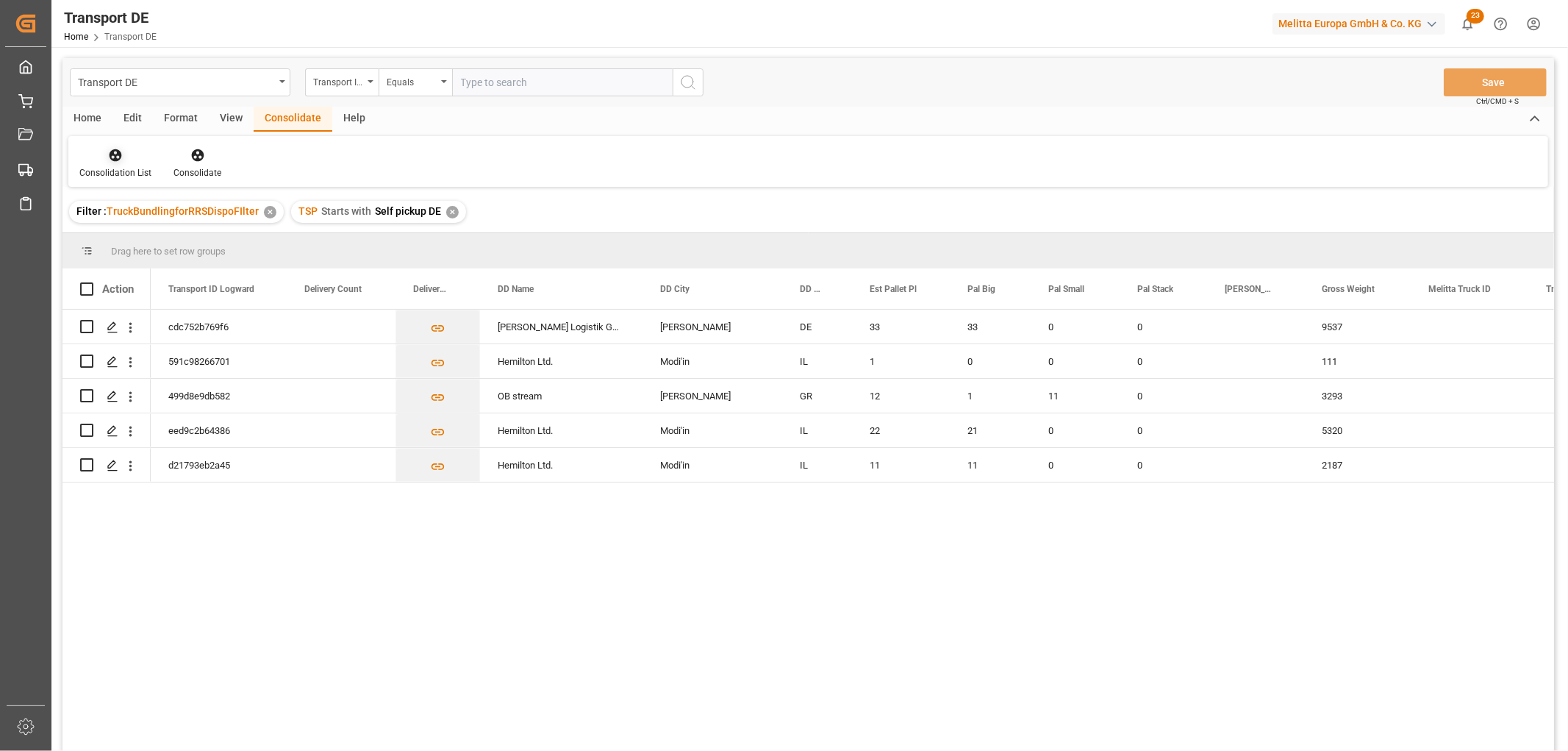
click at [109, 159] on icon at bounding box center [115, 155] width 15 height 15
click at [142, 232] on div "Transport DE Transport ID Logward Equals Save Ctrl/CMD + S Home Edit Format Vie…" at bounding box center [808, 424] width 1492 height 732
click at [87, 326] on input "Press Space to toggle row selection (unchecked)" at bounding box center [87, 326] width 13 height 13
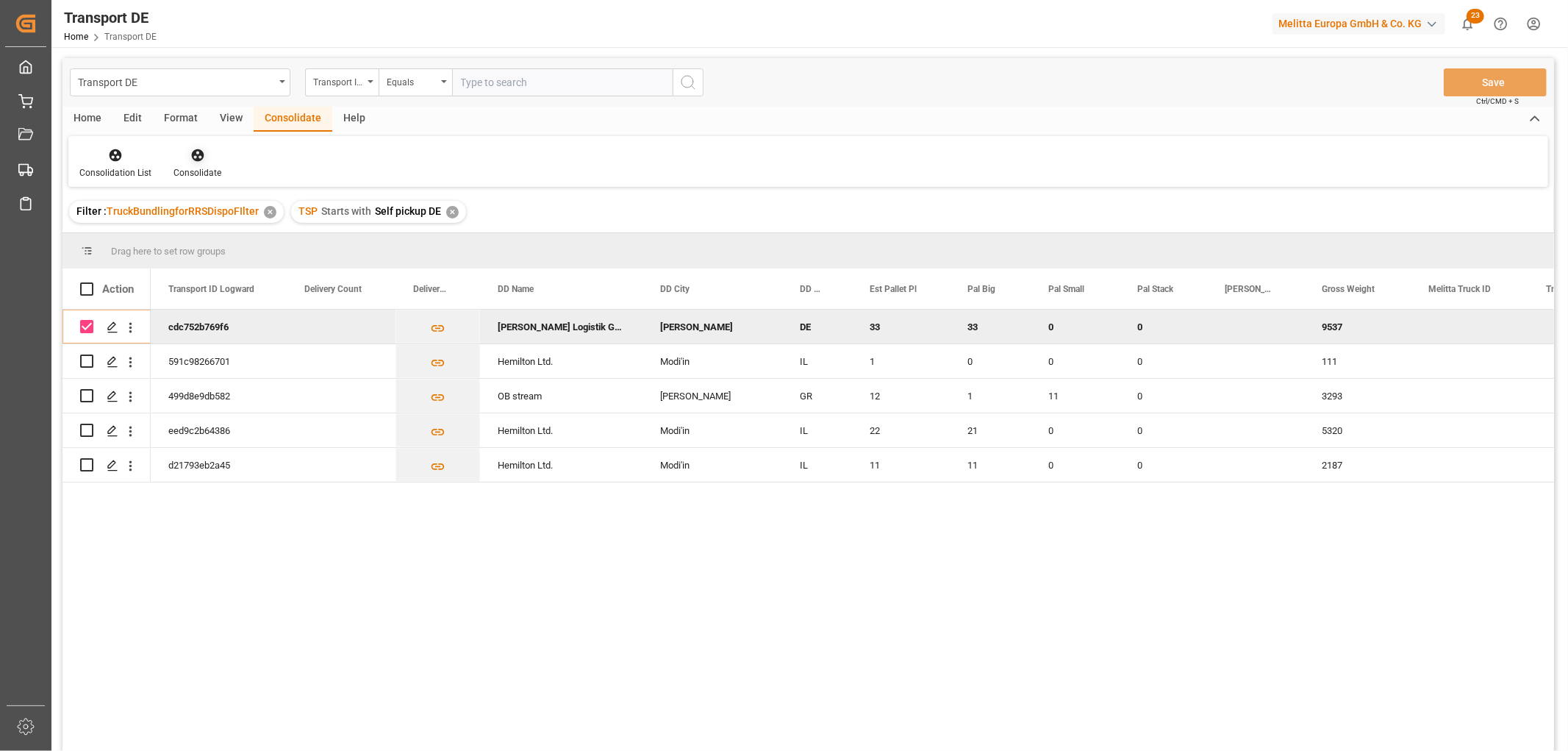
click at [192, 154] on icon at bounding box center [197, 155] width 12 height 12
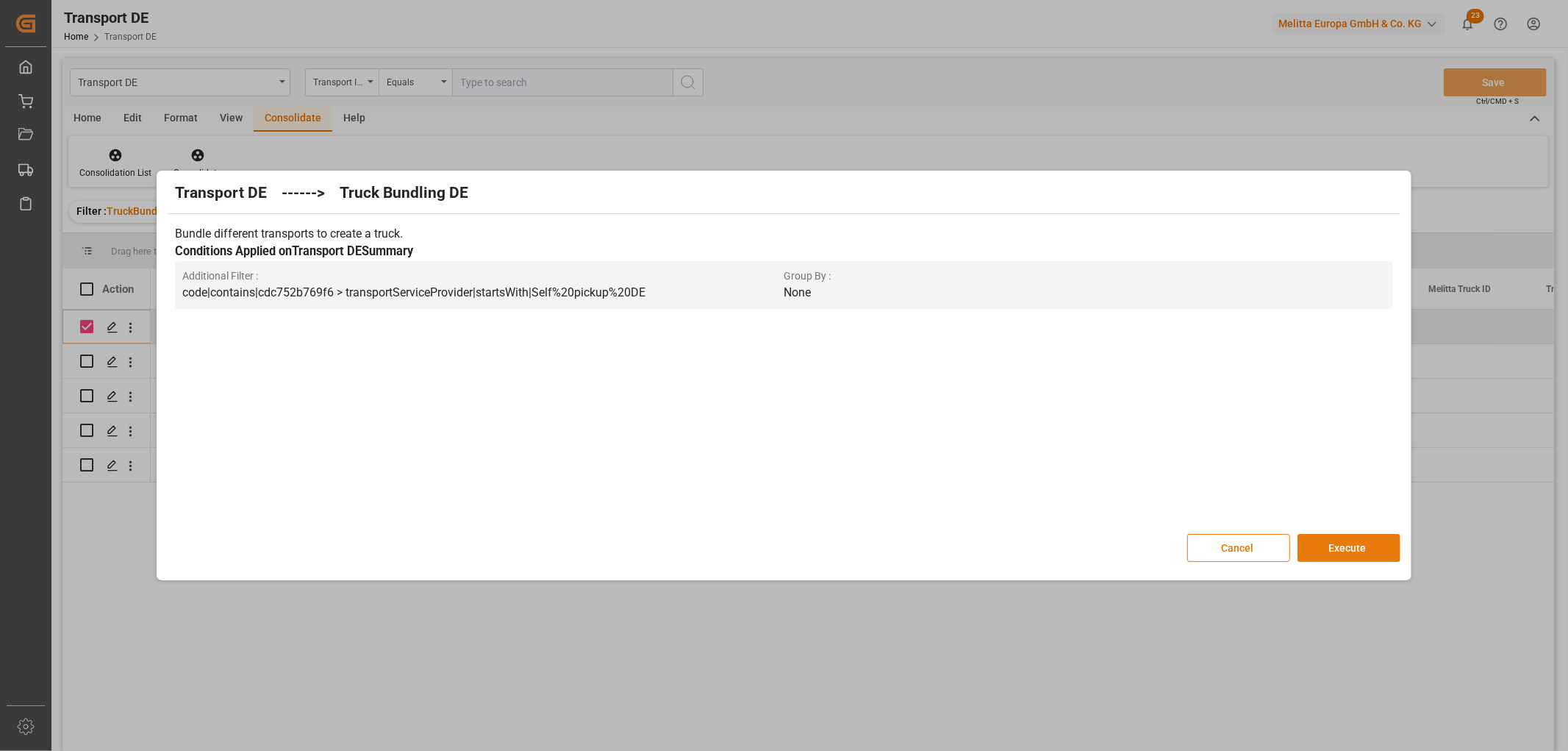
click at [1347, 545] on button "Execute" at bounding box center [1349, 547] width 103 height 28
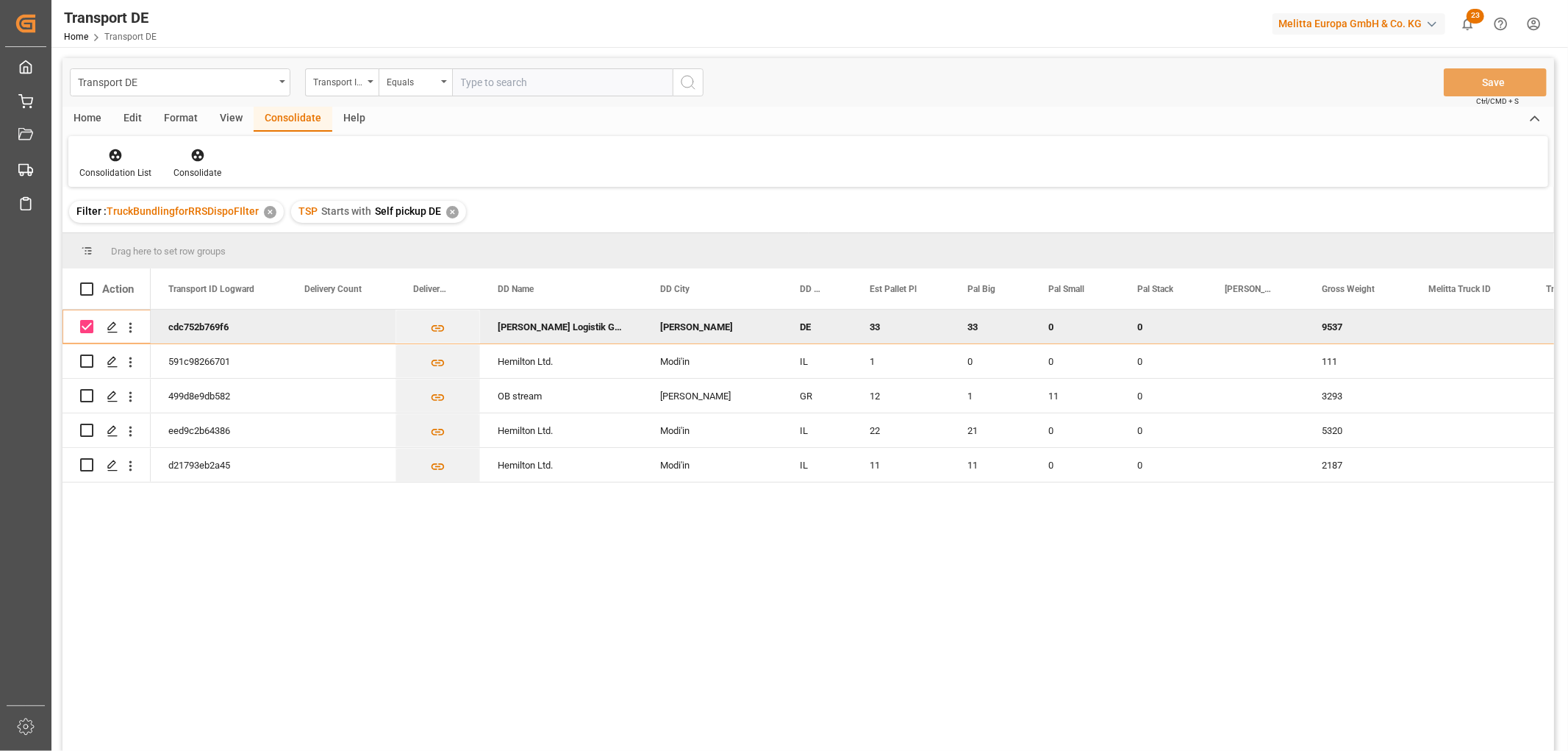
click at [85, 327] on input "Press Space to toggle row selection (checked)" at bounding box center [87, 326] width 13 height 13
checkbox input "false"
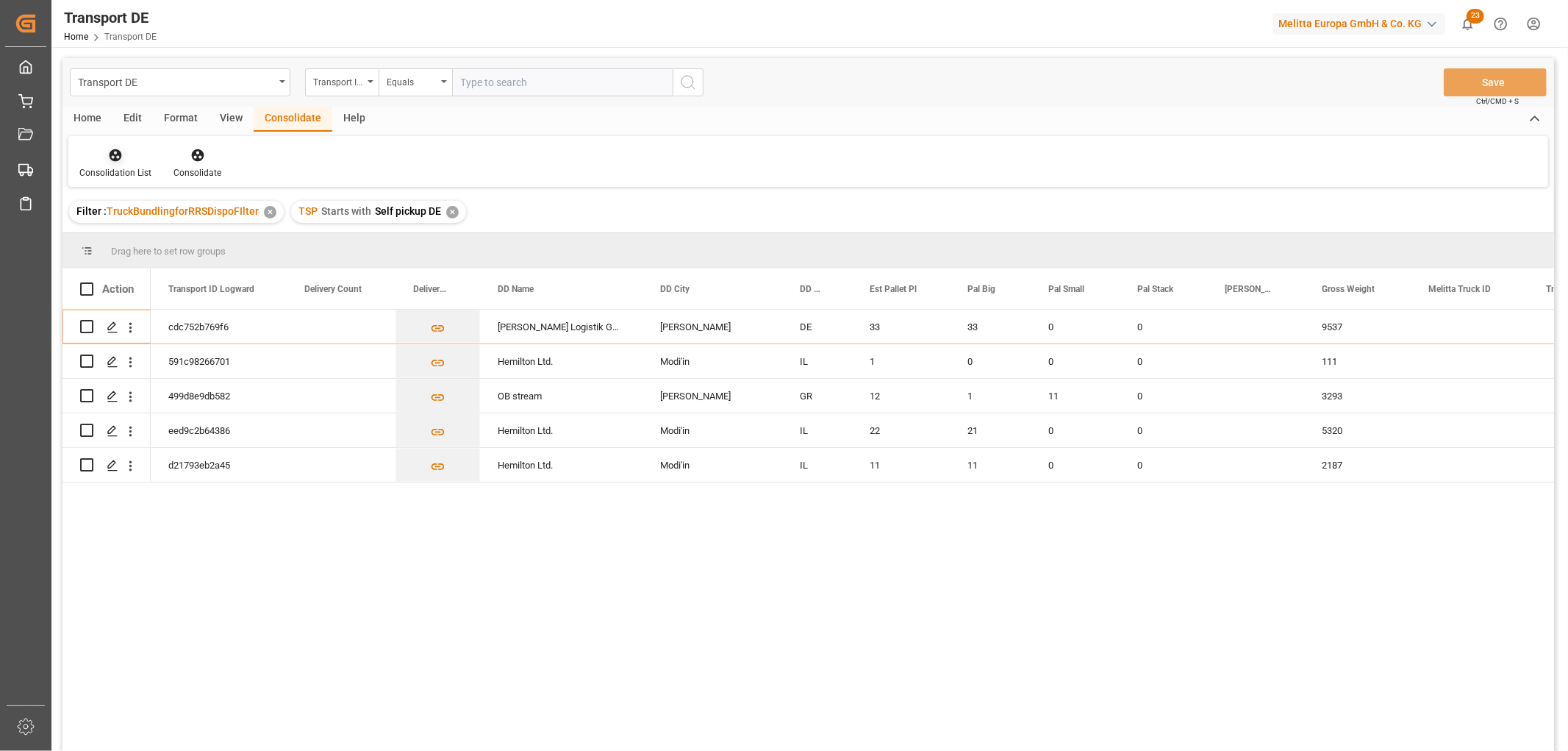
click at [113, 157] on icon at bounding box center [115, 155] width 15 height 15
click at [126, 236] on div "Transport DE Transport ID Logward Equals Save Ctrl/CMD + S Home Edit Format Vie…" at bounding box center [808, 424] width 1492 height 732
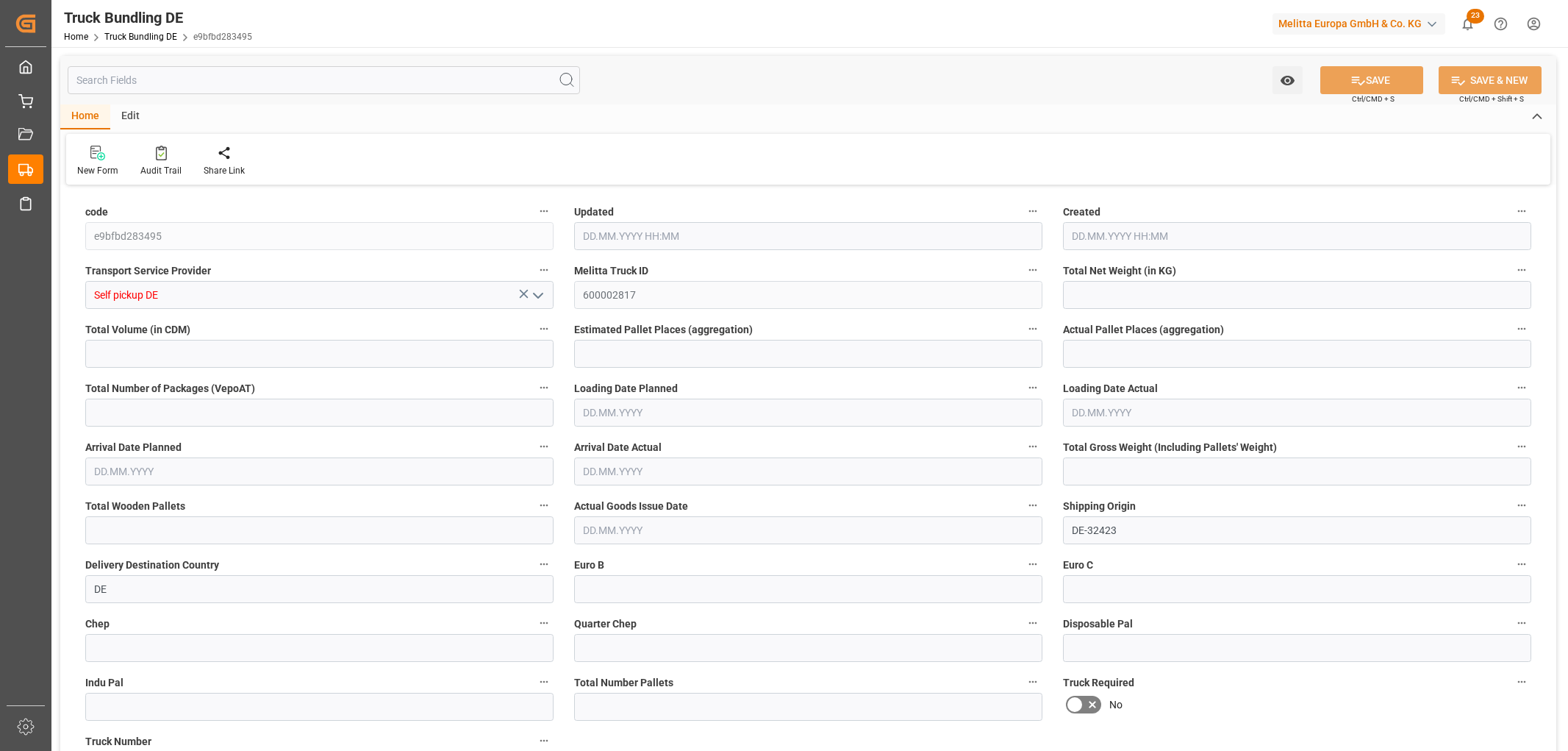
type input "6994.944"
type input "54220.32"
type input "33"
type input "0"
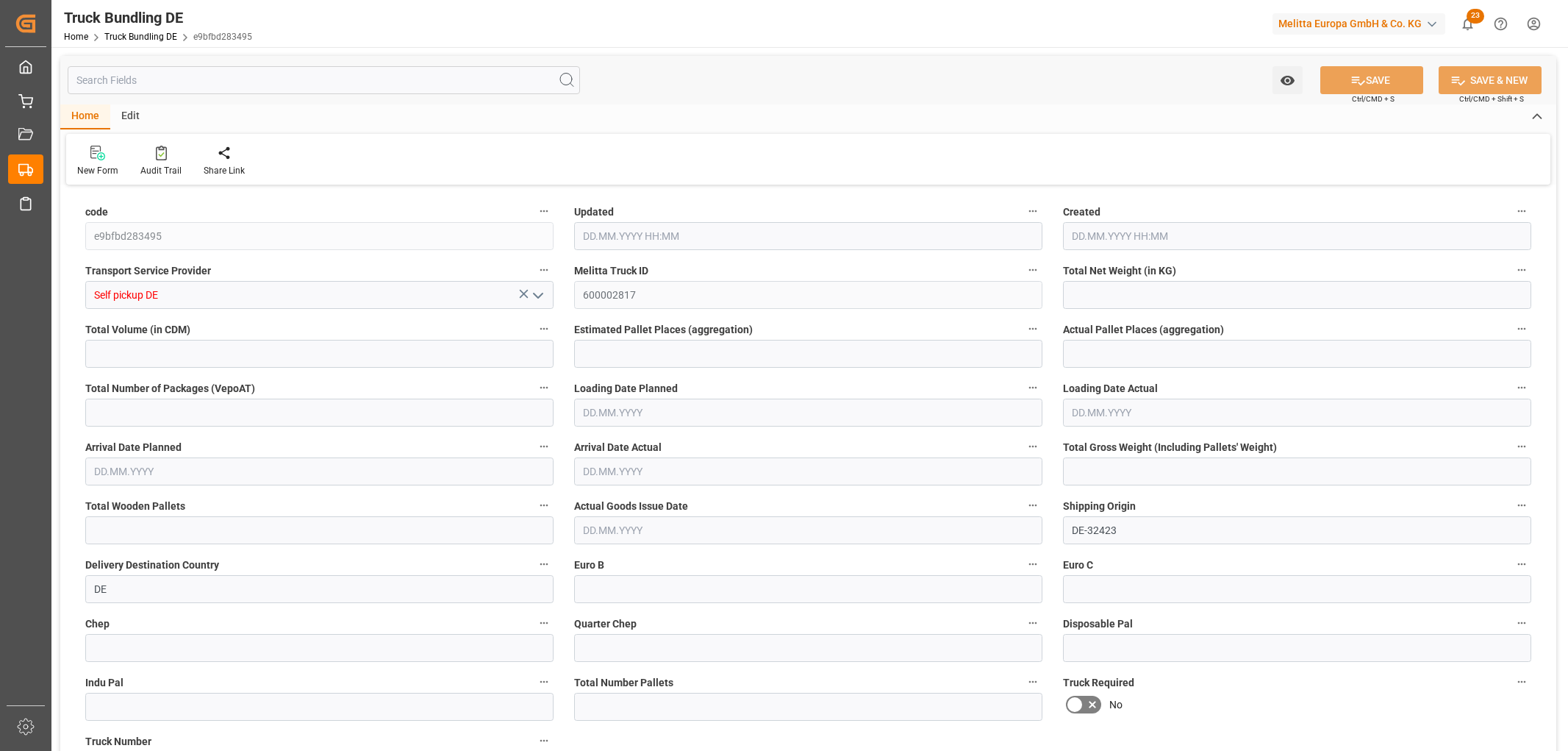
type input "9537"
type input "33"
type input "0"
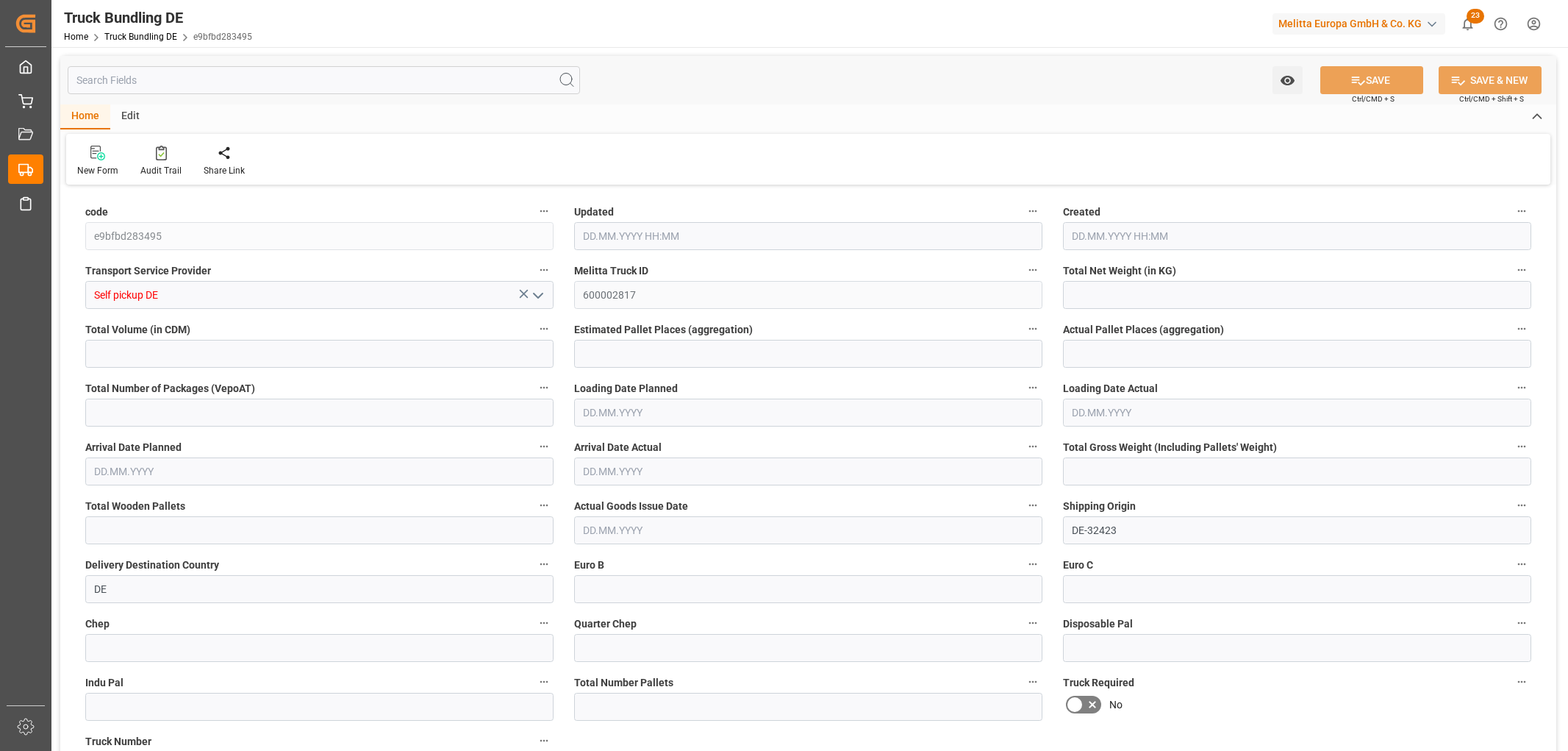
type input "0"
type input "[DATE] 10:22"
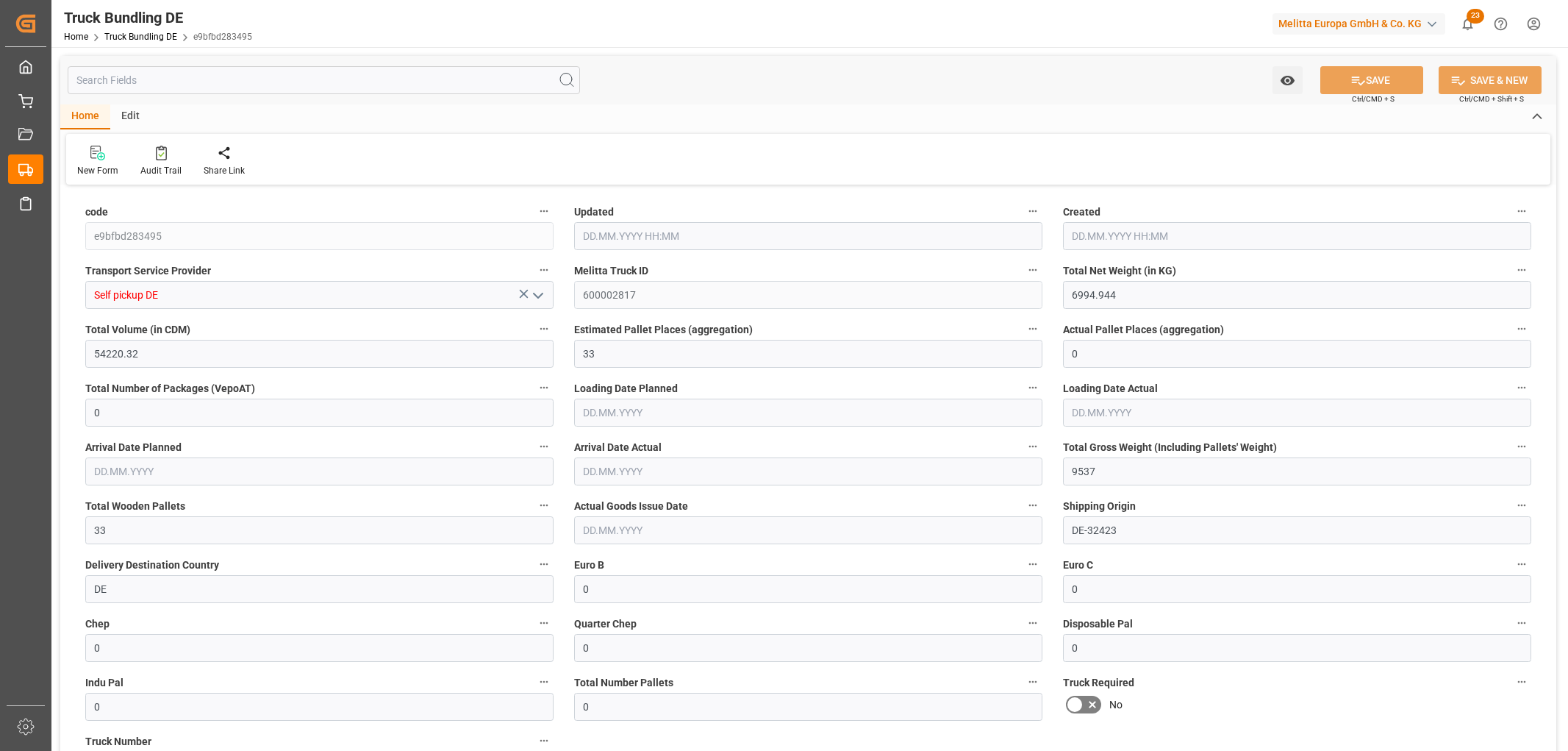
type input "[DATE] 10:22"
type input "[DATE]"
